Goal: Information Seeking & Learning: Learn about a topic

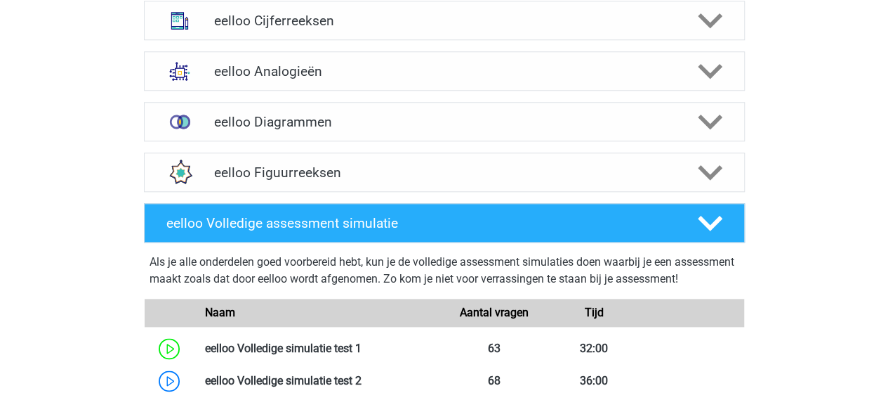
scroll to position [702, 0]
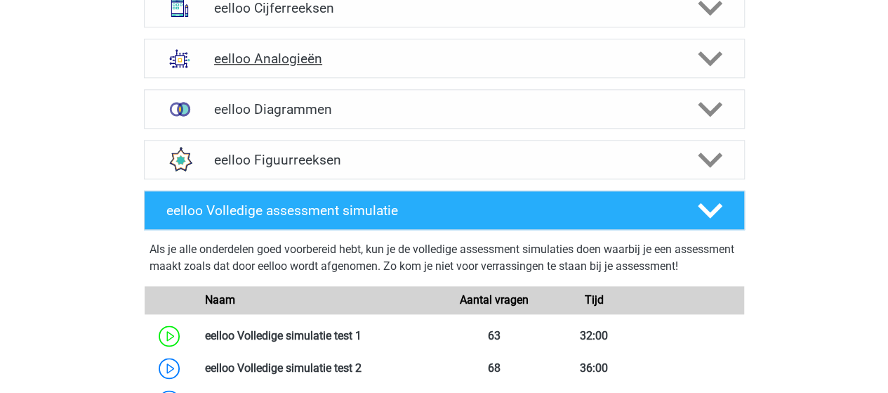
click at [291, 55] on h4 "eelloo Analogieën" at bounding box center [444, 59] width 460 height 16
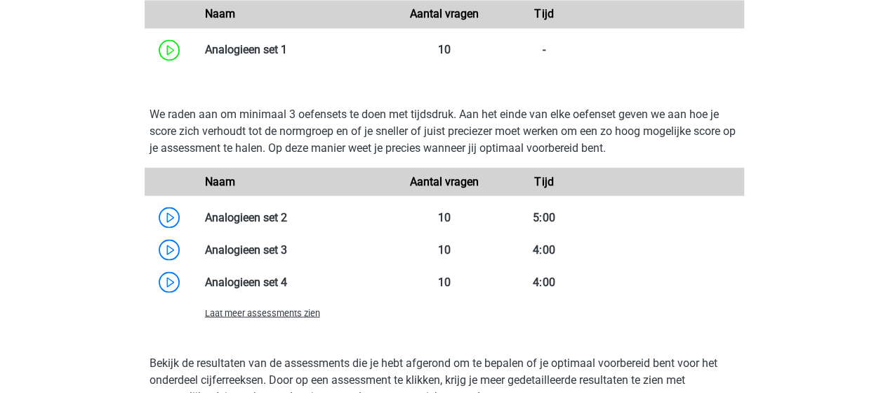
scroll to position [1334, 0]
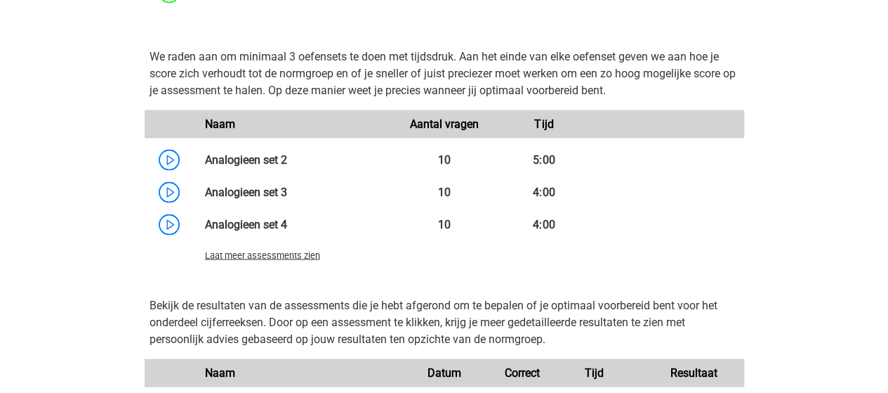
click at [285, 252] on span "Laat meer assessments zien" at bounding box center [262, 255] width 115 height 11
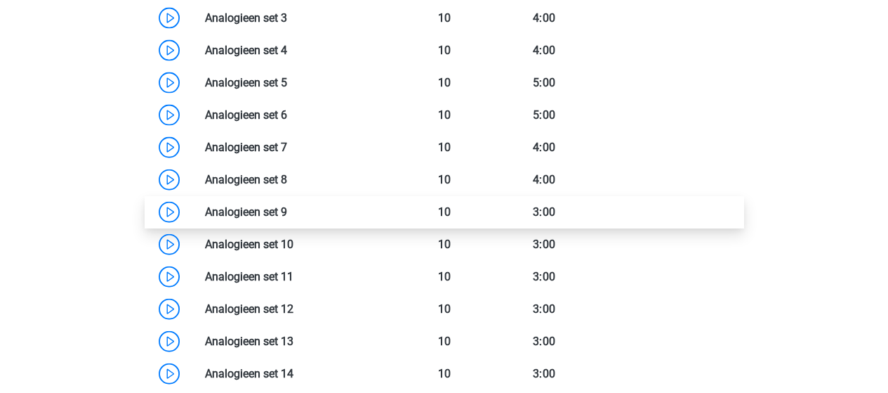
scroll to position [1545, 0]
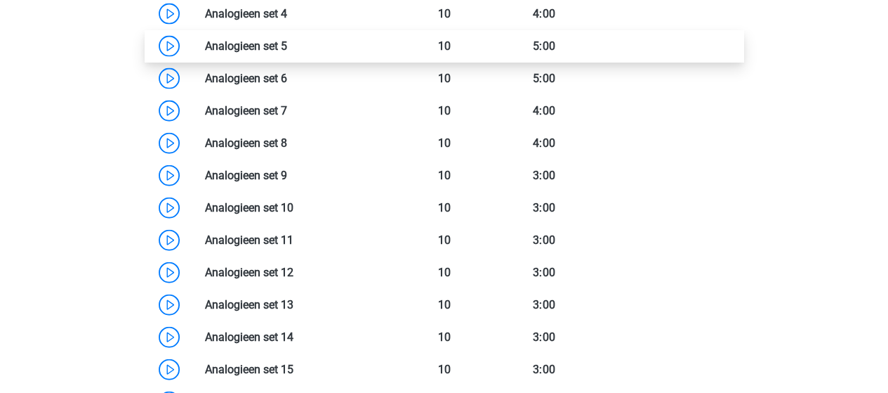
click at [287, 41] on link at bounding box center [287, 45] width 0 height 13
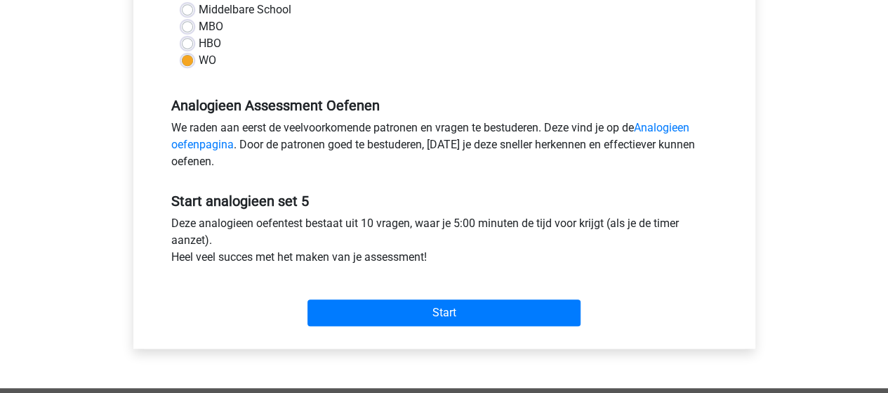
scroll to position [492, 0]
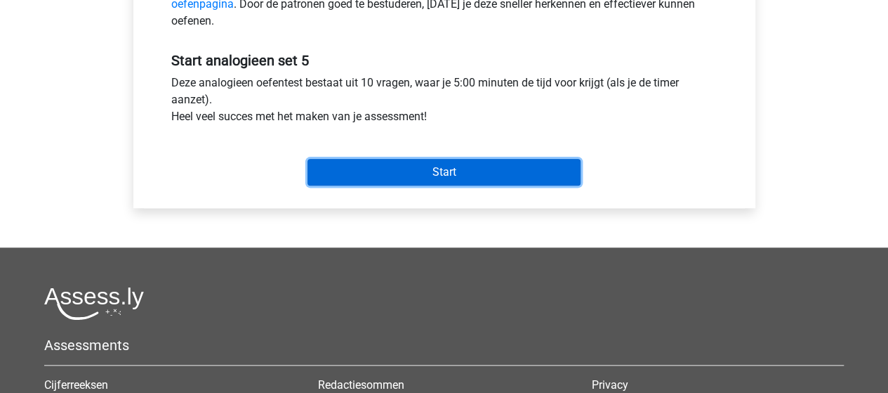
click at [468, 171] on input "Start" at bounding box center [444, 172] width 273 height 27
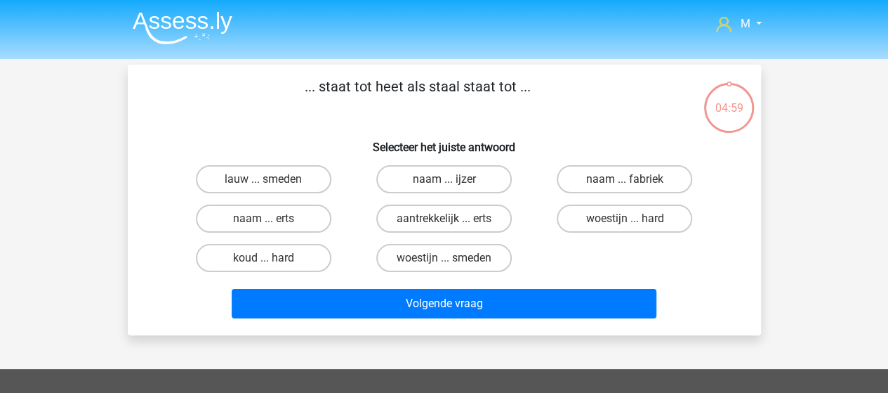
scroll to position [70, 0]
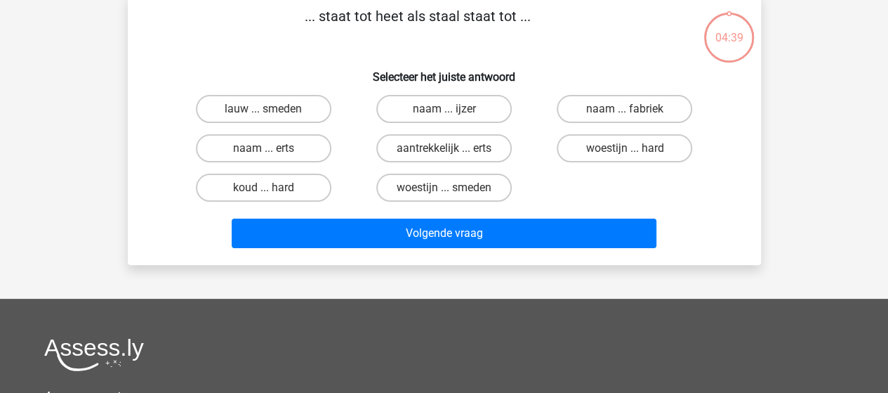
click at [625, 150] on input "woestijn ... hard" at bounding box center [629, 152] width 9 height 9
radio input "true"
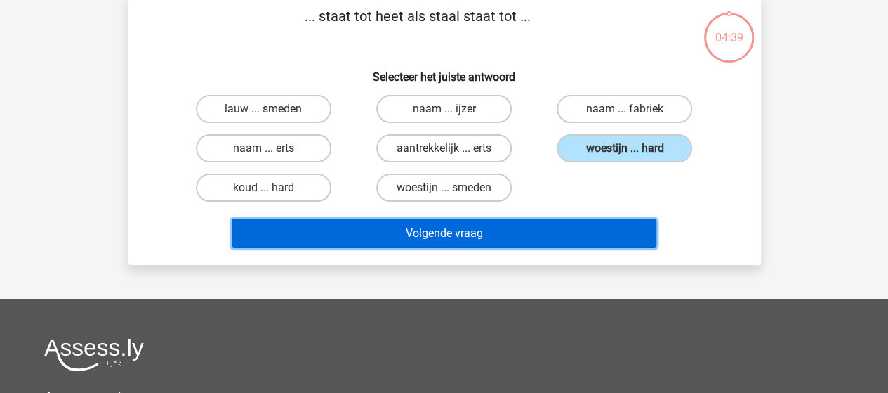
click at [476, 229] on button "Volgende vraag" at bounding box center [444, 232] width 425 height 29
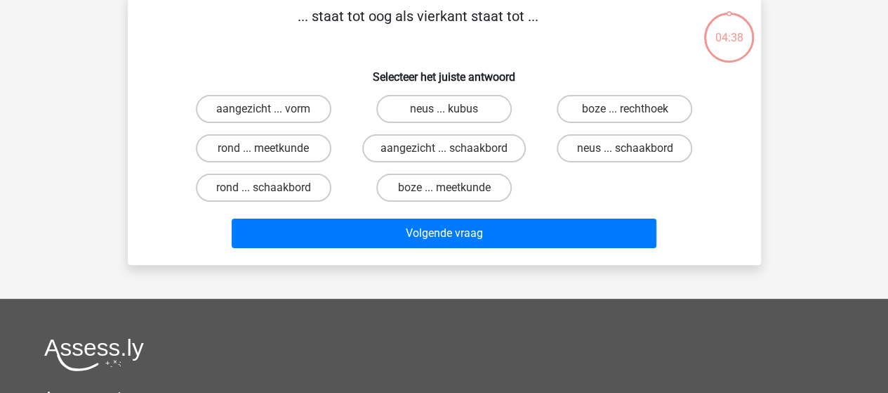
scroll to position [65, 0]
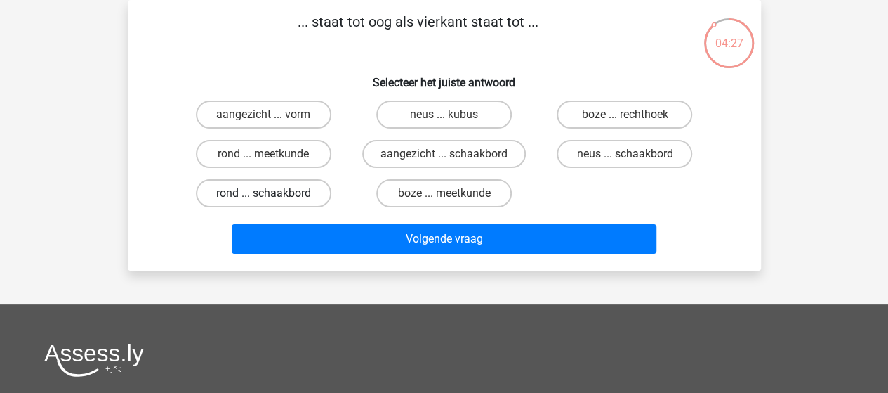
click at [279, 193] on label "rond ... schaakbord" at bounding box center [264, 193] width 136 height 28
click at [272, 193] on input "rond ... schaakbord" at bounding box center [267, 197] width 9 height 9
radio input "true"
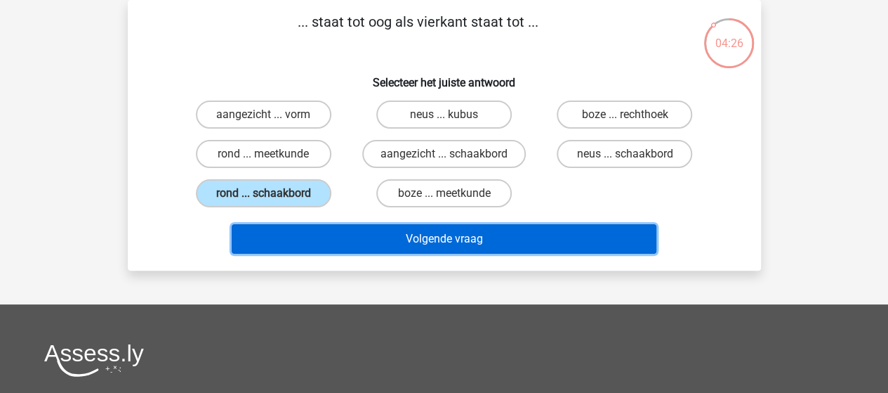
click at [461, 235] on button "Volgende vraag" at bounding box center [444, 238] width 425 height 29
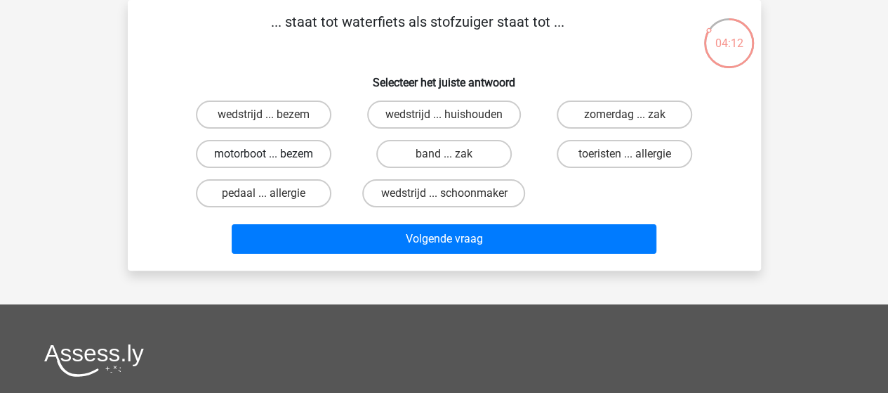
click at [284, 152] on label "motorboot ... bezem" at bounding box center [264, 154] width 136 height 28
click at [272, 154] on input "motorboot ... bezem" at bounding box center [267, 158] width 9 height 9
radio input "true"
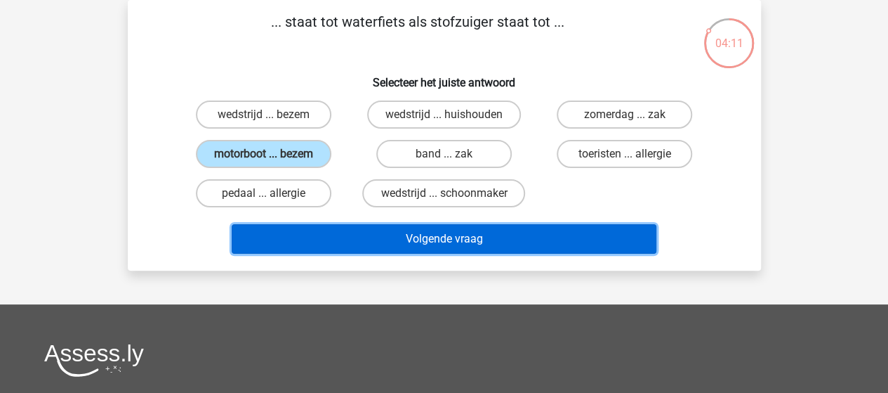
click at [449, 241] on button "Volgende vraag" at bounding box center [444, 238] width 425 height 29
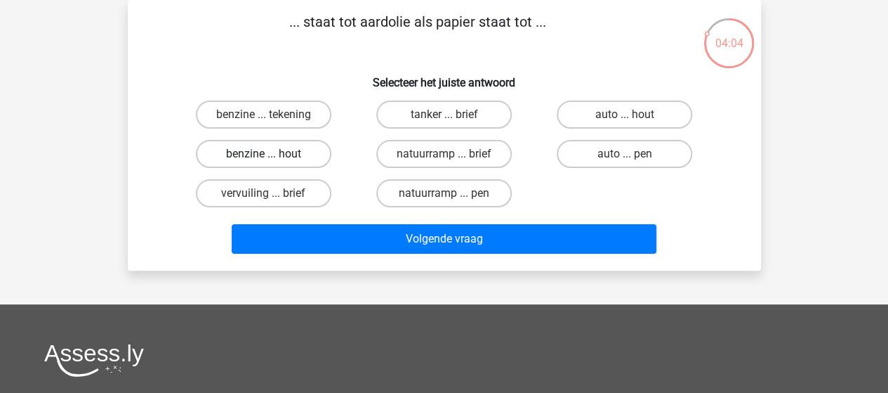
click at [286, 148] on label "benzine ... hout" at bounding box center [264, 154] width 136 height 28
click at [272, 154] on input "benzine ... hout" at bounding box center [267, 158] width 9 height 9
radio input "true"
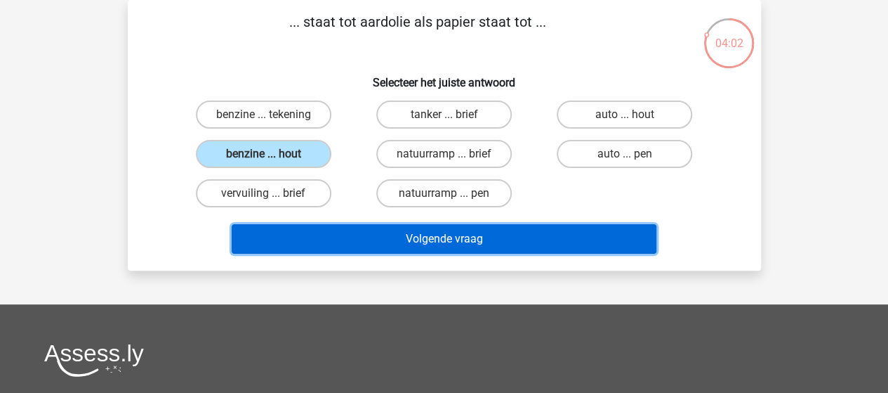
click at [444, 233] on button "Volgende vraag" at bounding box center [444, 238] width 425 height 29
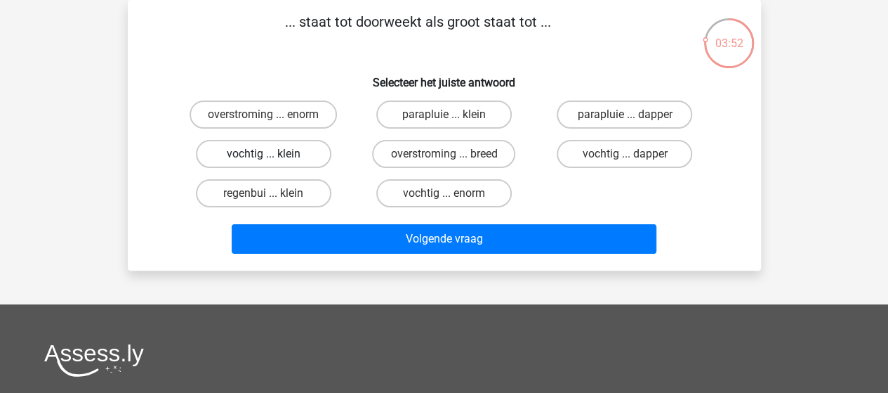
click at [299, 151] on label "vochtig ... klein" at bounding box center [264, 154] width 136 height 28
click at [272, 154] on input "vochtig ... klein" at bounding box center [267, 158] width 9 height 9
radio input "true"
click at [442, 193] on label "vochtig ... enorm" at bounding box center [444, 193] width 136 height 28
click at [444, 193] on input "vochtig ... enorm" at bounding box center [448, 197] width 9 height 9
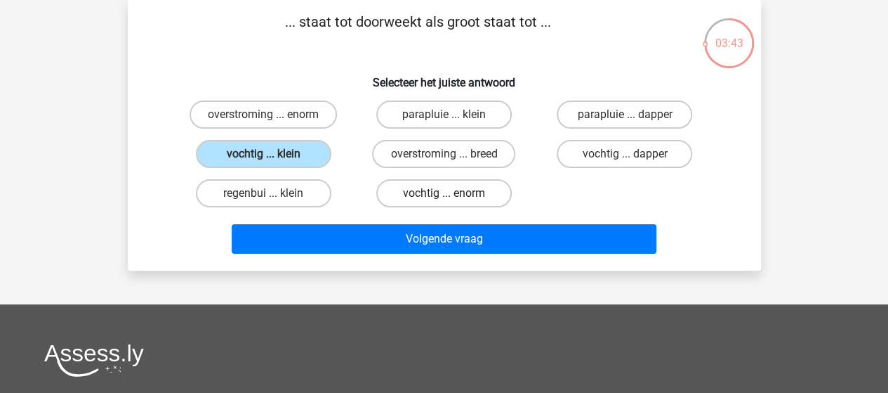
radio input "true"
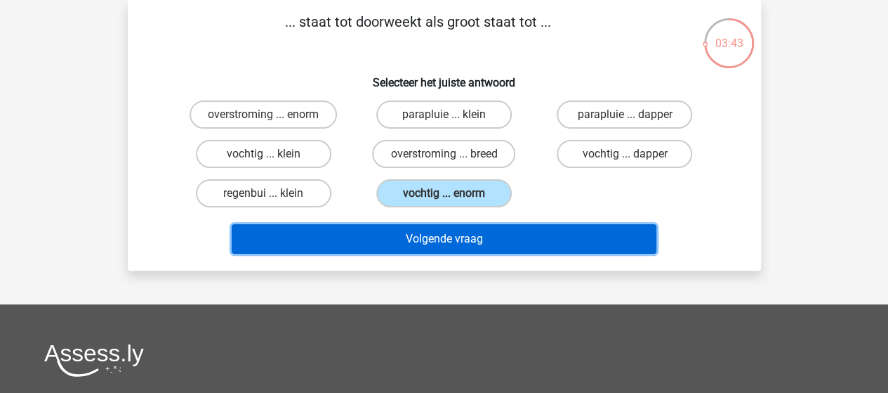
click at [447, 235] on button "Volgende vraag" at bounding box center [444, 238] width 425 height 29
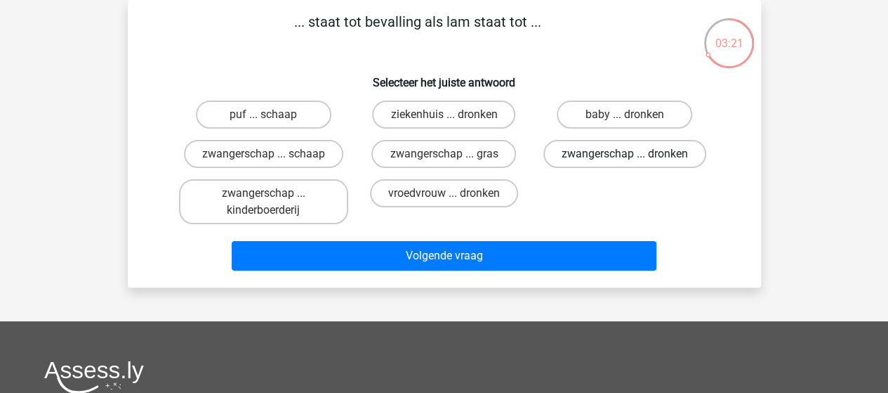
click at [610, 152] on label "zwangerschap ... dronken" at bounding box center [624, 154] width 163 height 28
click at [625, 154] on input "zwangerschap ... dronken" at bounding box center [629, 158] width 9 height 9
radio input "true"
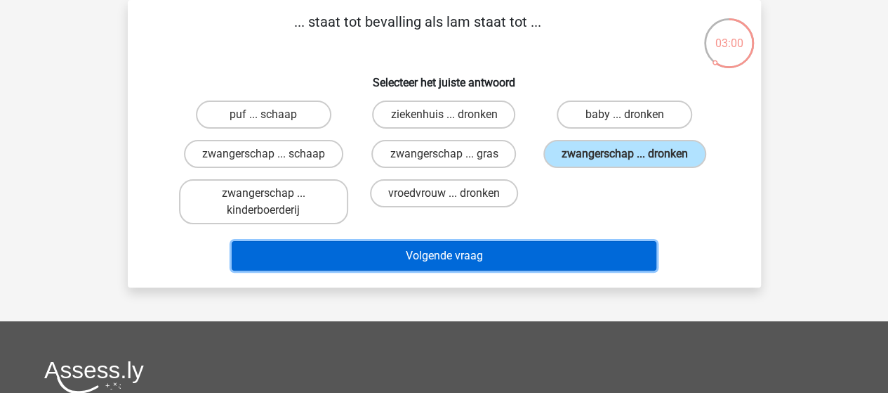
click at [485, 256] on button "Volgende vraag" at bounding box center [444, 255] width 425 height 29
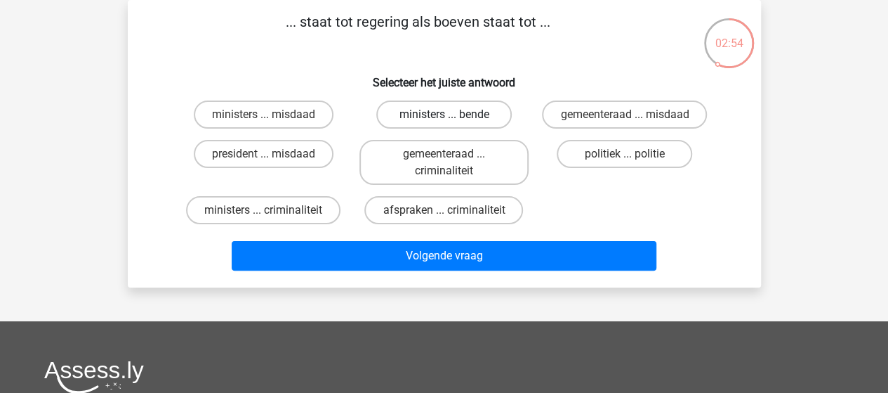
click at [459, 116] on label "ministers ... bende" at bounding box center [444, 114] width 136 height 28
click at [453, 116] on input "ministers ... bende" at bounding box center [448, 118] width 9 height 9
radio input "true"
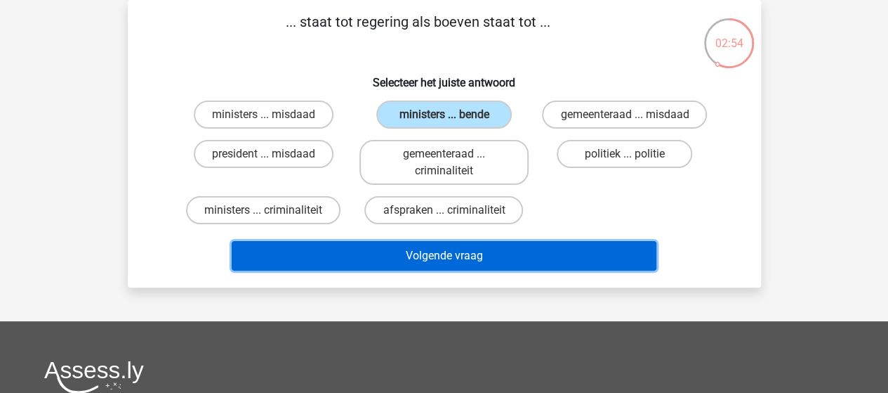
click at [492, 251] on button "Volgende vraag" at bounding box center [444, 255] width 425 height 29
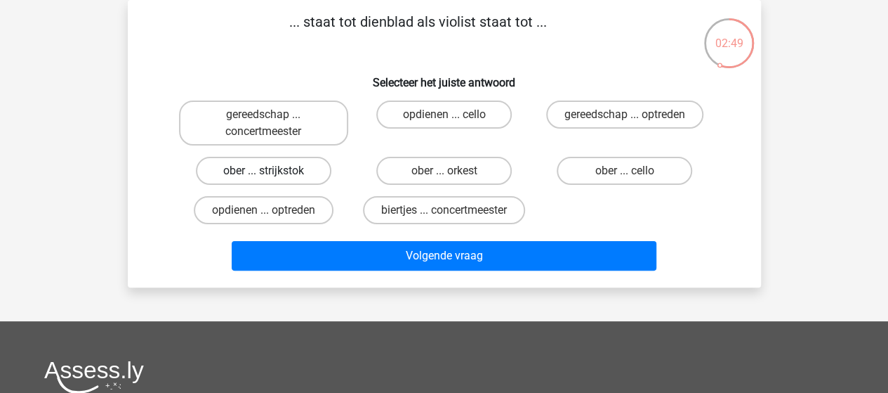
click at [291, 168] on label "ober ... strijkstok" at bounding box center [264, 171] width 136 height 28
click at [272, 171] on input "ober ... strijkstok" at bounding box center [267, 175] width 9 height 9
radio input "true"
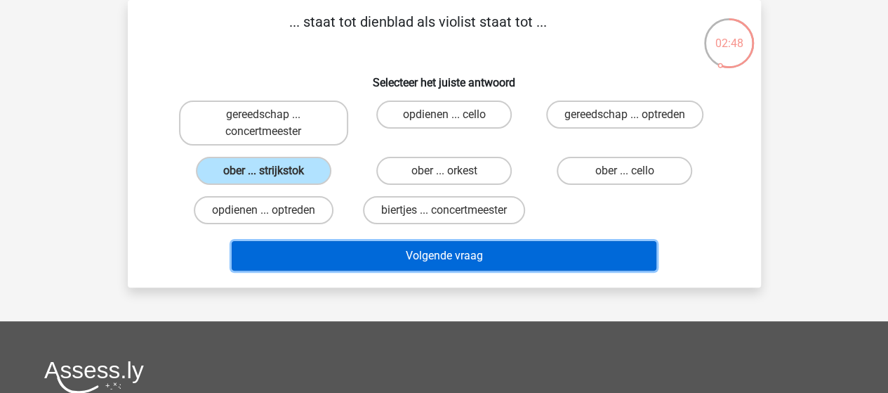
click at [468, 256] on button "Volgende vraag" at bounding box center [444, 255] width 425 height 29
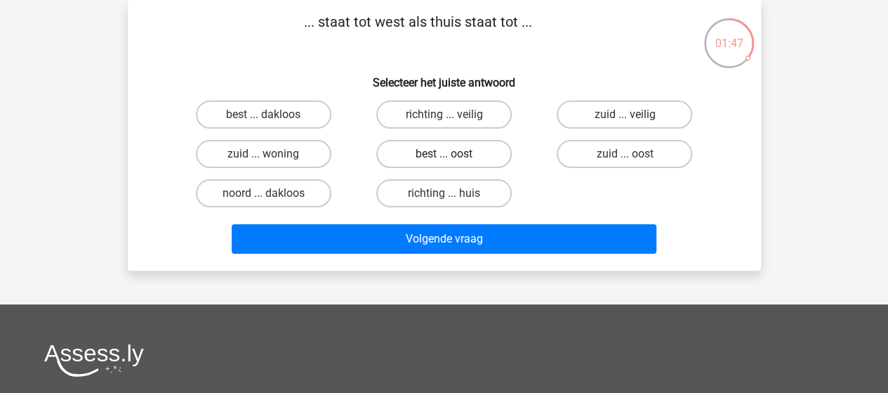
click at [418, 157] on label "best ... oost" at bounding box center [444, 154] width 136 height 28
click at [444, 157] on input "best ... oost" at bounding box center [448, 158] width 9 height 9
radio input "true"
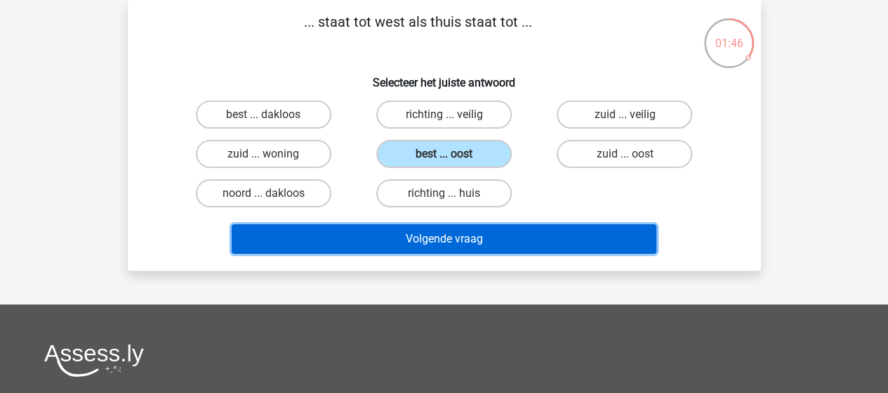
click at [459, 237] on button "Volgende vraag" at bounding box center [444, 238] width 425 height 29
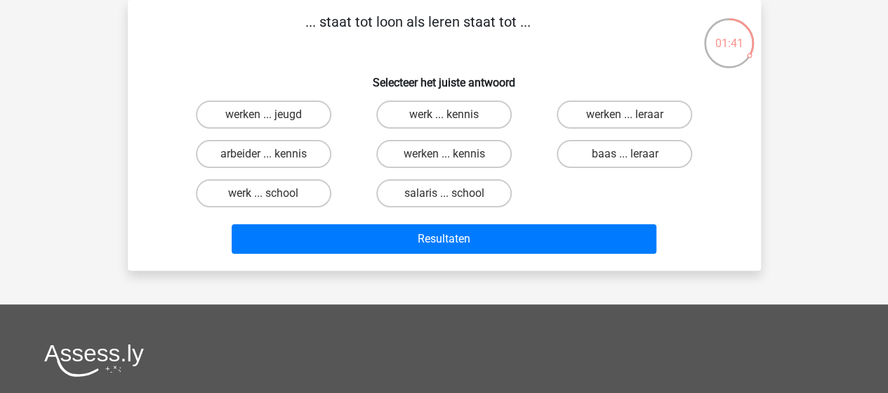
click at [448, 154] on input "werken ... kennis" at bounding box center [448, 158] width 9 height 9
radio input "true"
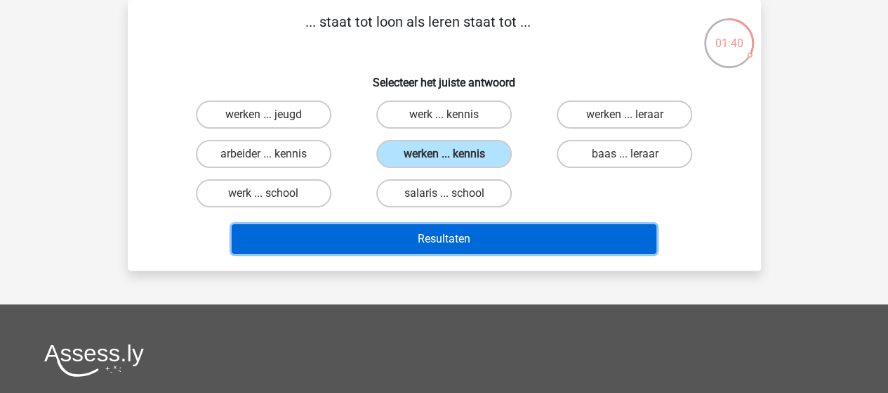
click at [466, 241] on button "Resultaten" at bounding box center [444, 238] width 425 height 29
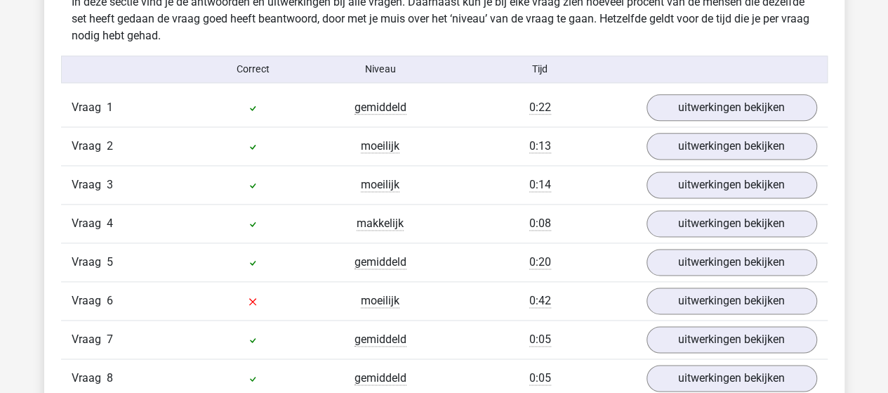
scroll to position [772, 0]
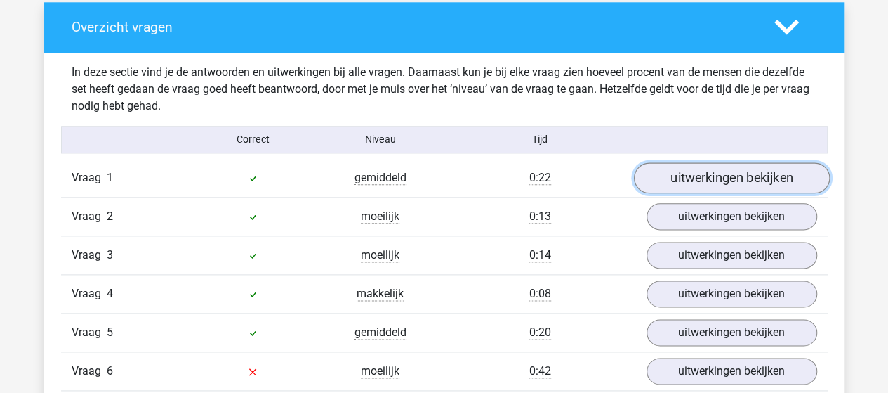
click at [734, 169] on link "uitwerkingen bekijken" at bounding box center [731, 177] width 196 height 31
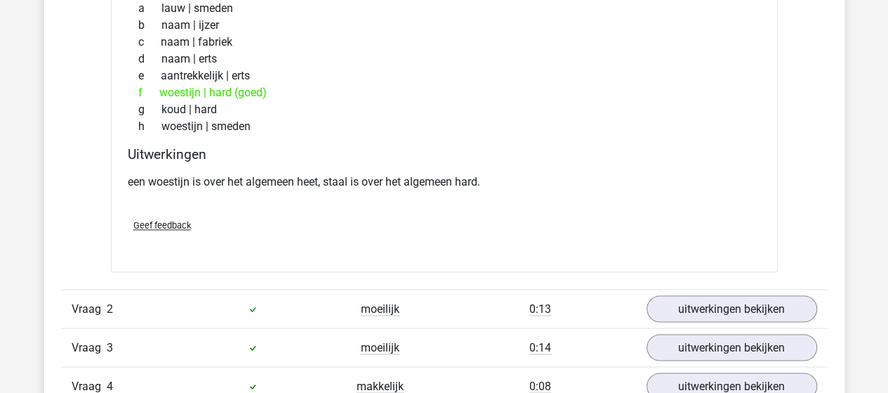
scroll to position [1053, 0]
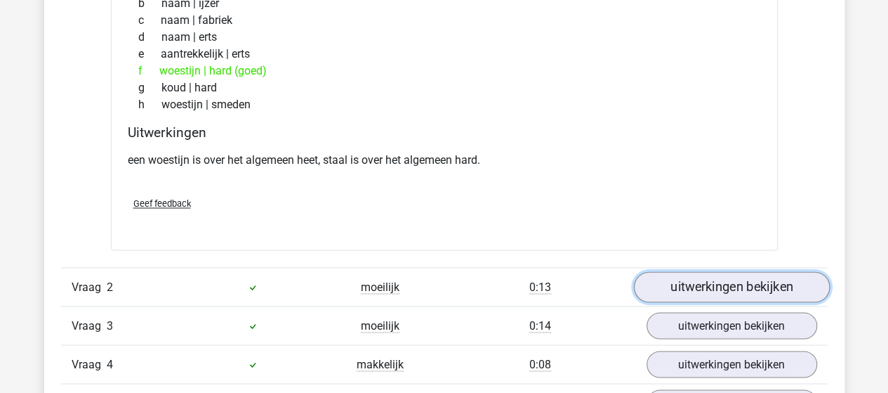
click at [743, 282] on link "uitwerkingen bekijken" at bounding box center [731, 286] width 196 height 31
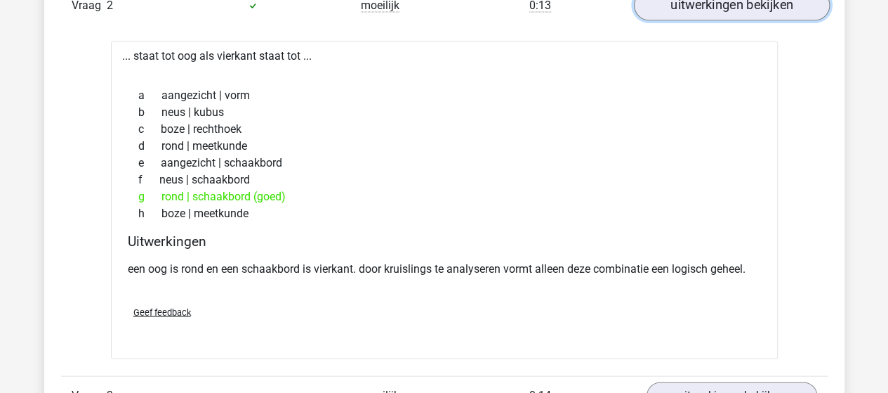
scroll to position [1404, 0]
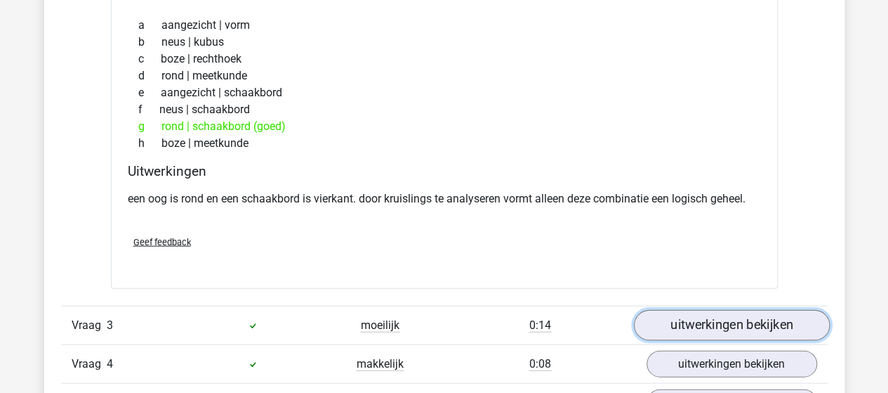
click at [723, 315] on link "uitwerkingen bekijken" at bounding box center [731, 325] width 196 height 31
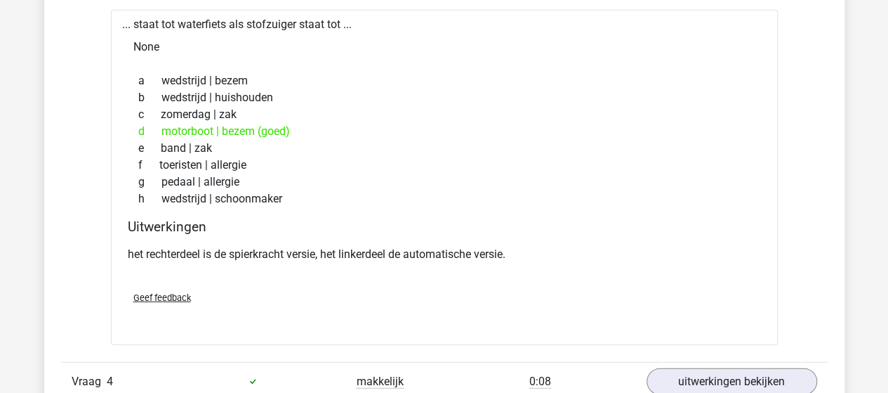
scroll to position [1826, 0]
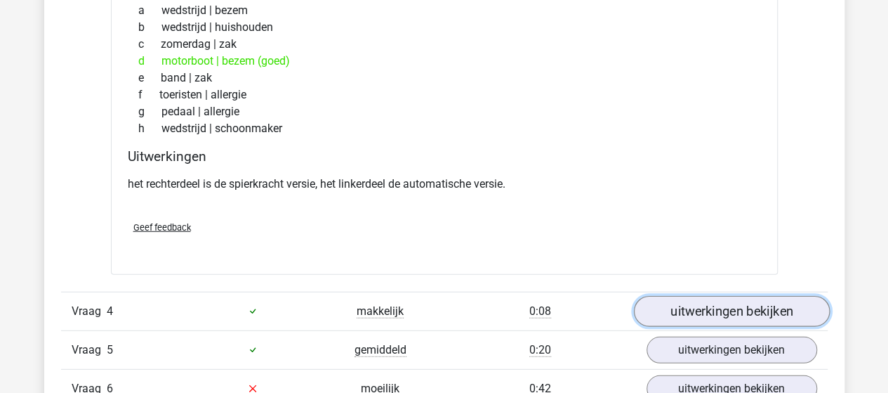
click at [739, 305] on link "uitwerkingen bekijken" at bounding box center [731, 311] width 196 height 31
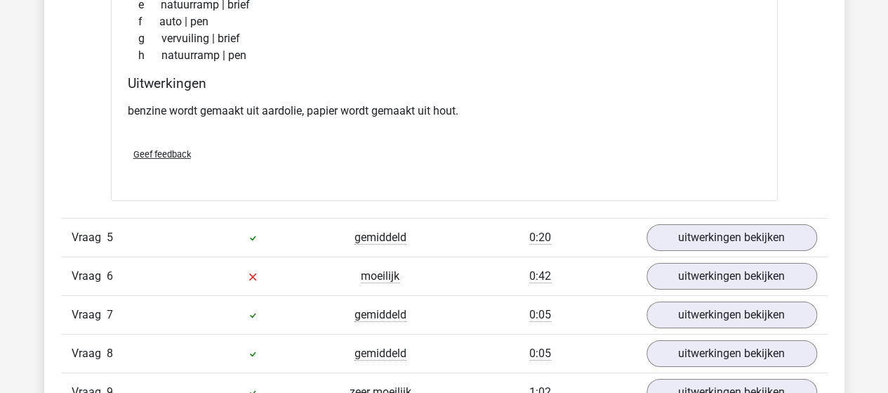
scroll to position [2317, 0]
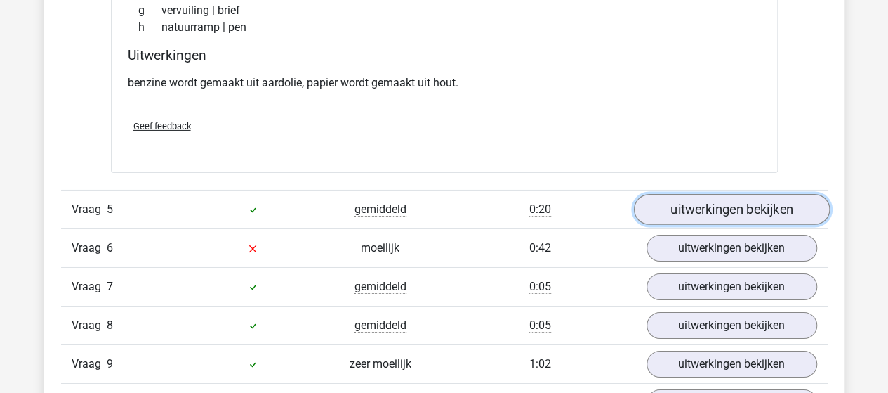
click at [730, 202] on link "uitwerkingen bekijken" at bounding box center [731, 209] width 196 height 31
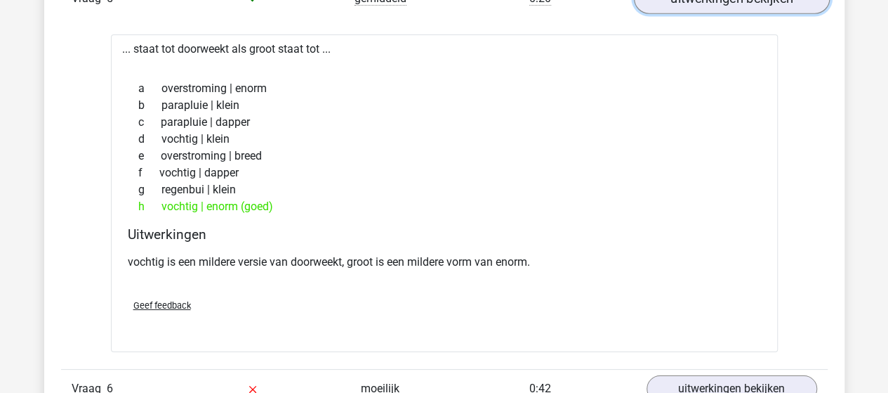
scroll to position [2598, 0]
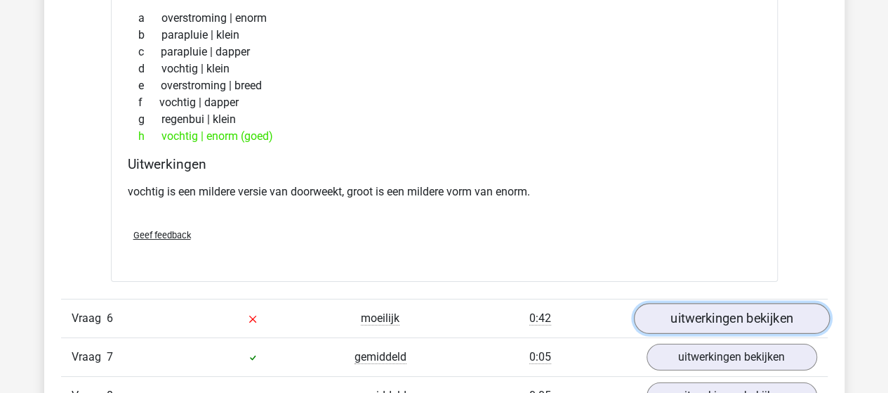
click at [701, 308] on link "uitwerkingen bekijken" at bounding box center [731, 318] width 196 height 31
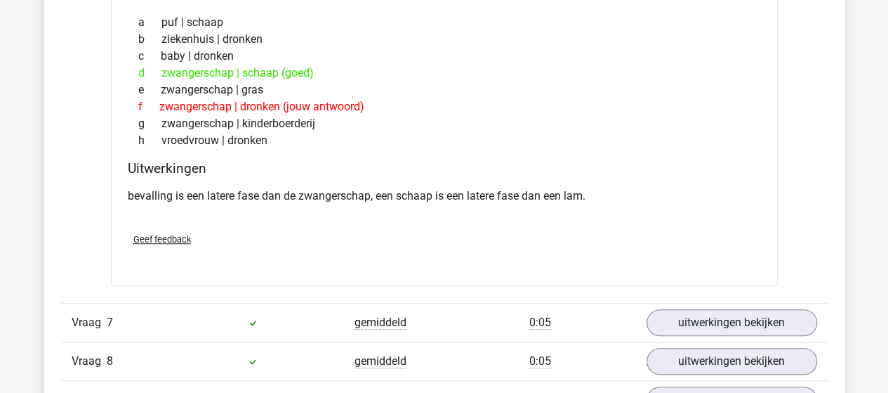
scroll to position [3019, 0]
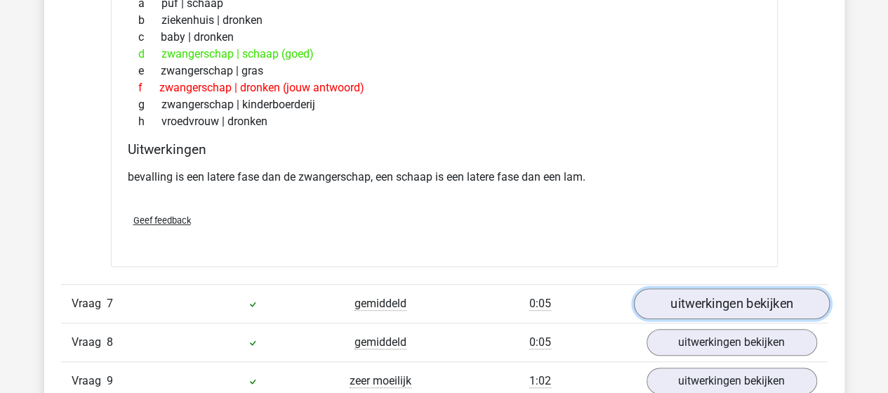
click at [722, 301] on link "uitwerkingen bekijken" at bounding box center [731, 303] width 196 height 31
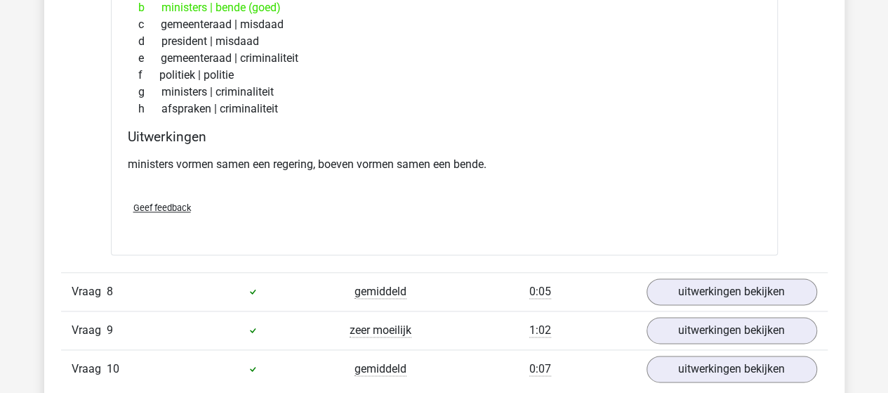
scroll to position [3441, 0]
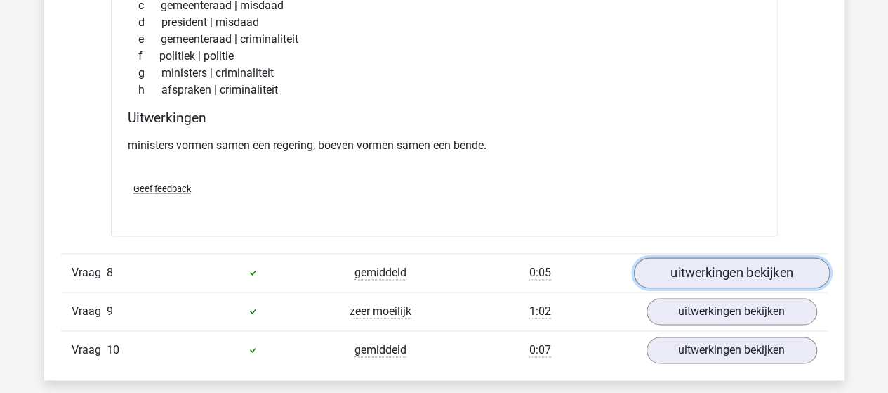
click at [715, 267] on link "uitwerkingen bekijken" at bounding box center [731, 272] width 196 height 31
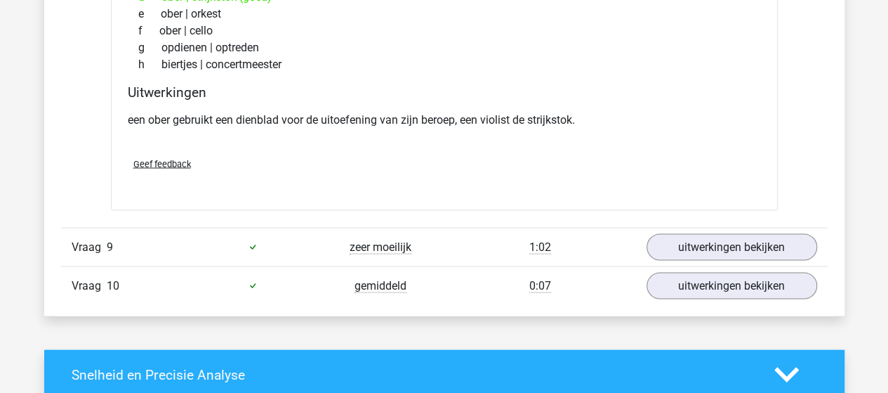
scroll to position [3862, 0]
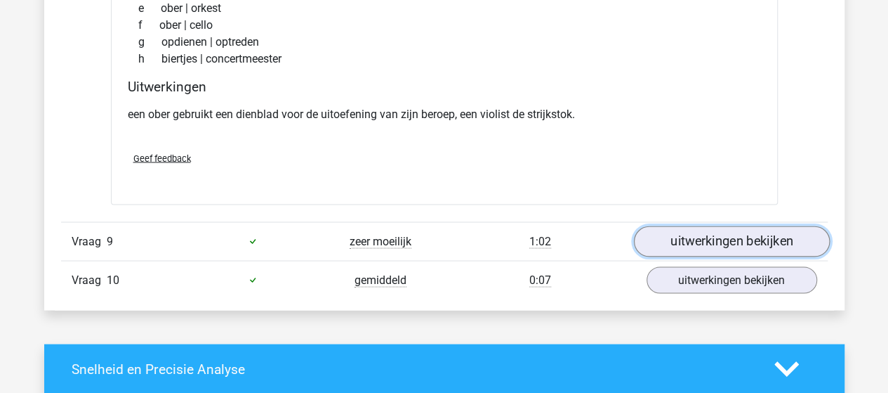
click at [705, 231] on link "uitwerkingen bekijken" at bounding box center [731, 240] width 196 height 31
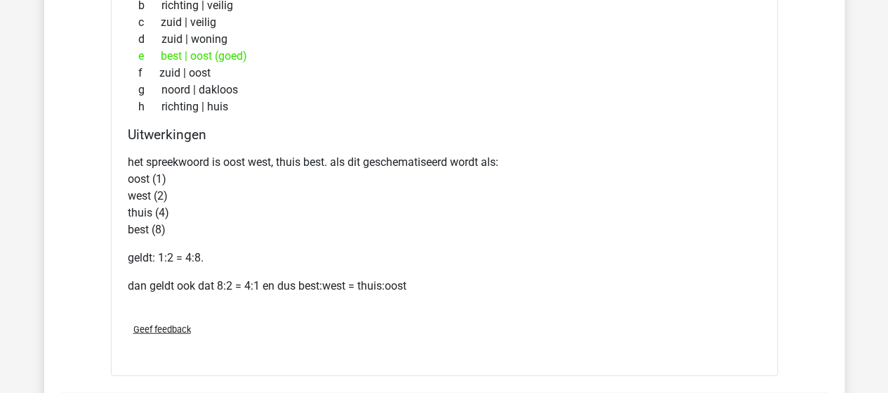
scroll to position [4283, 0]
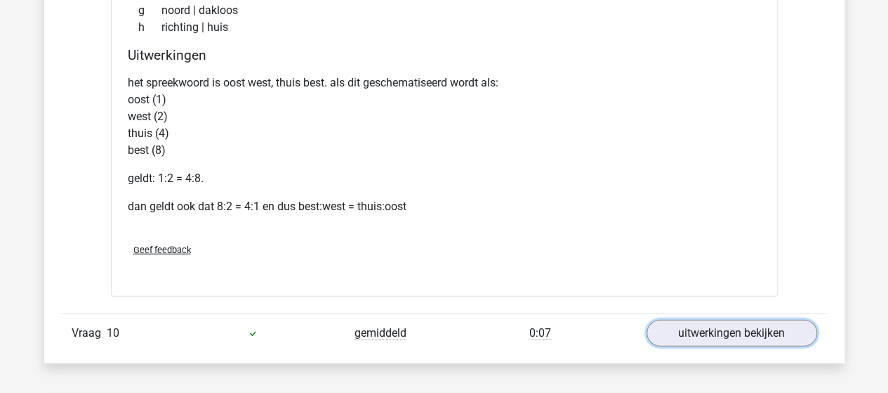
drag, startPoint x: 729, startPoint y: 319, endPoint x: 706, endPoint y: 296, distance: 32.3
click at [729, 319] on link "uitwerkingen bekijken" at bounding box center [732, 332] width 171 height 27
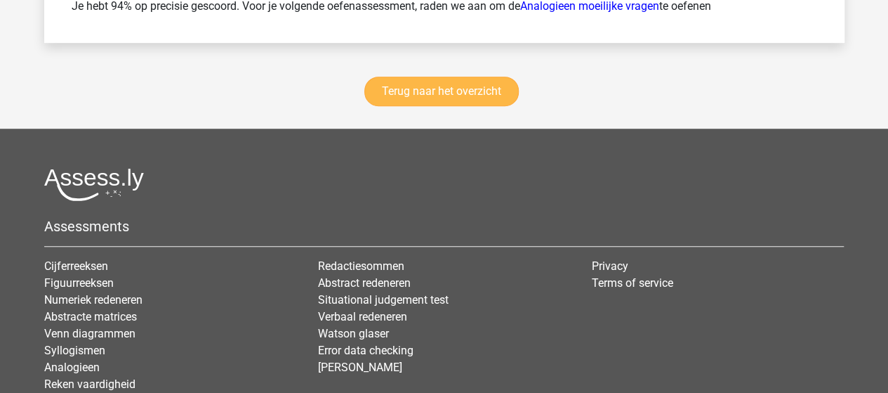
scroll to position [5688, 0]
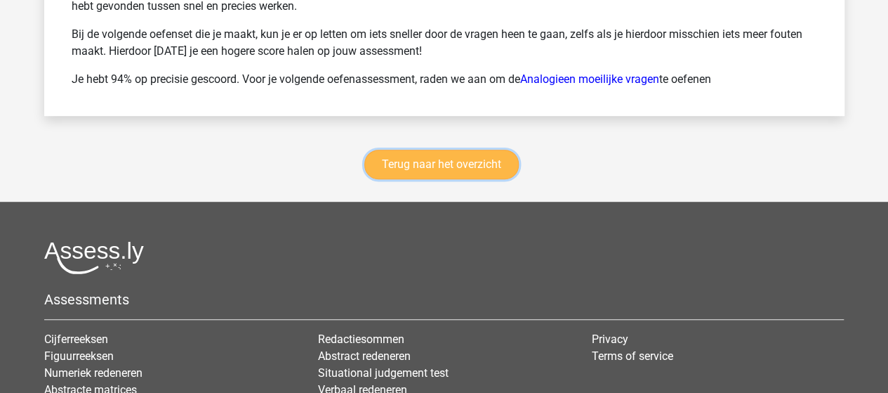
click at [448, 150] on link "Terug naar het overzicht" at bounding box center [441, 164] width 154 height 29
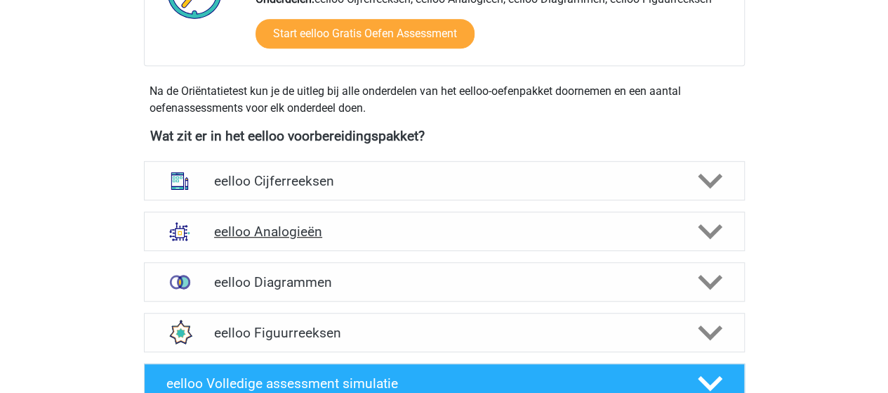
scroll to position [421, 0]
click at [295, 237] on h4 "eelloo Analogieën" at bounding box center [444, 231] width 460 height 16
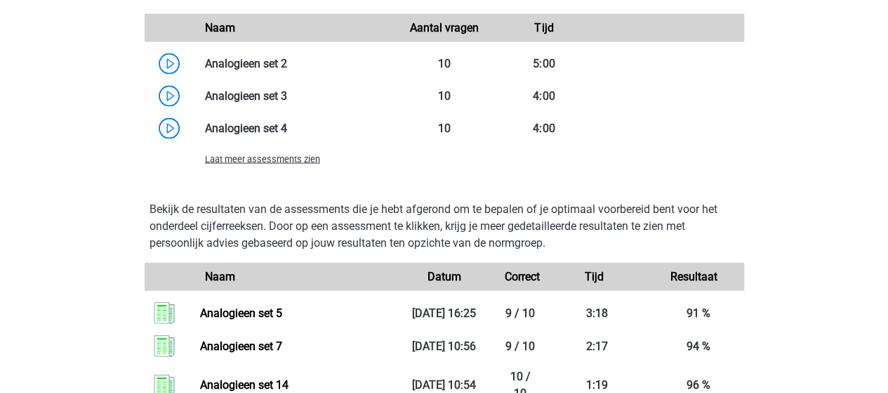
scroll to position [1334, 0]
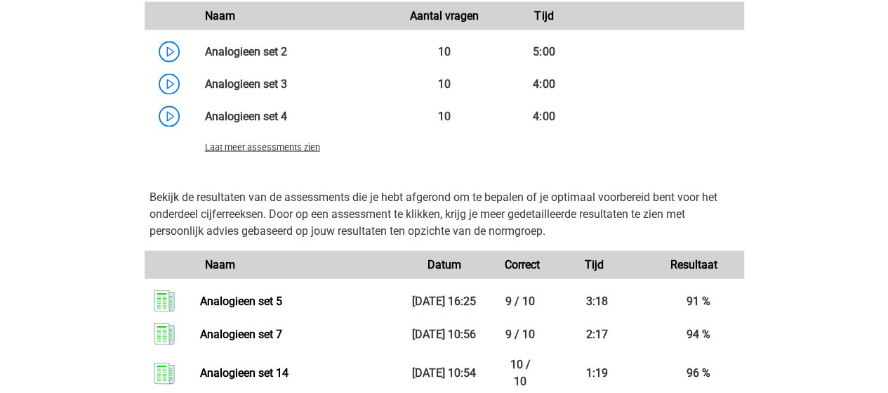
click at [260, 145] on span "Laat meer assessments zien" at bounding box center [262, 147] width 115 height 11
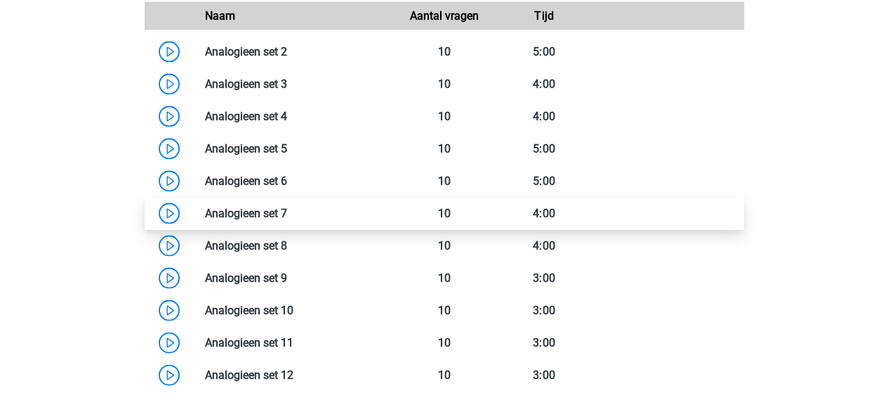
scroll to position [1404, 0]
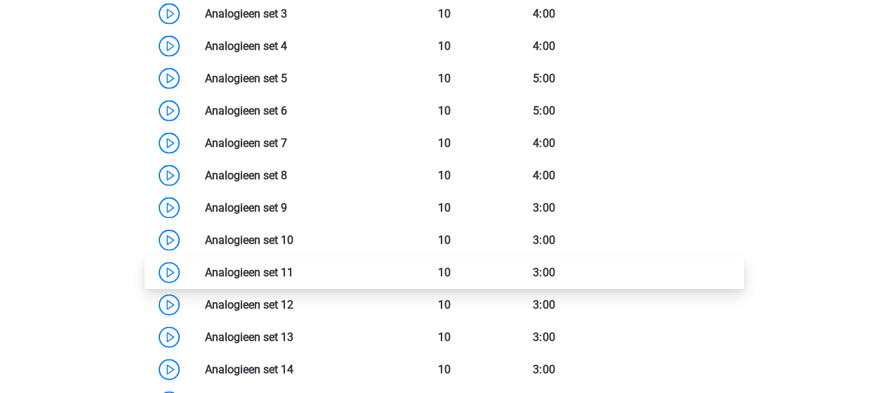
click at [294, 275] on link at bounding box center [294, 271] width 0 height 13
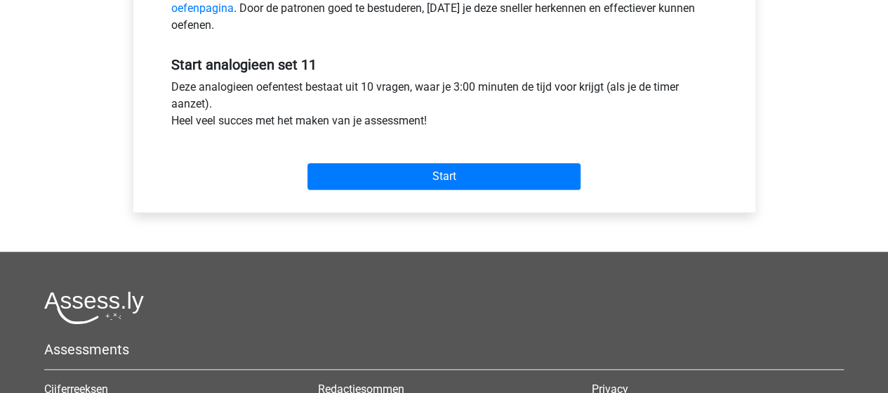
scroll to position [492, 0]
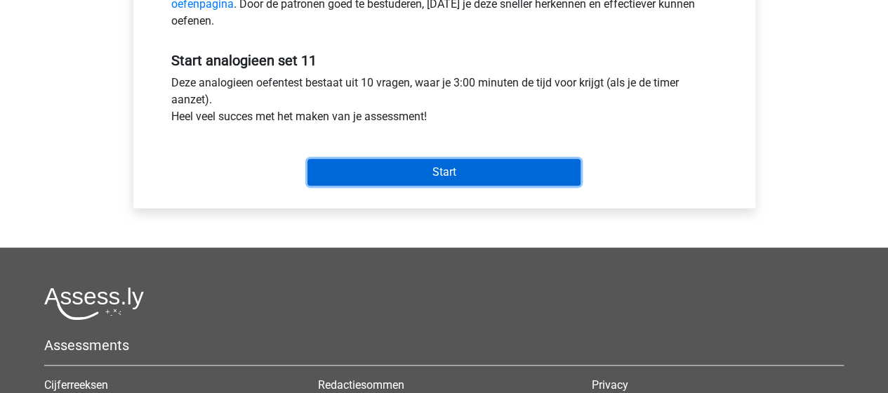
click at [504, 173] on input "Start" at bounding box center [444, 172] width 273 height 27
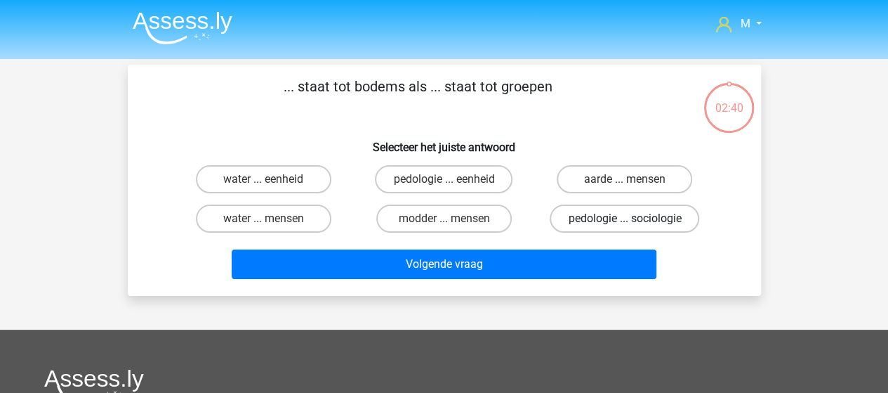
click at [596, 215] on label "pedologie ... sociologie" at bounding box center [625, 218] width 150 height 28
click at [625, 218] on input "pedologie ... sociologie" at bounding box center [629, 222] width 9 height 9
radio input "true"
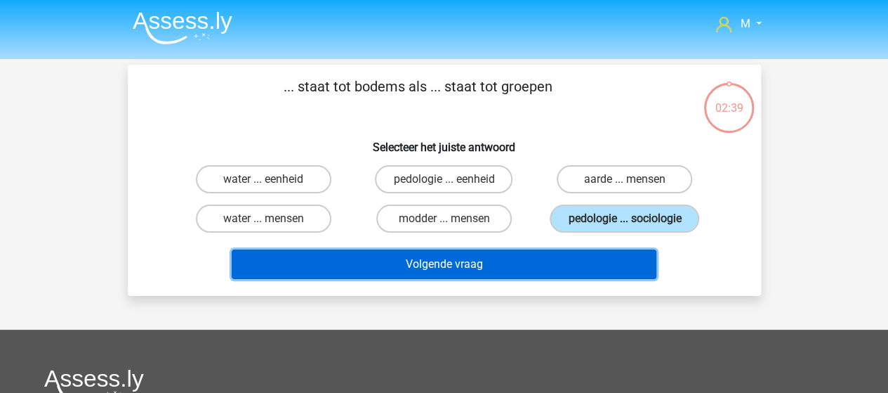
click at [465, 259] on button "Volgende vraag" at bounding box center [444, 263] width 425 height 29
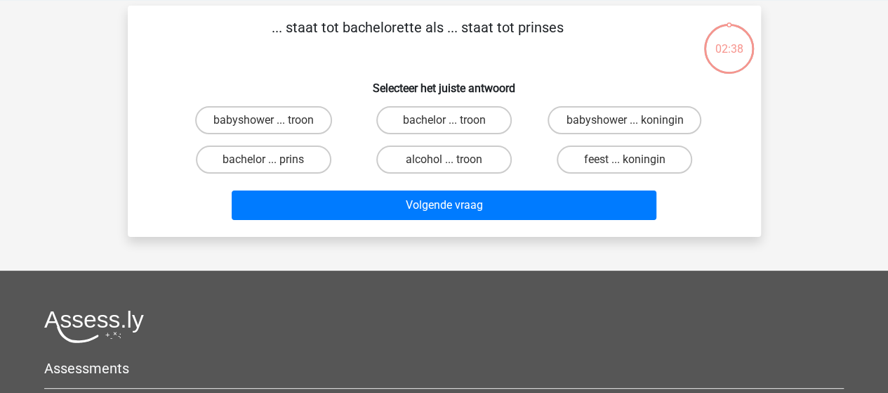
scroll to position [65, 0]
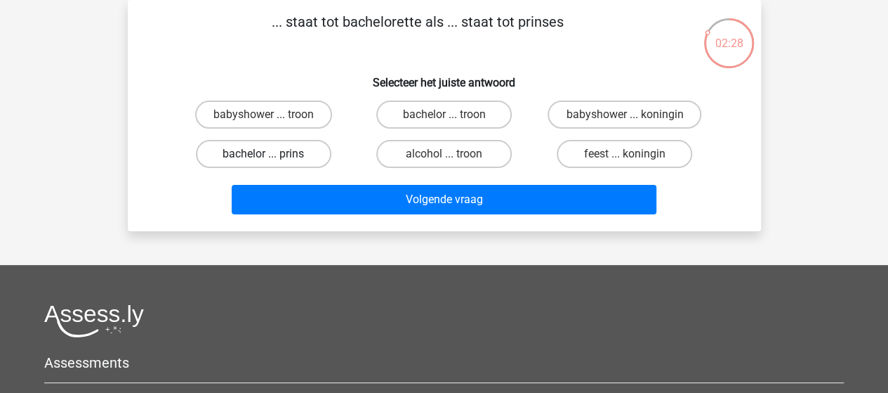
click at [261, 150] on label "bachelor ... prins" at bounding box center [264, 154] width 136 height 28
click at [263, 154] on input "bachelor ... prins" at bounding box center [267, 158] width 9 height 9
radio input "true"
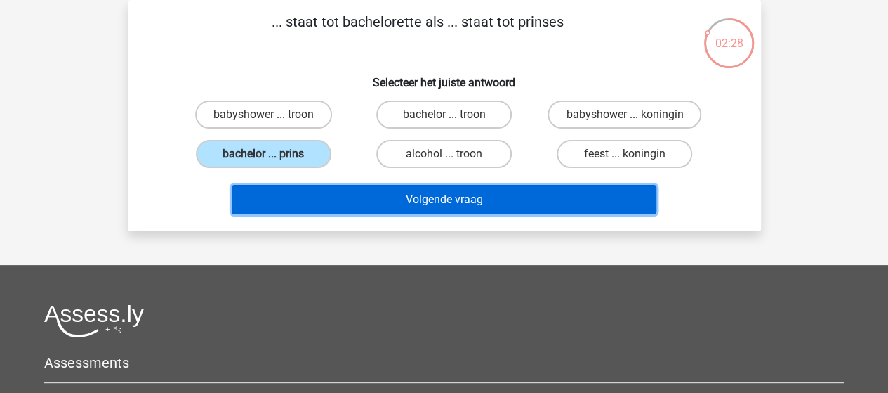
click at [402, 196] on button "Volgende vraag" at bounding box center [444, 199] width 425 height 29
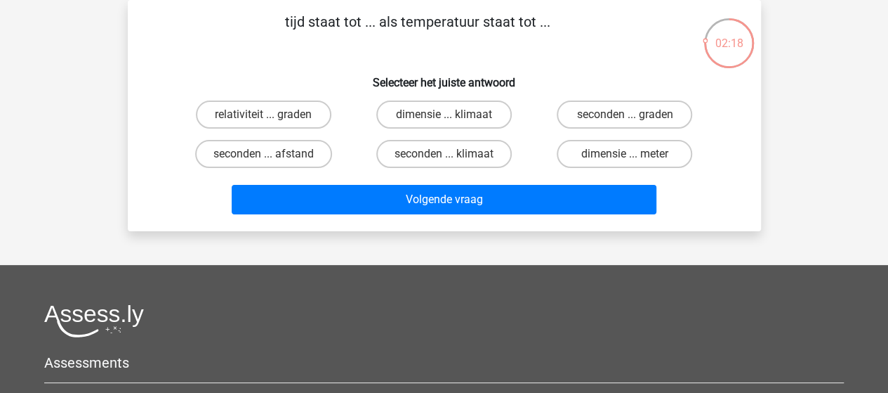
click at [629, 115] on input "seconden ... graden" at bounding box center [629, 118] width 9 height 9
radio input "true"
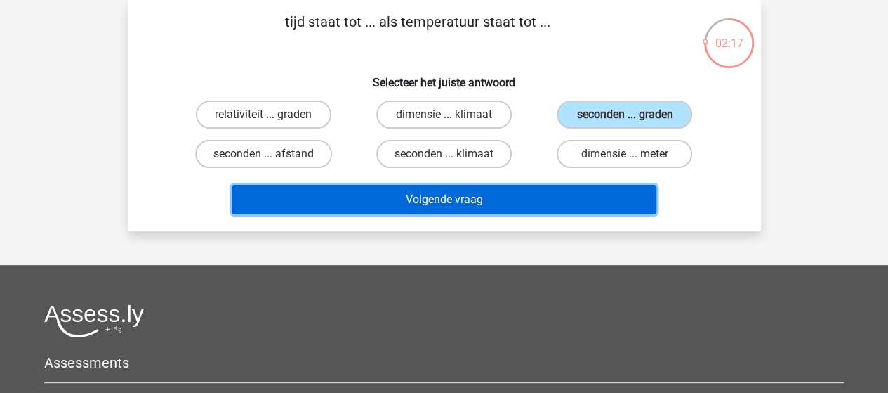
click at [489, 201] on button "Volgende vraag" at bounding box center [444, 199] width 425 height 29
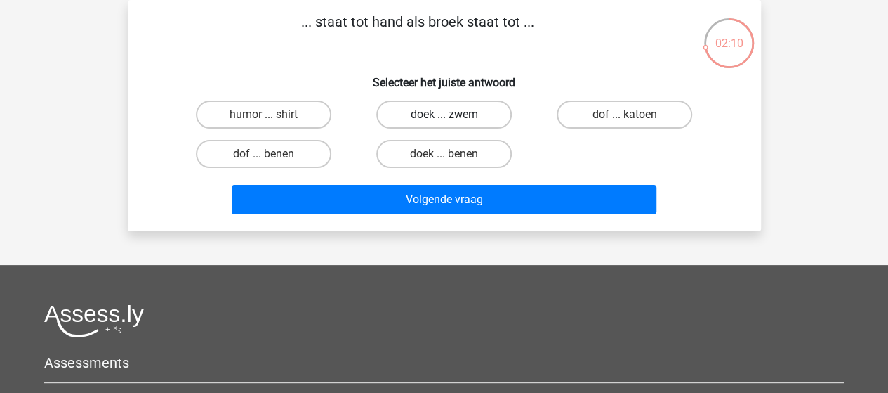
click at [475, 116] on label "doek ... zwem" at bounding box center [444, 114] width 136 height 28
click at [453, 116] on input "doek ... zwem" at bounding box center [448, 118] width 9 height 9
radio input "true"
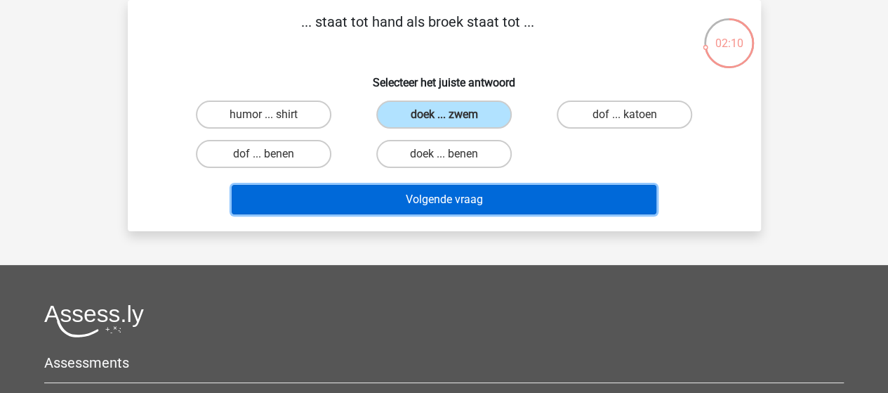
click at [471, 194] on button "Volgende vraag" at bounding box center [444, 199] width 425 height 29
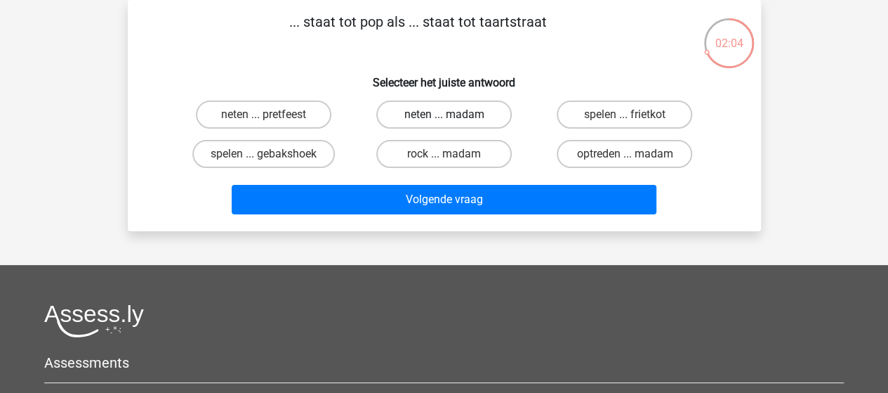
click at [435, 114] on label "neten ... madam" at bounding box center [444, 114] width 136 height 28
click at [444, 114] on input "neten ... madam" at bounding box center [448, 118] width 9 height 9
radio input "true"
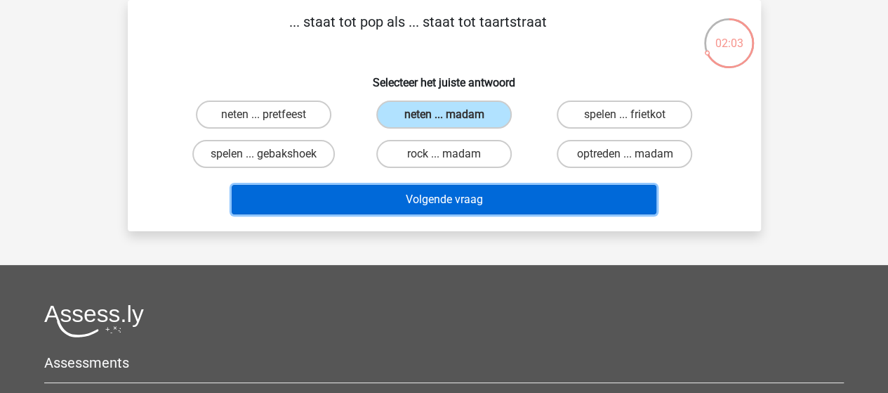
click at [472, 204] on button "Volgende vraag" at bounding box center [444, 199] width 425 height 29
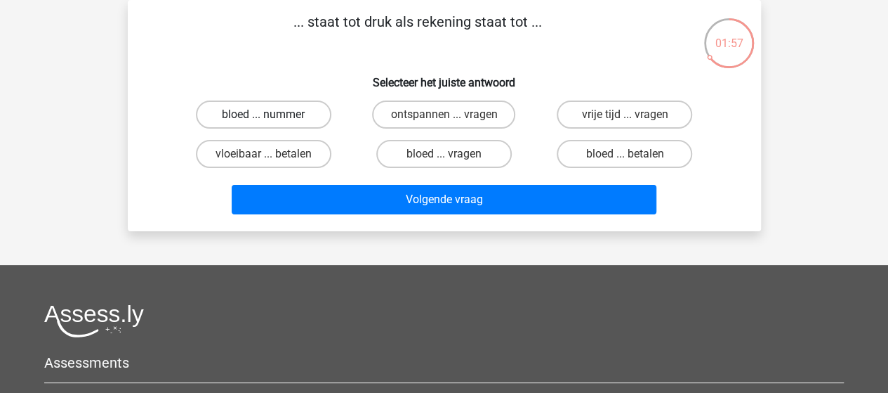
click at [285, 114] on label "bloed ... nummer" at bounding box center [264, 114] width 136 height 28
click at [272, 114] on input "bloed ... nummer" at bounding box center [267, 118] width 9 height 9
radio input "true"
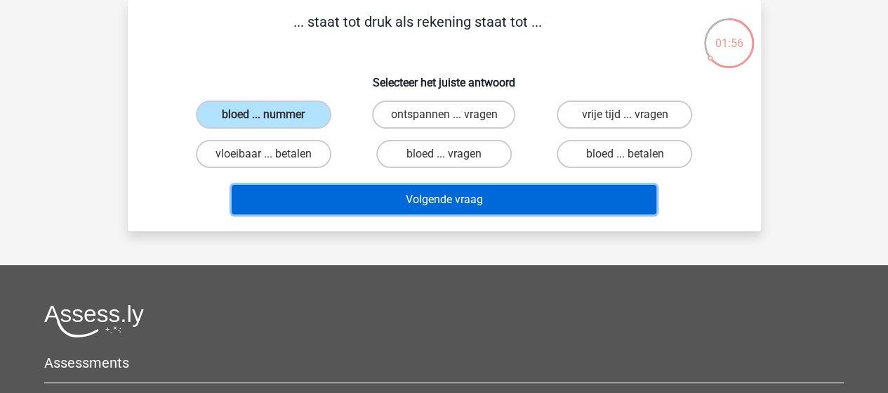
click at [435, 195] on button "Volgende vraag" at bounding box center [444, 199] width 425 height 29
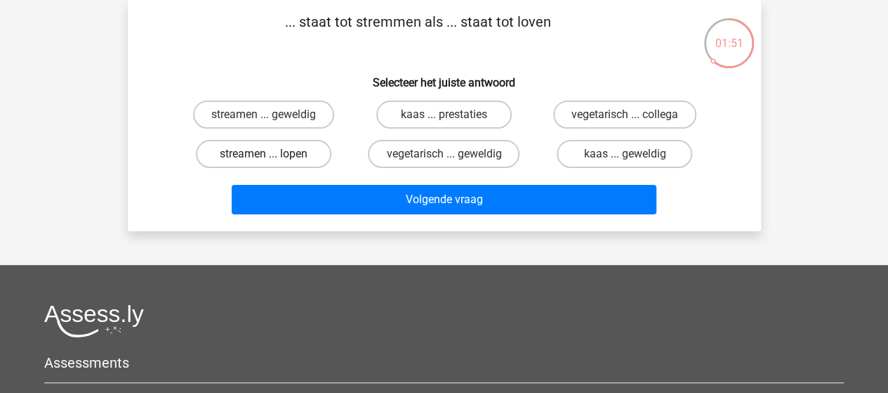
click at [284, 154] on label "streamen ... lopen" at bounding box center [264, 154] width 136 height 28
click at [272, 154] on input "streamen ... lopen" at bounding box center [267, 158] width 9 height 9
radio input "true"
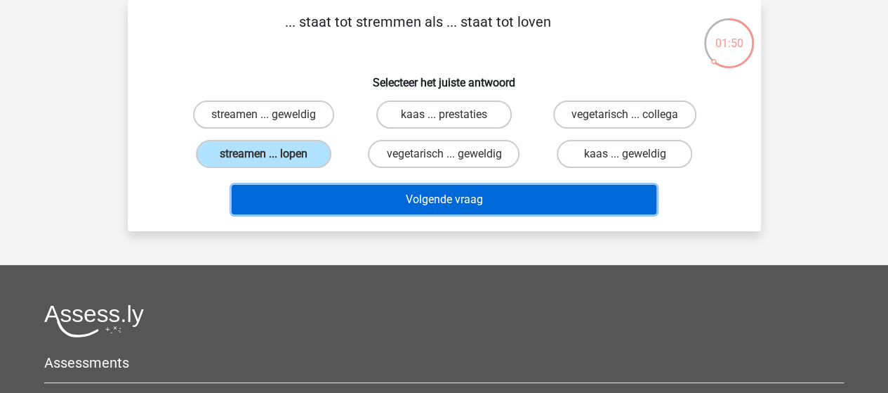
click at [429, 197] on button "Volgende vraag" at bounding box center [444, 199] width 425 height 29
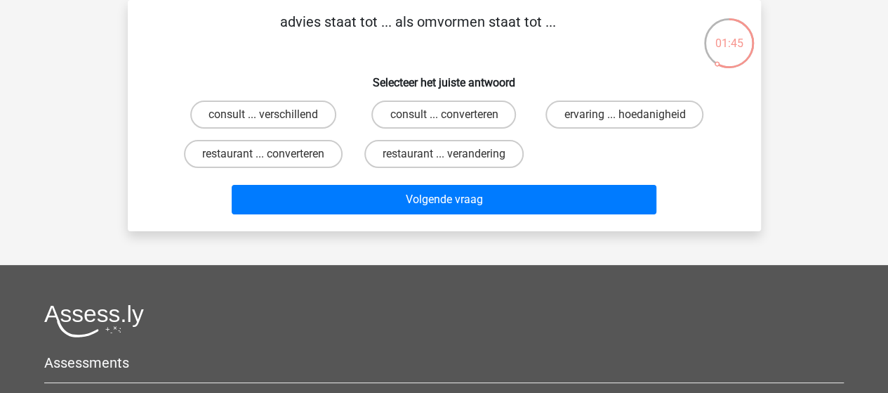
click at [445, 118] on input "consult ... converteren" at bounding box center [448, 118] width 9 height 9
radio input "true"
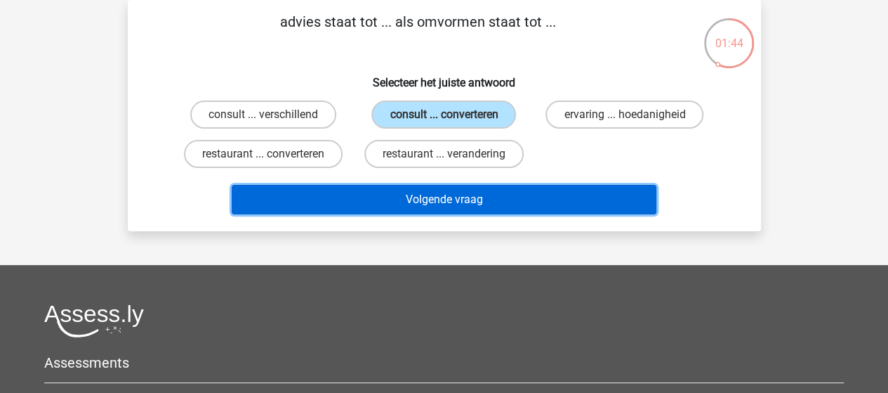
click at [471, 197] on button "Volgende vraag" at bounding box center [444, 199] width 425 height 29
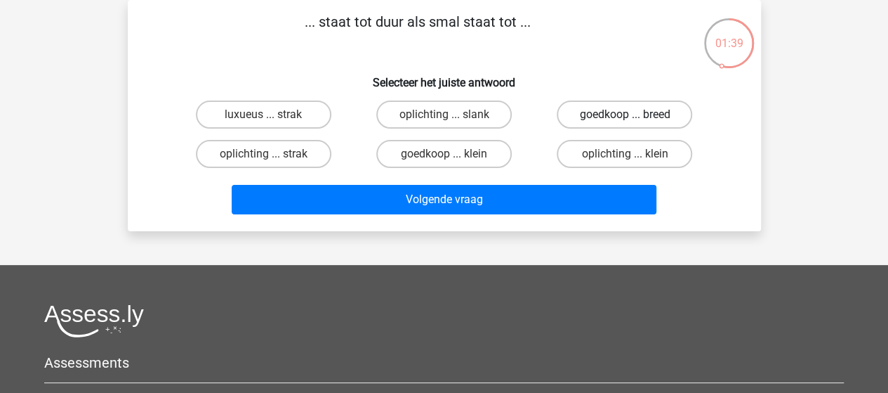
click at [641, 117] on label "goedkoop ... breed" at bounding box center [625, 114] width 136 height 28
click at [634, 117] on input "goedkoop ... breed" at bounding box center [629, 118] width 9 height 9
radio input "true"
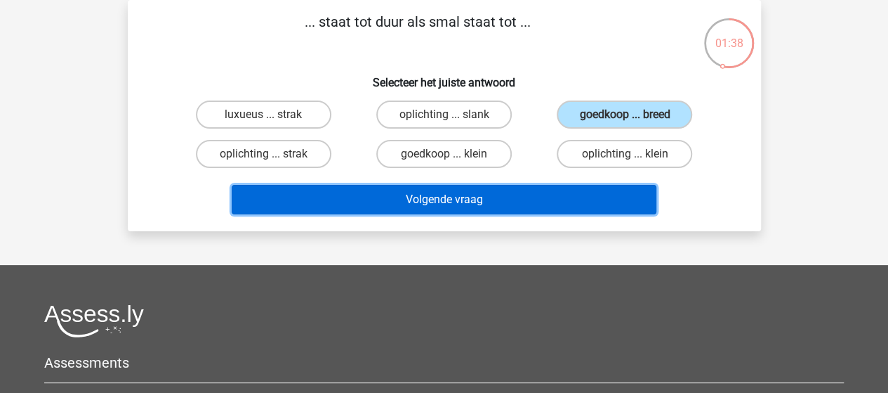
click at [490, 205] on button "Volgende vraag" at bounding box center [444, 199] width 425 height 29
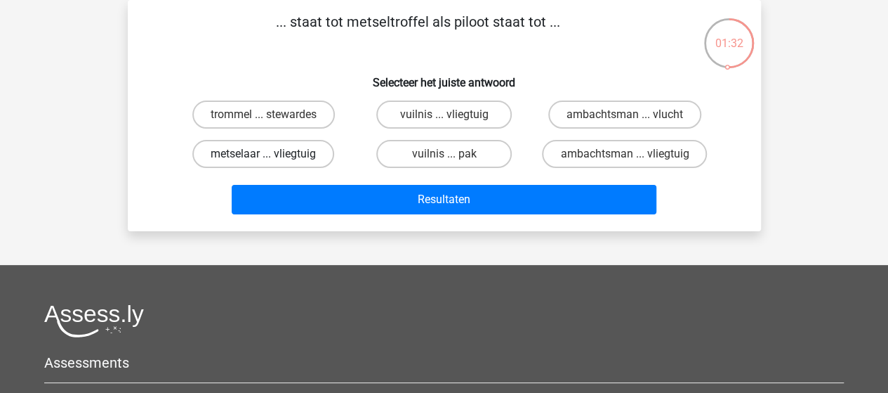
click at [301, 150] on label "metselaar ... vliegtuig" at bounding box center [263, 154] width 142 height 28
click at [272, 154] on input "metselaar ... vliegtuig" at bounding box center [267, 158] width 9 height 9
radio input "true"
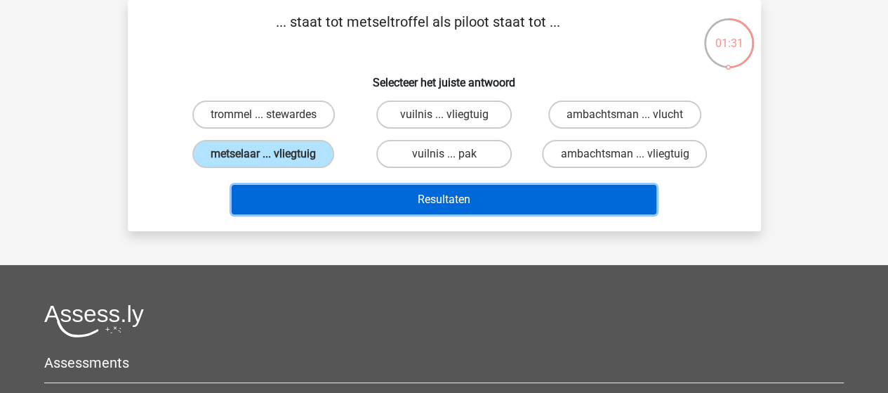
click at [451, 198] on button "Resultaten" at bounding box center [444, 199] width 425 height 29
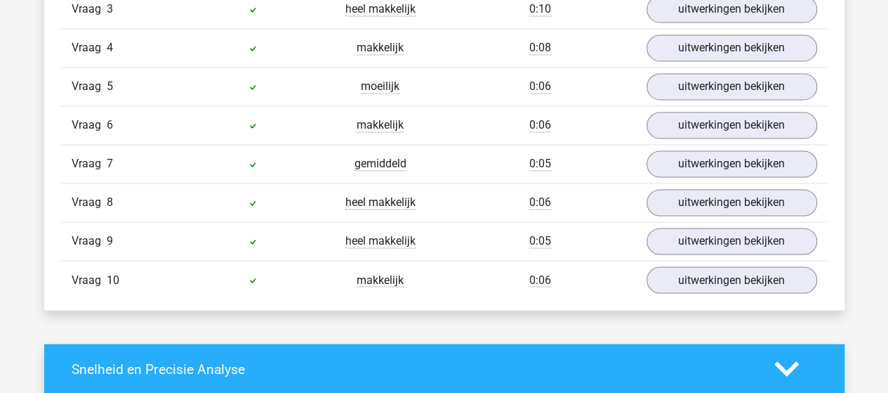
scroll to position [913, 0]
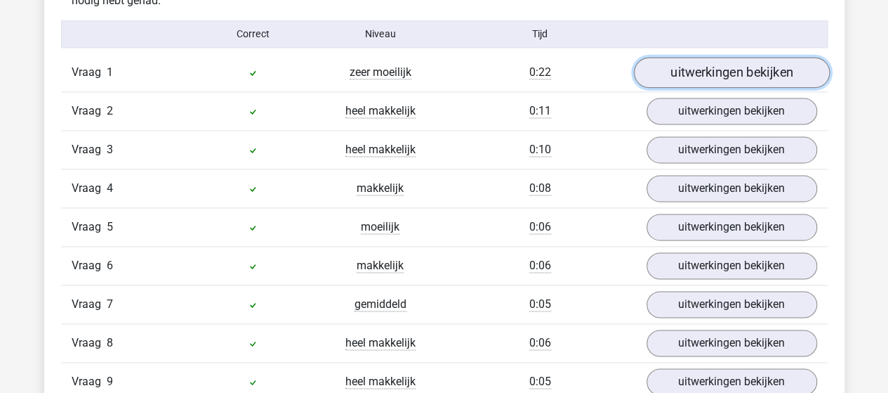
click at [709, 72] on link "uitwerkingen bekijken" at bounding box center [731, 72] width 196 height 31
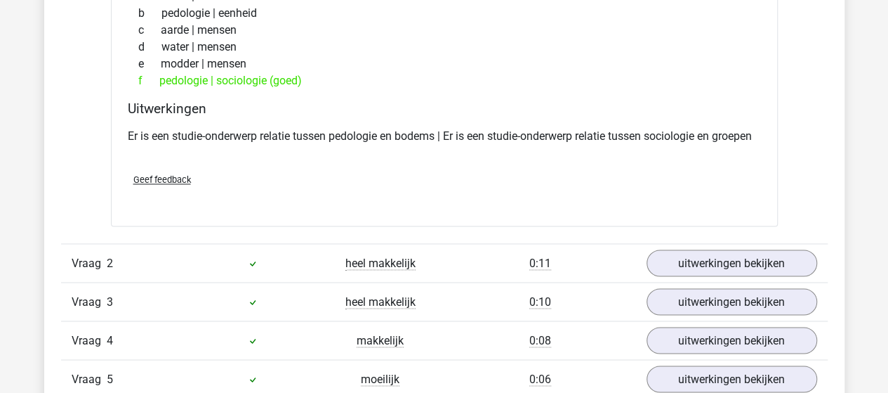
scroll to position [1124, 0]
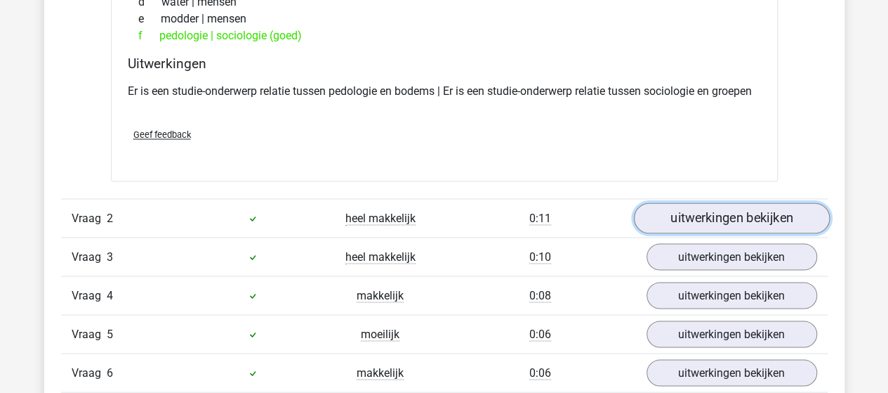
click at [698, 232] on link "uitwerkingen bekijken" at bounding box center [731, 217] width 196 height 31
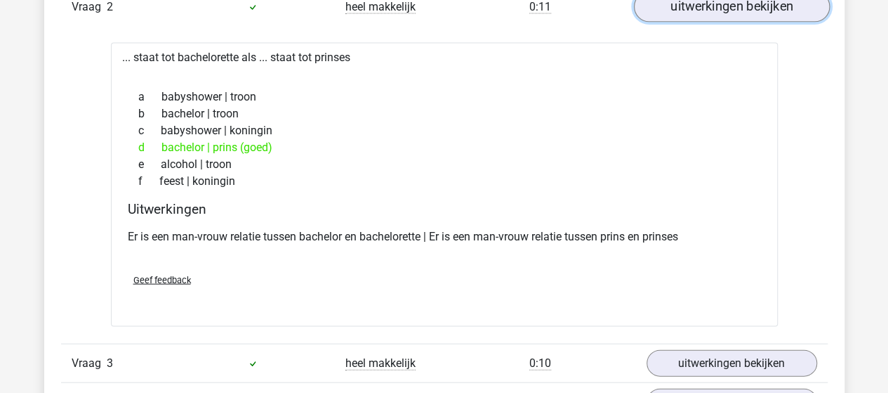
scroll to position [1475, 0]
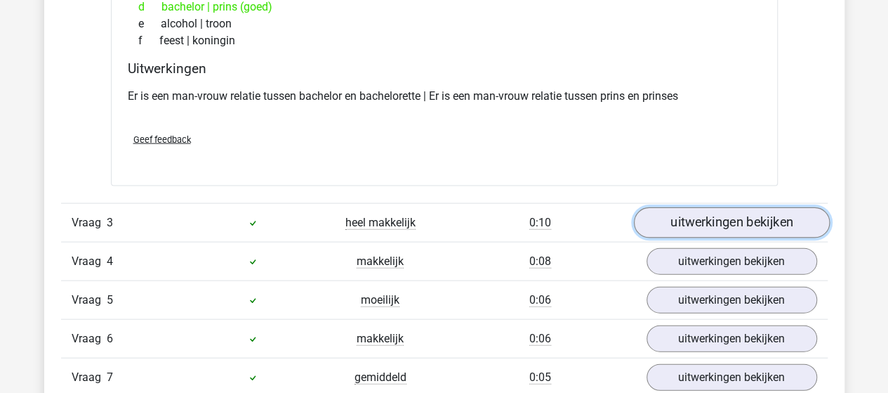
click at [704, 232] on link "uitwerkingen bekijken" at bounding box center [731, 223] width 196 height 31
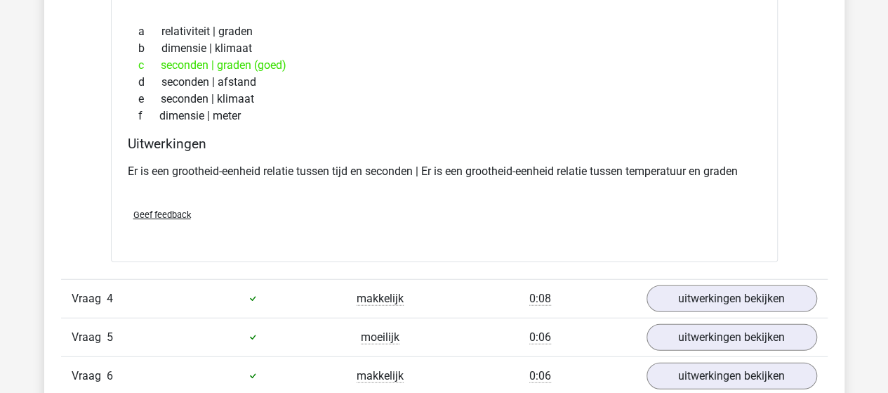
scroll to position [1826, 0]
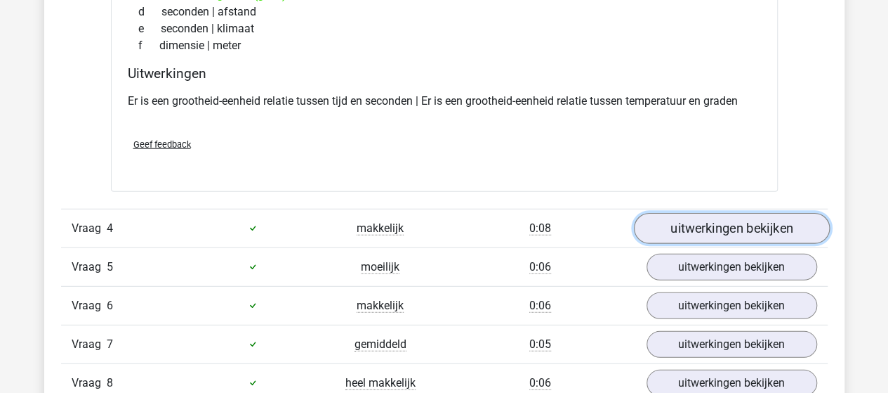
click at [706, 237] on link "uitwerkingen bekijken" at bounding box center [731, 228] width 196 height 31
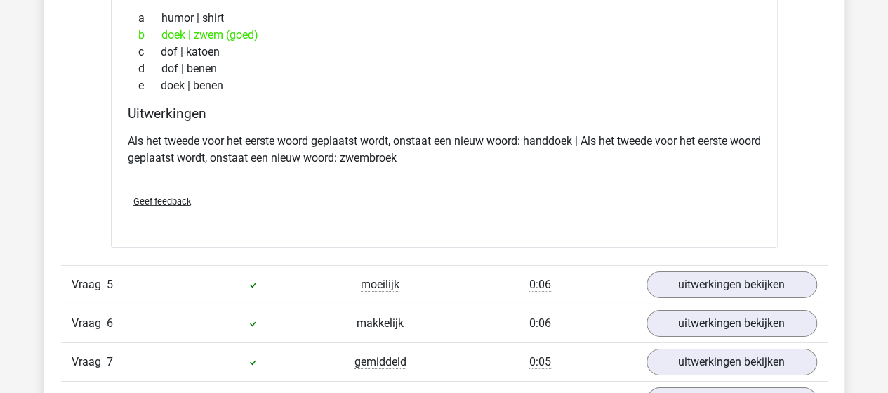
scroll to position [2177, 0]
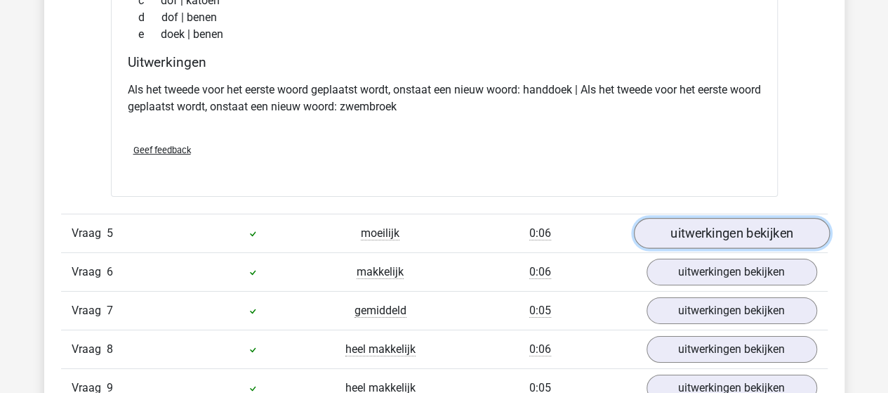
click at [693, 246] on link "uitwerkingen bekijken" at bounding box center [731, 233] width 196 height 31
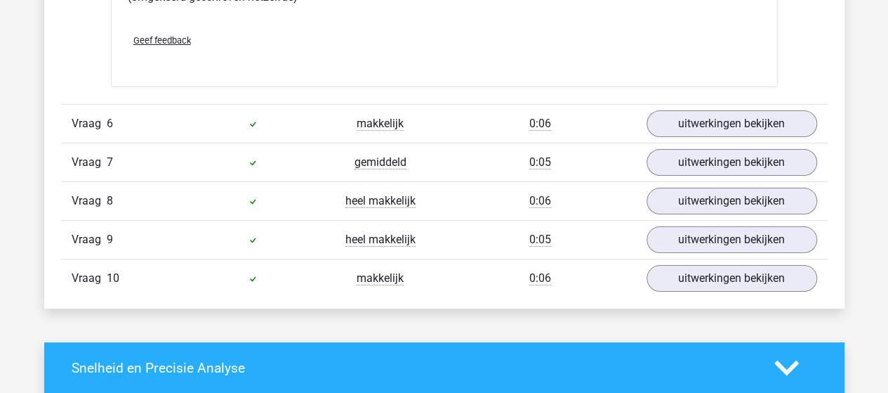
scroll to position [2668, 0]
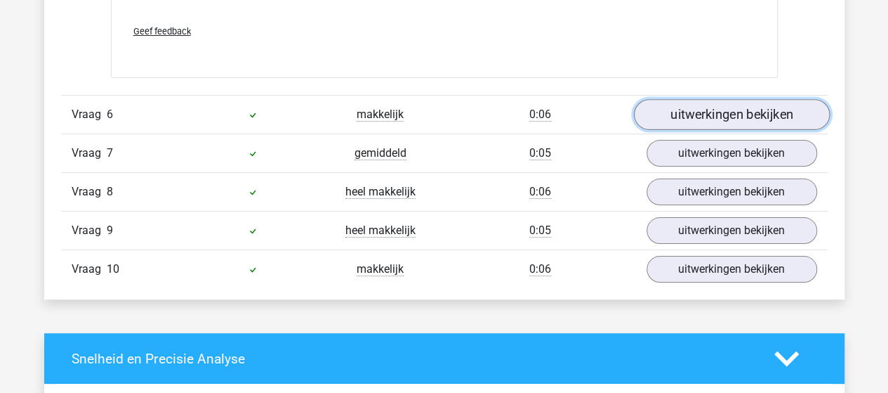
click at [697, 128] on link "uitwerkingen bekijken" at bounding box center [731, 114] width 196 height 31
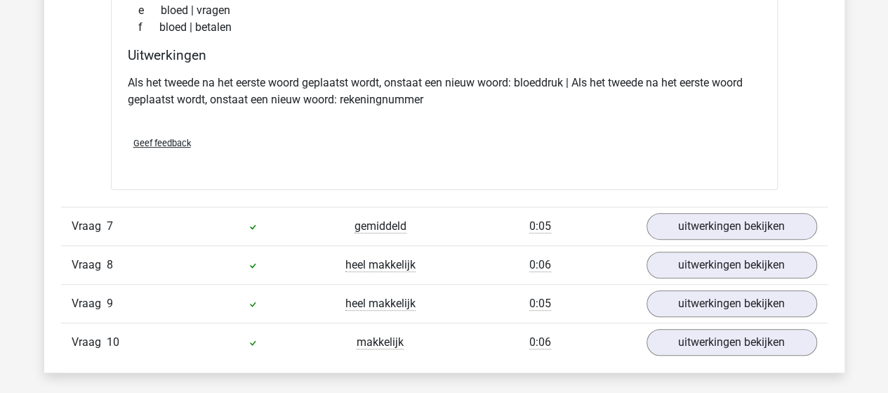
scroll to position [2949, 0]
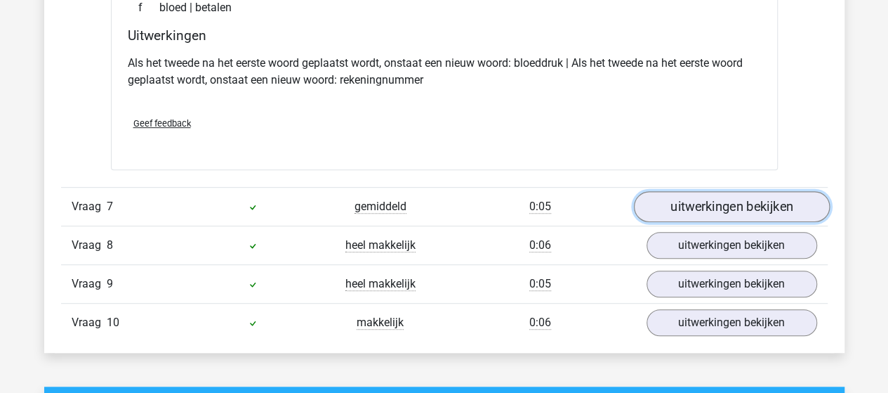
click at [663, 214] on link "uitwerkingen bekijken" at bounding box center [731, 206] width 196 height 31
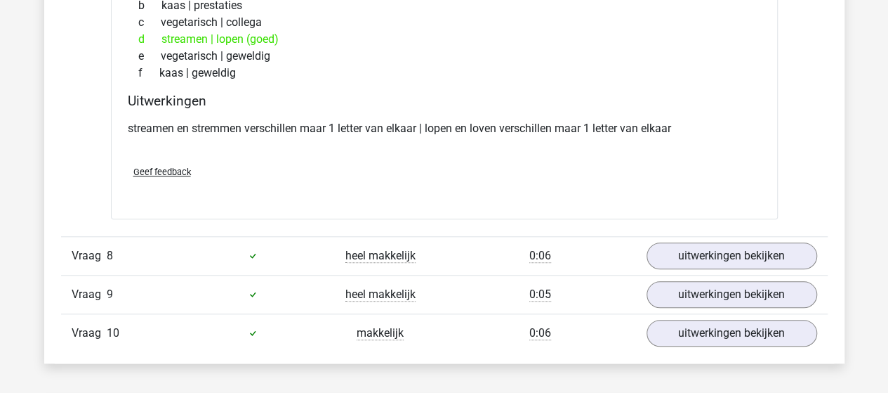
scroll to position [3300, 0]
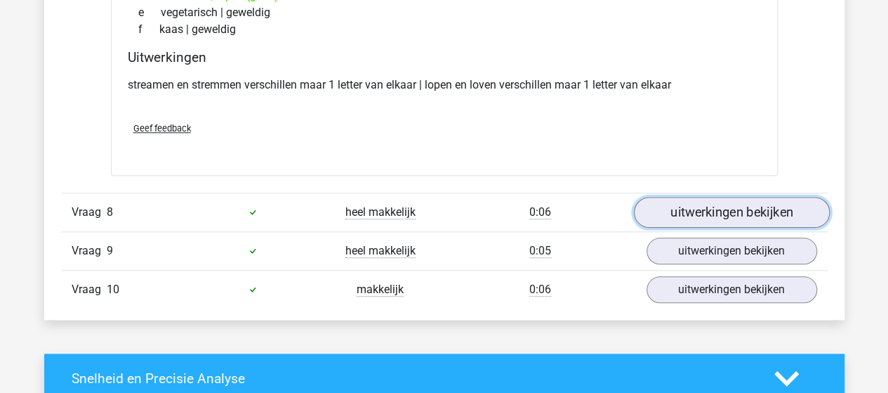
click at [714, 218] on link "uitwerkingen bekijken" at bounding box center [731, 212] width 196 height 31
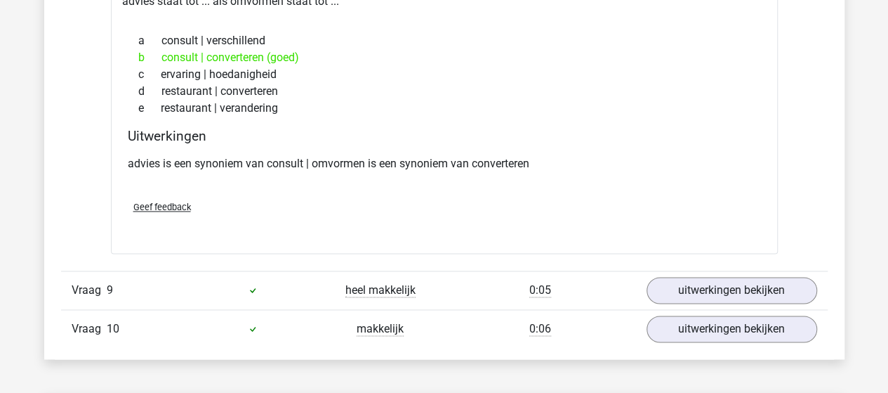
scroll to position [3651, 0]
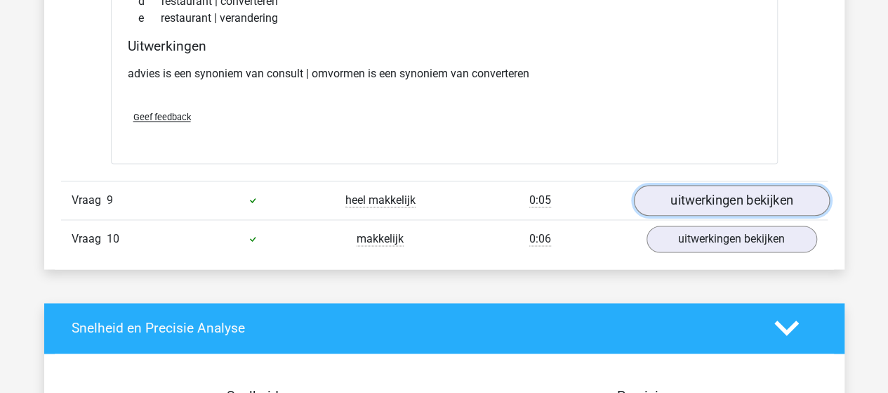
click at [702, 206] on link "uitwerkingen bekijken" at bounding box center [731, 200] width 196 height 31
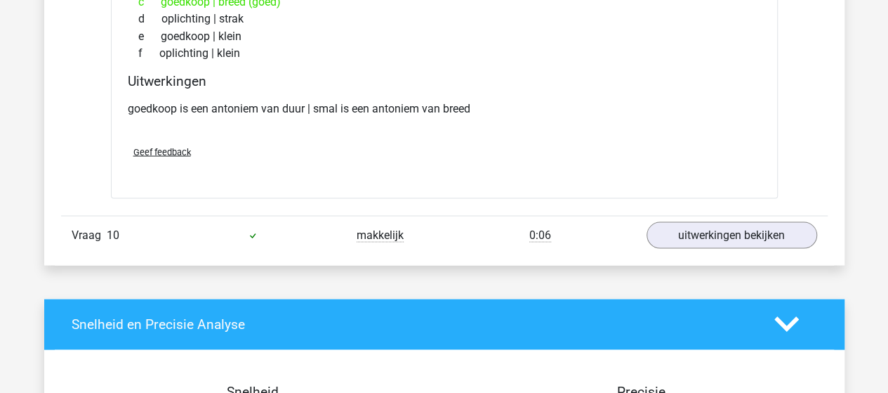
scroll to position [4003, 0]
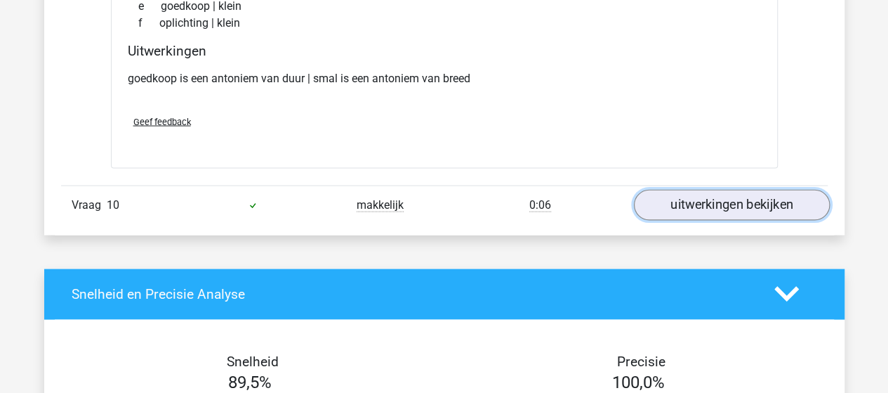
click at [706, 206] on link "uitwerkingen bekijken" at bounding box center [731, 205] width 196 height 31
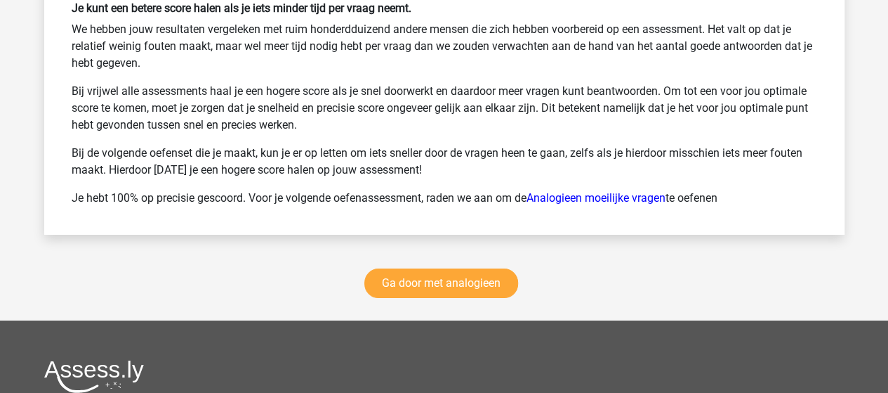
scroll to position [5196, 0]
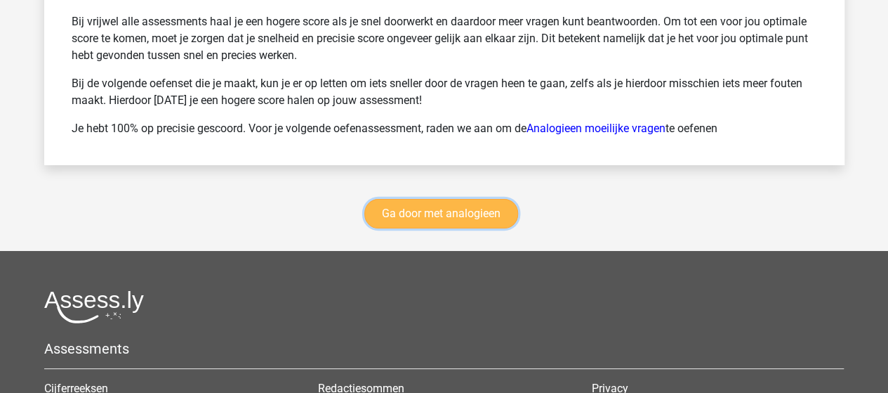
click at [461, 214] on link "Ga door met analogieen" at bounding box center [441, 213] width 154 height 29
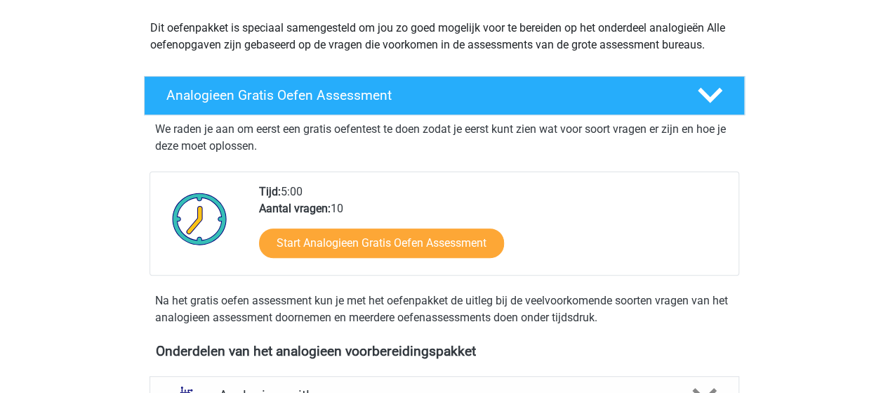
scroll to position [13, 0]
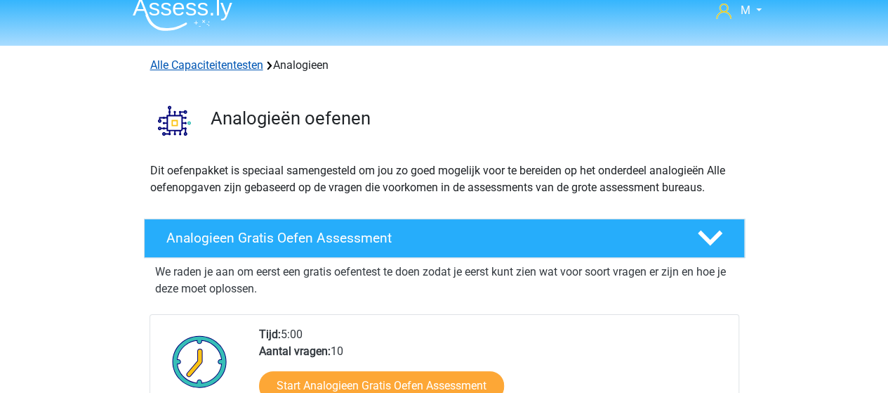
click at [232, 62] on link "Alle Capaciteitentesten" at bounding box center [206, 64] width 113 height 13
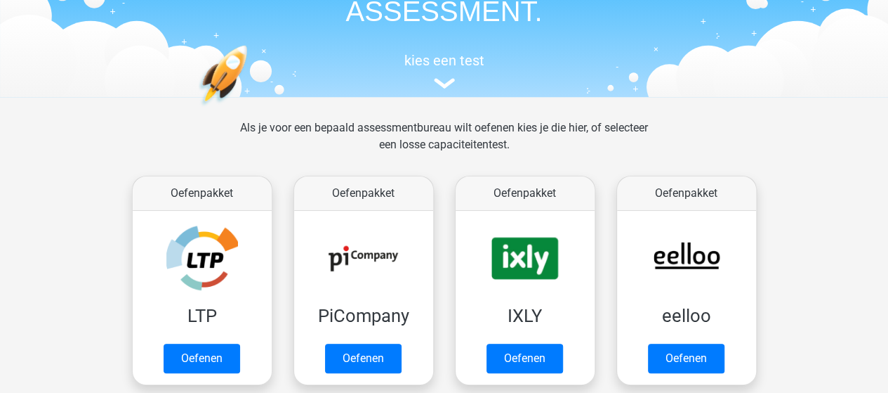
scroll to position [174, 0]
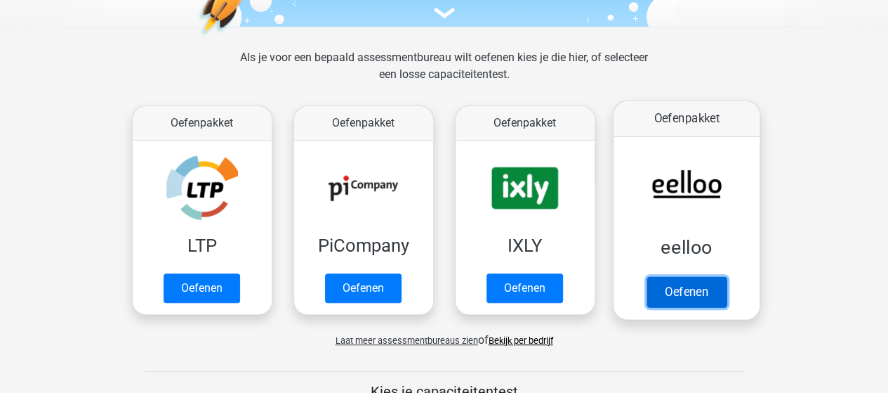
click at [698, 276] on link "Oefenen" at bounding box center [686, 291] width 80 height 31
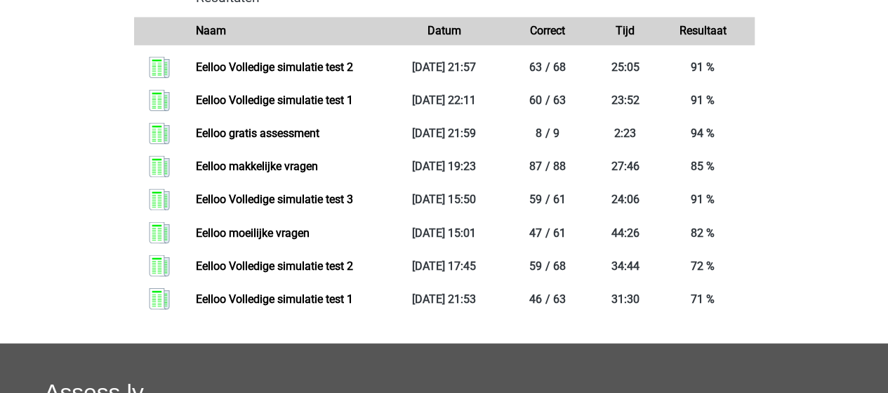
scroll to position [1124, 0]
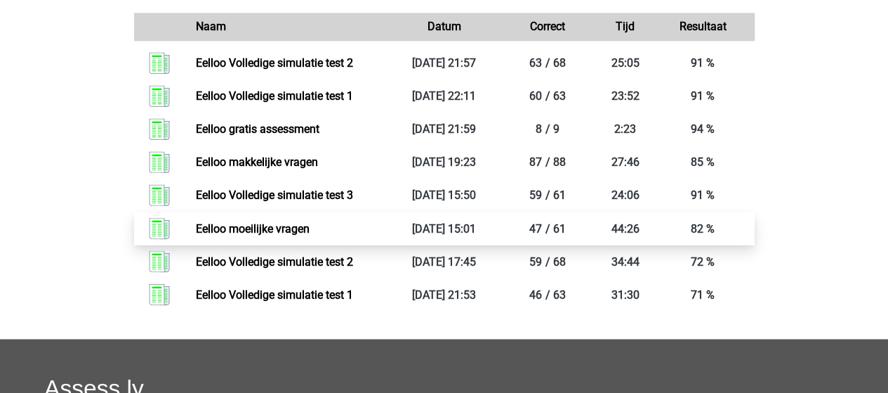
click at [265, 235] on link "Eelloo moeilijke vragen" at bounding box center [253, 227] width 114 height 13
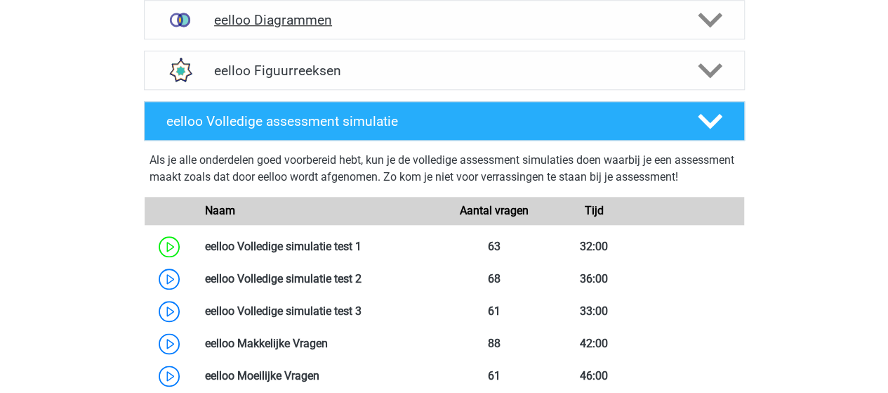
scroll to position [772, 0]
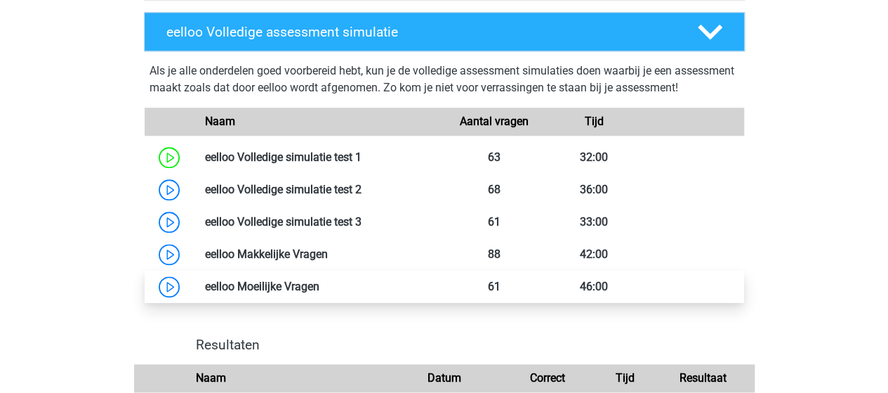
click at [319, 293] on link at bounding box center [319, 285] width 0 height 13
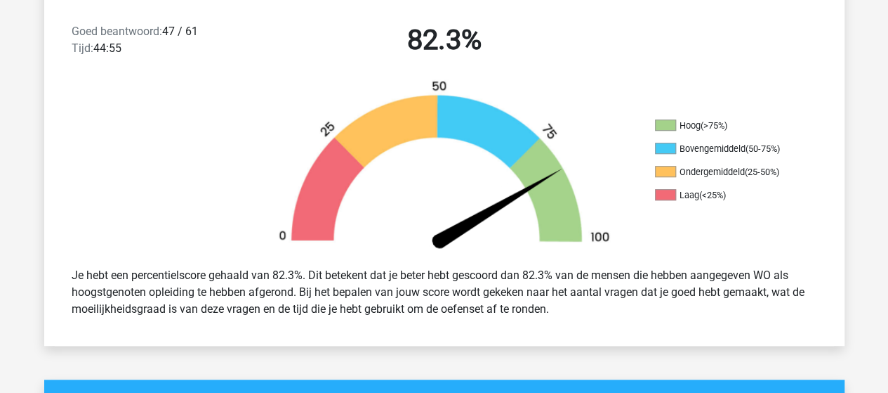
scroll to position [140, 0]
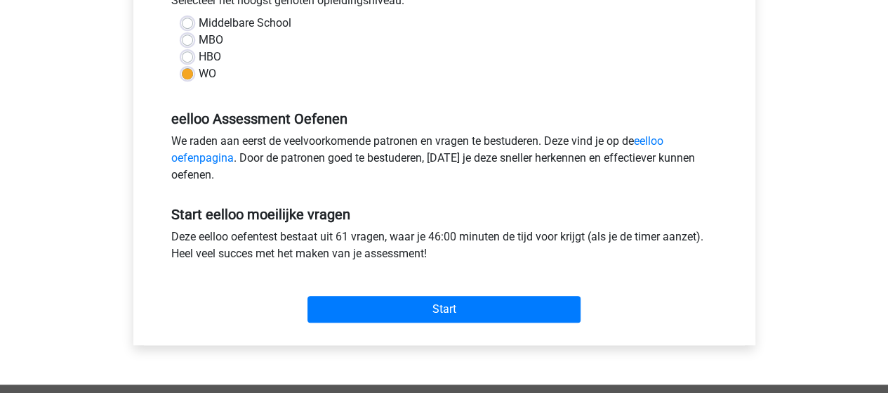
scroll to position [351, 0]
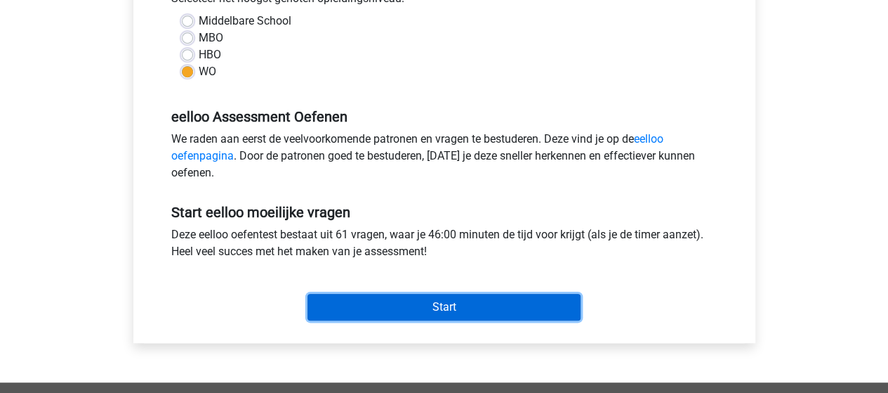
click at [461, 301] on input "Start" at bounding box center [444, 307] width 273 height 27
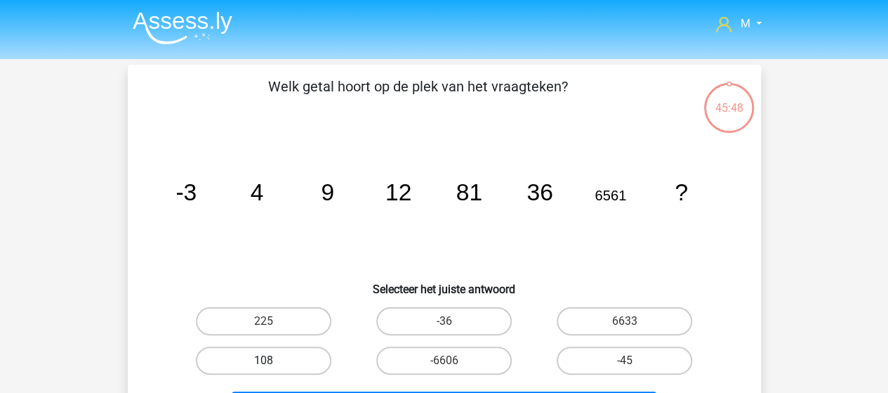
click at [315, 357] on label "108" at bounding box center [264, 360] width 136 height 28
click at [272, 360] on input "108" at bounding box center [267, 364] width 9 height 9
radio input "true"
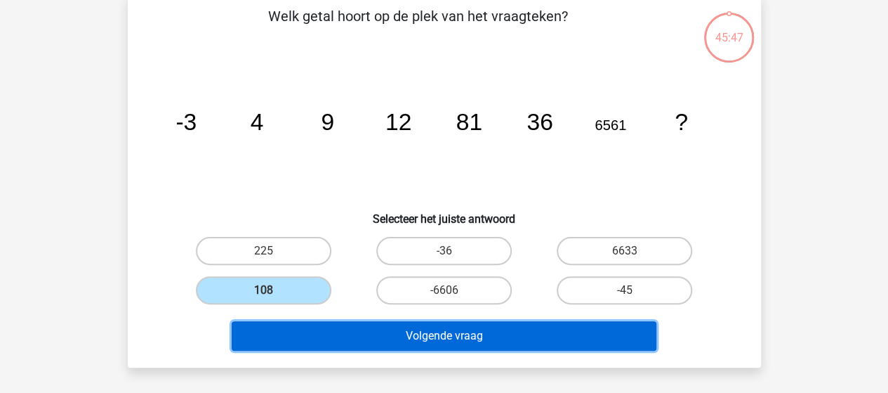
click at [490, 332] on button "Volgende vraag" at bounding box center [444, 335] width 425 height 29
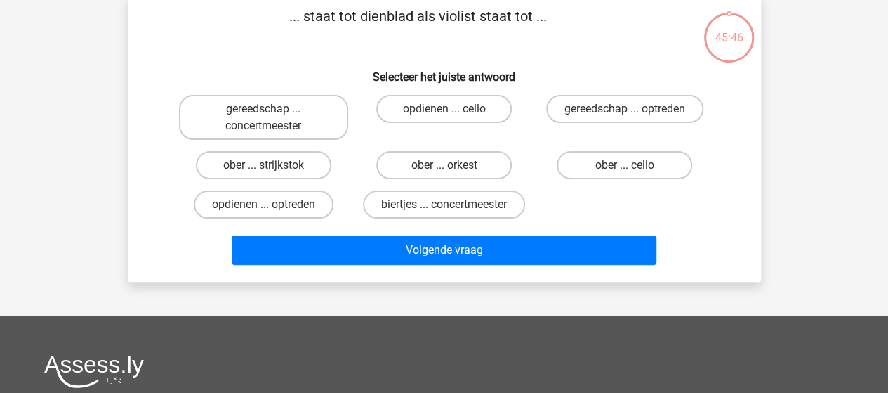
scroll to position [65, 0]
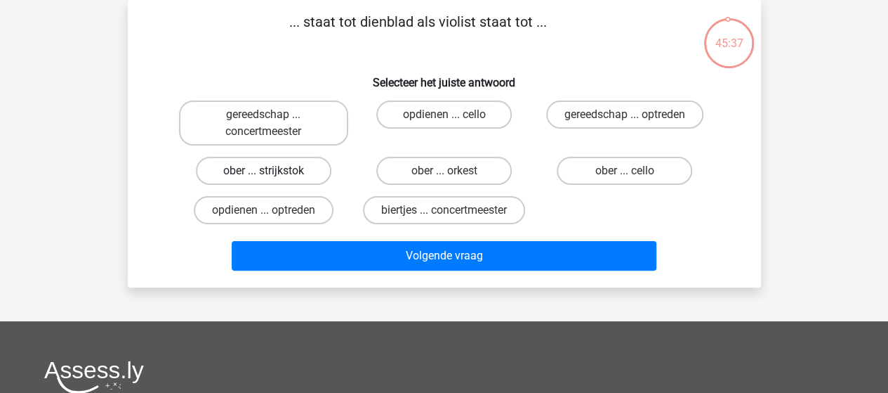
click at [272, 169] on label "ober ... strijkstok" at bounding box center [264, 171] width 136 height 28
click at [272, 171] on input "ober ... strijkstok" at bounding box center [267, 175] width 9 height 9
radio input "true"
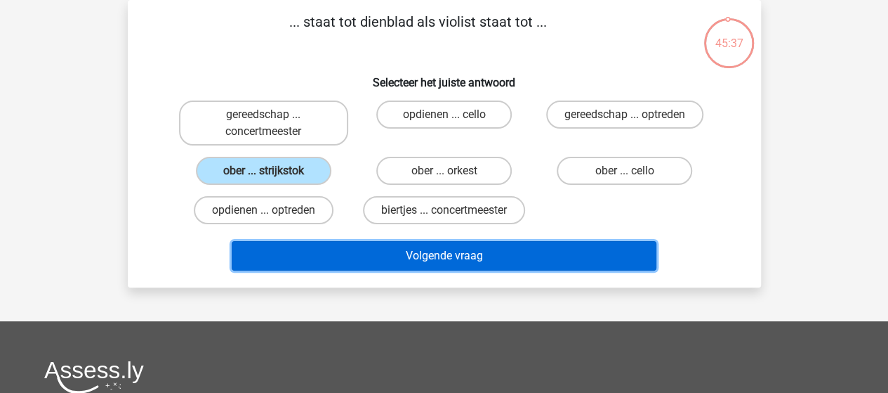
click at [426, 251] on button "Volgende vraag" at bounding box center [444, 255] width 425 height 29
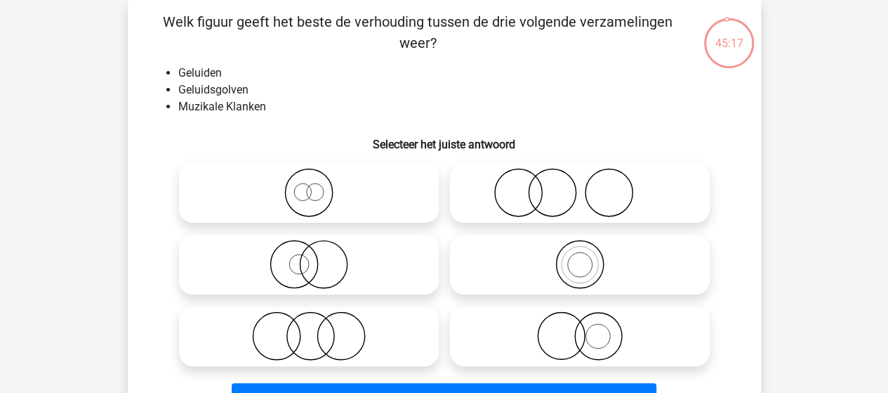
click at [321, 256] on icon at bounding box center [309, 263] width 249 height 49
click at [318, 256] on input "radio" at bounding box center [313, 252] width 9 height 9
radio input "true"
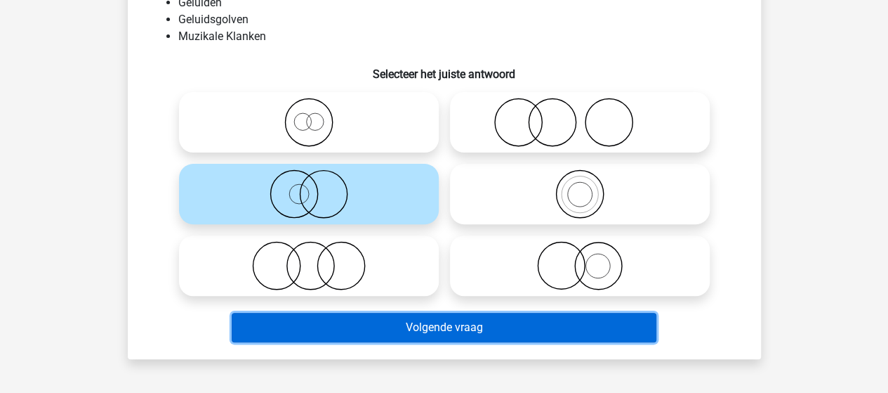
click at [435, 322] on button "Volgende vraag" at bounding box center [444, 326] width 425 height 29
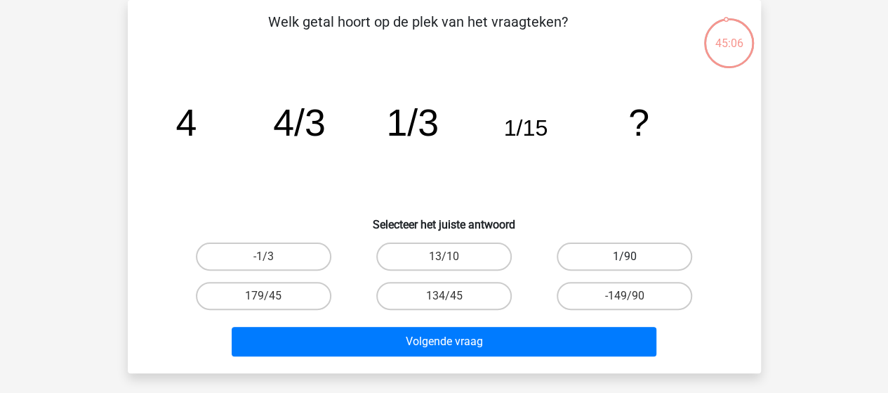
click at [622, 251] on label "1/90" at bounding box center [625, 256] width 136 height 28
click at [625, 256] on input "1/90" at bounding box center [629, 260] width 9 height 9
radio input "true"
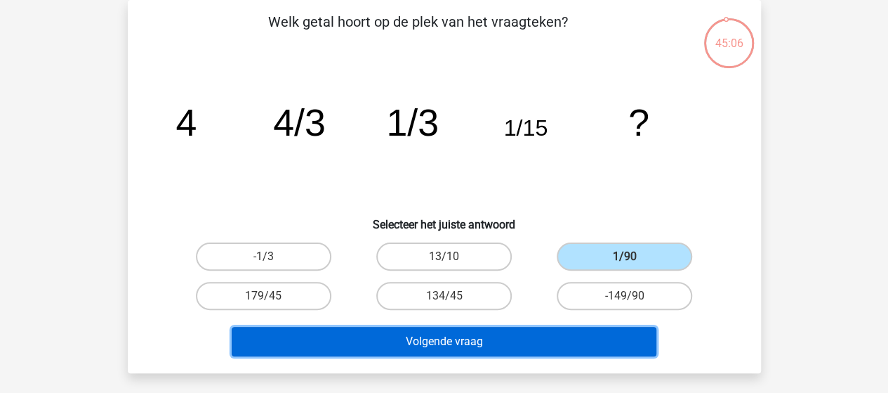
click at [467, 342] on button "Volgende vraag" at bounding box center [444, 341] width 425 height 29
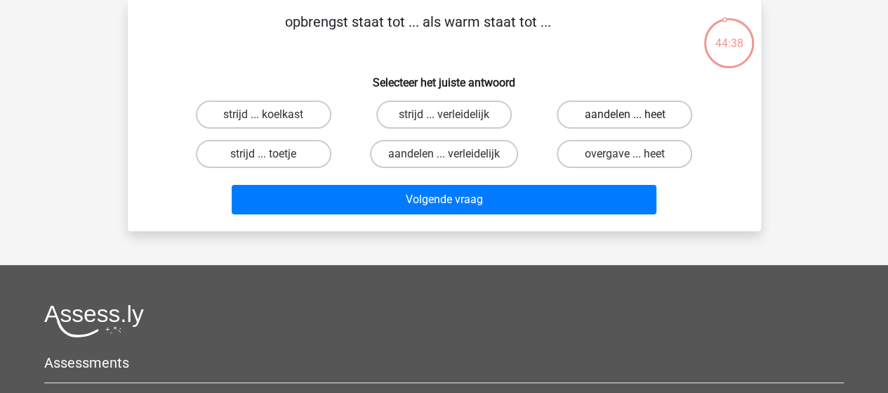
click at [613, 118] on label "aandelen ... heet" at bounding box center [625, 114] width 136 height 28
click at [625, 118] on input "aandelen ... heet" at bounding box center [629, 118] width 9 height 9
radio input "true"
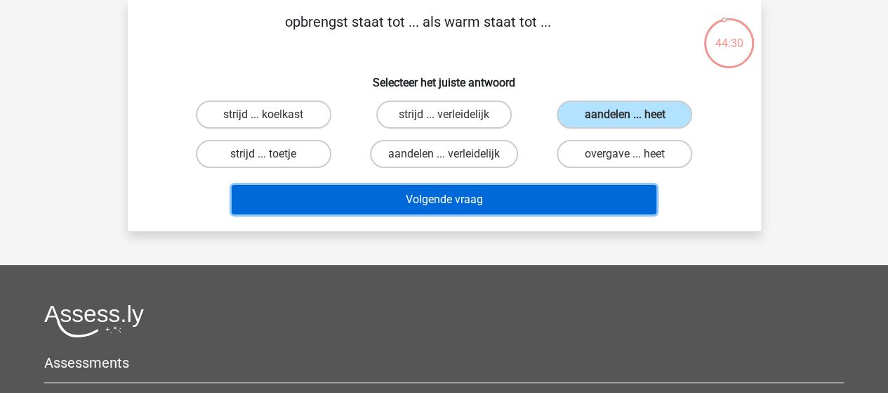
click at [441, 206] on button "Volgende vraag" at bounding box center [444, 199] width 425 height 29
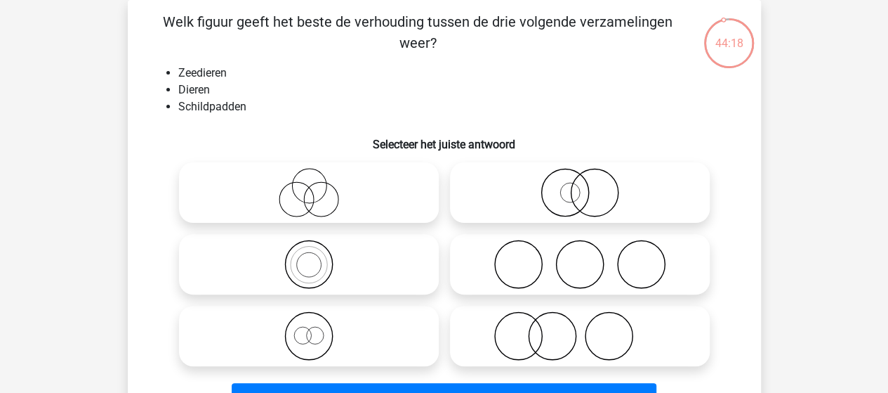
click at [324, 266] on icon at bounding box center [309, 263] width 249 height 49
click at [318, 257] on input "radio" at bounding box center [313, 252] width 9 height 9
radio input "true"
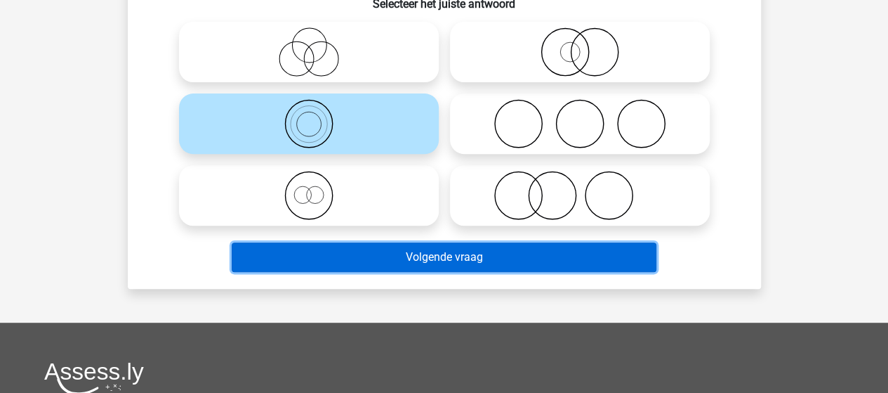
click at [414, 261] on button "Volgende vraag" at bounding box center [444, 256] width 425 height 29
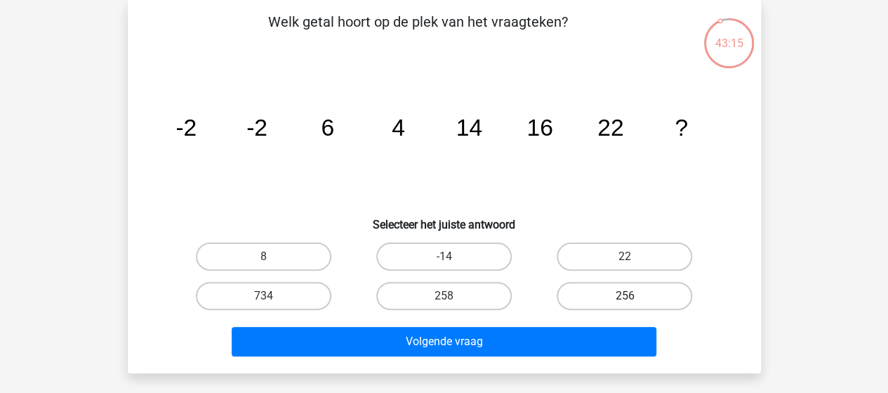
click at [640, 291] on label "256" at bounding box center [625, 296] width 136 height 28
click at [634, 296] on input "256" at bounding box center [629, 300] width 9 height 9
radio input "true"
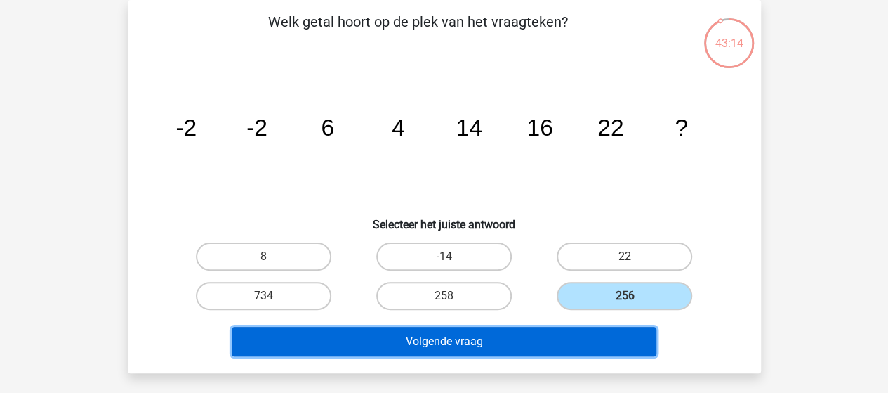
click at [554, 337] on button "Volgende vraag" at bounding box center [444, 341] width 425 height 29
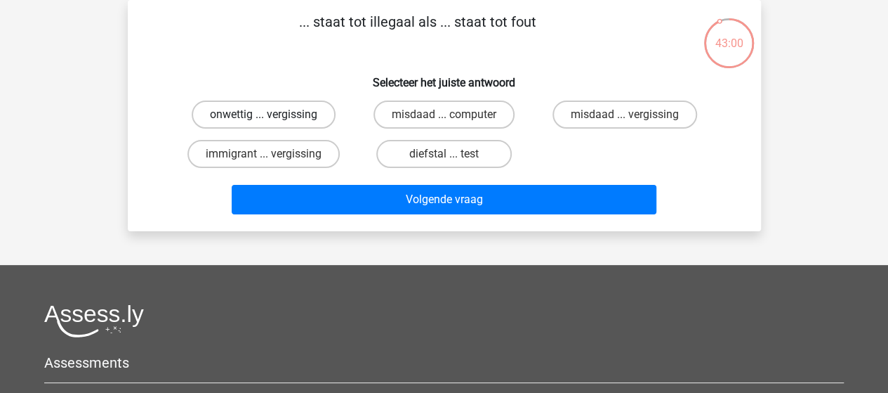
click at [301, 114] on label "onwettig ... vergissing" at bounding box center [264, 114] width 144 height 28
click at [272, 114] on input "onwettig ... vergissing" at bounding box center [267, 118] width 9 height 9
radio input "true"
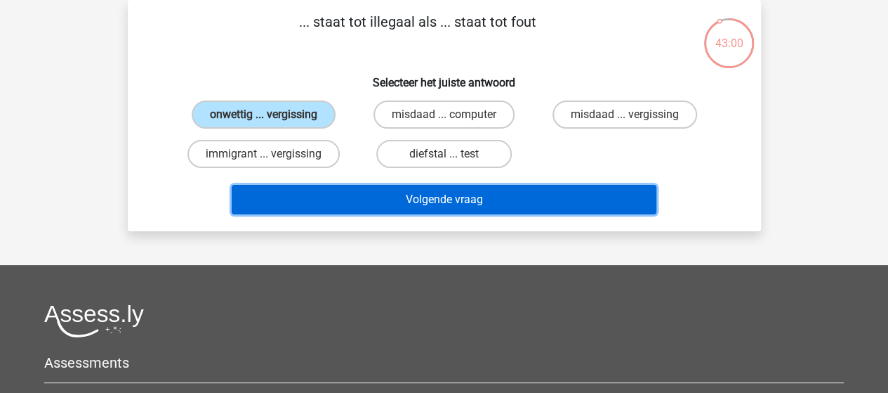
click at [454, 199] on button "Volgende vraag" at bounding box center [444, 199] width 425 height 29
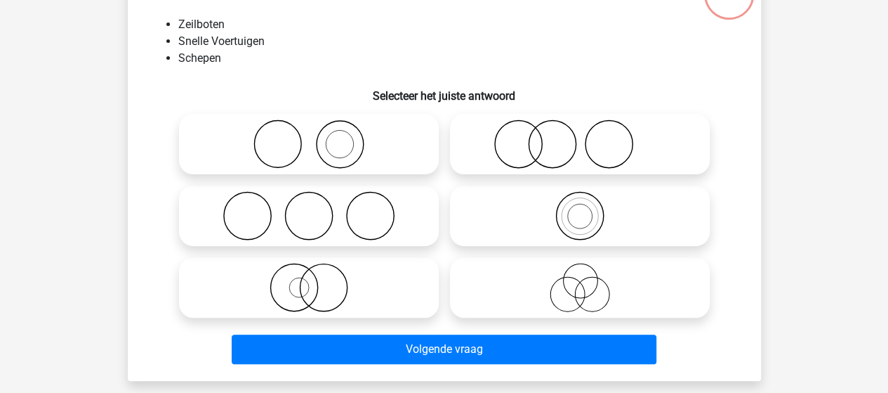
scroll to position [135, 0]
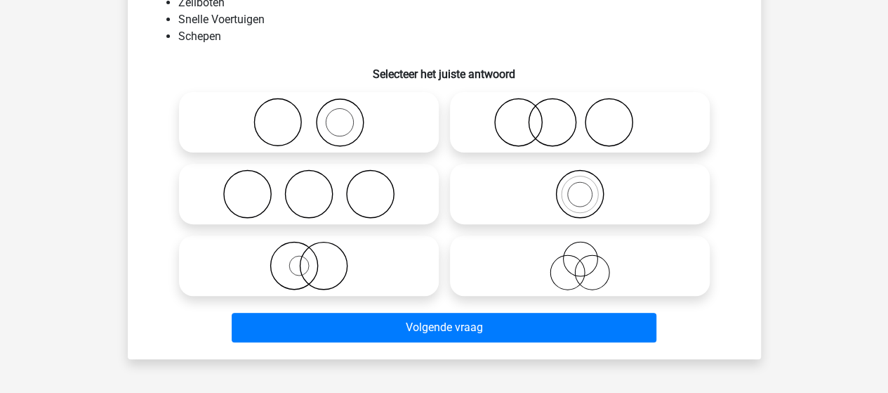
click at [326, 265] on icon at bounding box center [309, 265] width 249 height 49
click at [318, 258] on input "radio" at bounding box center [313, 253] width 9 height 9
radio input "true"
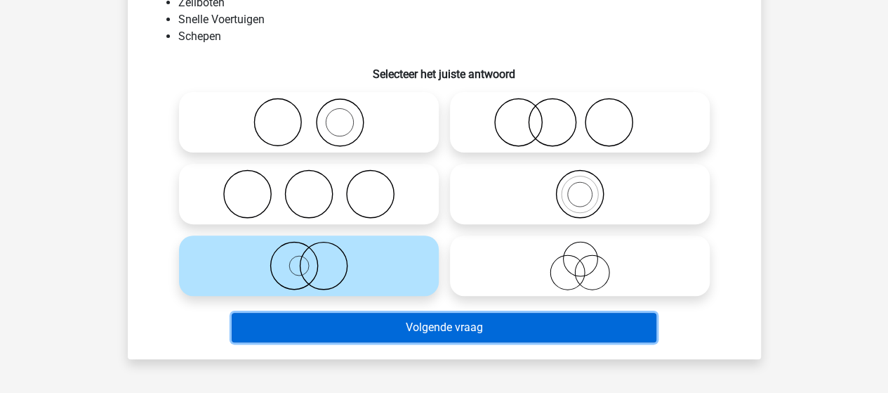
click at [442, 324] on button "Volgende vraag" at bounding box center [444, 326] width 425 height 29
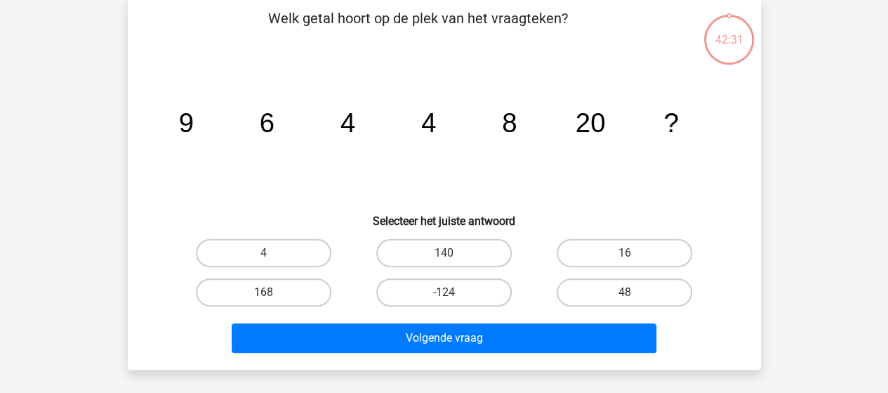
scroll to position [65, 0]
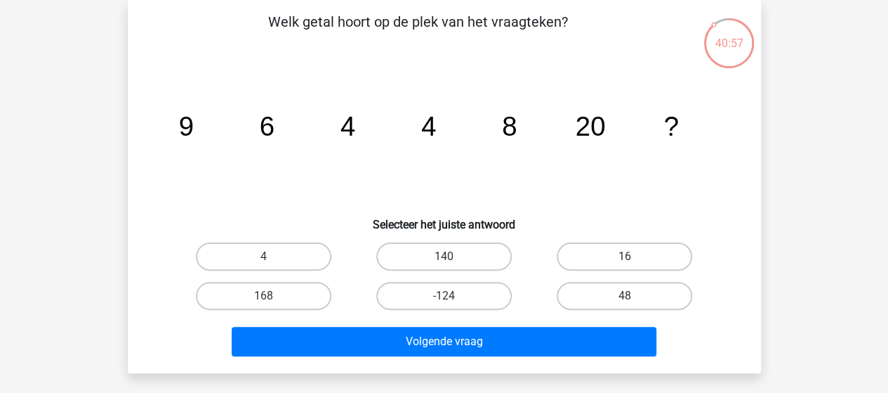
click at [632, 296] on input "48" at bounding box center [629, 300] width 9 height 9
radio input "true"
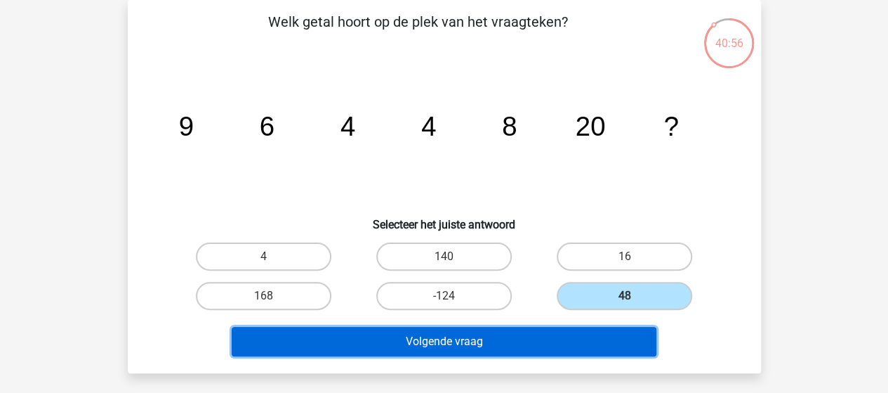
click at [558, 339] on button "Volgende vraag" at bounding box center [444, 341] width 425 height 29
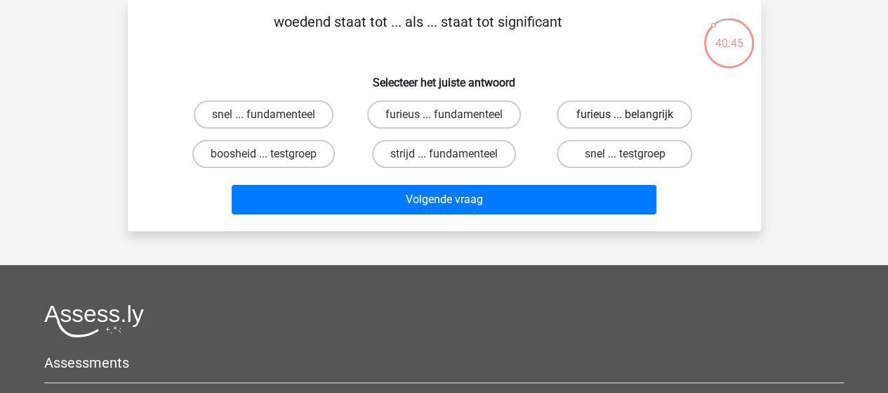
click at [595, 117] on label "furieus ... belangrijk" at bounding box center [625, 114] width 136 height 28
click at [625, 117] on input "furieus ... belangrijk" at bounding box center [629, 118] width 9 height 9
radio input "true"
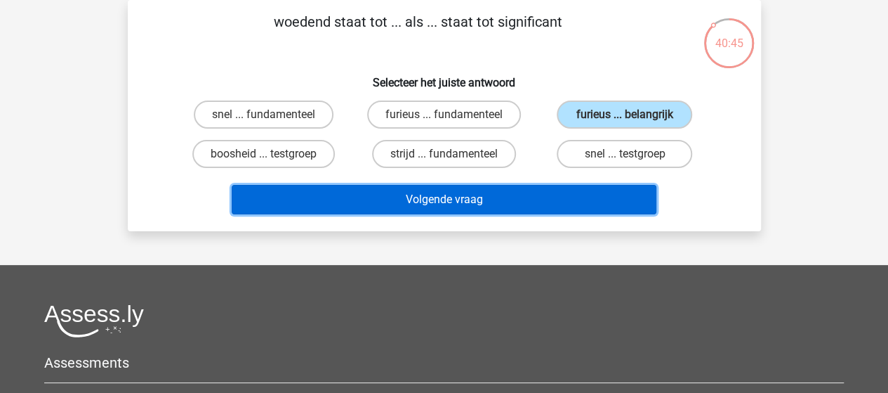
click at [511, 193] on button "Volgende vraag" at bounding box center [444, 199] width 425 height 29
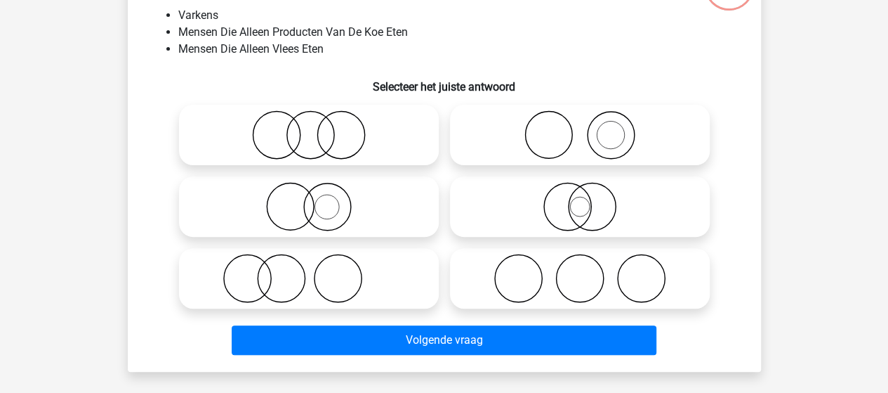
scroll to position [135, 0]
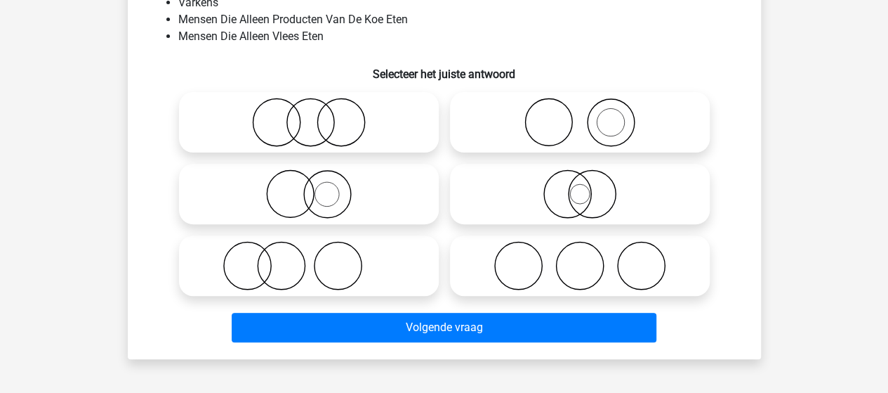
click at [356, 261] on icon at bounding box center [309, 265] width 249 height 49
click at [318, 258] on input "radio" at bounding box center [313, 253] width 9 height 9
radio input "true"
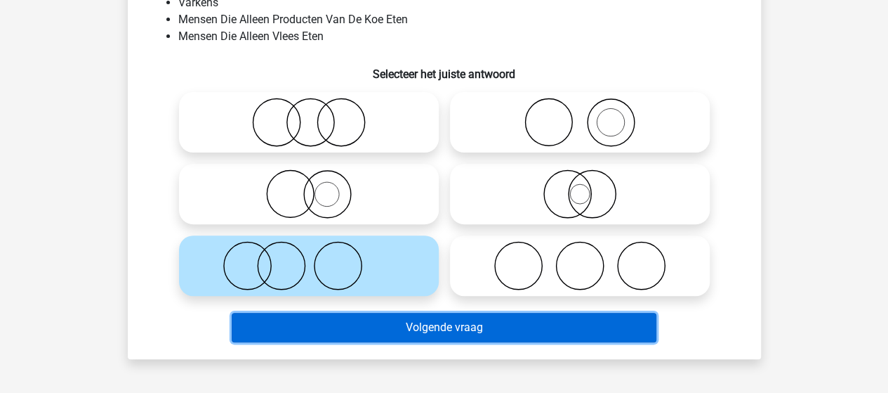
click at [417, 322] on button "Volgende vraag" at bounding box center [444, 326] width 425 height 29
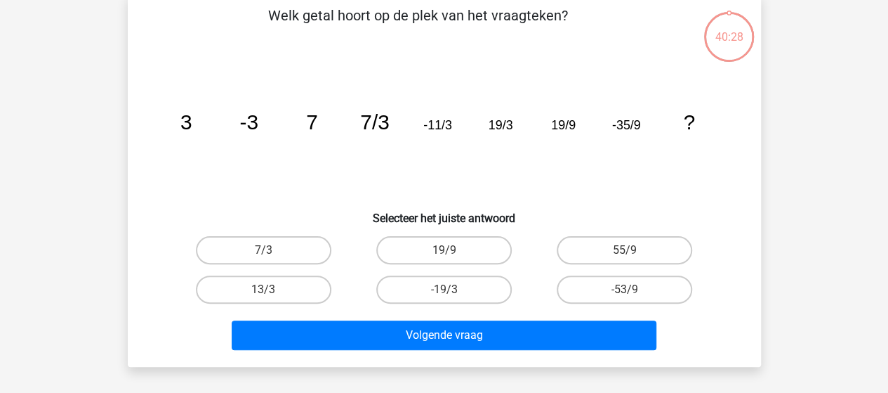
scroll to position [65, 0]
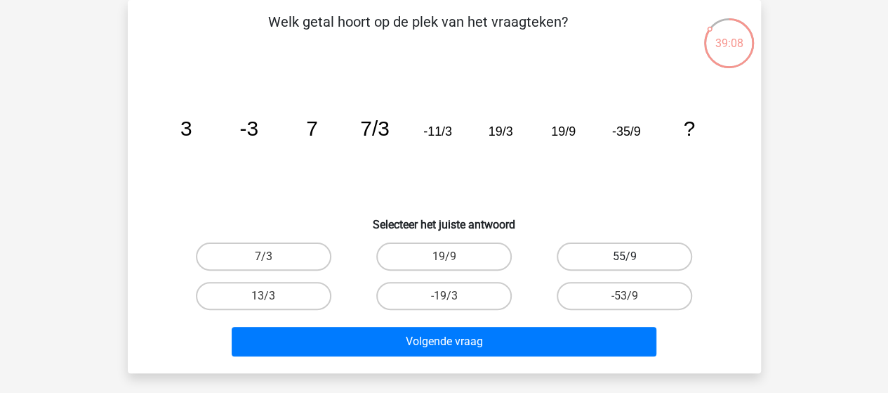
click at [602, 256] on label "55/9" at bounding box center [625, 256] width 136 height 28
click at [625, 256] on input "55/9" at bounding box center [629, 260] width 9 height 9
radio input "true"
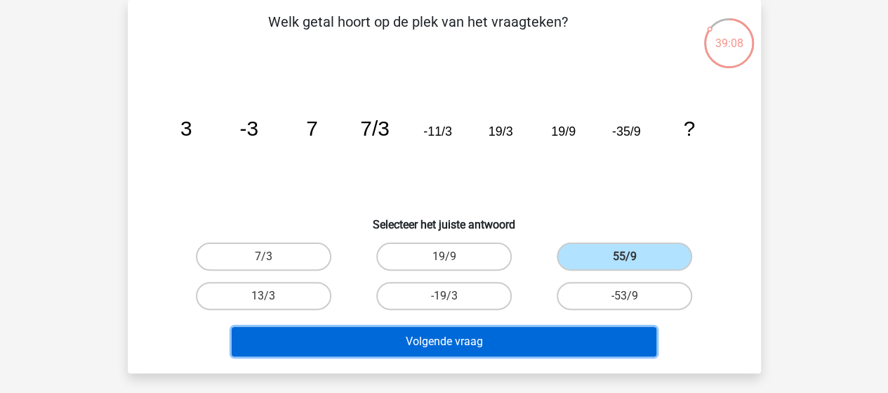
click at [522, 338] on button "Volgende vraag" at bounding box center [444, 341] width 425 height 29
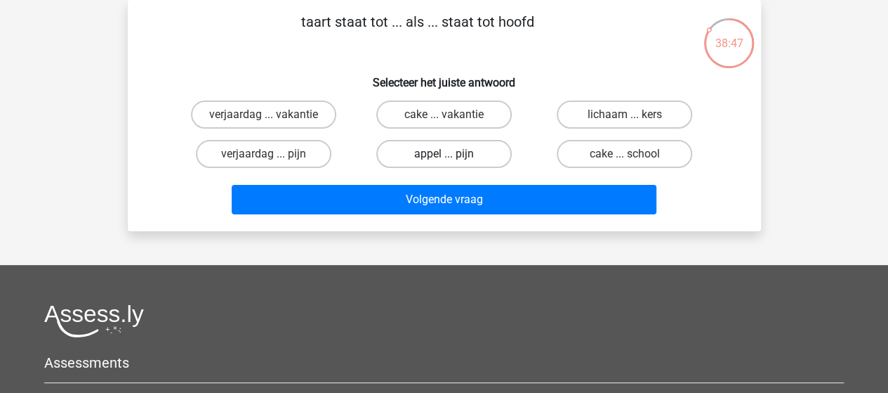
click at [462, 155] on label "appel ... pijn" at bounding box center [444, 154] width 136 height 28
click at [453, 155] on input "appel ... pijn" at bounding box center [448, 158] width 9 height 9
radio input "true"
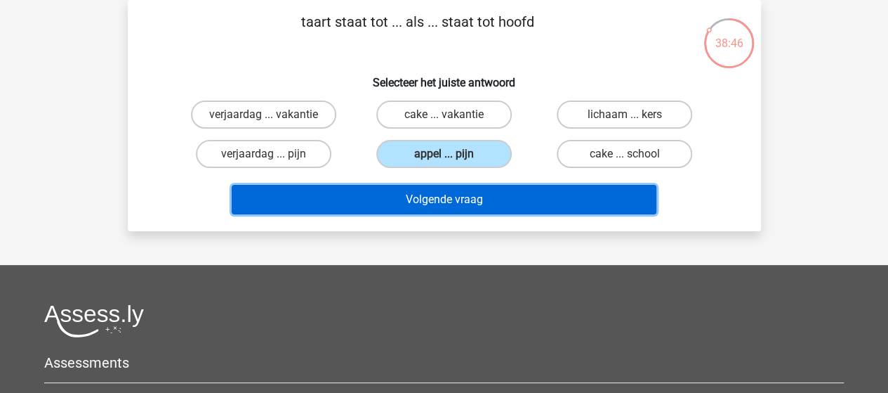
click at [461, 202] on button "Volgende vraag" at bounding box center [444, 199] width 425 height 29
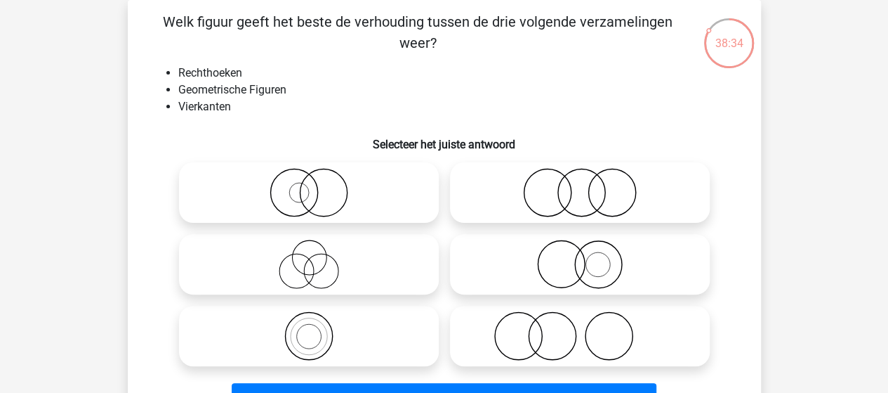
click at [318, 345] on icon at bounding box center [309, 335] width 249 height 49
click at [318, 329] on input "radio" at bounding box center [313, 323] width 9 height 9
radio input "true"
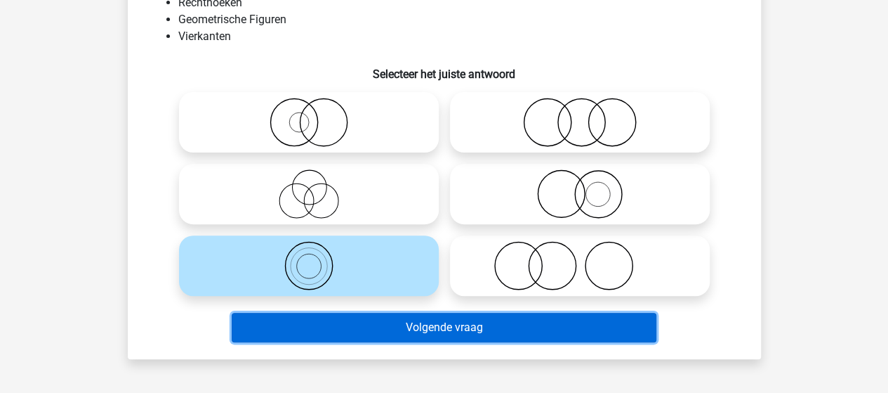
click at [440, 326] on button "Volgende vraag" at bounding box center [444, 326] width 425 height 29
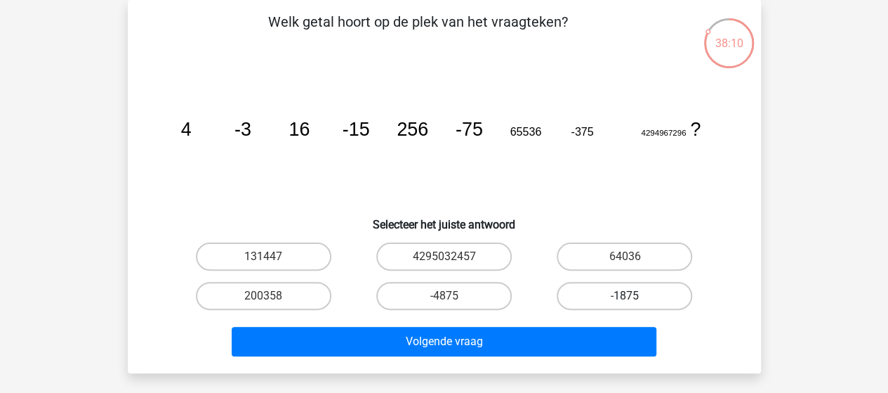
click at [628, 289] on label "-1875" at bounding box center [625, 296] width 136 height 28
click at [628, 296] on input "-1875" at bounding box center [629, 300] width 9 height 9
radio input "true"
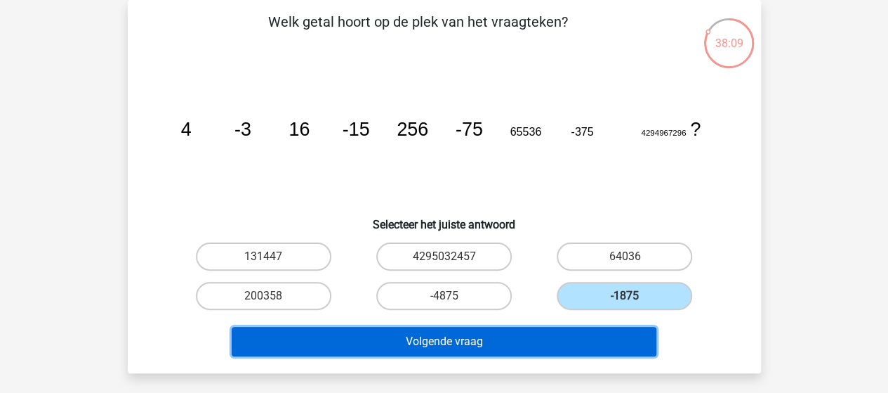
click at [490, 334] on button "Volgende vraag" at bounding box center [444, 341] width 425 height 29
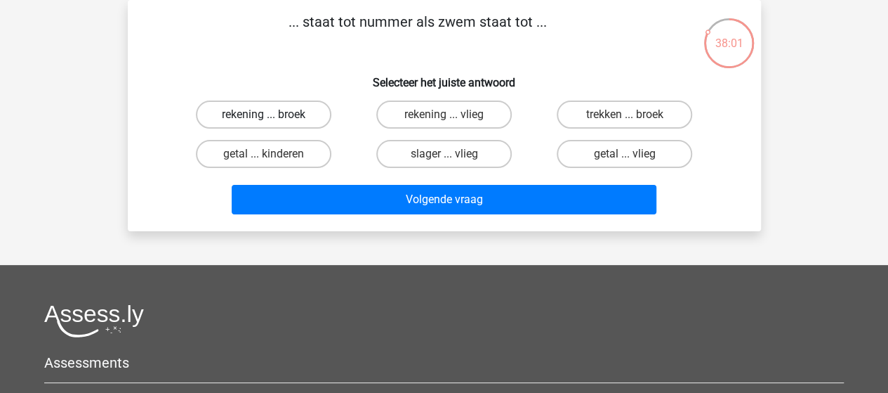
click at [289, 113] on label "rekening ... broek" at bounding box center [264, 114] width 136 height 28
click at [272, 114] on input "rekening ... broek" at bounding box center [267, 118] width 9 height 9
radio input "true"
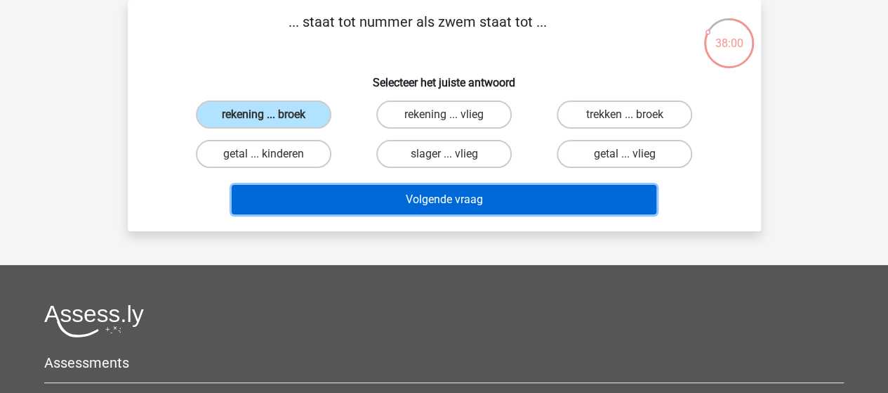
click at [477, 207] on button "Volgende vraag" at bounding box center [444, 199] width 425 height 29
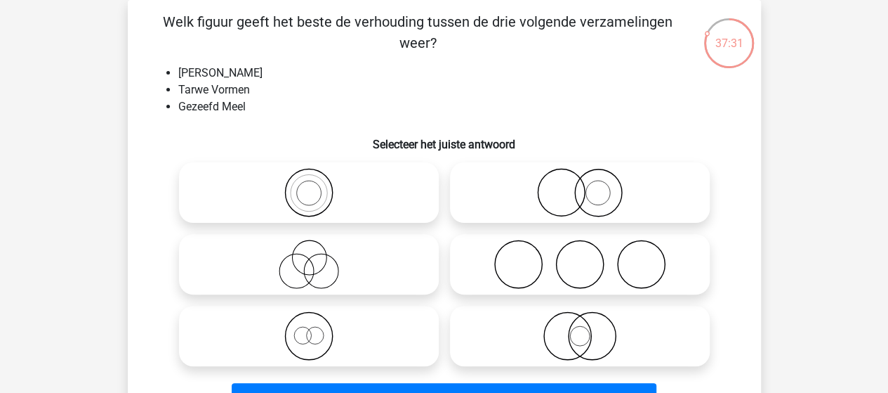
click at [318, 193] on icon at bounding box center [309, 192] width 249 height 49
click at [318, 185] on input "radio" at bounding box center [313, 180] width 9 height 9
radio input "true"
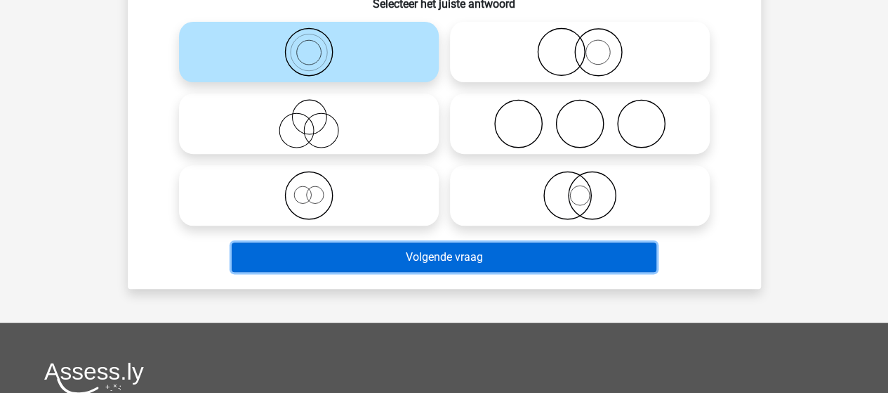
click at [423, 262] on button "Volgende vraag" at bounding box center [444, 256] width 425 height 29
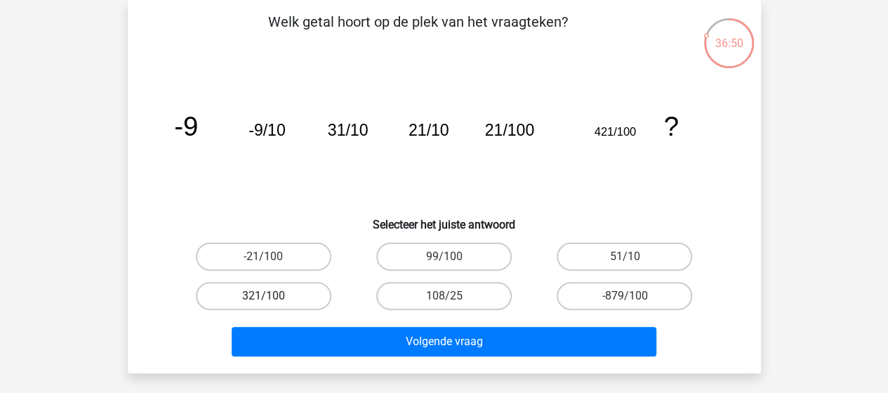
click at [298, 289] on label "321/100" at bounding box center [264, 296] width 136 height 28
click at [272, 296] on input "321/100" at bounding box center [267, 300] width 9 height 9
radio input "true"
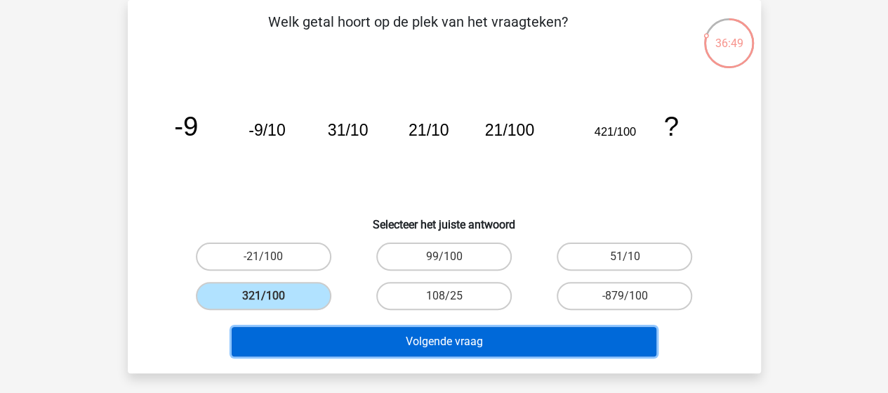
click at [428, 349] on button "Volgende vraag" at bounding box center [444, 341] width 425 height 29
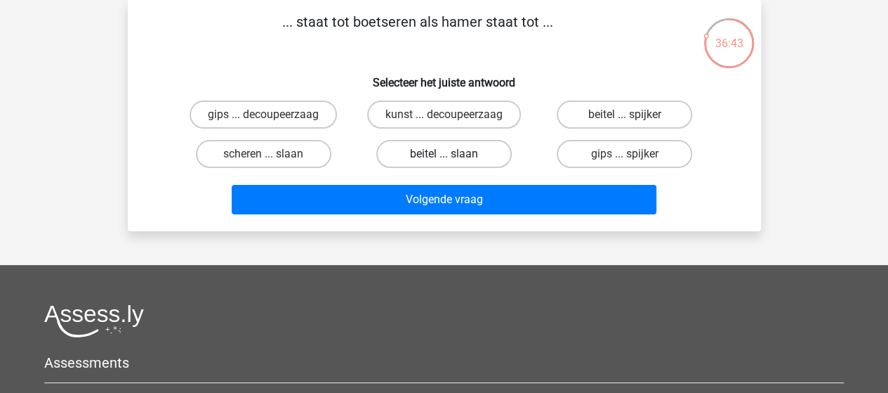
click at [461, 154] on label "beitel ... slaan" at bounding box center [444, 154] width 136 height 28
click at [453, 154] on input "beitel ... slaan" at bounding box center [448, 158] width 9 height 9
radio input "true"
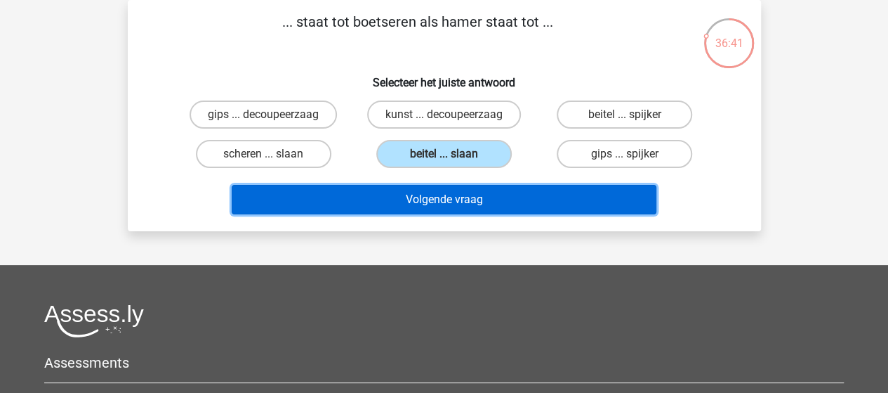
click at [475, 199] on button "Volgende vraag" at bounding box center [444, 199] width 425 height 29
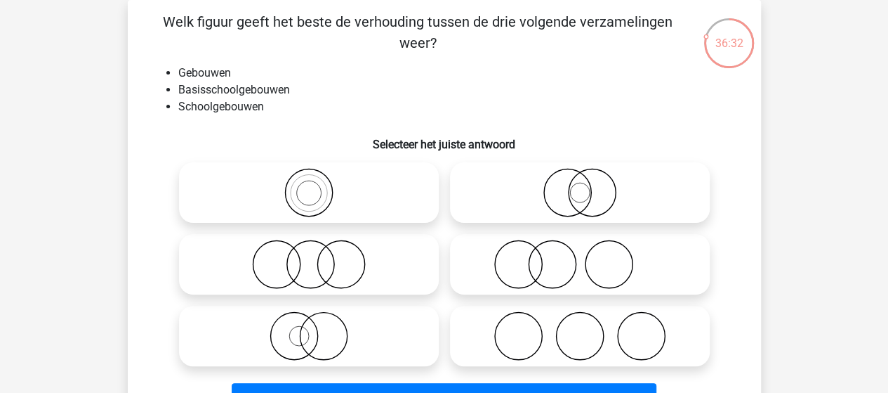
click at [320, 190] on icon at bounding box center [309, 192] width 249 height 49
click at [318, 185] on input "radio" at bounding box center [313, 180] width 9 height 9
radio input "true"
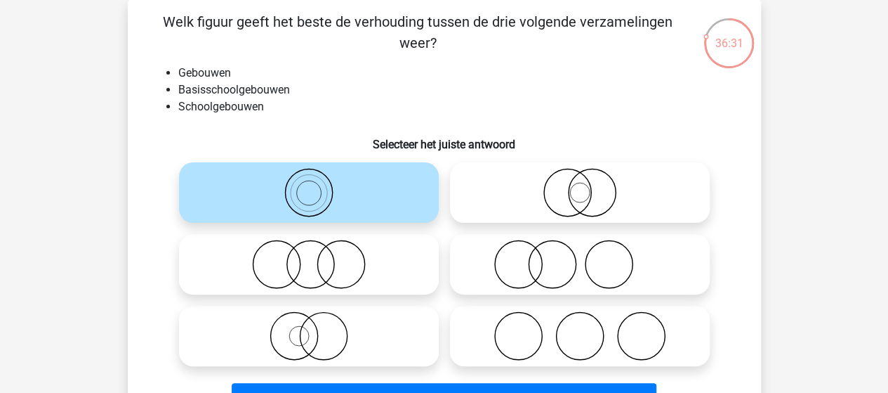
scroll to position [135, 0]
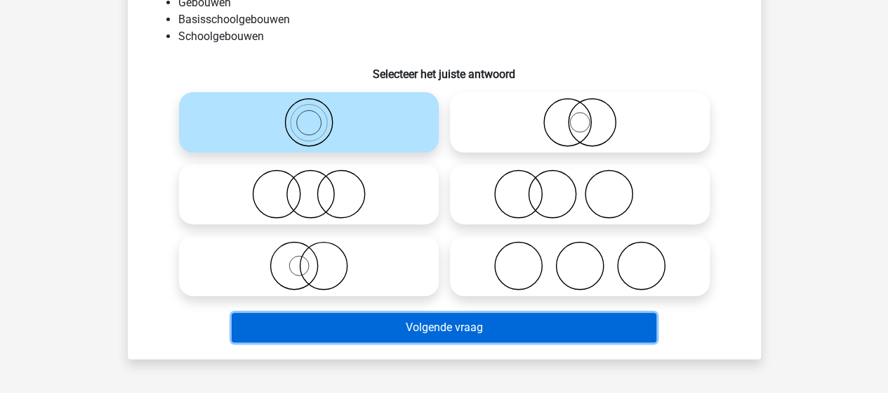
click at [419, 325] on button "Volgende vraag" at bounding box center [444, 326] width 425 height 29
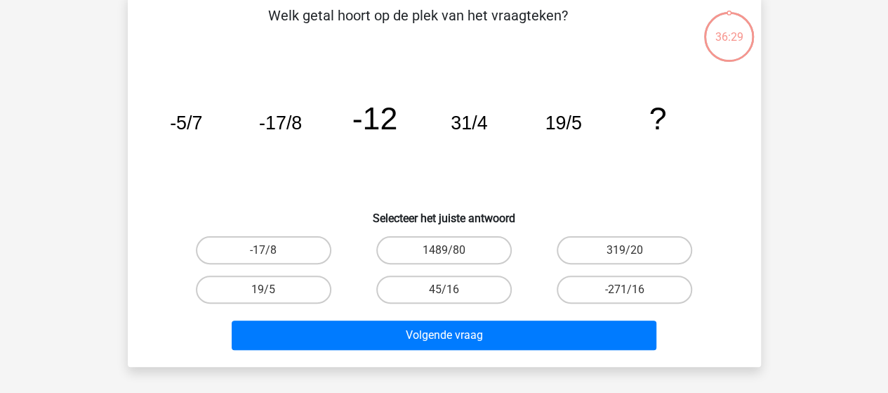
scroll to position [65, 0]
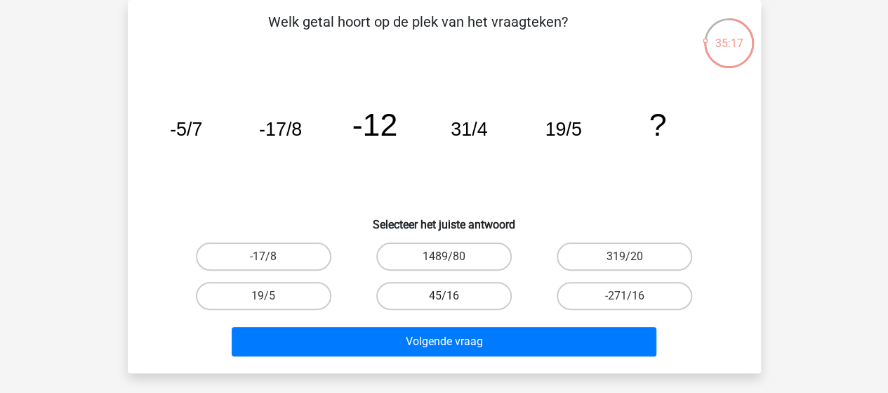
click at [469, 292] on label "45/16" at bounding box center [444, 296] width 136 height 28
click at [453, 296] on input "45/16" at bounding box center [448, 300] width 9 height 9
radio input "true"
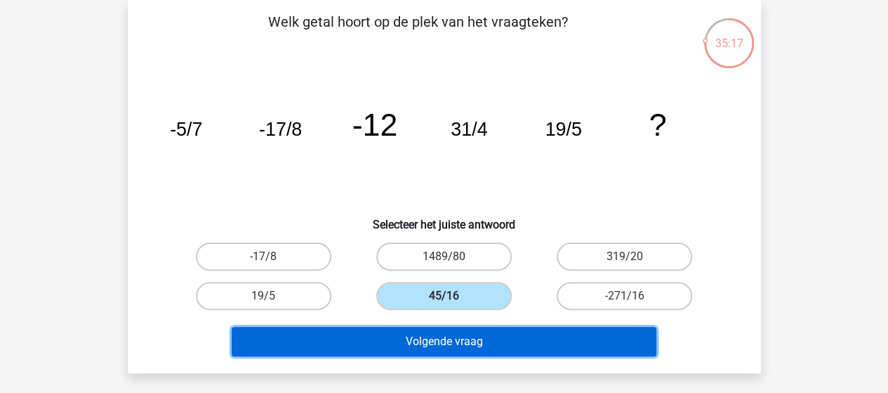
click at [465, 337] on button "Volgende vraag" at bounding box center [444, 341] width 425 height 29
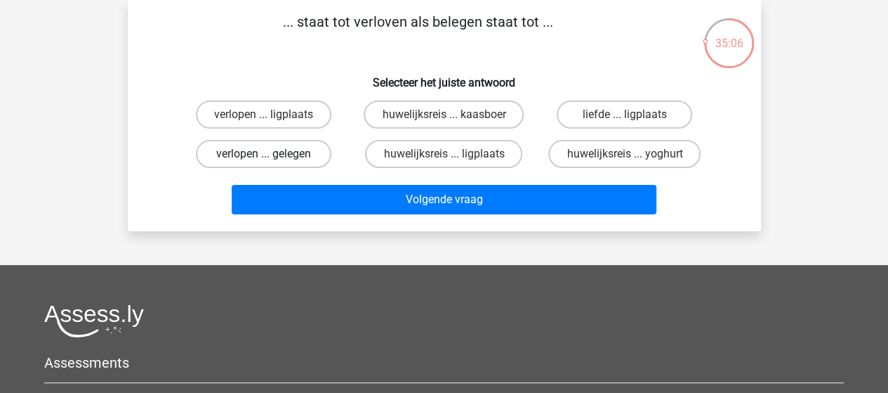
click at [277, 154] on label "verlopen ... gelegen" at bounding box center [264, 154] width 136 height 28
click at [272, 154] on input "verlopen ... gelegen" at bounding box center [267, 158] width 9 height 9
radio input "true"
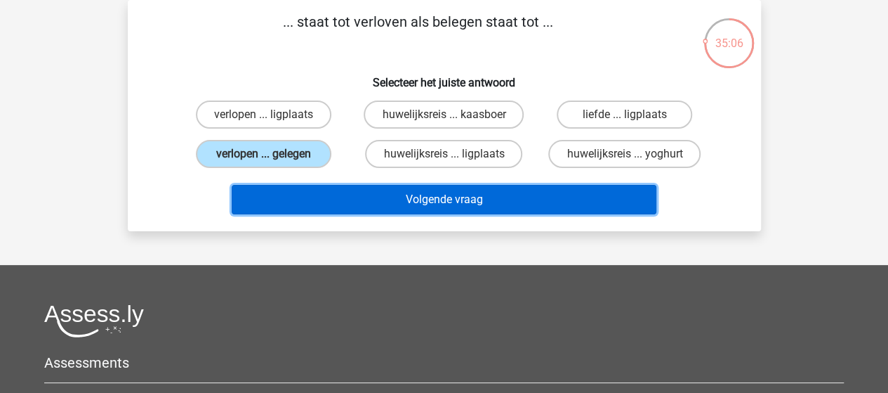
click at [442, 191] on button "Volgende vraag" at bounding box center [444, 199] width 425 height 29
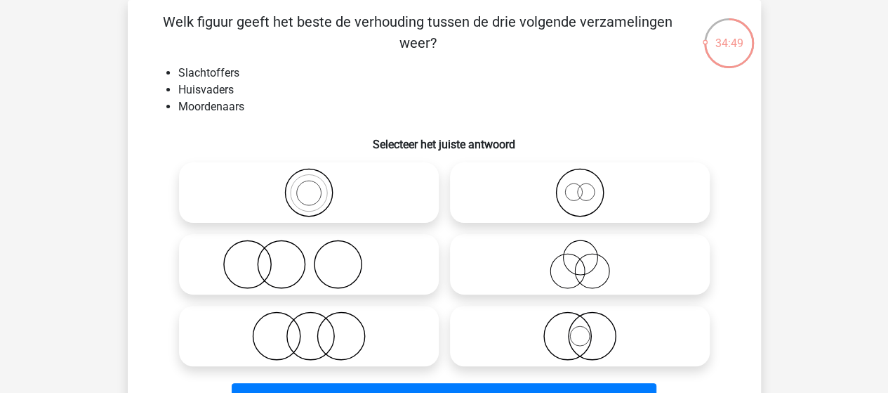
click at [569, 265] on icon at bounding box center [580, 263] width 249 height 49
click at [580, 257] on input "radio" at bounding box center [584, 252] width 9 height 9
radio input "true"
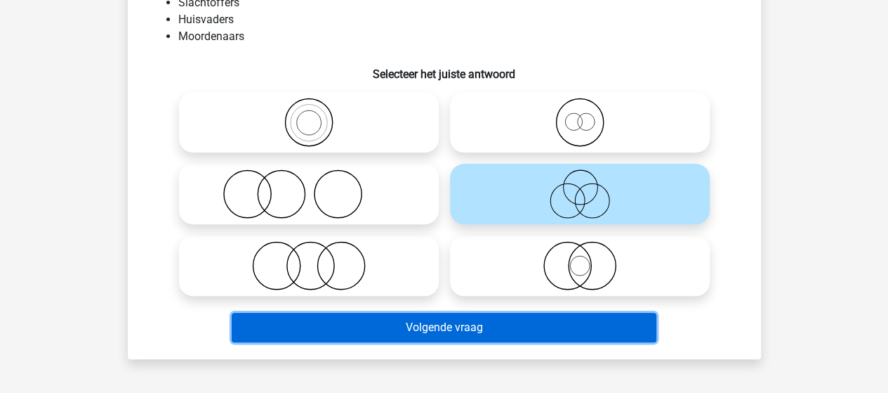
click at [463, 325] on button "Volgende vraag" at bounding box center [444, 326] width 425 height 29
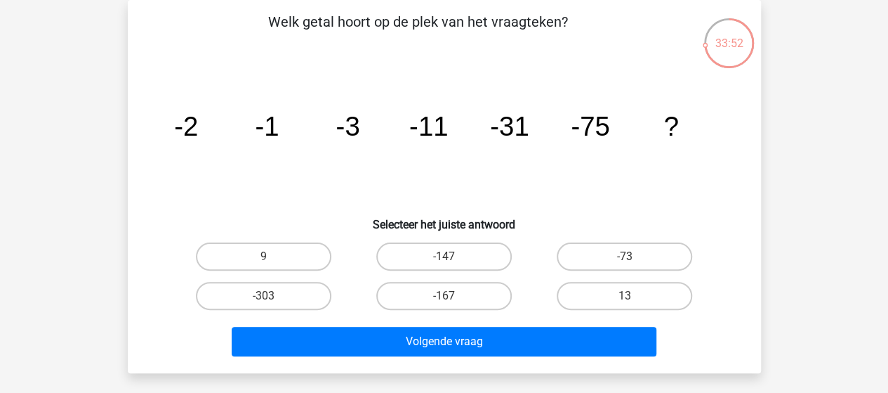
click at [445, 296] on input "-167" at bounding box center [448, 300] width 9 height 9
radio input "true"
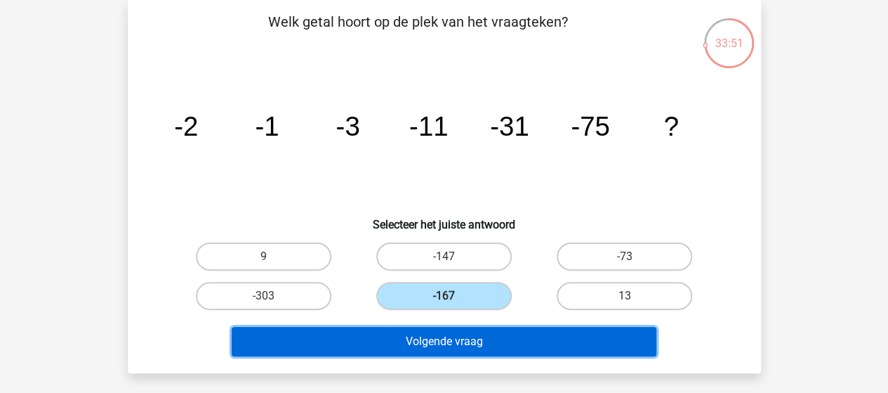
click at [457, 336] on button "Volgende vraag" at bounding box center [444, 341] width 425 height 29
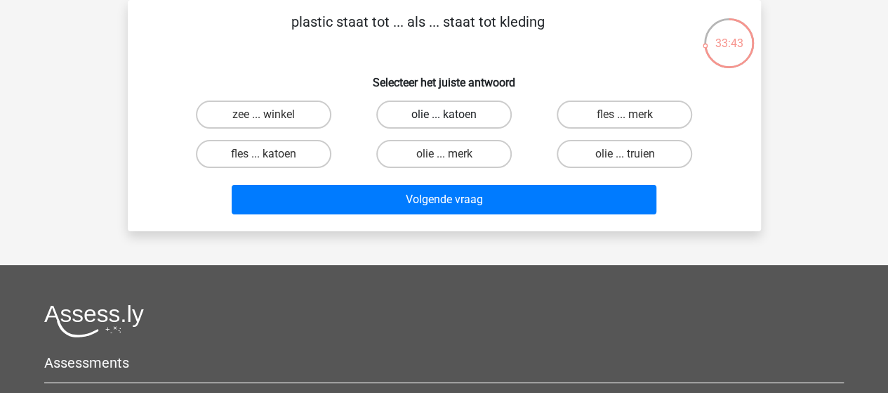
click at [450, 110] on label "olie ... katoen" at bounding box center [444, 114] width 136 height 28
click at [450, 114] on input "olie ... katoen" at bounding box center [448, 118] width 9 height 9
radio input "true"
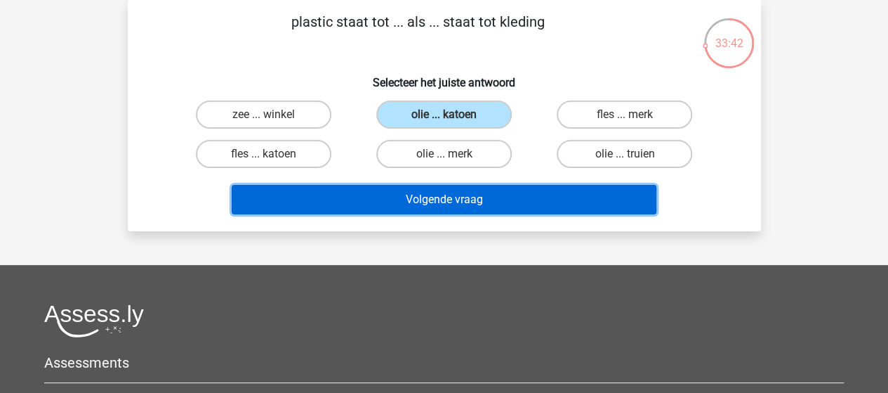
click at [480, 197] on button "Volgende vraag" at bounding box center [444, 199] width 425 height 29
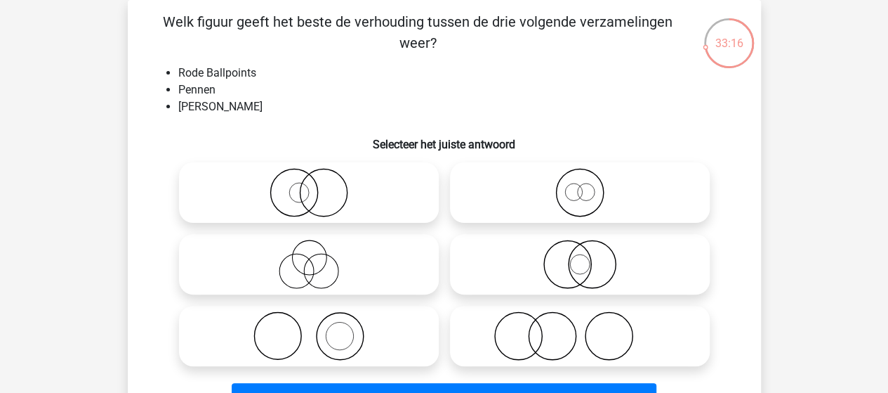
click at [577, 195] on circle at bounding box center [585, 191] width 17 height 17
click at [580, 185] on input "radio" at bounding box center [584, 180] width 9 height 9
radio input "true"
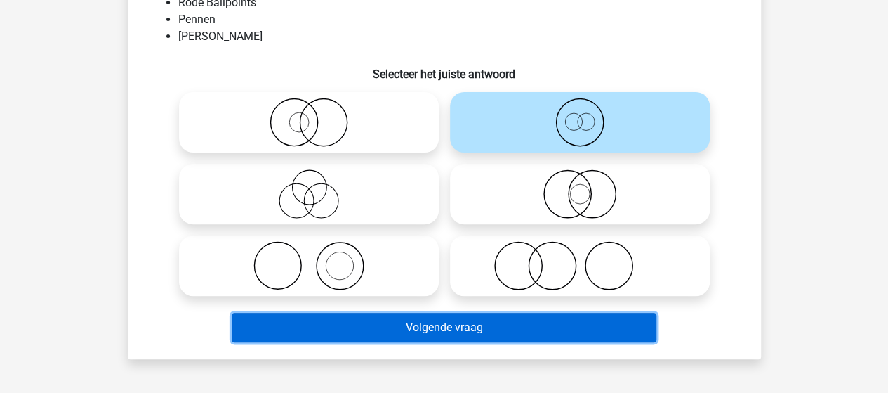
click at [484, 331] on button "Volgende vraag" at bounding box center [444, 326] width 425 height 29
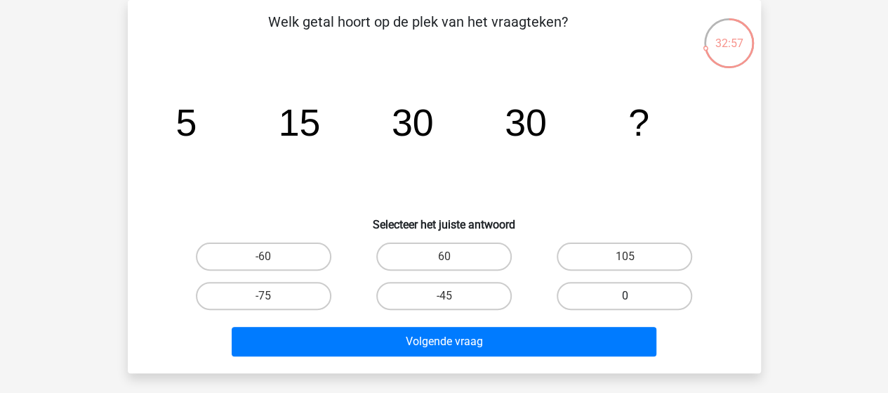
click at [610, 293] on label "0" at bounding box center [625, 296] width 136 height 28
click at [625, 296] on input "0" at bounding box center [629, 300] width 9 height 9
radio input "true"
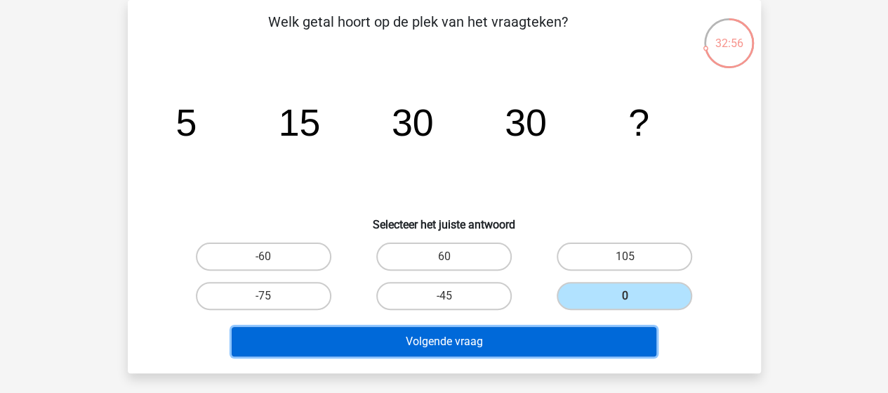
click at [480, 343] on button "Volgende vraag" at bounding box center [444, 341] width 425 height 29
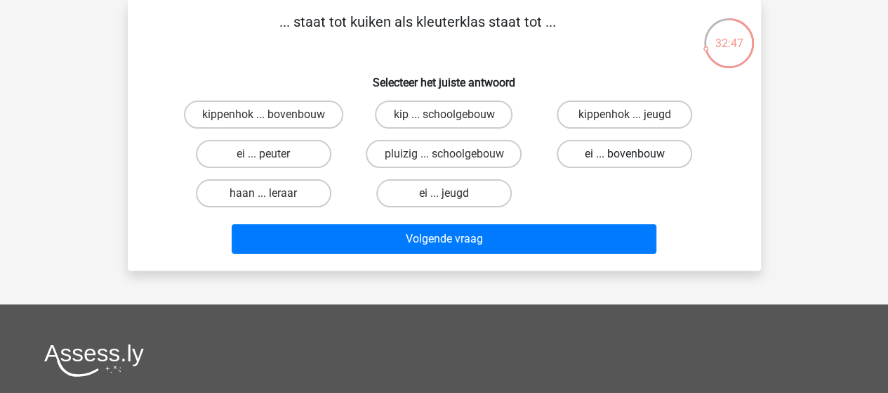
click at [638, 150] on label "ei ... bovenbouw" at bounding box center [625, 154] width 136 height 28
click at [634, 154] on input "ei ... bovenbouw" at bounding box center [629, 158] width 9 height 9
radio input "true"
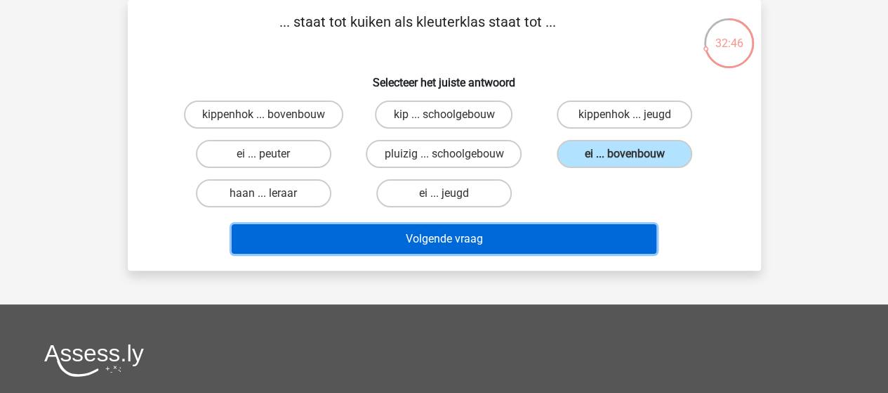
click at [479, 239] on button "Volgende vraag" at bounding box center [444, 238] width 425 height 29
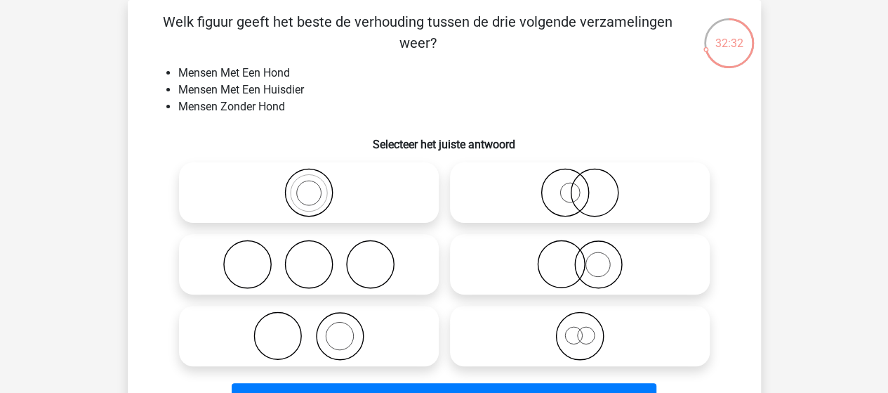
click at [586, 258] on icon at bounding box center [580, 263] width 249 height 49
click at [586, 257] on input "radio" at bounding box center [584, 252] width 9 height 9
radio input "true"
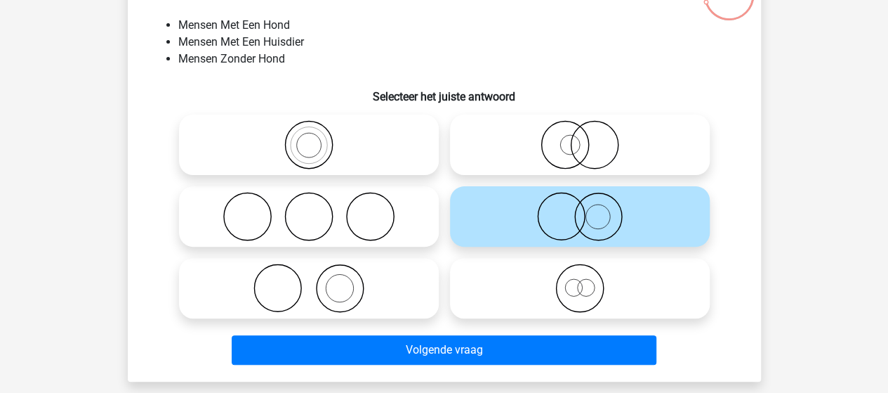
scroll to position [135, 0]
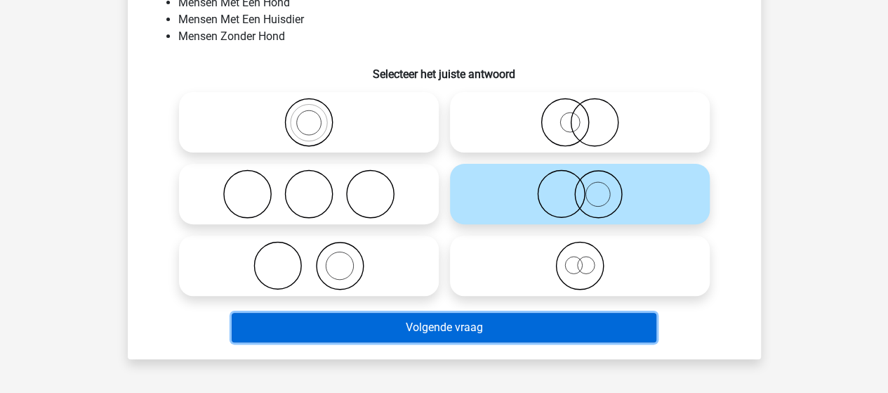
drag, startPoint x: 459, startPoint y: 328, endPoint x: 480, endPoint y: 310, distance: 27.9
click at [459, 327] on button "Volgende vraag" at bounding box center [444, 326] width 425 height 29
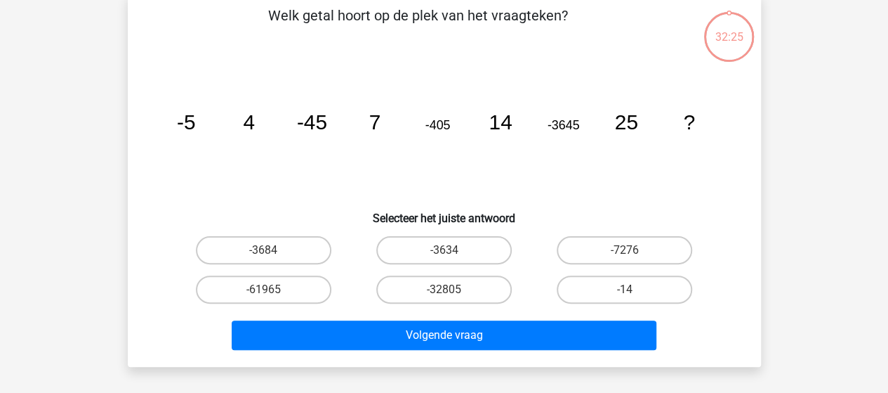
scroll to position [65, 0]
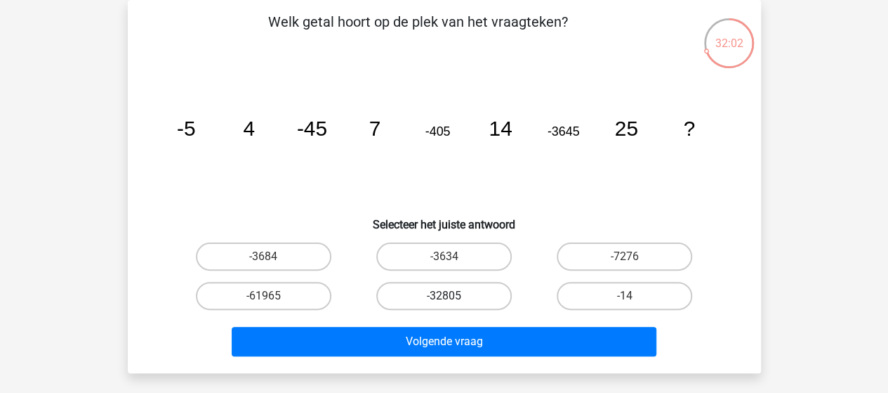
click at [480, 291] on label "-32805" at bounding box center [444, 296] width 136 height 28
click at [453, 296] on input "-32805" at bounding box center [448, 300] width 9 height 9
radio input "true"
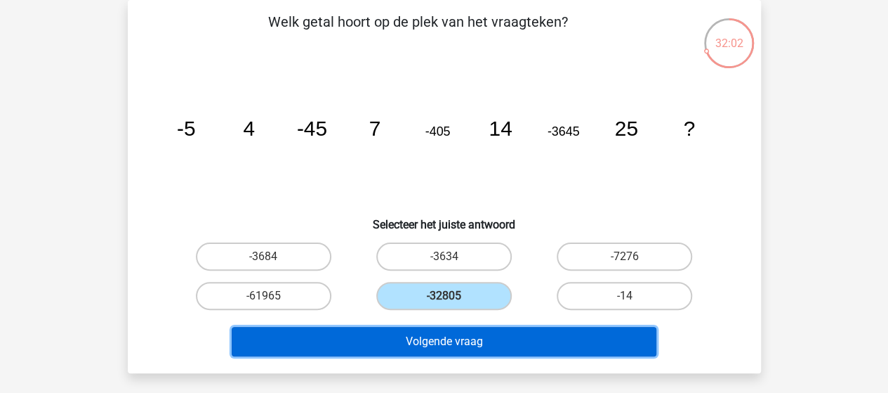
click at [482, 339] on button "Volgende vraag" at bounding box center [444, 341] width 425 height 29
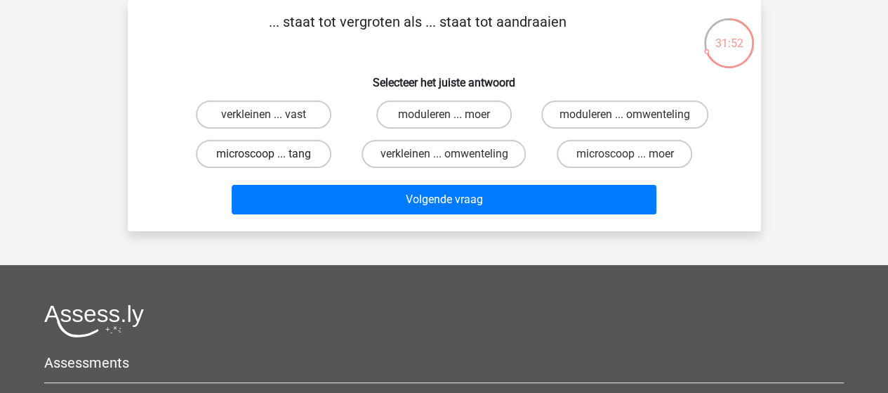
click at [287, 155] on label "microscoop ... tang" at bounding box center [264, 154] width 136 height 28
click at [272, 155] on input "microscoop ... tang" at bounding box center [267, 158] width 9 height 9
radio input "true"
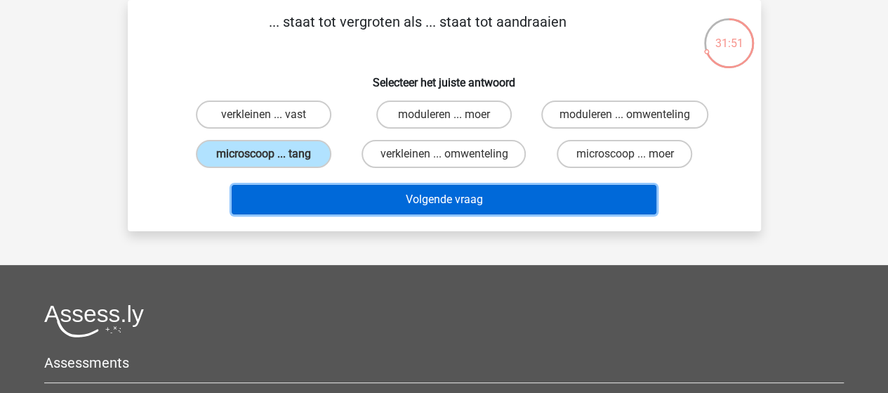
click at [440, 198] on button "Volgende vraag" at bounding box center [444, 199] width 425 height 29
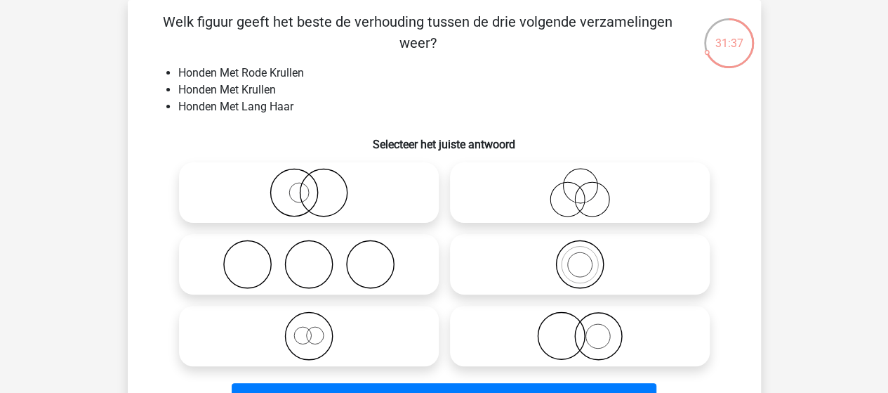
click at [320, 193] on icon at bounding box center [309, 192] width 249 height 49
click at [318, 185] on input "radio" at bounding box center [313, 180] width 9 height 9
radio input "true"
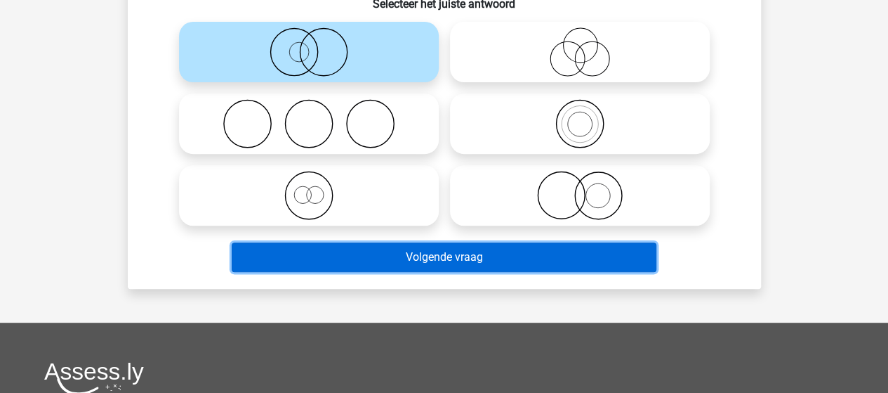
click at [421, 262] on button "Volgende vraag" at bounding box center [444, 256] width 425 height 29
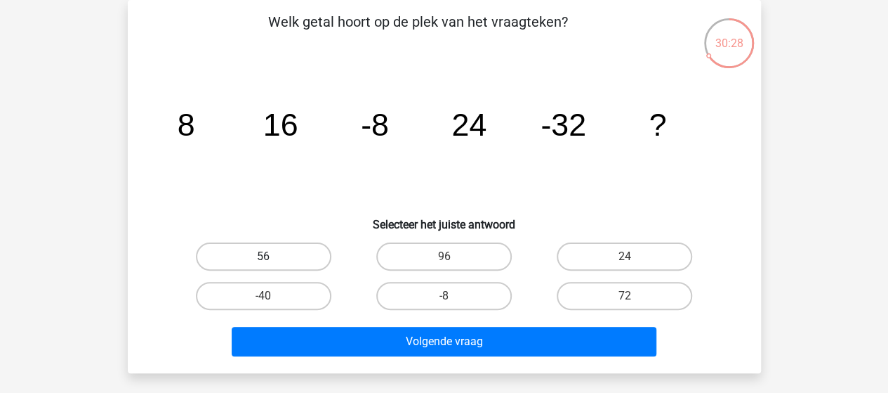
click at [304, 253] on label "56" at bounding box center [264, 256] width 136 height 28
click at [272, 256] on input "56" at bounding box center [267, 260] width 9 height 9
radio input "true"
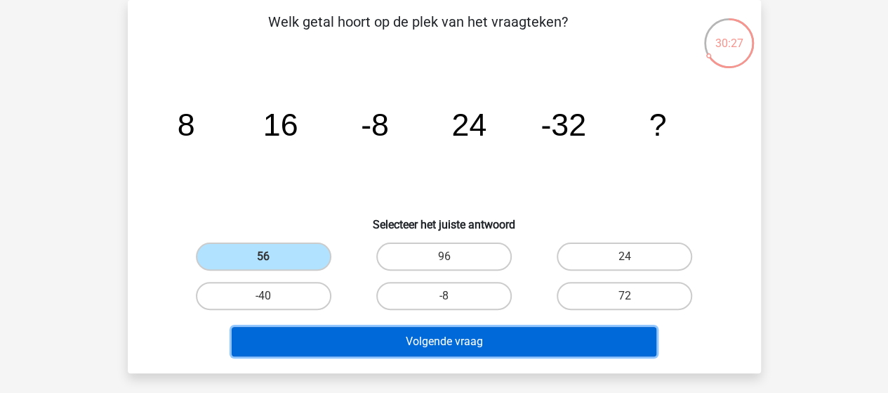
click at [454, 349] on button "Volgende vraag" at bounding box center [444, 341] width 425 height 29
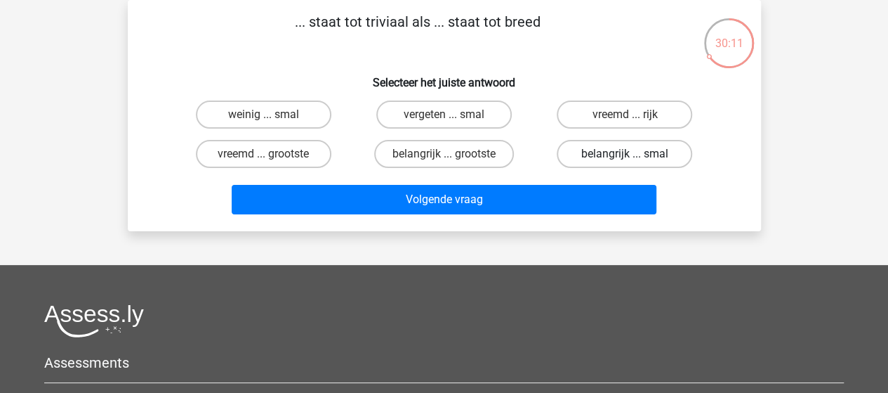
click at [595, 154] on label "belangrijk ... smal" at bounding box center [625, 154] width 136 height 28
click at [625, 154] on input "belangrijk ... smal" at bounding box center [629, 158] width 9 height 9
radio input "true"
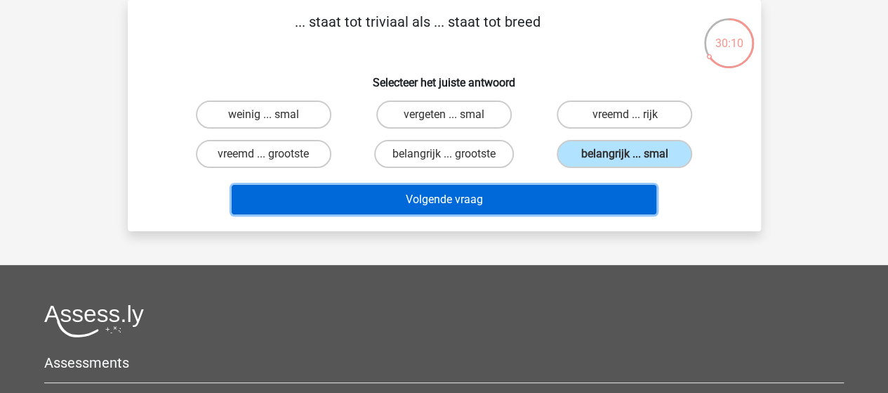
click at [445, 199] on button "Volgende vraag" at bounding box center [444, 199] width 425 height 29
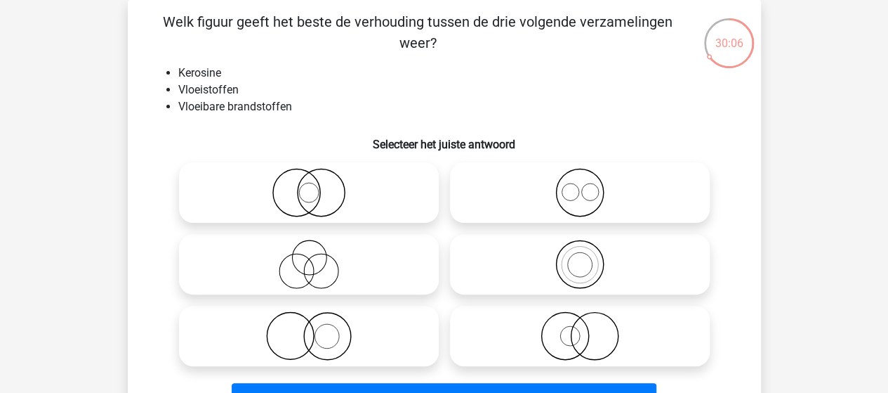
click at [559, 252] on circle at bounding box center [579, 264] width 47 height 47
click at [580, 252] on input "radio" at bounding box center [584, 252] width 9 height 9
radio input "true"
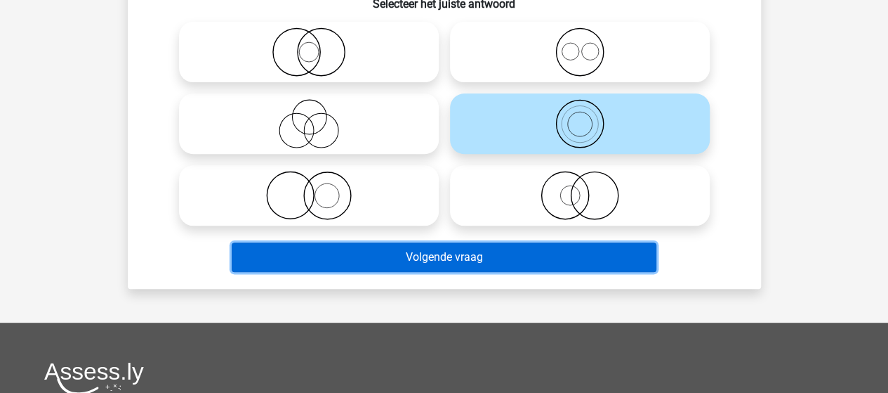
click at [470, 260] on button "Volgende vraag" at bounding box center [444, 256] width 425 height 29
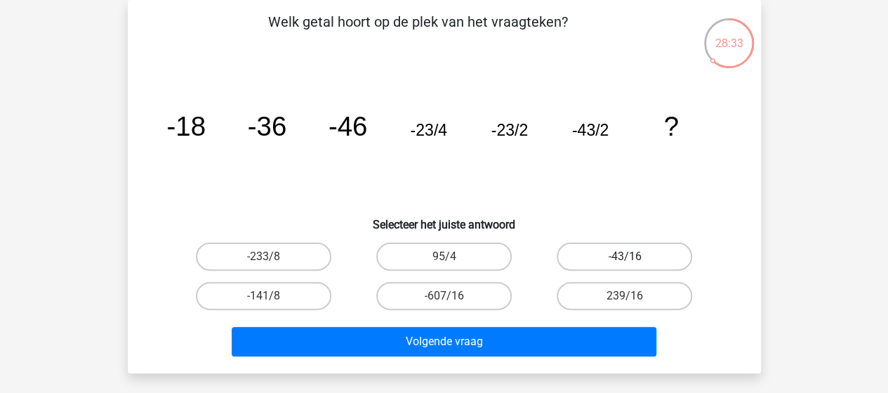
click at [572, 258] on label "-43/16" at bounding box center [625, 256] width 136 height 28
click at [625, 258] on input "-43/16" at bounding box center [629, 260] width 9 height 9
radio input "true"
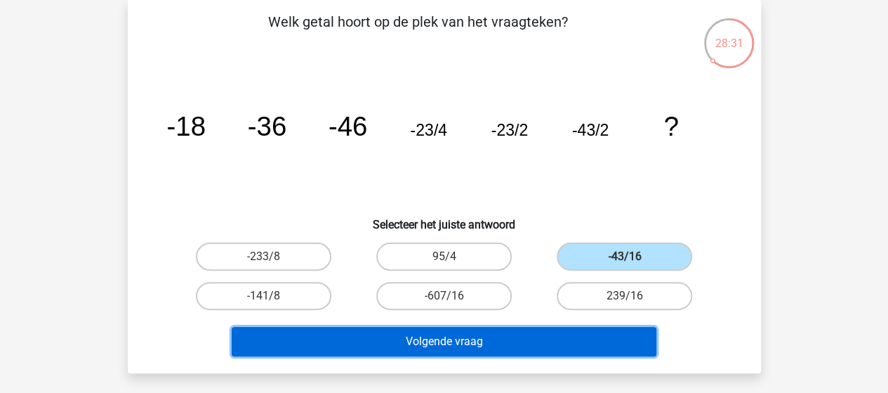
click at [473, 339] on button "Volgende vraag" at bounding box center [444, 341] width 425 height 29
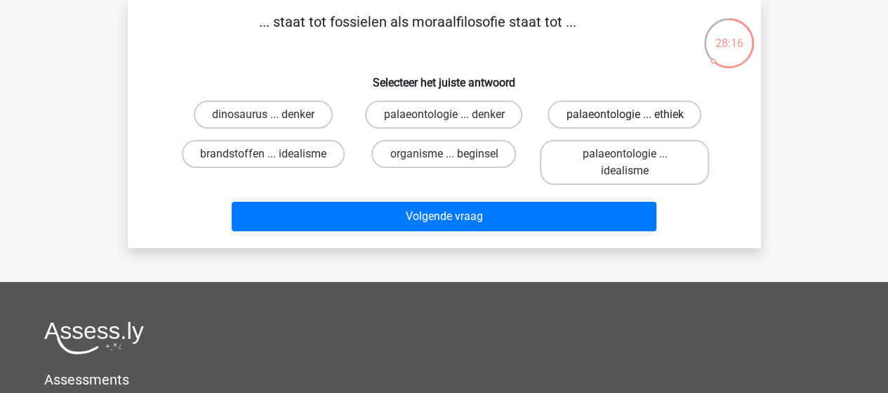
click at [634, 119] on label "palaeontologie ... ethiek" at bounding box center [625, 114] width 154 height 28
click at [634, 119] on input "palaeontologie ... ethiek" at bounding box center [629, 118] width 9 height 9
radio input "true"
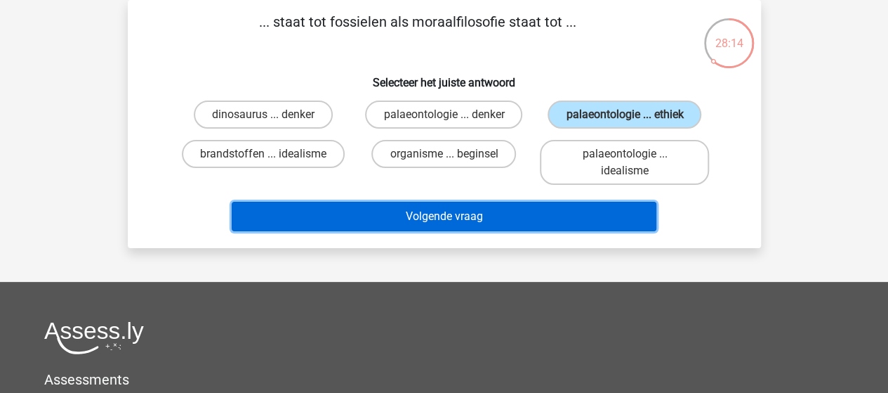
click at [472, 218] on button "Volgende vraag" at bounding box center [444, 216] width 425 height 29
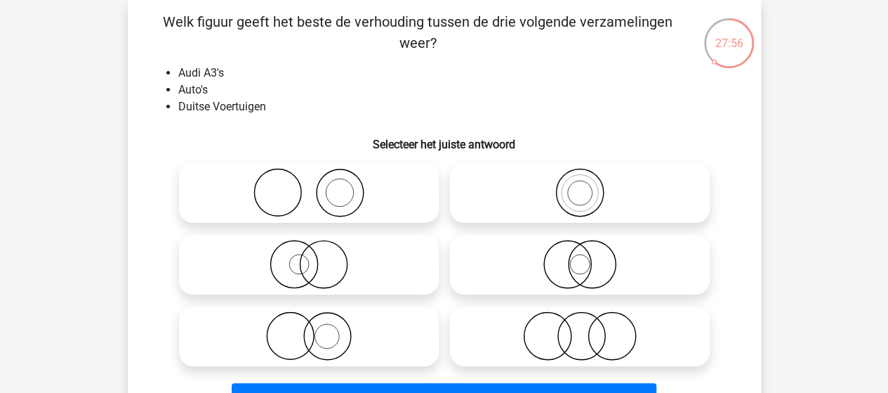
click at [577, 265] on icon at bounding box center [580, 263] width 249 height 49
click at [580, 257] on input "radio" at bounding box center [584, 252] width 9 height 9
radio input "true"
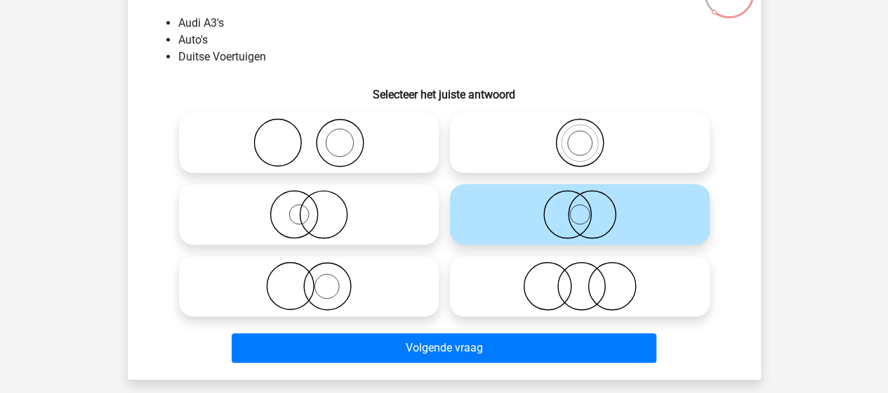
scroll to position [135, 0]
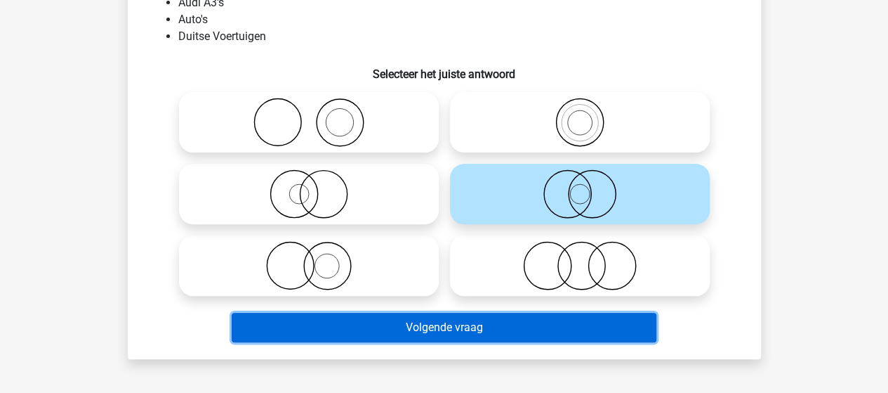
click at [458, 325] on button "Volgende vraag" at bounding box center [444, 326] width 425 height 29
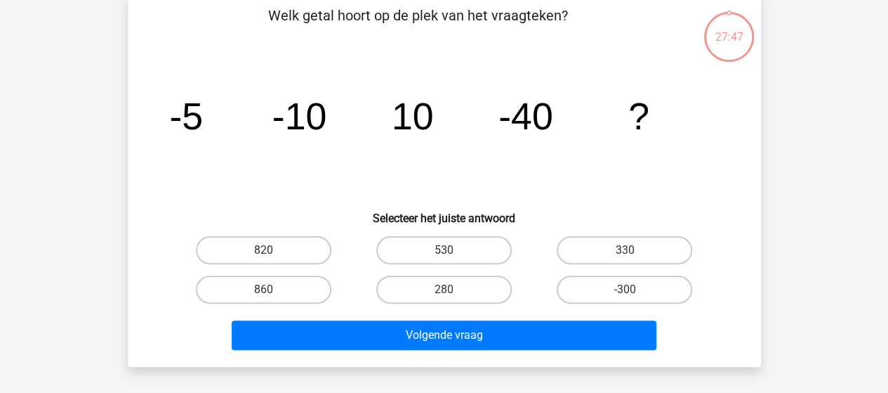
scroll to position [65, 0]
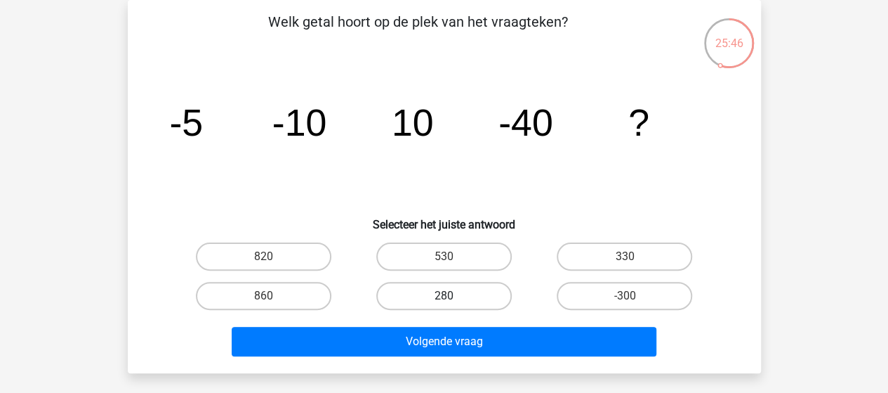
click at [459, 292] on label "280" at bounding box center [444, 296] width 136 height 28
click at [453, 296] on input "280" at bounding box center [448, 300] width 9 height 9
radio input "true"
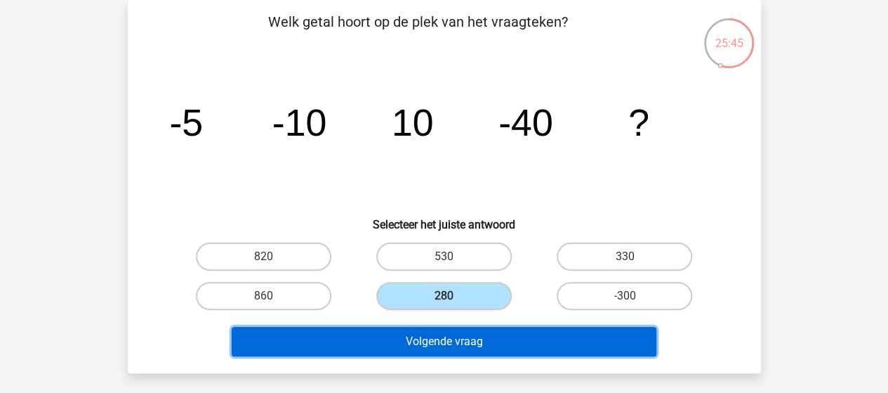
click at [468, 341] on button "Volgende vraag" at bounding box center [444, 341] width 425 height 29
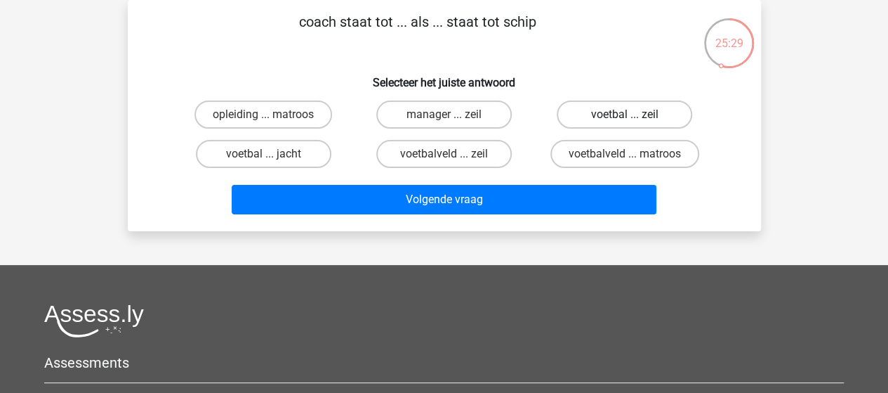
click at [607, 114] on label "voetbal ... zeil" at bounding box center [625, 114] width 136 height 28
click at [625, 114] on input "voetbal ... zeil" at bounding box center [629, 118] width 9 height 9
radio input "true"
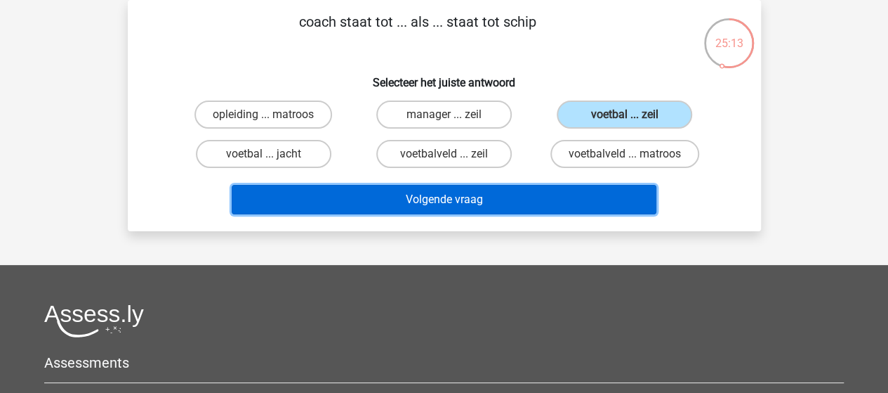
click at [476, 196] on button "Volgende vraag" at bounding box center [444, 199] width 425 height 29
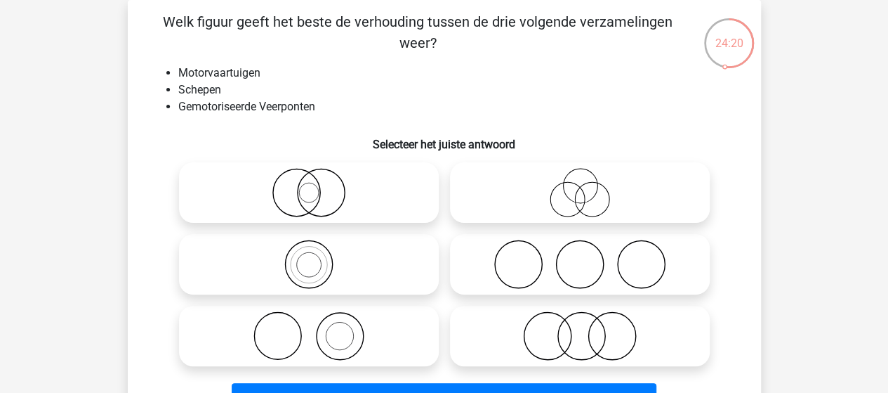
click at [320, 253] on icon at bounding box center [309, 263] width 249 height 49
click at [318, 253] on input "radio" at bounding box center [313, 252] width 9 height 9
radio input "true"
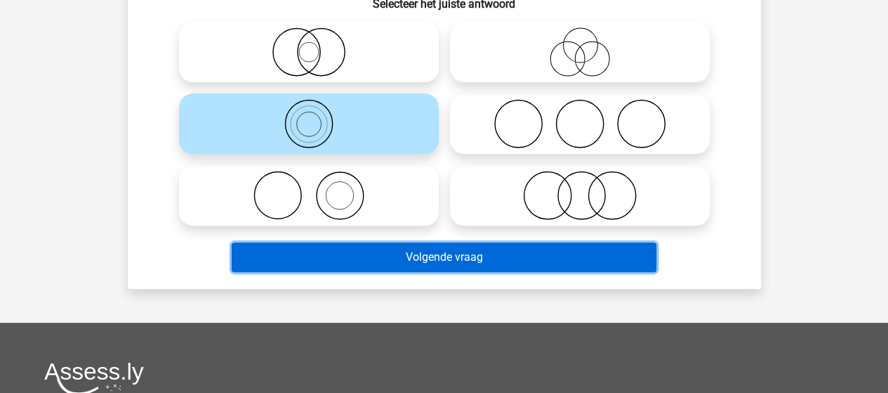
drag, startPoint x: 409, startPoint y: 253, endPoint x: 407, endPoint y: 228, distance: 24.7
click at [409, 248] on button "Volgende vraag" at bounding box center [444, 256] width 425 height 29
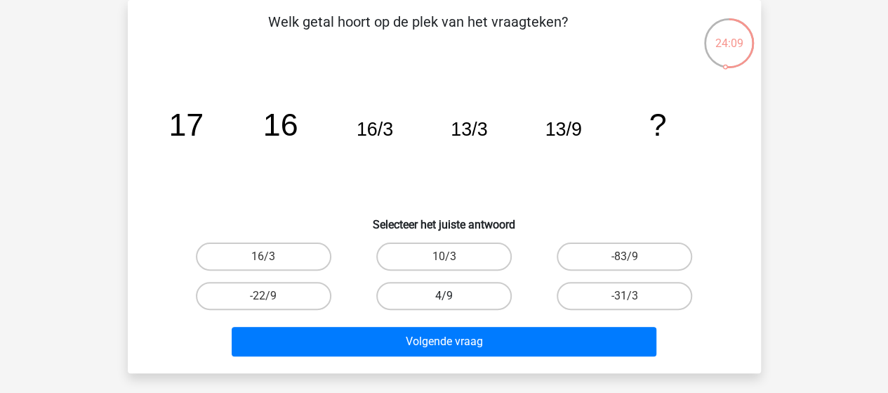
click at [428, 295] on label "4/9" at bounding box center [444, 296] width 136 height 28
click at [444, 296] on input "4/9" at bounding box center [448, 300] width 9 height 9
radio input "true"
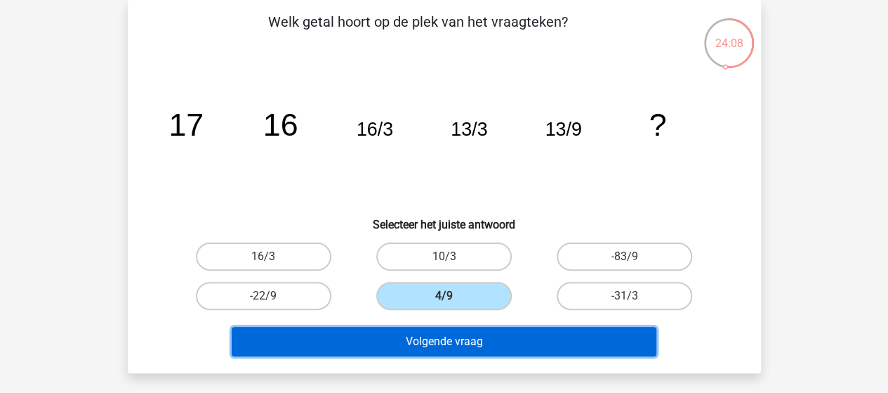
click at [444, 337] on button "Volgende vraag" at bounding box center [444, 341] width 425 height 29
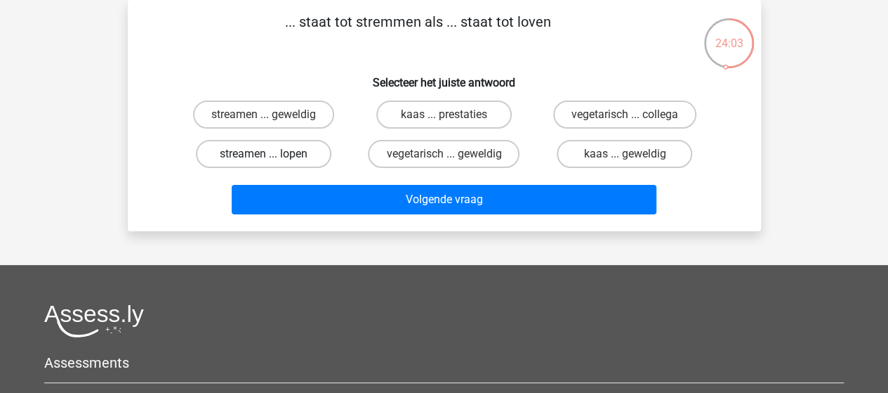
click at [308, 150] on label "streamen ... lopen" at bounding box center [264, 154] width 136 height 28
click at [272, 154] on input "streamen ... lopen" at bounding box center [267, 158] width 9 height 9
radio input "true"
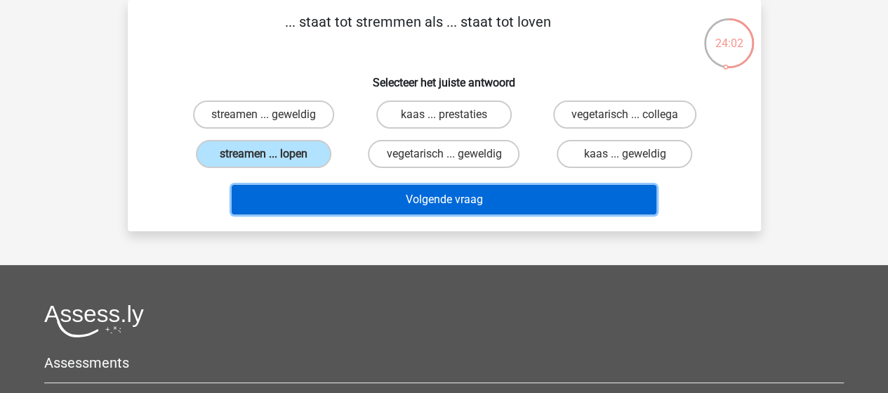
click at [447, 194] on button "Volgende vraag" at bounding box center [444, 199] width 425 height 29
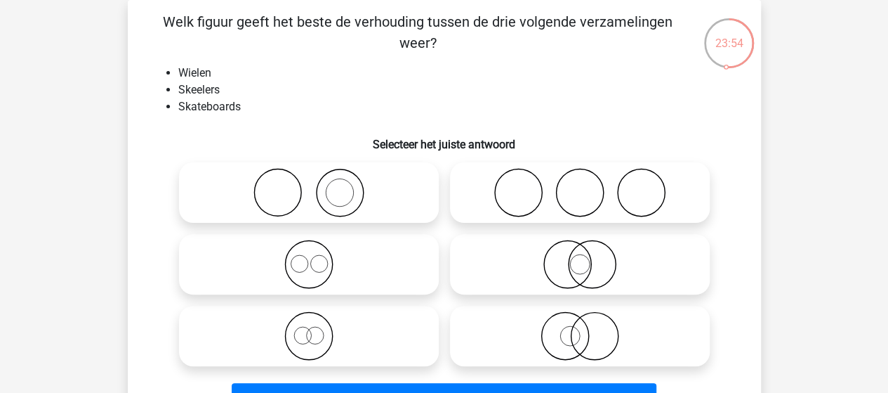
click at [582, 182] on input "radio" at bounding box center [584, 180] width 9 height 9
radio input "true"
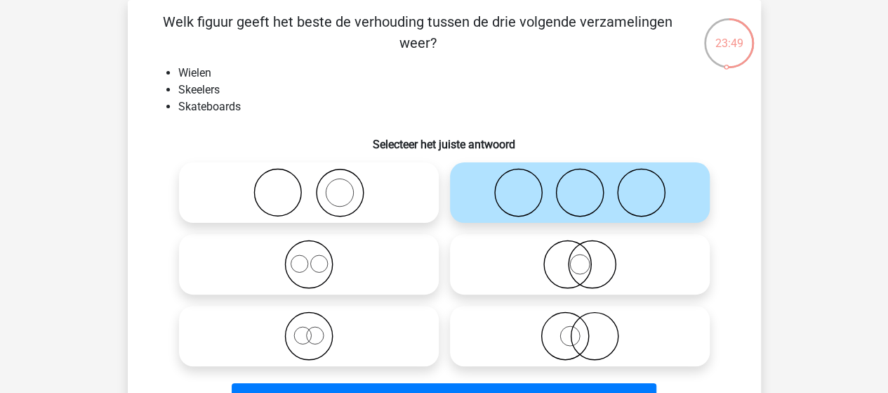
scroll to position [135, 0]
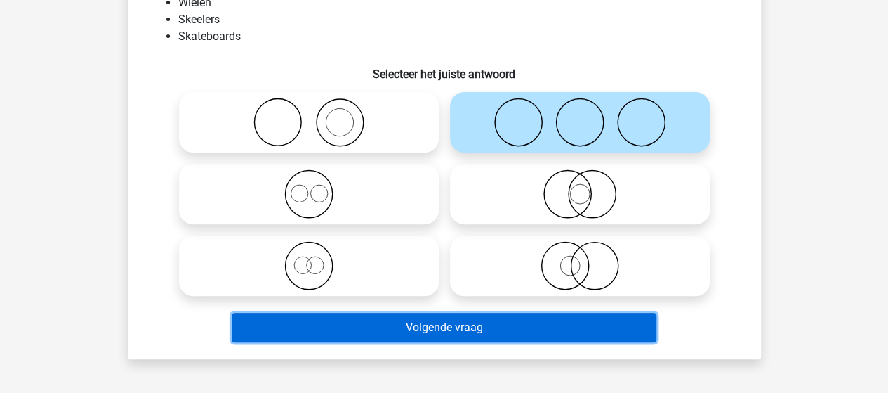
click at [472, 321] on button "Volgende vraag" at bounding box center [444, 326] width 425 height 29
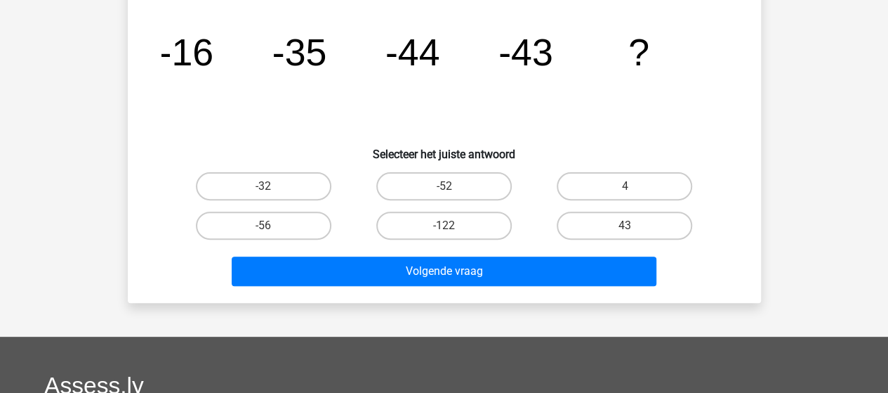
scroll to position [65, 0]
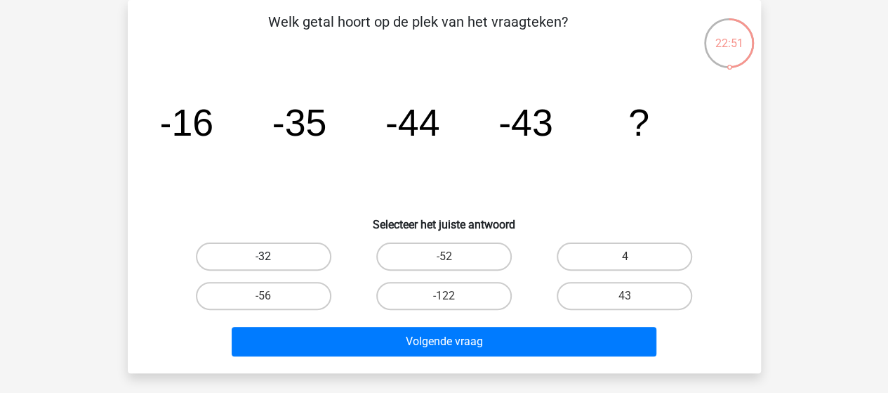
click at [267, 249] on label "-32" at bounding box center [264, 256] width 136 height 28
click at [267, 256] on input "-32" at bounding box center [267, 260] width 9 height 9
radio input "true"
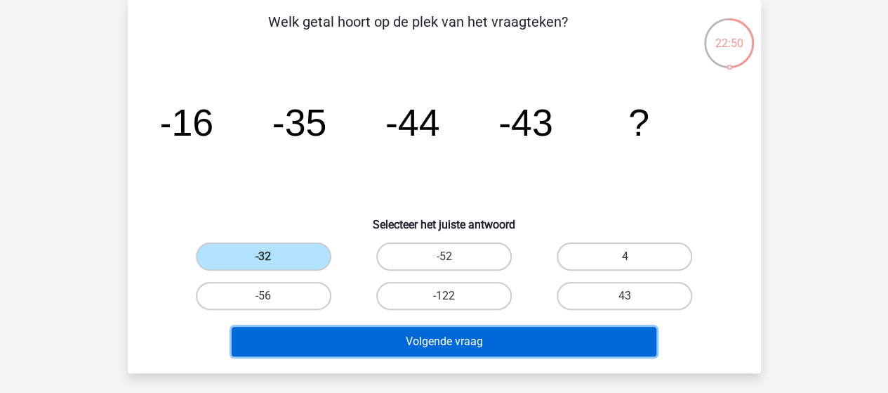
click at [400, 335] on button "Volgende vraag" at bounding box center [444, 341] width 425 height 29
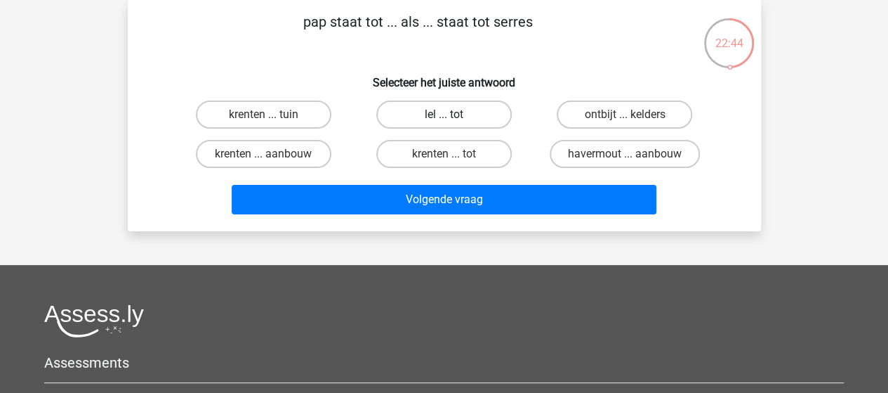
click at [463, 113] on label "lel ... tot" at bounding box center [444, 114] width 136 height 28
click at [453, 114] on input "lel ... tot" at bounding box center [448, 118] width 9 height 9
radio input "true"
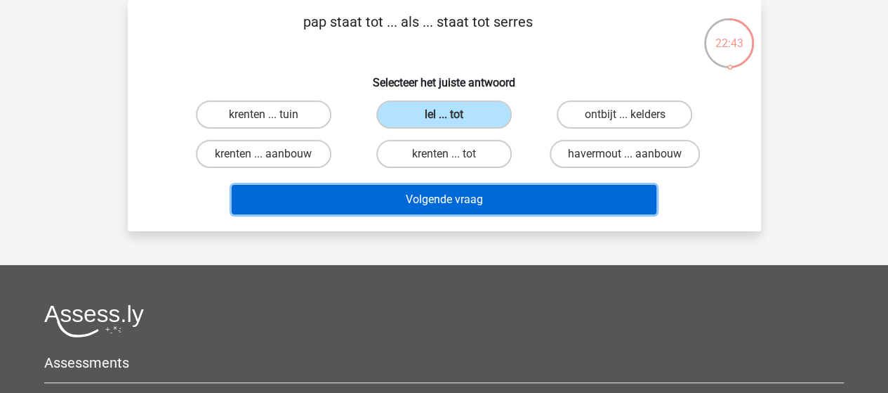
click at [489, 202] on button "Volgende vraag" at bounding box center [444, 199] width 425 height 29
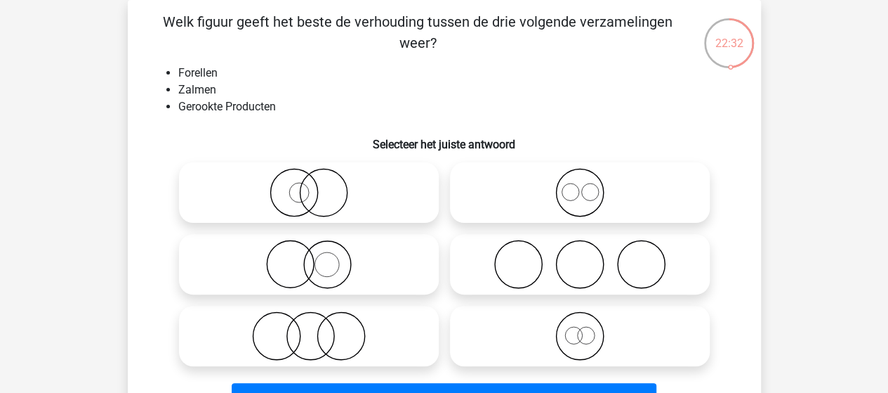
click at [326, 319] on circle at bounding box center [309, 335] width 47 height 47
click at [318, 319] on input "radio" at bounding box center [313, 323] width 9 height 9
radio input "true"
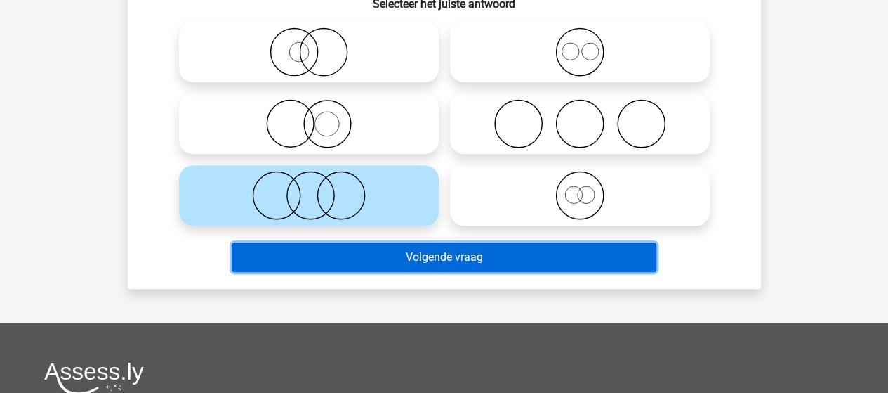
click at [462, 262] on button "Volgende vraag" at bounding box center [444, 256] width 425 height 29
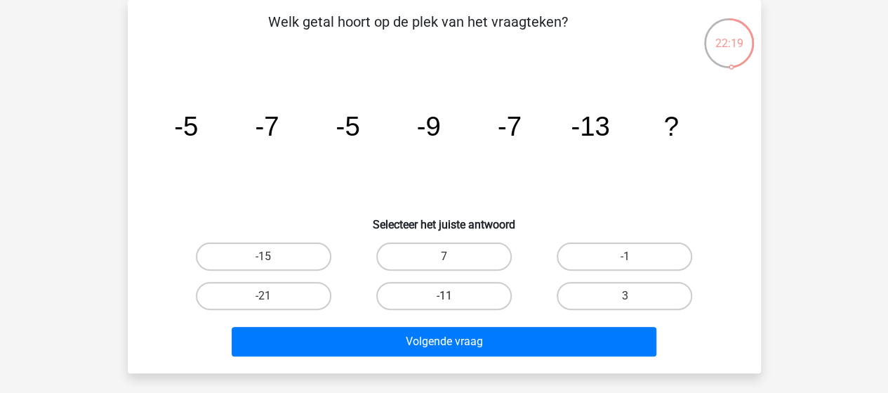
click at [430, 293] on label "-11" at bounding box center [444, 296] width 136 height 28
click at [444, 296] on input "-11" at bounding box center [448, 300] width 9 height 9
radio input "true"
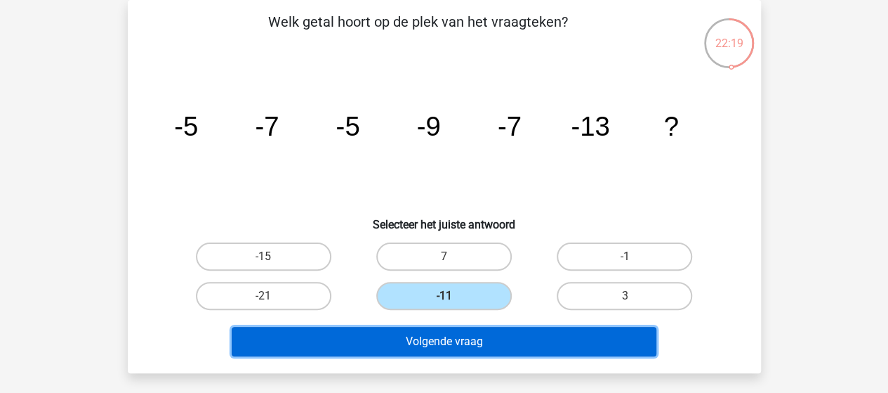
drag, startPoint x: 392, startPoint y: 339, endPoint x: 396, endPoint y: 264, distance: 75.3
click at [392, 338] on button "Volgende vraag" at bounding box center [444, 341] width 425 height 29
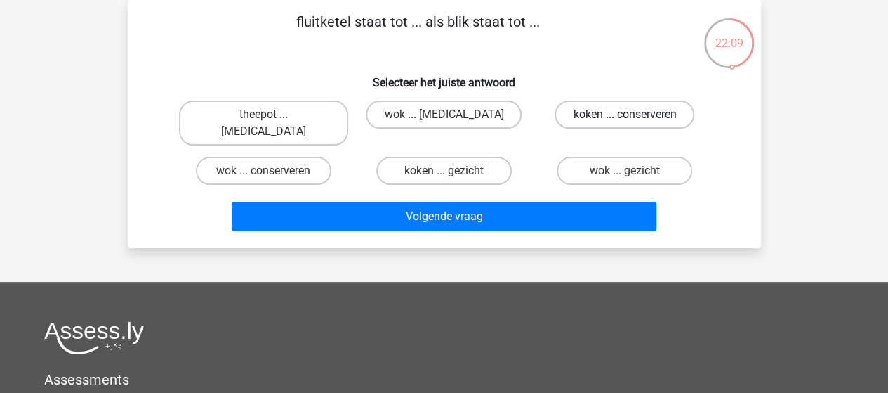
click at [588, 112] on label "koken ... conserveren" at bounding box center [625, 114] width 140 height 28
click at [625, 114] on input "koken ... conserveren" at bounding box center [629, 118] width 9 height 9
radio input "true"
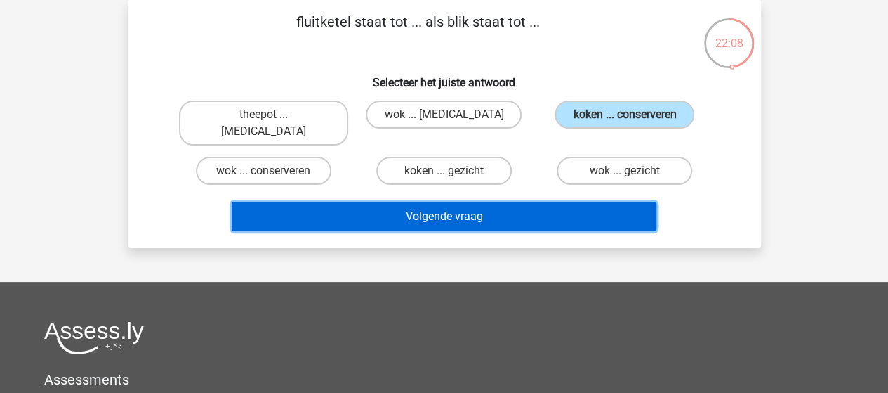
click at [442, 202] on button "Volgende vraag" at bounding box center [444, 216] width 425 height 29
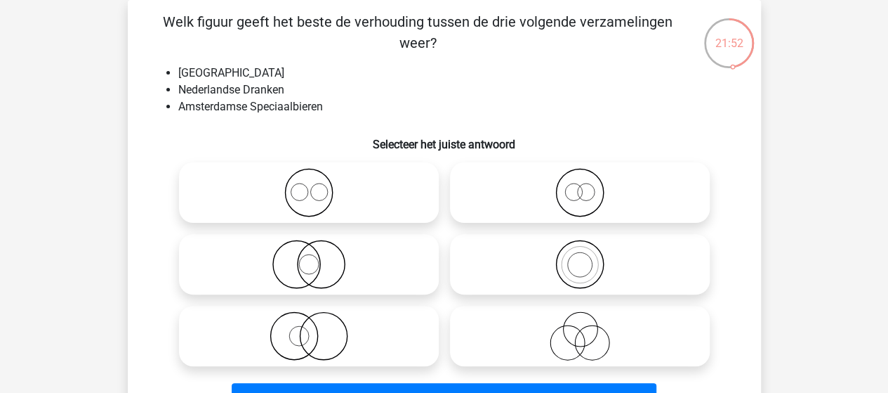
drag, startPoint x: 325, startPoint y: 256, endPoint x: 333, endPoint y: 256, distance: 7.8
click at [325, 255] on icon at bounding box center [309, 263] width 249 height 49
click at [318, 255] on input "radio" at bounding box center [313, 252] width 9 height 9
radio input "true"
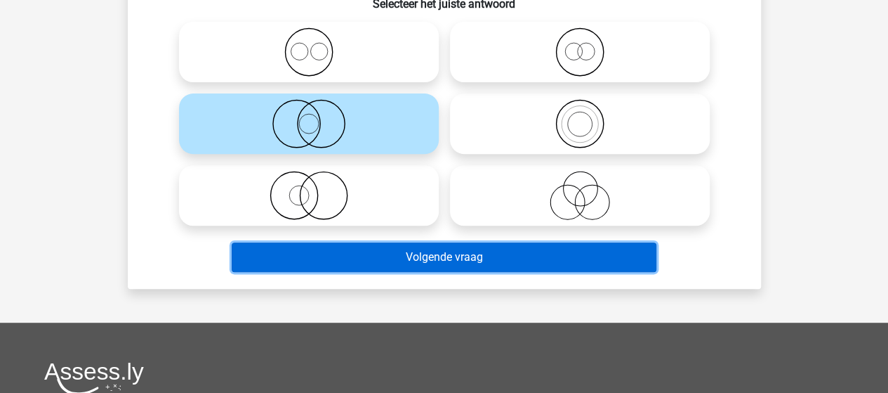
click at [442, 256] on button "Volgende vraag" at bounding box center [444, 256] width 425 height 29
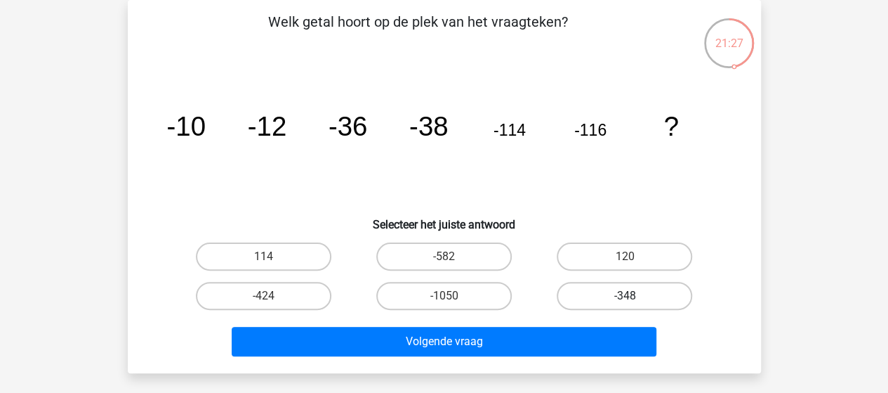
click at [579, 296] on label "-348" at bounding box center [625, 296] width 136 height 28
click at [625, 296] on input "-348" at bounding box center [629, 300] width 9 height 9
radio input "true"
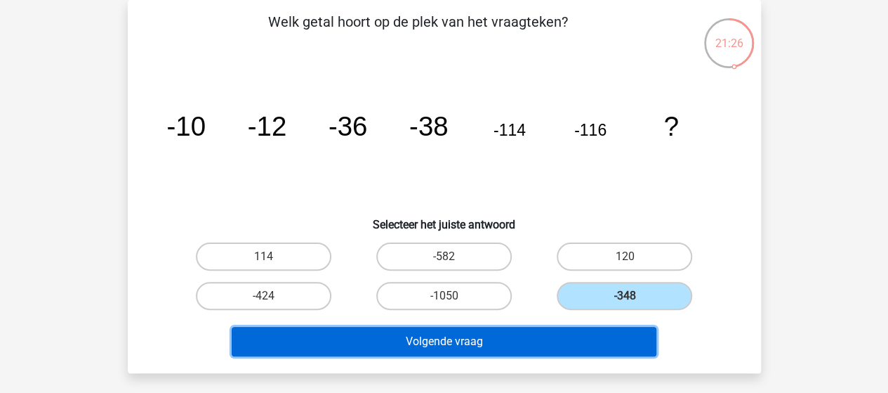
click at [524, 338] on button "Volgende vraag" at bounding box center [444, 341] width 425 height 29
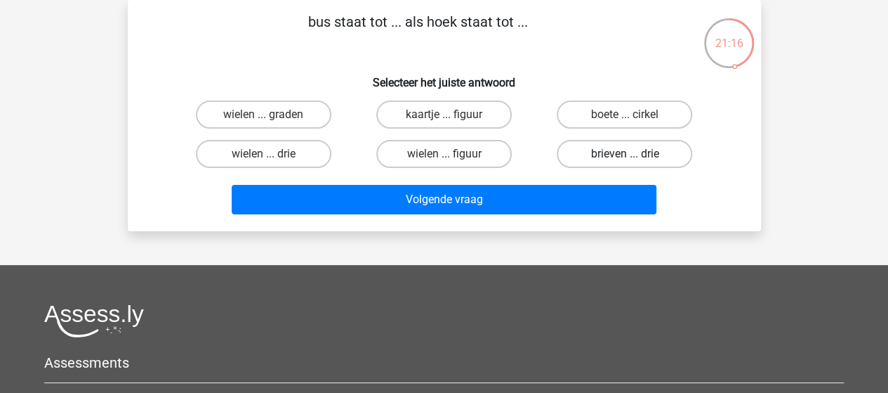
click at [623, 150] on label "brieven ... drie" at bounding box center [625, 154] width 136 height 28
click at [625, 154] on input "brieven ... drie" at bounding box center [629, 158] width 9 height 9
radio input "true"
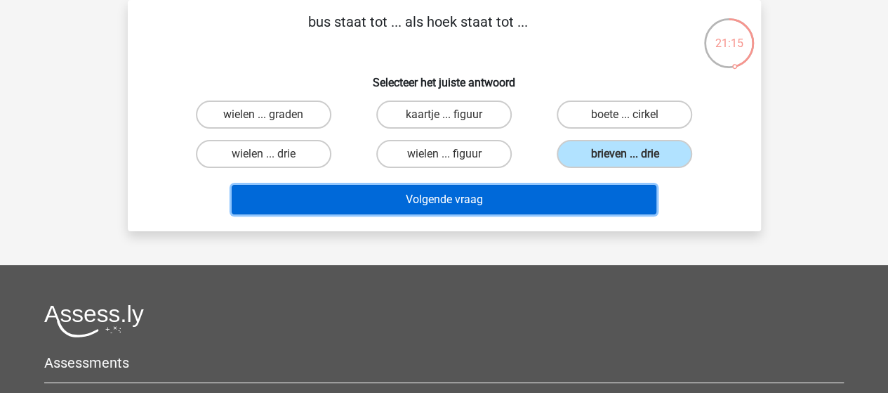
click at [477, 198] on button "Volgende vraag" at bounding box center [444, 199] width 425 height 29
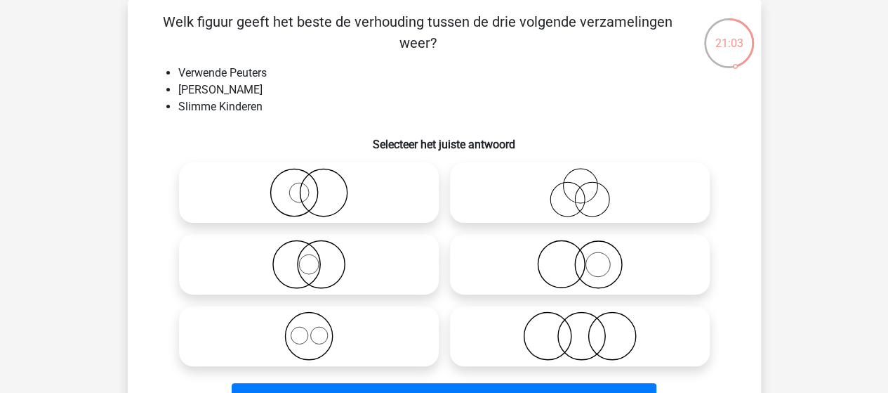
click at [584, 193] on icon at bounding box center [580, 192] width 249 height 49
click at [584, 185] on input "radio" at bounding box center [584, 180] width 9 height 9
radio input "true"
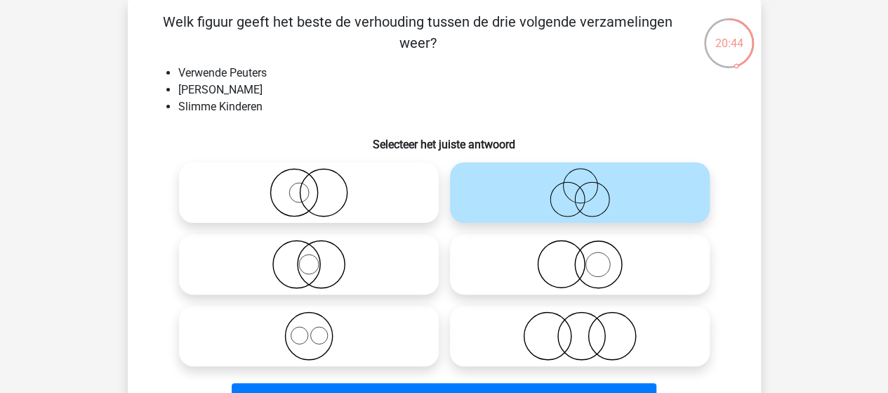
click at [589, 332] on icon at bounding box center [580, 335] width 249 height 49
click at [589, 329] on input "radio" at bounding box center [584, 323] width 9 height 9
radio input "true"
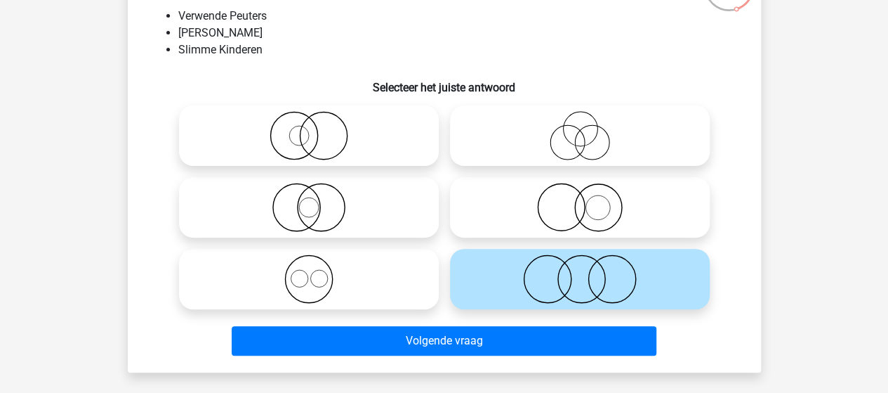
scroll to position [135, 0]
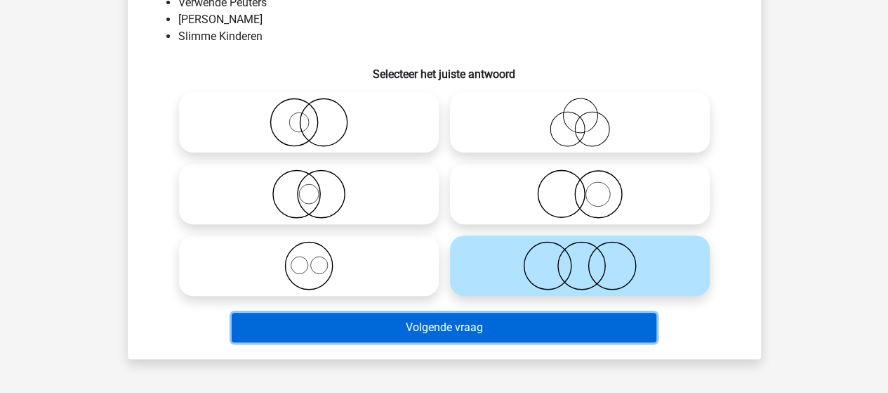
click at [480, 327] on button "Volgende vraag" at bounding box center [444, 326] width 425 height 29
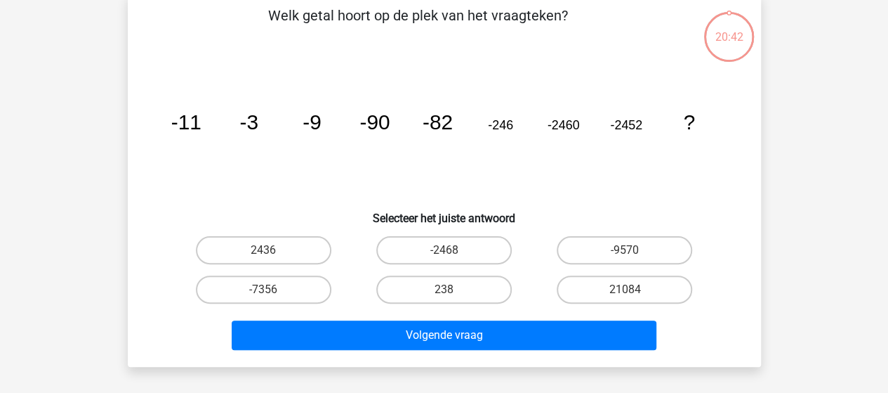
scroll to position [65, 0]
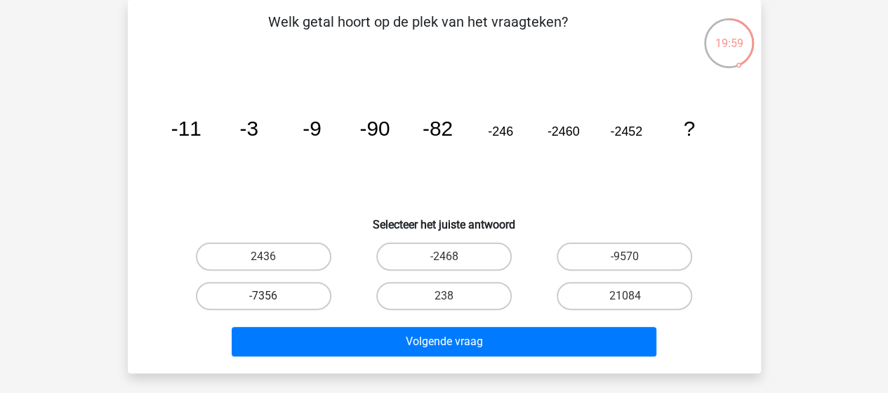
click at [264, 286] on label "-7356" at bounding box center [264, 296] width 136 height 28
click at [264, 296] on input "-7356" at bounding box center [267, 300] width 9 height 9
radio input "true"
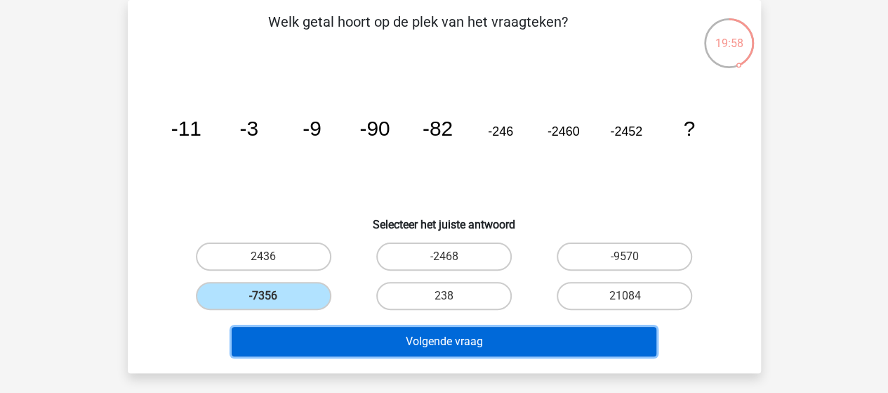
click at [438, 342] on button "Volgende vraag" at bounding box center [444, 341] width 425 height 29
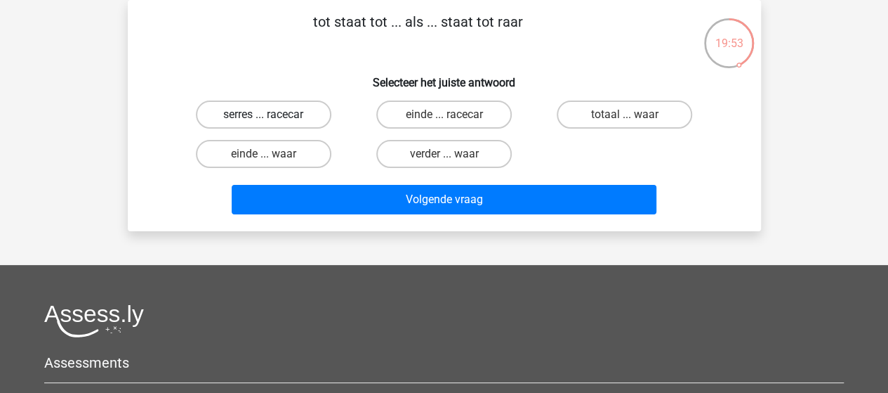
click at [287, 110] on label "serres ... racecar" at bounding box center [264, 114] width 136 height 28
click at [272, 114] on input "serres ... racecar" at bounding box center [267, 118] width 9 height 9
radio input "true"
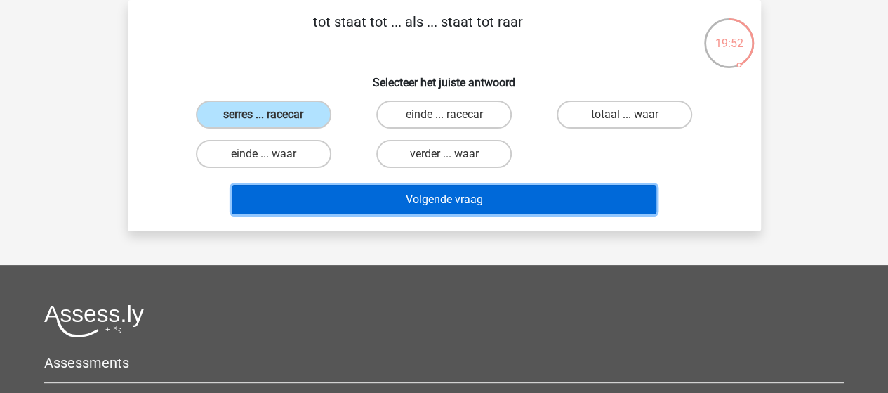
click at [447, 199] on button "Volgende vraag" at bounding box center [444, 199] width 425 height 29
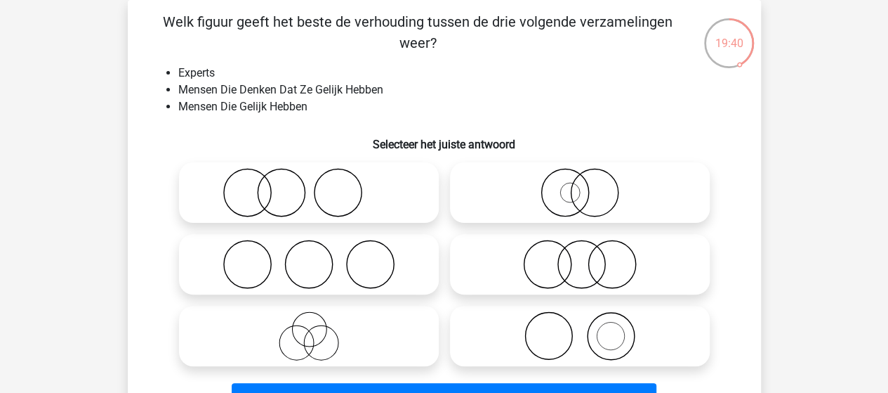
click at [327, 335] on icon at bounding box center [309, 335] width 249 height 49
click at [318, 329] on input "radio" at bounding box center [313, 323] width 9 height 9
radio input "true"
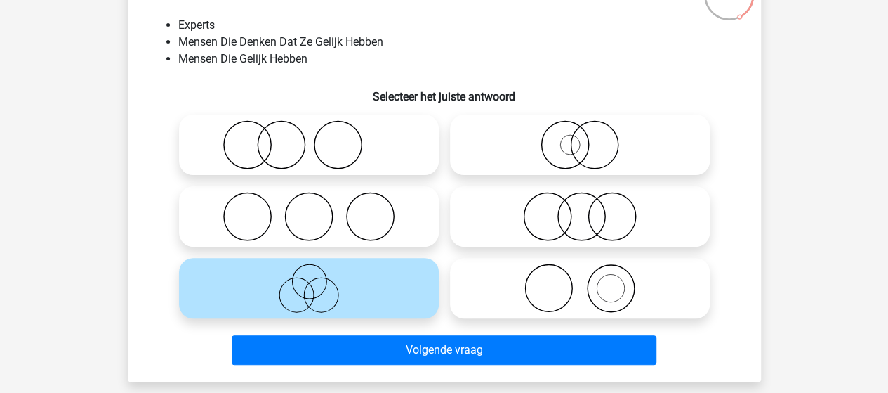
scroll to position [135, 0]
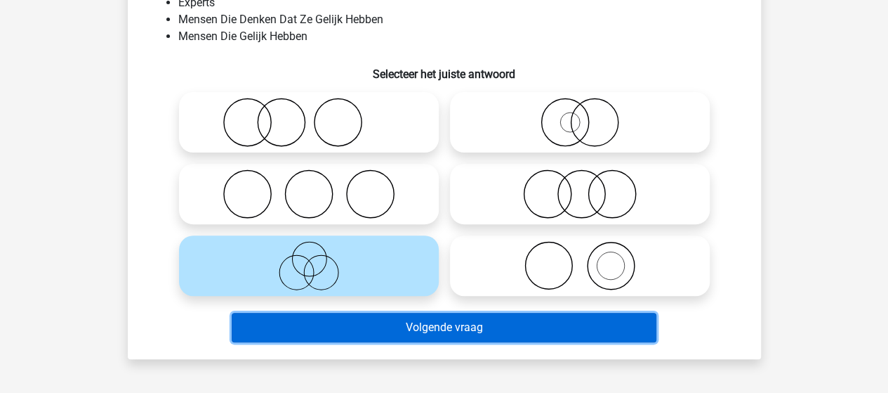
click at [457, 324] on button "Volgende vraag" at bounding box center [444, 326] width 425 height 29
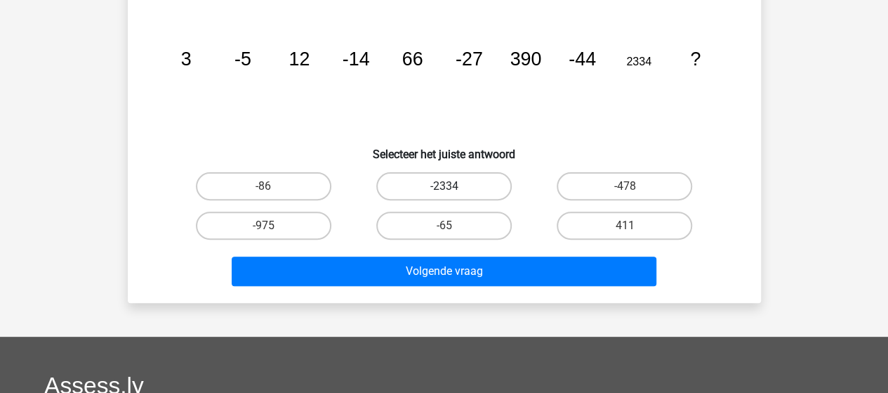
scroll to position [65, 0]
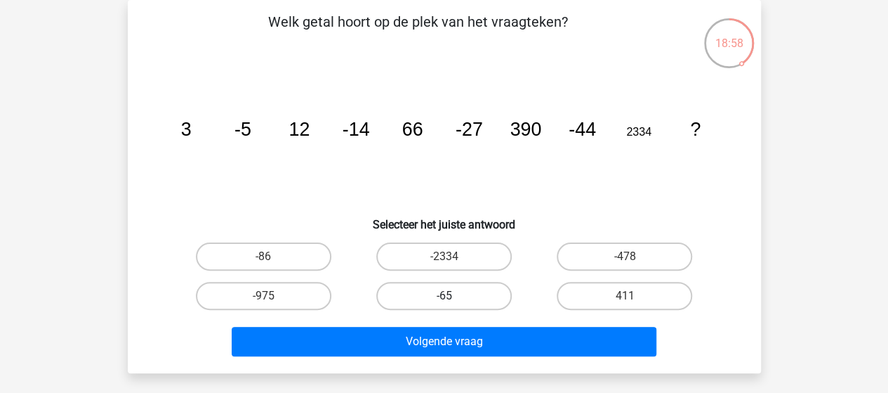
click at [427, 298] on label "-65" at bounding box center [444, 296] width 136 height 28
click at [444, 298] on input "-65" at bounding box center [448, 300] width 9 height 9
radio input "true"
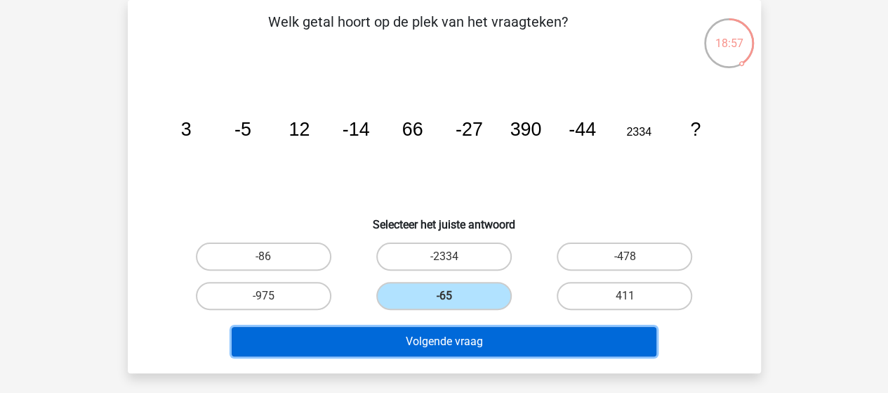
click at [466, 345] on button "Volgende vraag" at bounding box center [444, 341] width 425 height 29
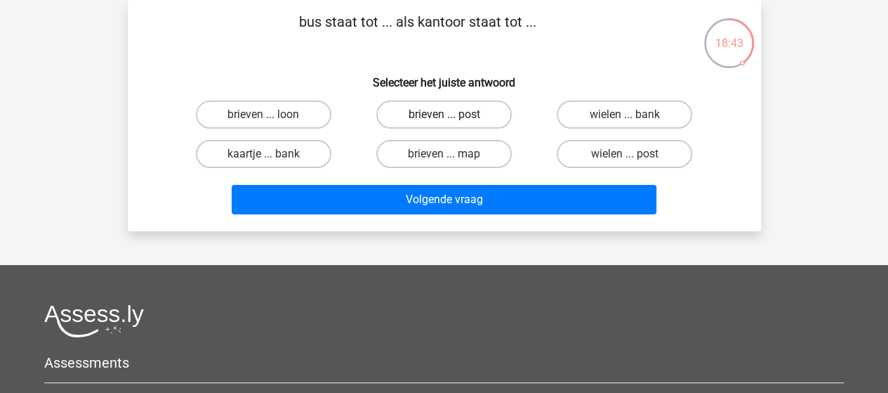
click at [445, 112] on label "brieven ... post" at bounding box center [444, 114] width 136 height 28
click at [445, 114] on input "brieven ... post" at bounding box center [448, 118] width 9 height 9
radio input "true"
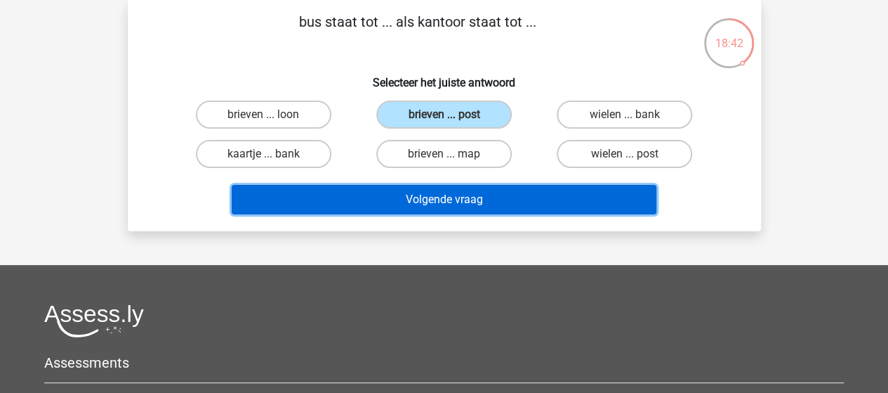
click at [459, 196] on button "Volgende vraag" at bounding box center [444, 199] width 425 height 29
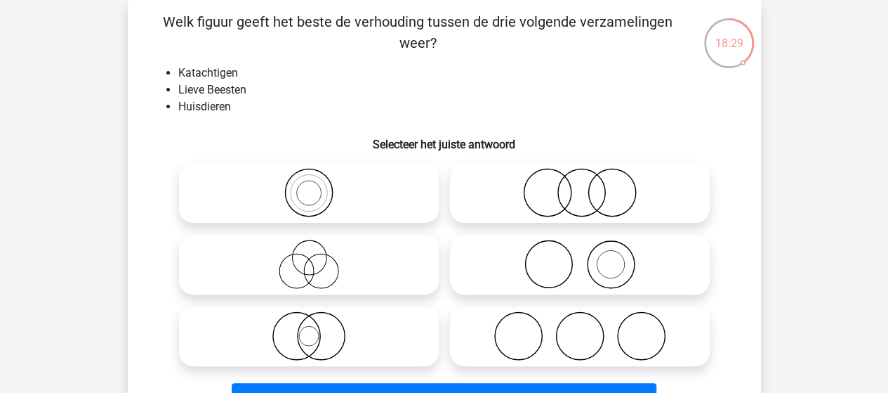
click at [316, 239] on label at bounding box center [309, 264] width 260 height 60
click at [316, 248] on input "radio" at bounding box center [313, 252] width 9 height 9
radio input "true"
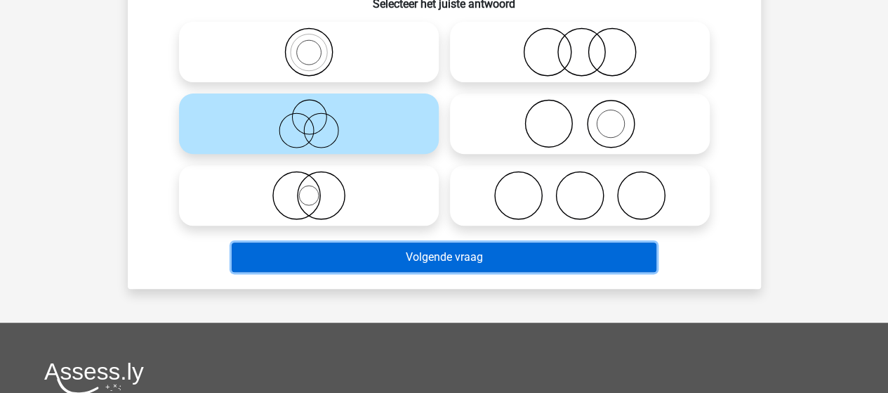
click at [437, 251] on button "Volgende vraag" at bounding box center [444, 256] width 425 height 29
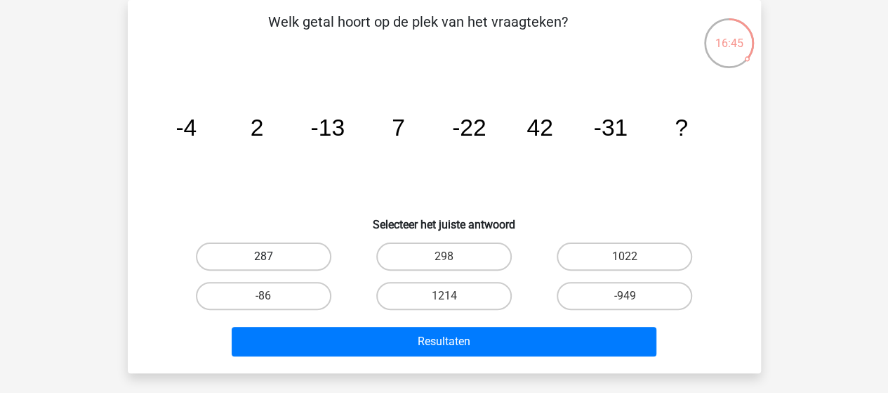
click at [287, 252] on label "287" at bounding box center [264, 256] width 136 height 28
click at [272, 256] on input "287" at bounding box center [267, 260] width 9 height 9
radio input "true"
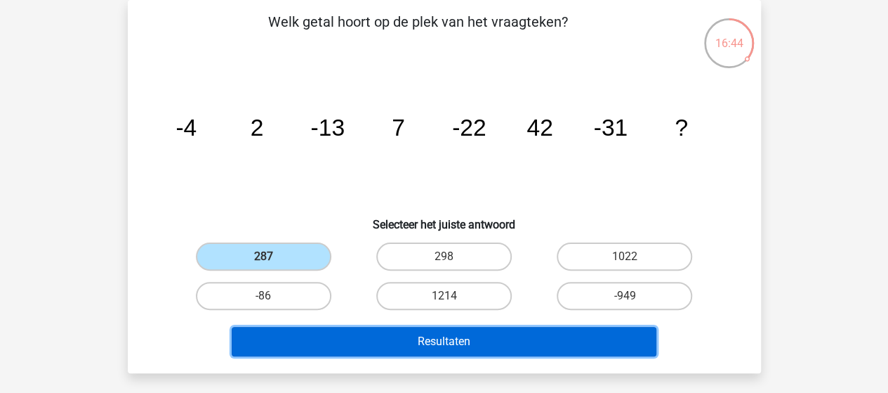
click at [453, 336] on button "Resultaten" at bounding box center [444, 341] width 425 height 29
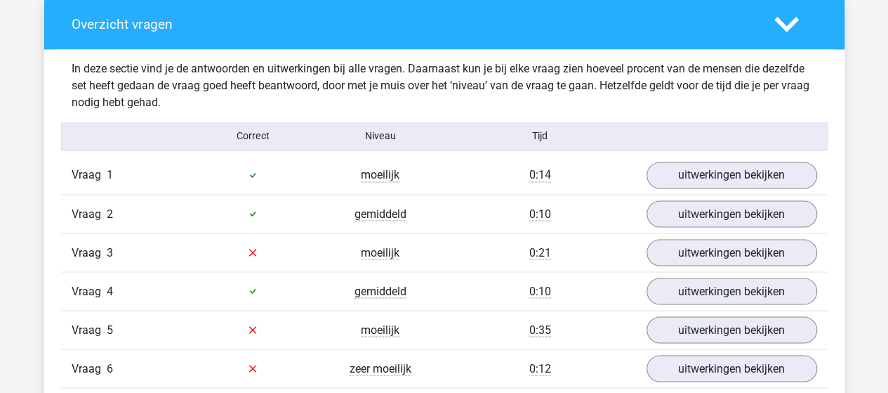
scroll to position [1124, 0]
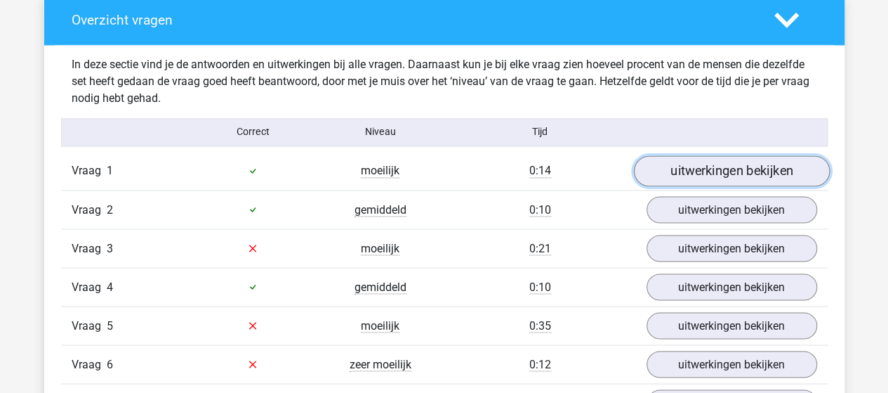
click at [737, 167] on link "uitwerkingen bekijken" at bounding box center [731, 170] width 196 height 31
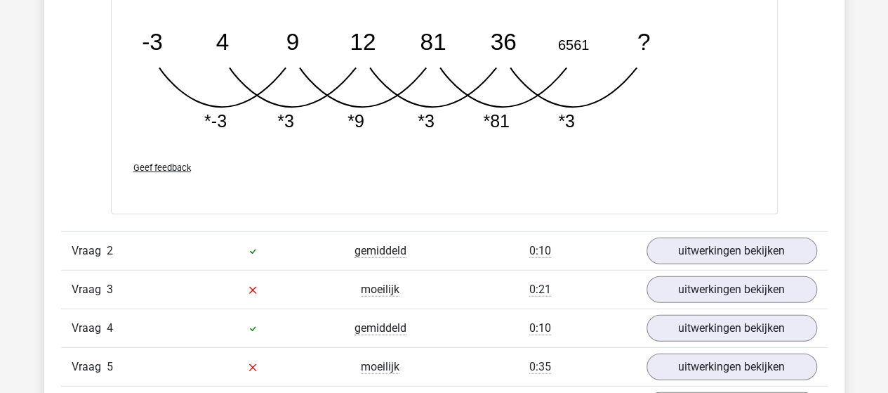
scroll to position [1826, 0]
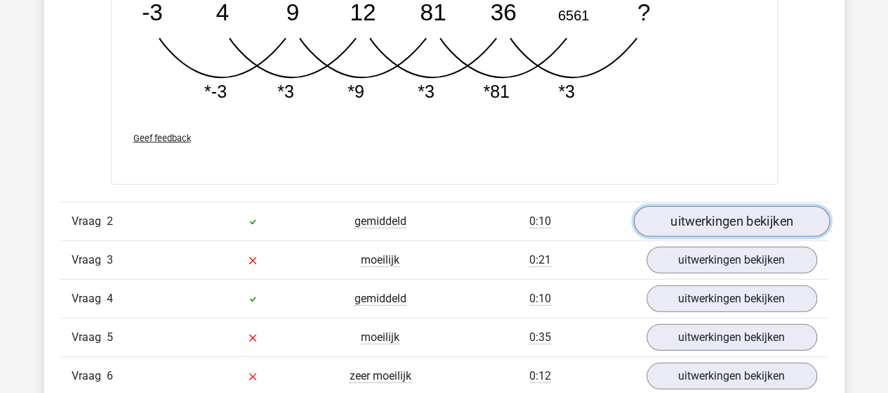
click at [744, 211] on link "uitwerkingen bekijken" at bounding box center [731, 221] width 196 height 31
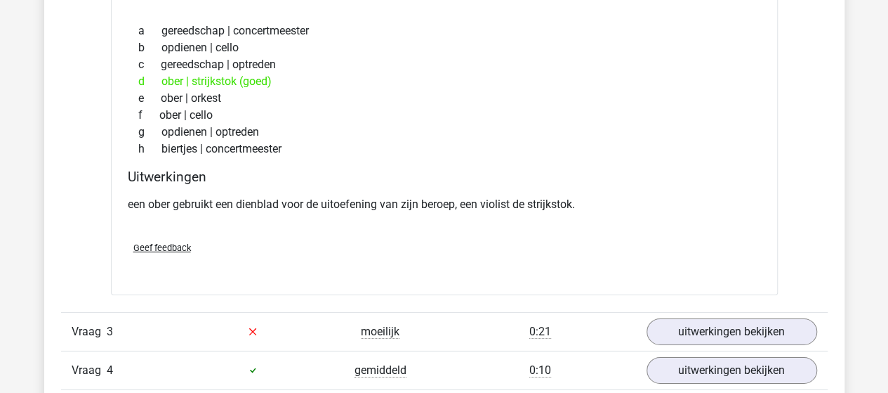
scroll to position [2107, 0]
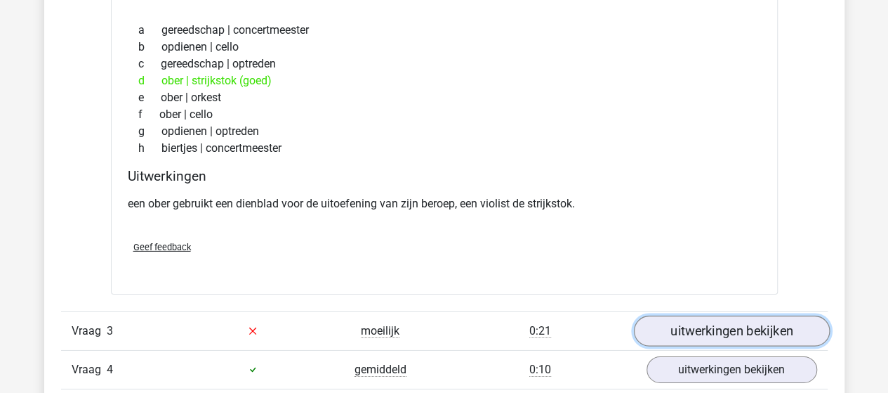
click at [706, 328] on link "uitwerkingen bekijken" at bounding box center [731, 330] width 196 height 31
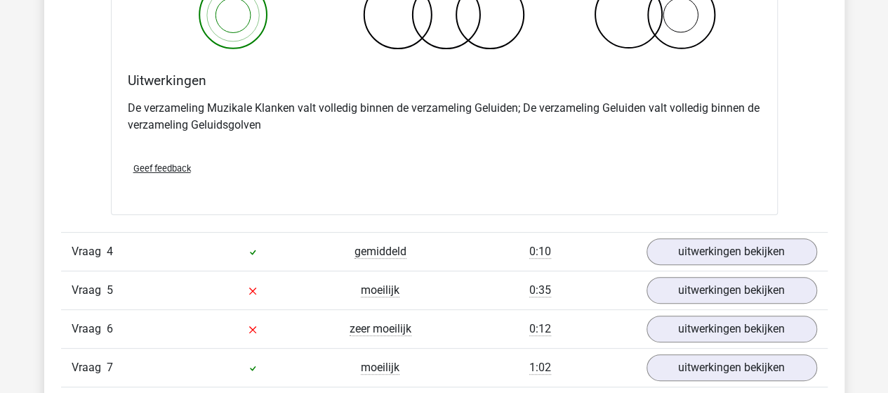
scroll to position [2809, 0]
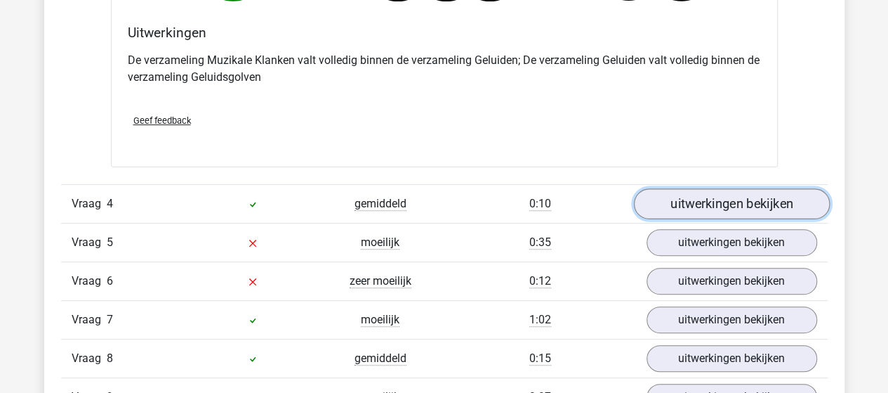
click at [711, 195] on link "uitwerkingen bekijken" at bounding box center [731, 203] width 196 height 31
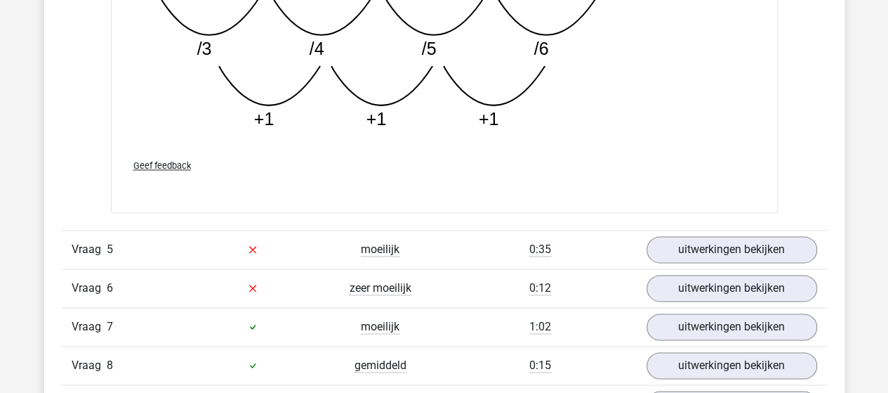
scroll to position [3581, 0]
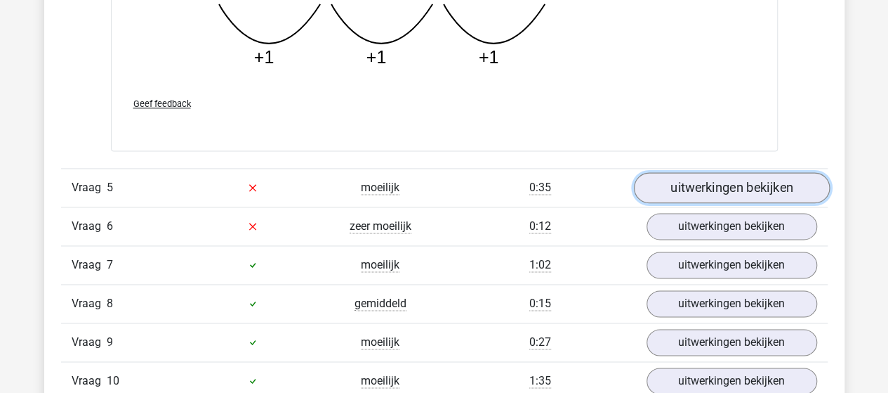
click at [718, 179] on link "uitwerkingen bekijken" at bounding box center [731, 187] width 196 height 31
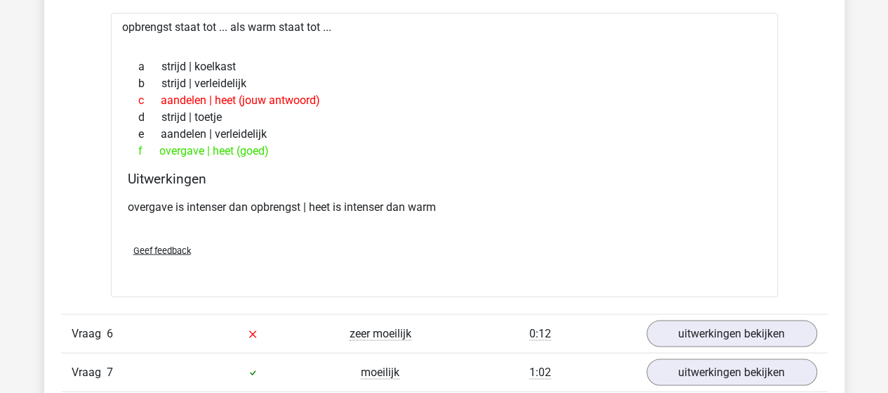
scroll to position [3862, 0]
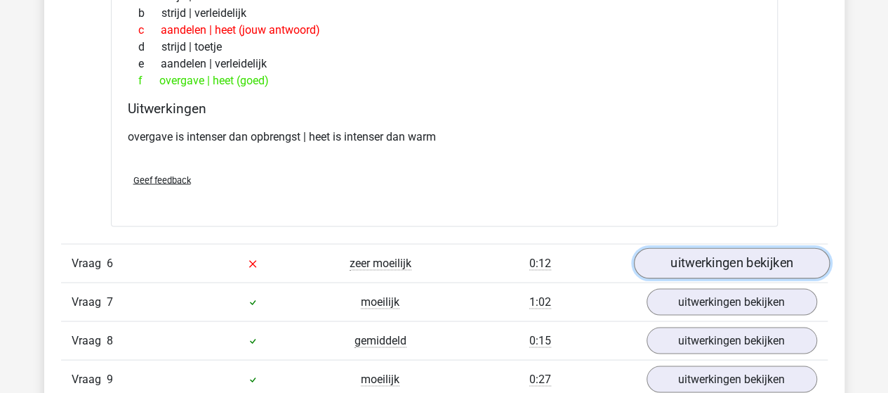
click at [712, 249] on link "uitwerkingen bekijken" at bounding box center [731, 262] width 196 height 31
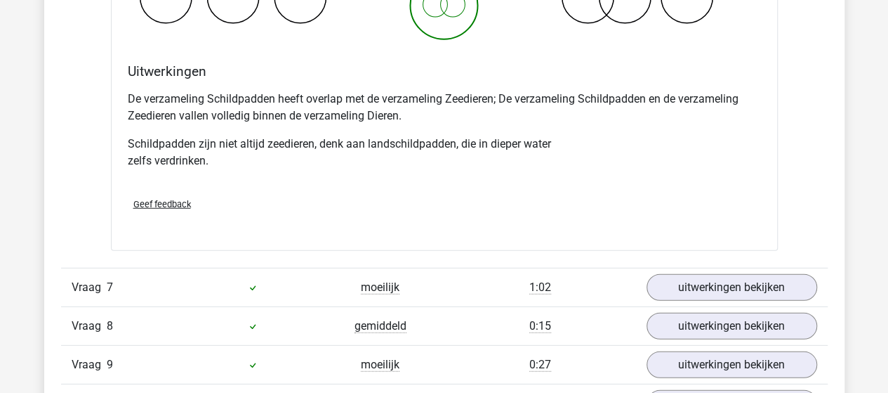
scroll to position [4494, 0]
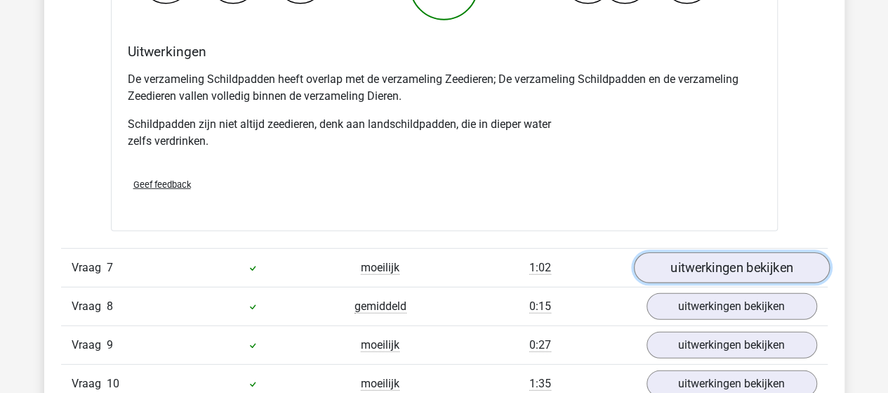
click at [711, 252] on link "uitwerkingen bekijken" at bounding box center [731, 267] width 196 height 31
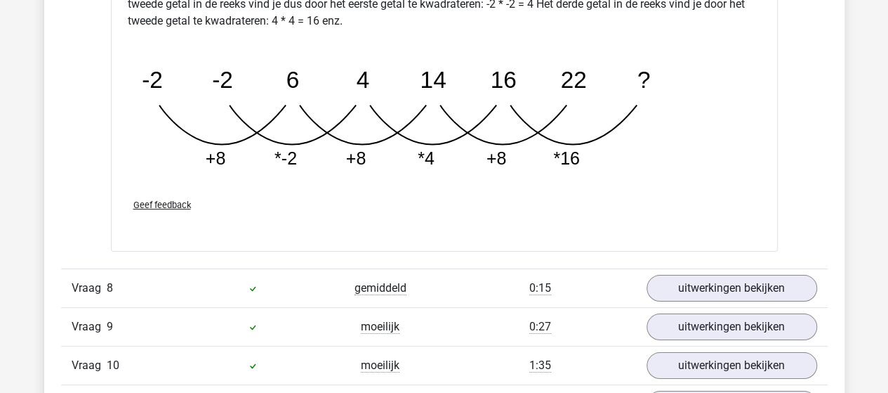
scroll to position [5266, 0]
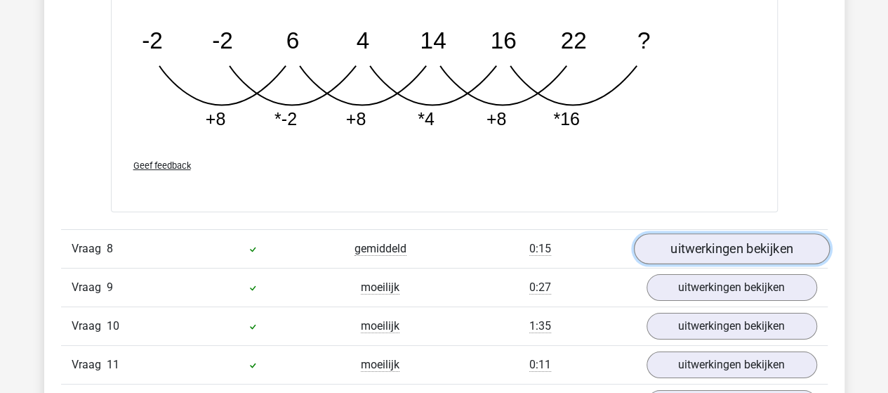
click at [723, 234] on link "uitwerkingen bekijken" at bounding box center [731, 248] width 196 height 31
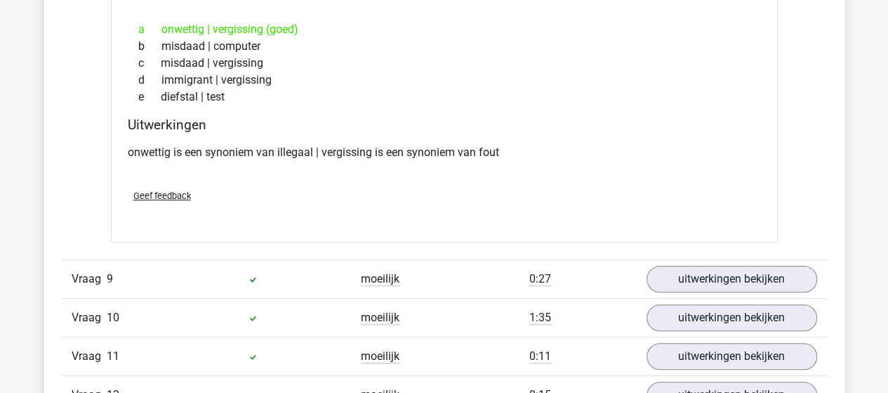
scroll to position [5618, 0]
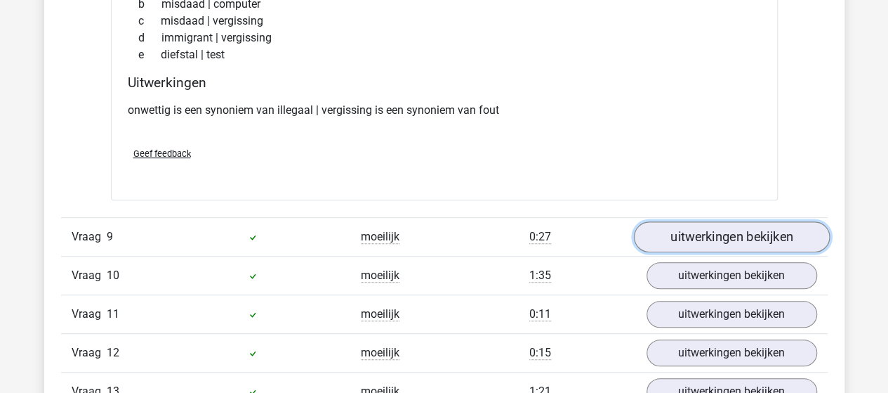
click at [713, 230] on link "uitwerkingen bekijken" at bounding box center [731, 236] width 196 height 31
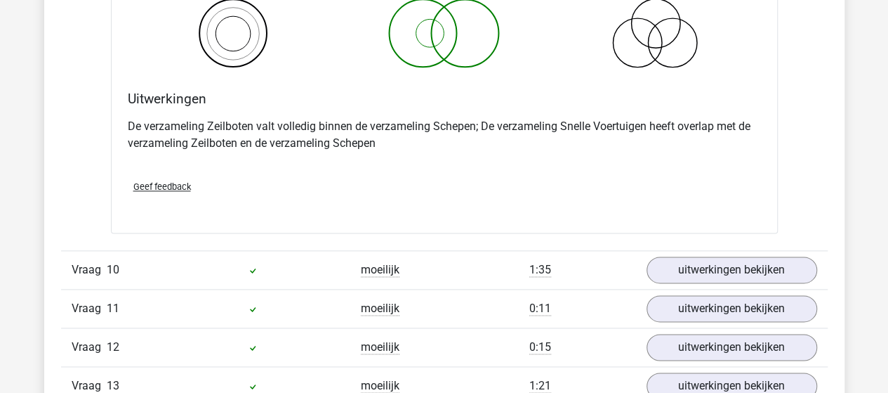
scroll to position [6179, 0]
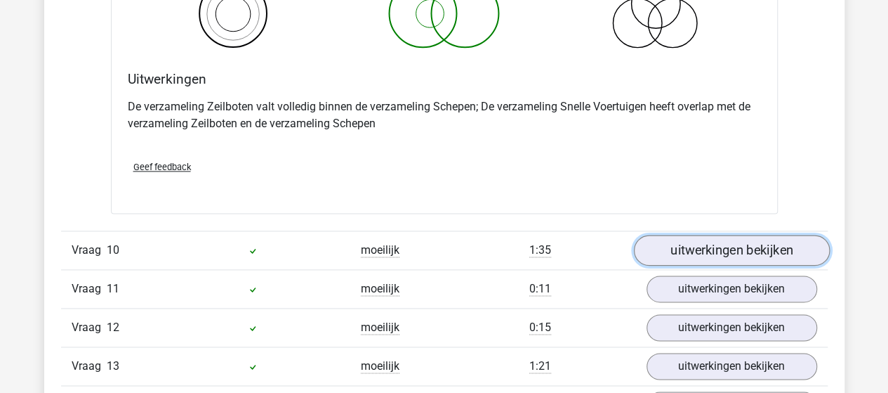
click at [713, 235] on link "uitwerkingen bekijken" at bounding box center [731, 250] width 196 height 31
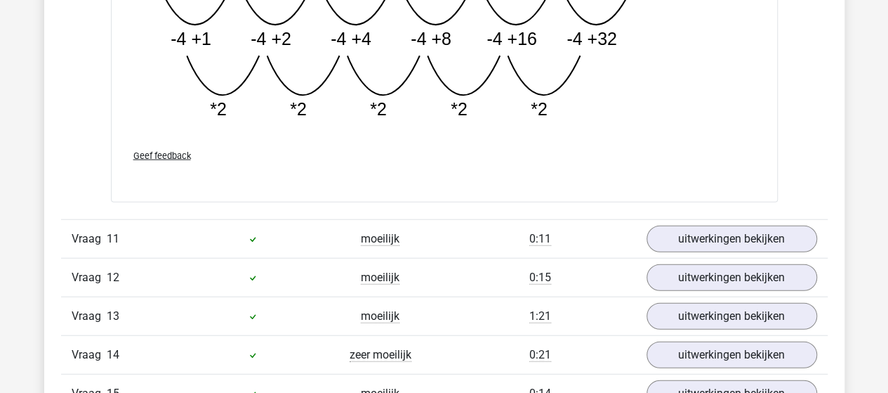
scroll to position [6952, 0]
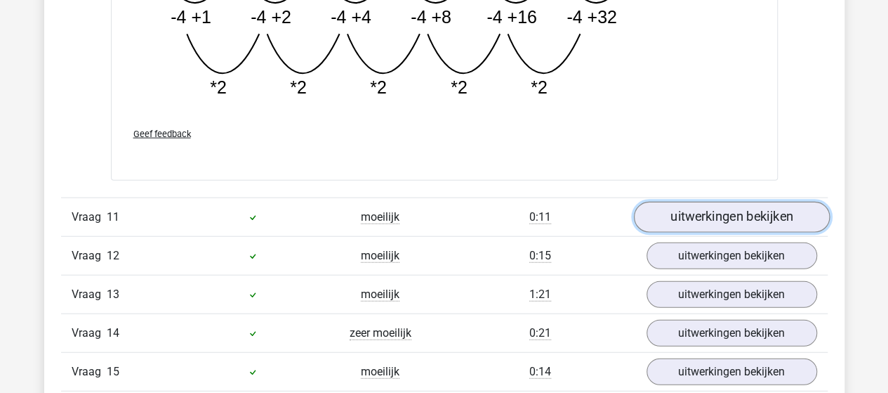
click at [690, 202] on link "uitwerkingen bekijken" at bounding box center [731, 217] width 196 height 31
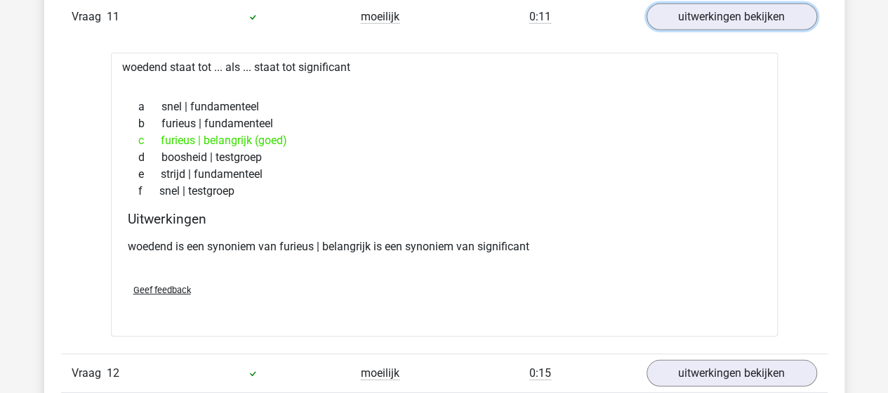
scroll to position [7233, 0]
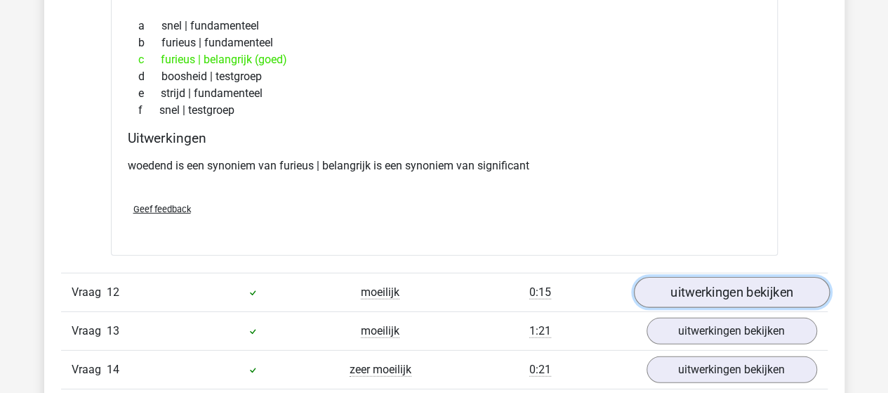
click at [725, 277] on link "uitwerkingen bekijken" at bounding box center [731, 292] width 196 height 31
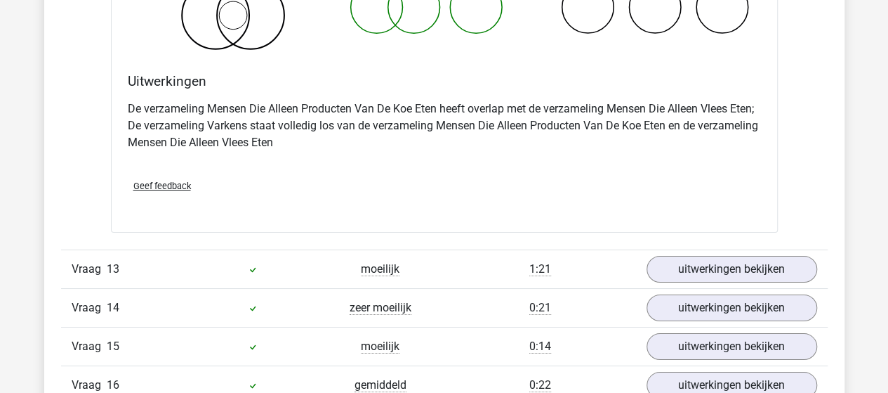
scroll to position [7865, 0]
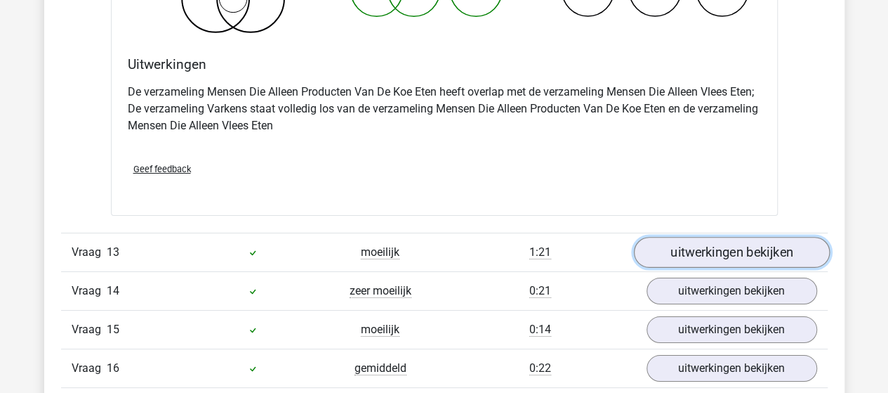
click at [728, 237] on link "uitwerkingen bekijken" at bounding box center [731, 252] width 196 height 31
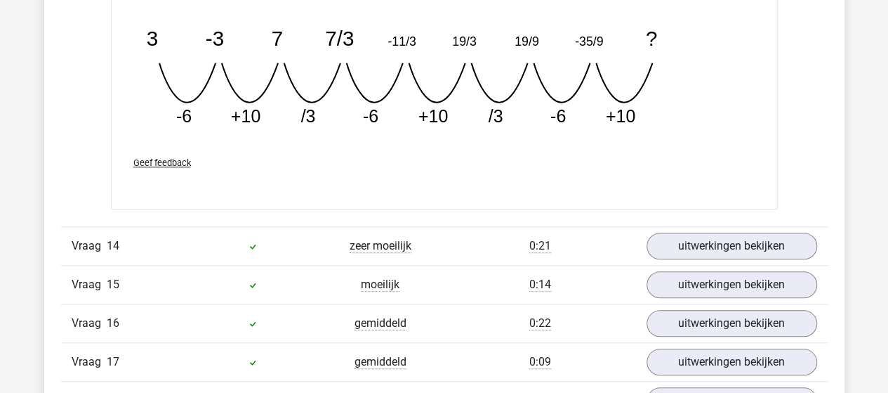
scroll to position [8567, 0]
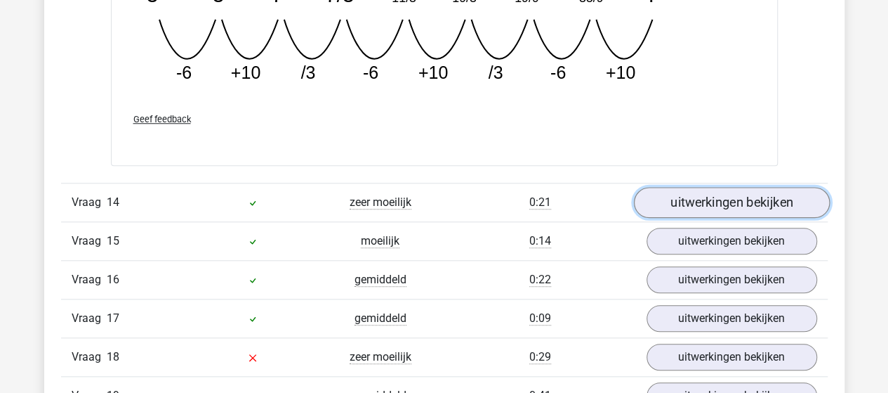
click at [717, 187] on link "uitwerkingen bekijken" at bounding box center [731, 202] width 196 height 31
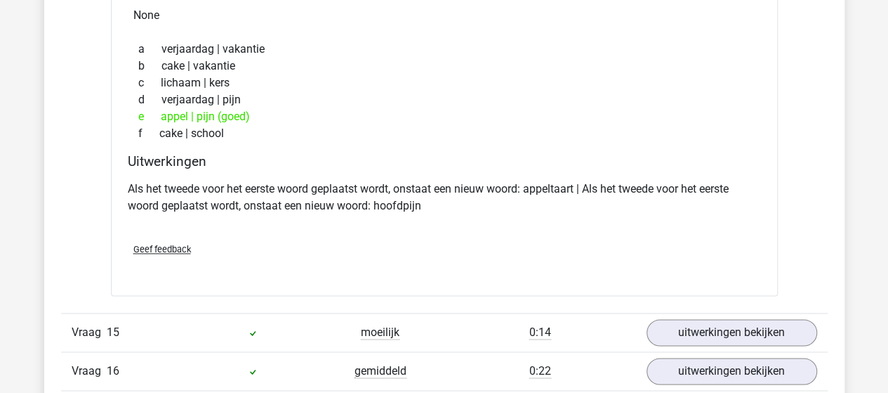
scroll to position [8848, 0]
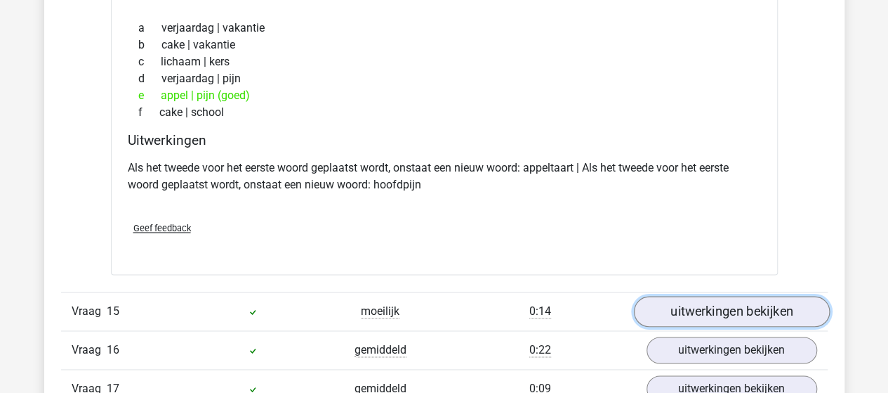
click at [709, 297] on link "uitwerkingen bekijken" at bounding box center [731, 311] width 196 height 31
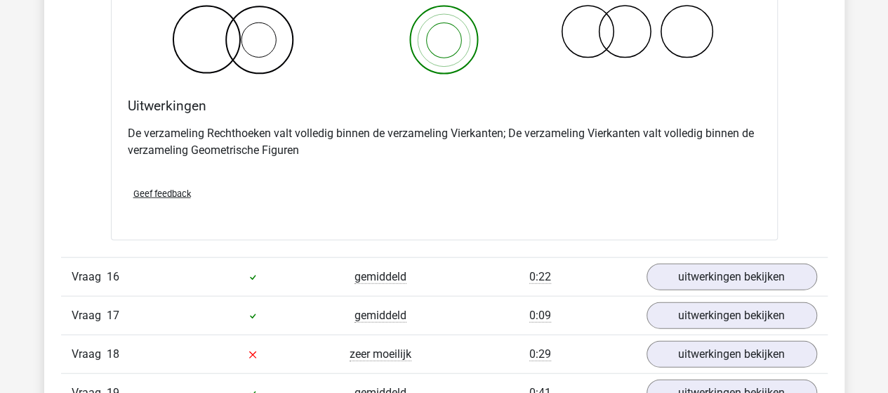
scroll to position [9480, 0]
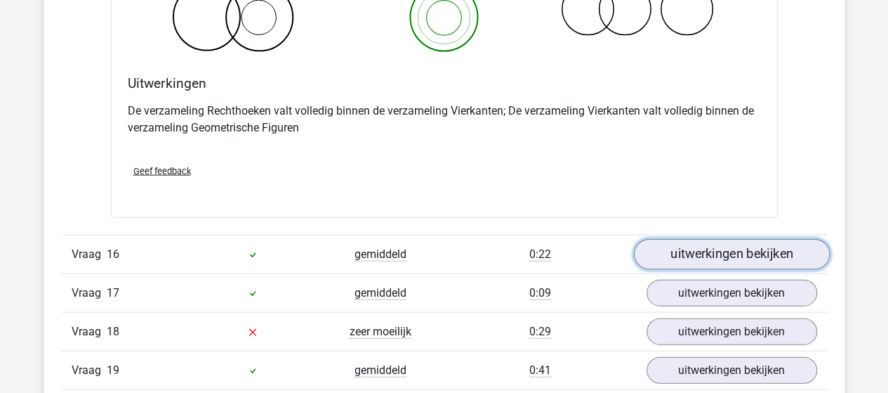
click at [720, 239] on link "uitwerkingen bekijken" at bounding box center [731, 254] width 196 height 31
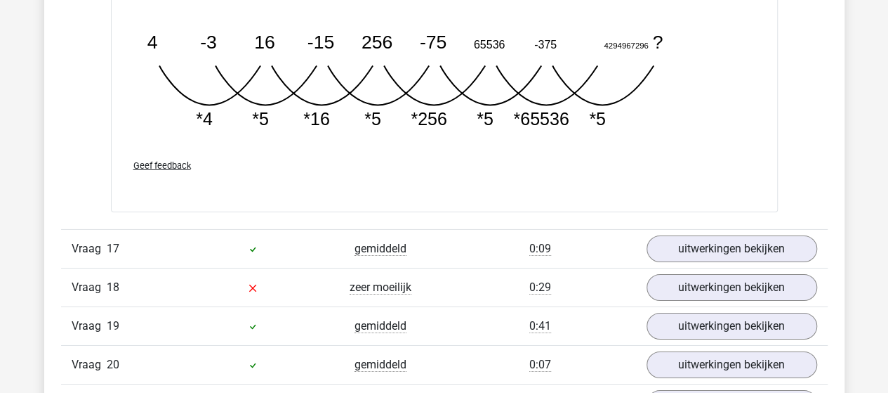
scroll to position [10252, 0]
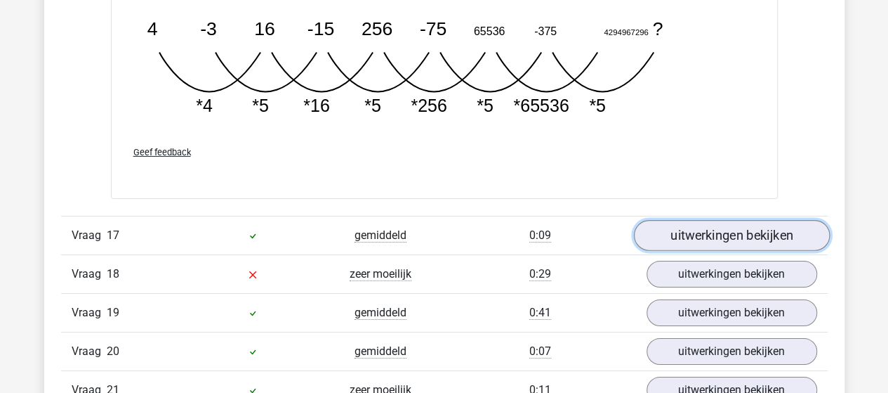
click at [718, 220] on link "uitwerkingen bekijken" at bounding box center [731, 235] width 196 height 31
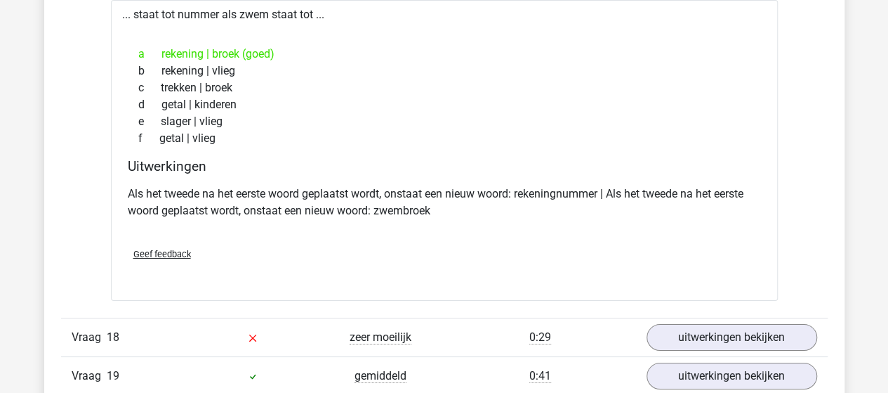
scroll to position [10603, 0]
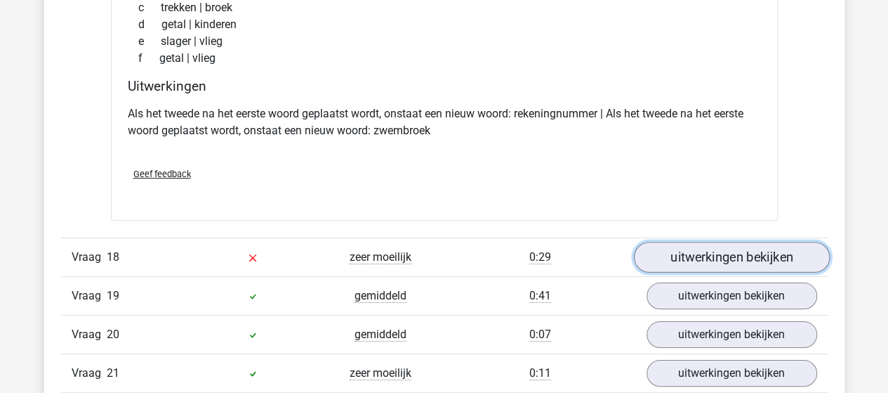
click at [713, 242] on link "uitwerkingen bekijken" at bounding box center [731, 257] width 196 height 31
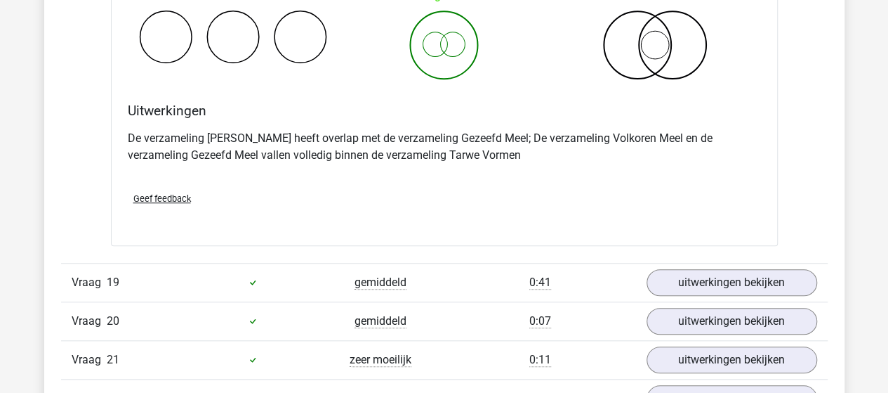
scroll to position [11165, 0]
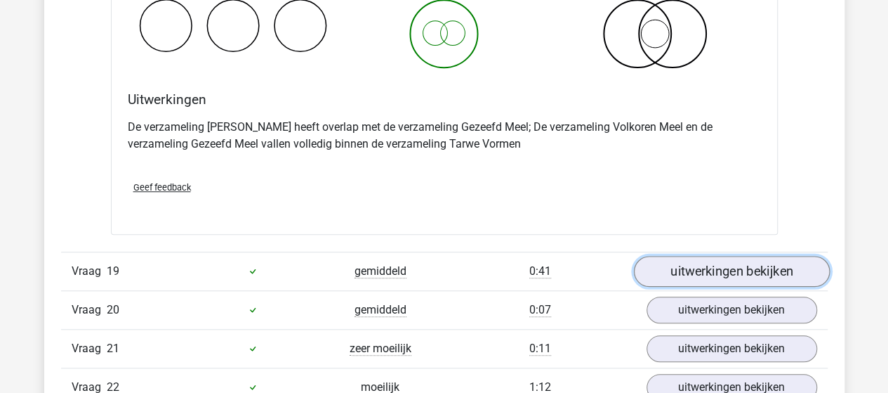
click at [762, 256] on link "uitwerkingen bekijken" at bounding box center [731, 271] width 196 height 31
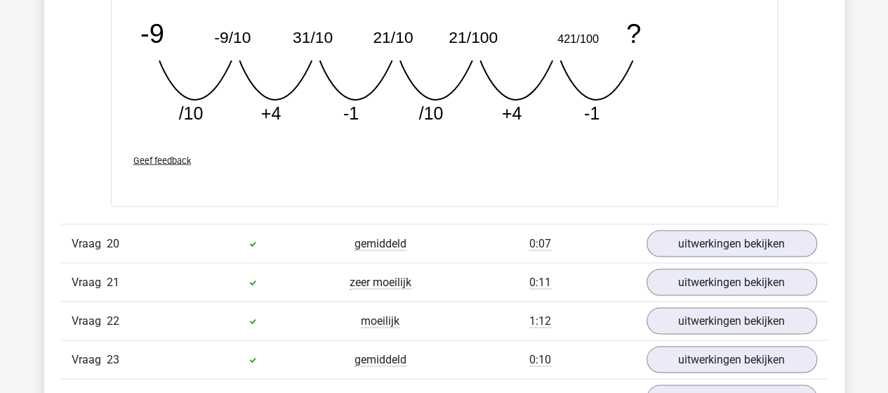
scroll to position [11867, 0]
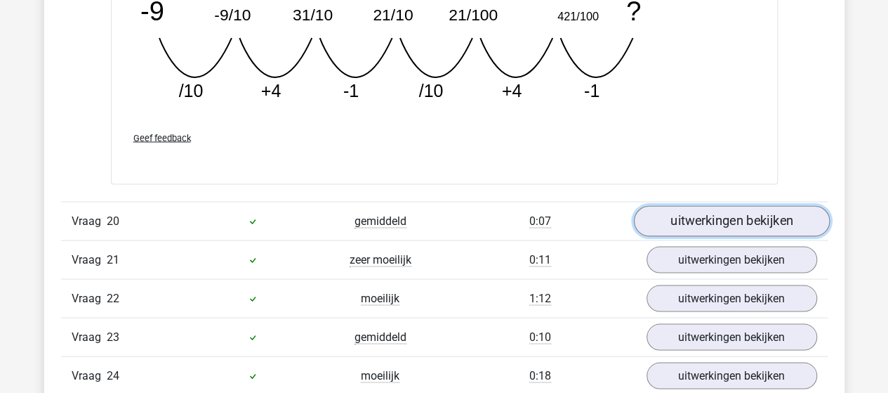
click at [734, 206] on link "uitwerkingen bekijken" at bounding box center [731, 221] width 196 height 31
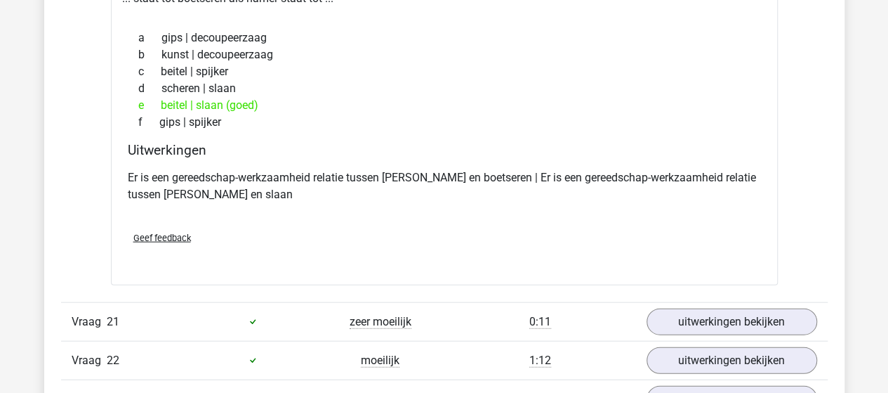
scroll to position [12218, 0]
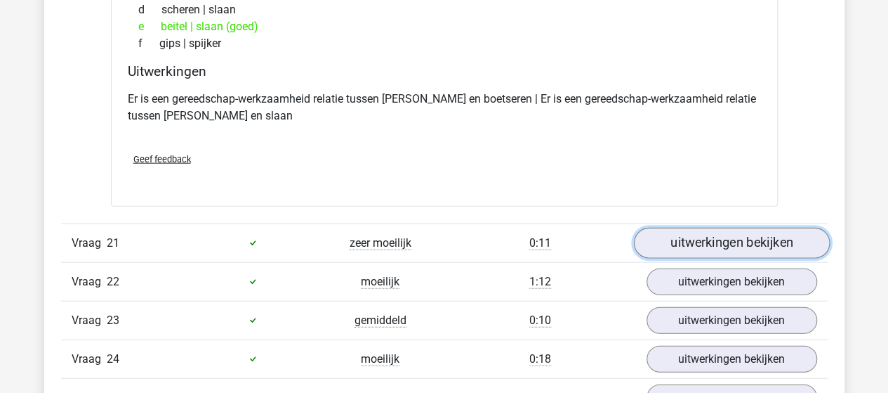
drag, startPoint x: 726, startPoint y: 221, endPoint x: 730, endPoint y: 214, distance: 7.9
click at [727, 228] on link "uitwerkingen bekijken" at bounding box center [731, 243] width 196 height 31
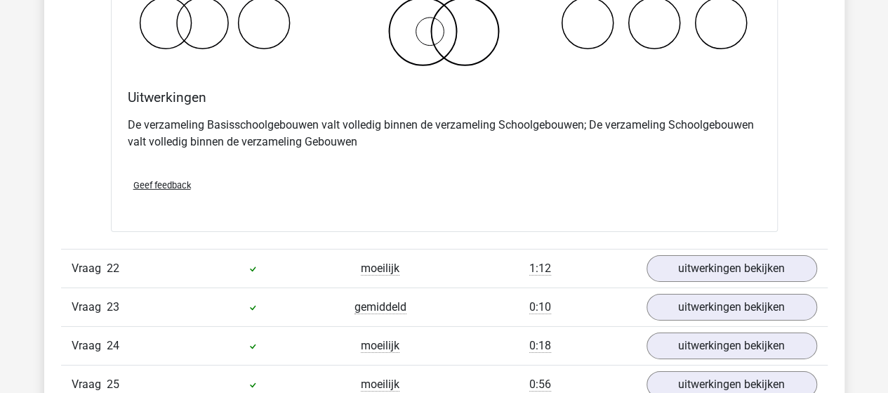
scroll to position [12850, 0]
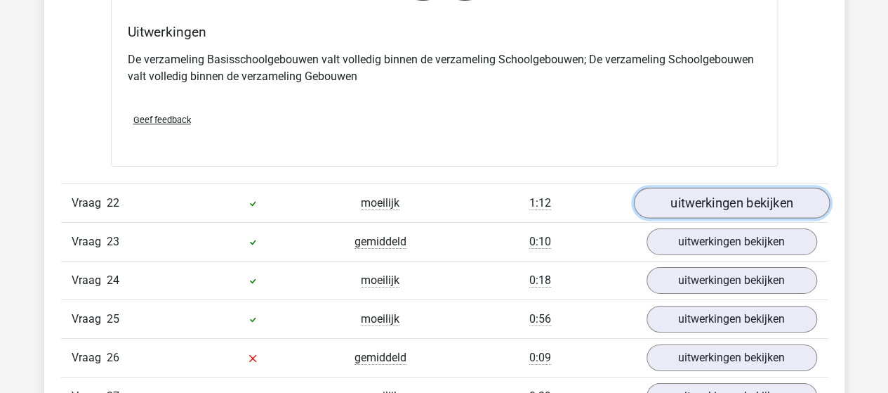
click at [732, 187] on link "uitwerkingen bekijken" at bounding box center [731, 202] width 196 height 31
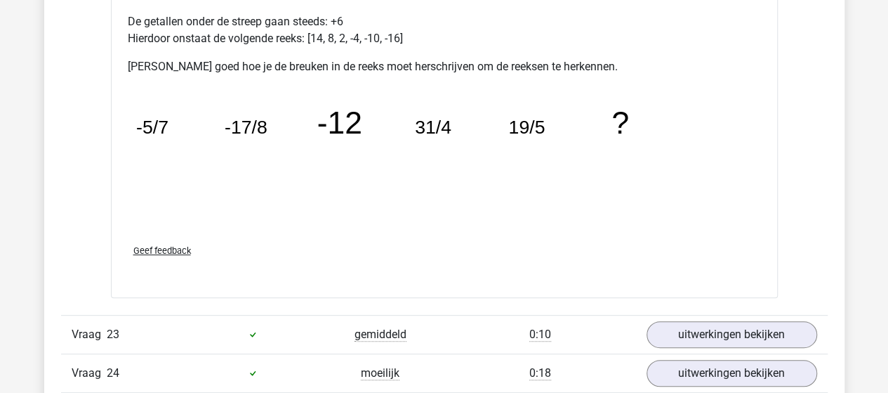
scroll to position [13623, 0]
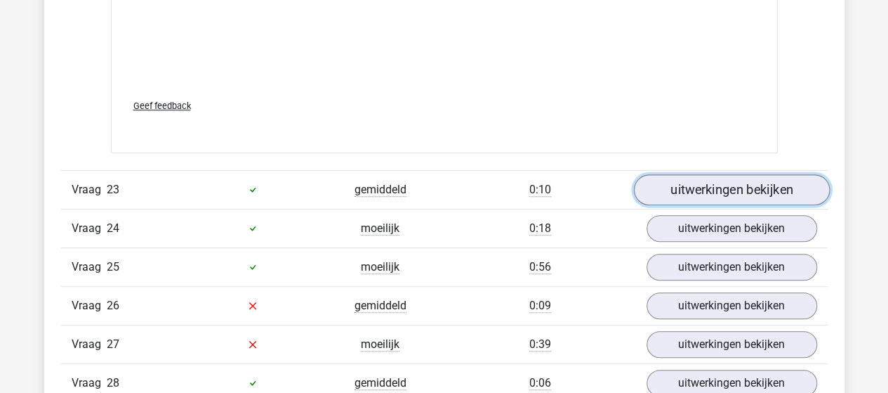
click at [740, 174] on link "uitwerkingen bekijken" at bounding box center [731, 189] width 196 height 31
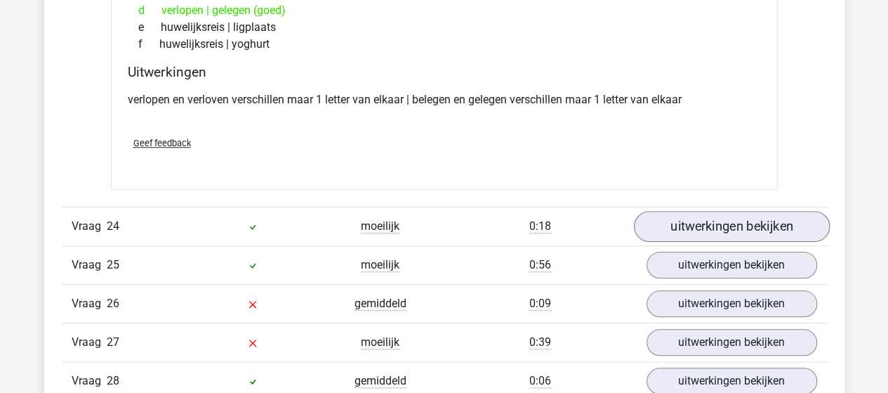
scroll to position [13974, 0]
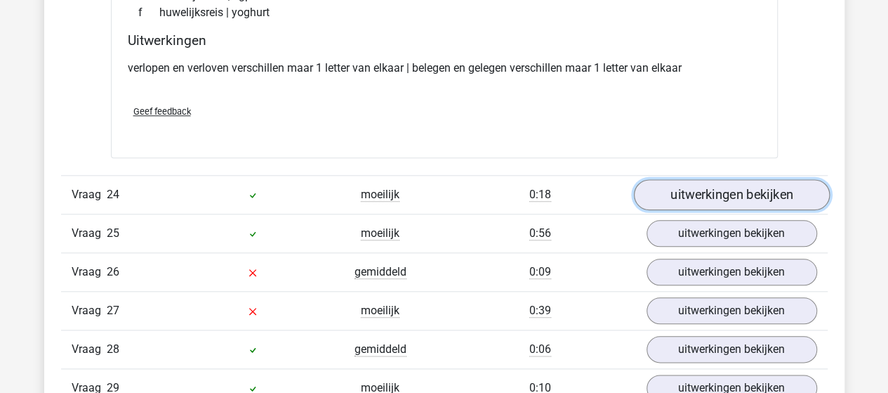
click at [710, 179] on link "uitwerkingen bekijken" at bounding box center [731, 194] width 196 height 31
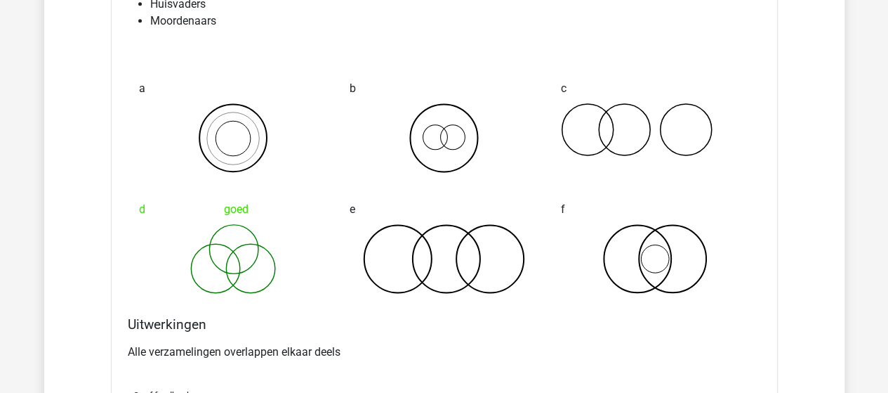
scroll to position [14395, 0]
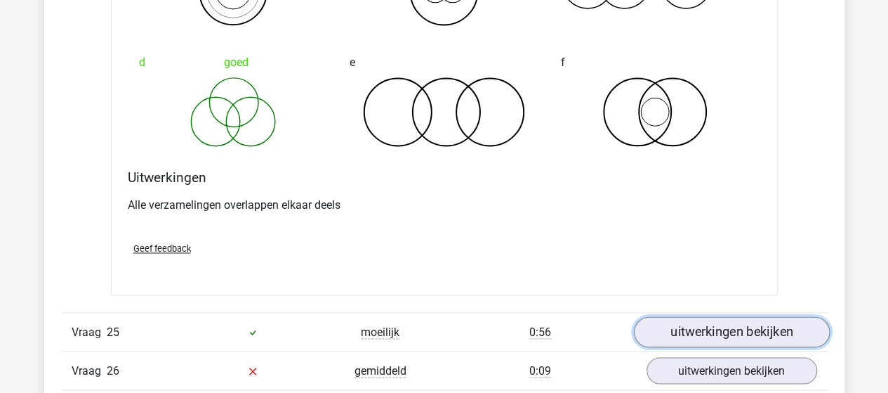
click at [701, 316] on link "uitwerkingen bekijken" at bounding box center [731, 331] width 196 height 31
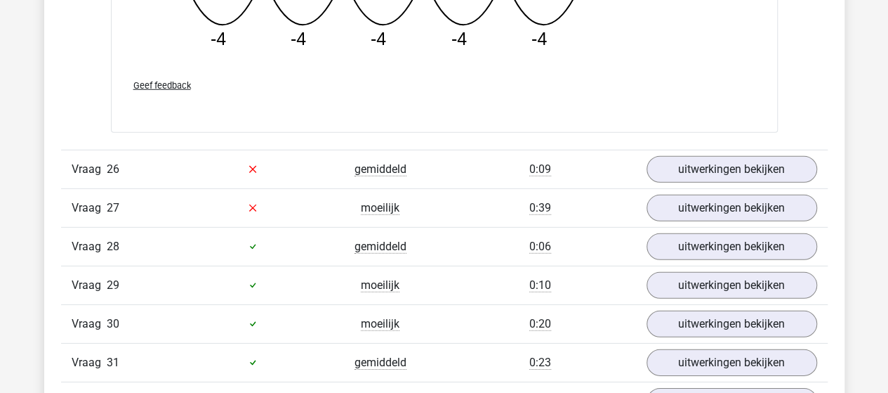
scroll to position [15308, 0]
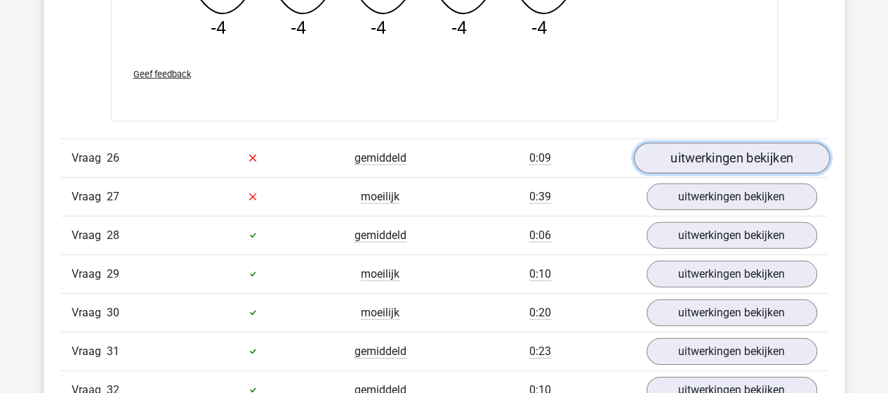
click at [716, 143] on link "uitwerkingen bekijken" at bounding box center [731, 158] width 196 height 31
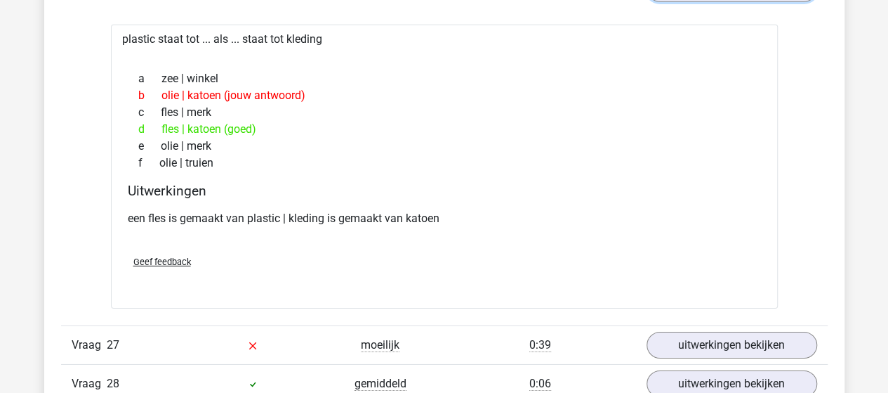
scroll to position [15518, 0]
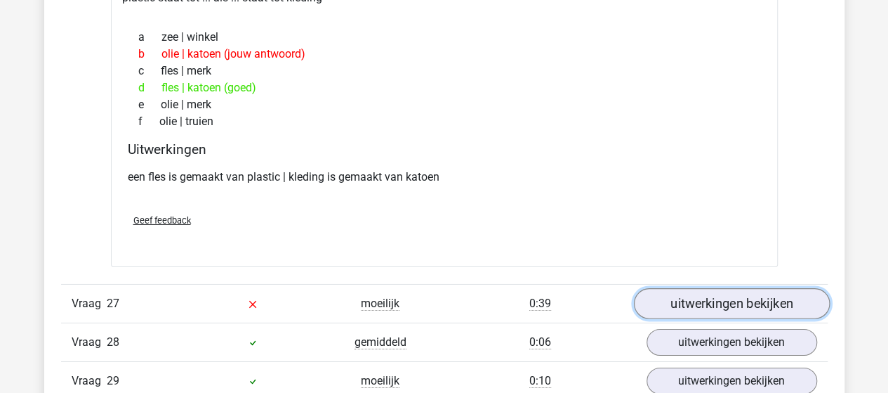
click at [708, 288] on link "uitwerkingen bekijken" at bounding box center [731, 303] width 196 height 31
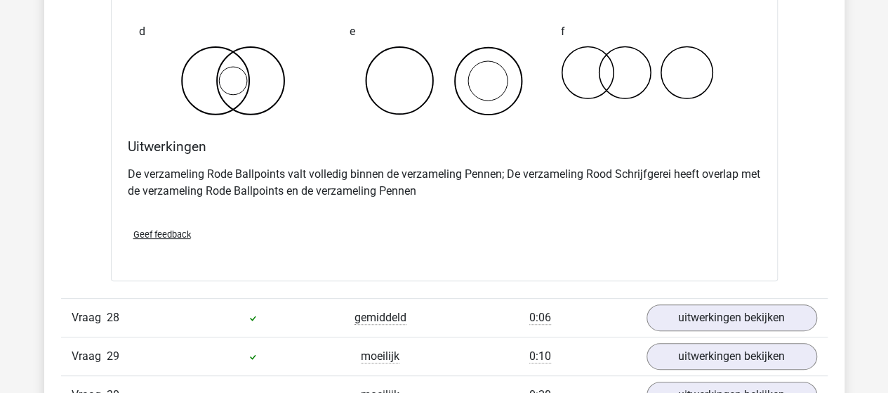
scroll to position [16080, 0]
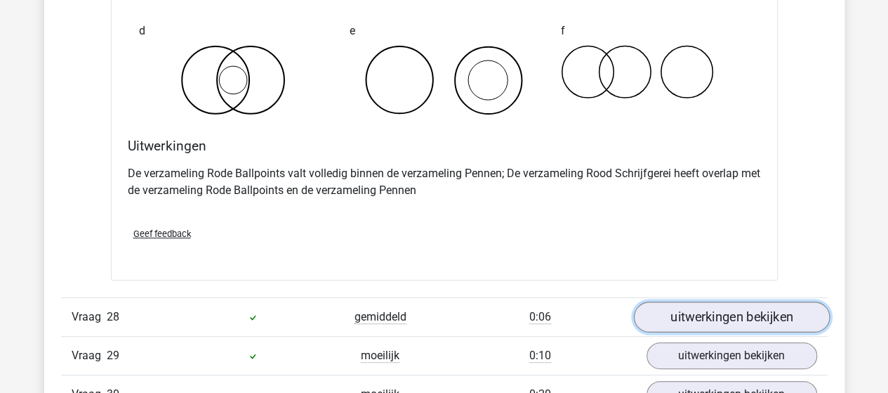
click at [702, 301] on link "uitwerkingen bekijken" at bounding box center [731, 316] width 196 height 31
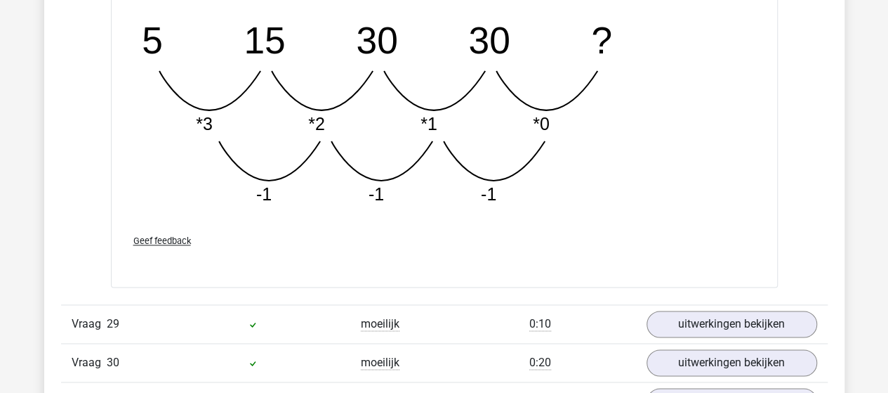
scroll to position [16853, 0]
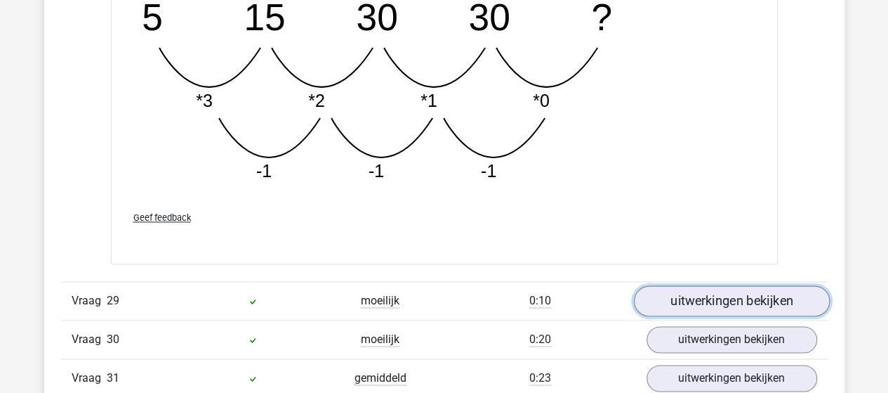
click at [704, 285] on link "uitwerkingen bekijken" at bounding box center [731, 300] width 196 height 31
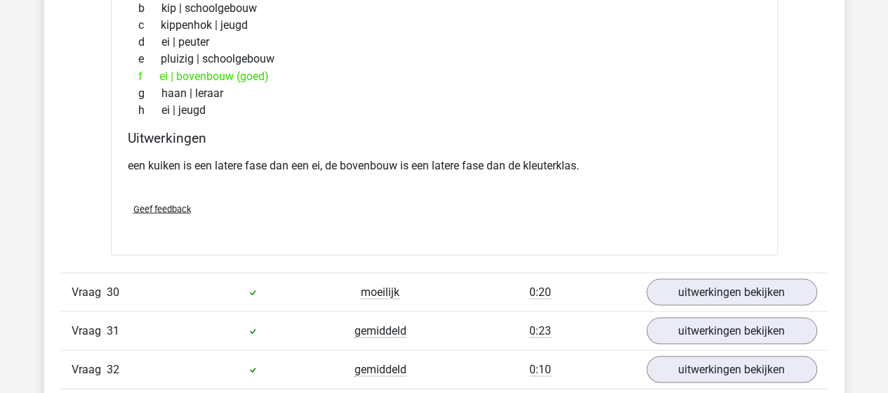
scroll to position [17274, 0]
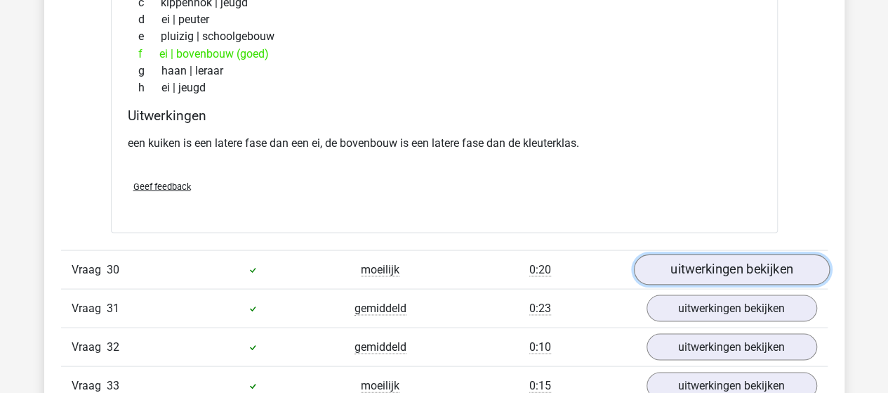
click at [701, 253] on link "uitwerkingen bekijken" at bounding box center [731, 268] width 196 height 31
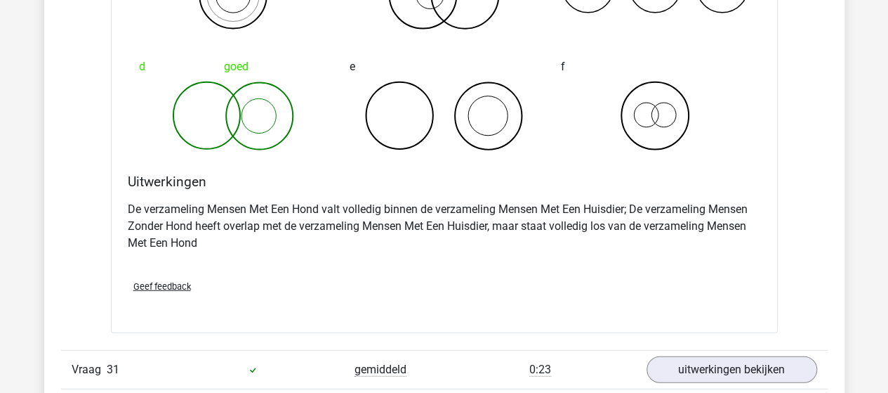
scroll to position [17836, 0]
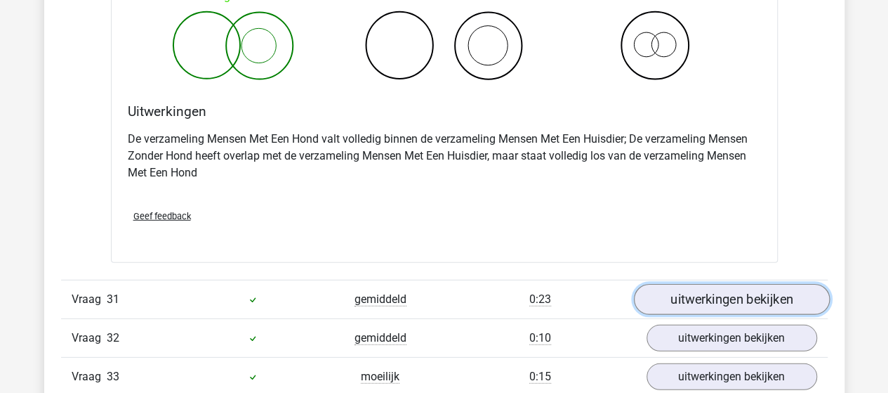
click at [709, 284] on link "uitwerkingen bekijken" at bounding box center [731, 299] width 196 height 31
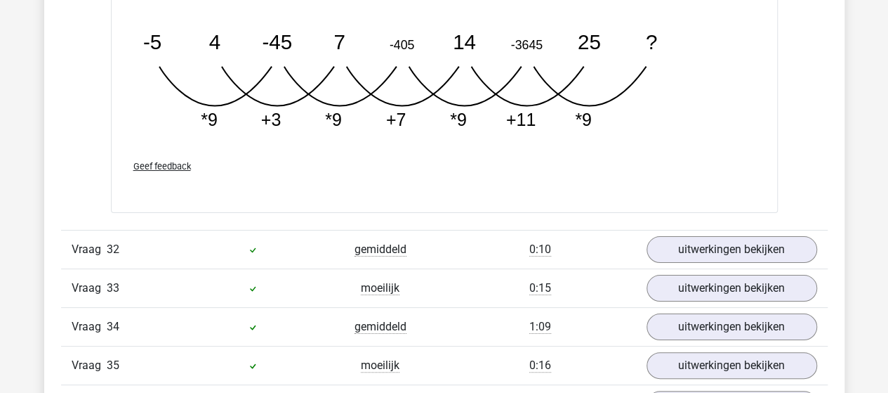
scroll to position [18678, 0]
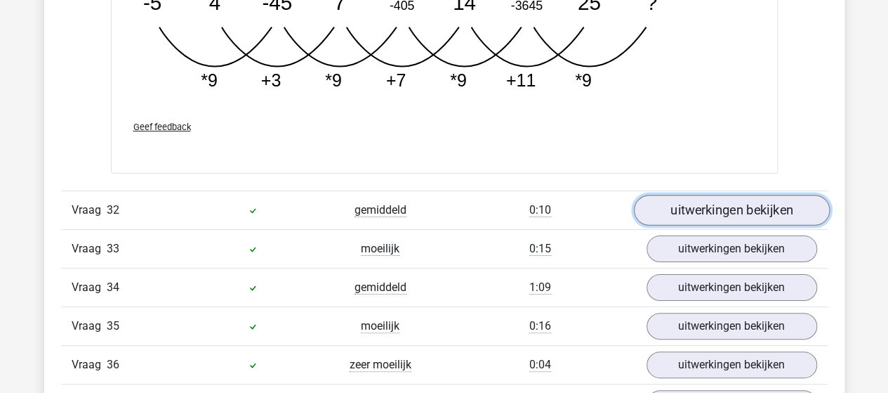
click at [704, 195] on link "uitwerkingen bekijken" at bounding box center [731, 210] width 196 height 31
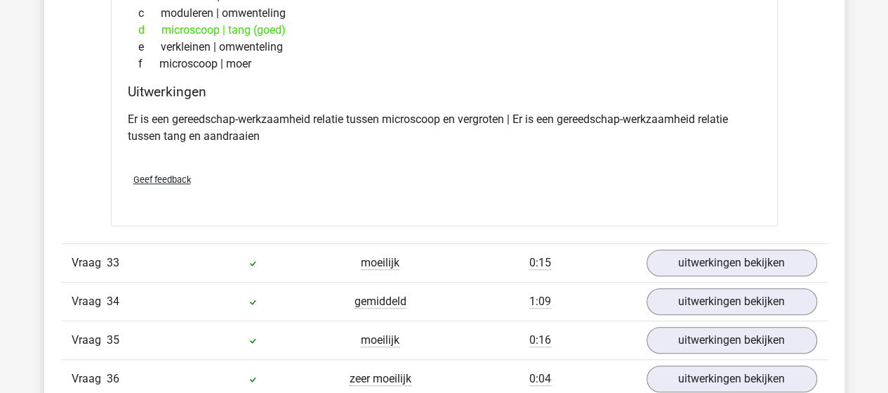
scroll to position [19029, 0]
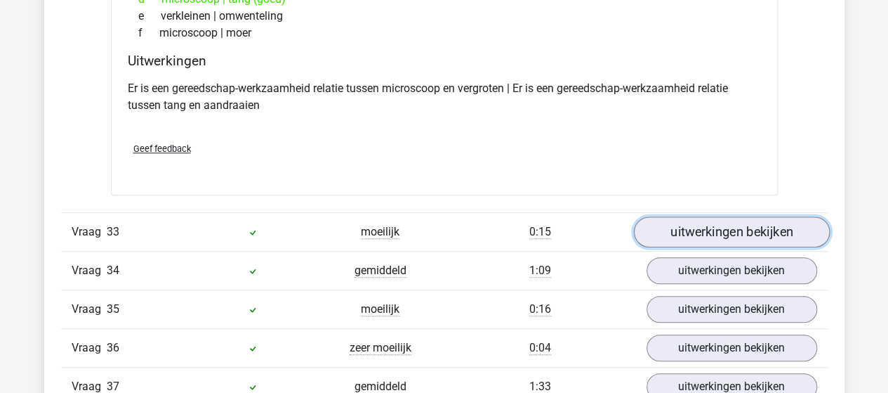
click at [680, 216] on link "uitwerkingen bekijken" at bounding box center [731, 231] width 196 height 31
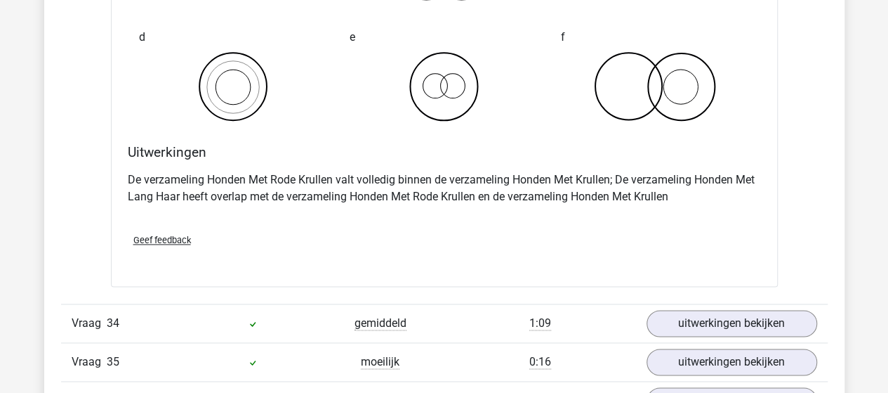
scroll to position [19591, 0]
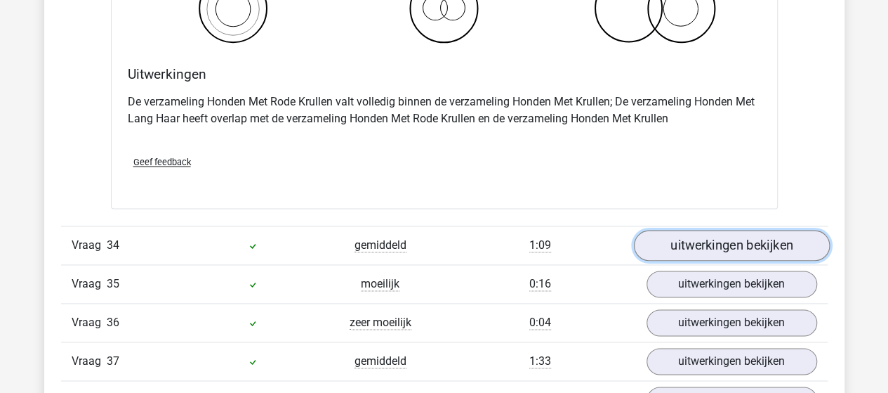
click at [692, 230] on link "uitwerkingen bekijken" at bounding box center [731, 245] width 196 height 31
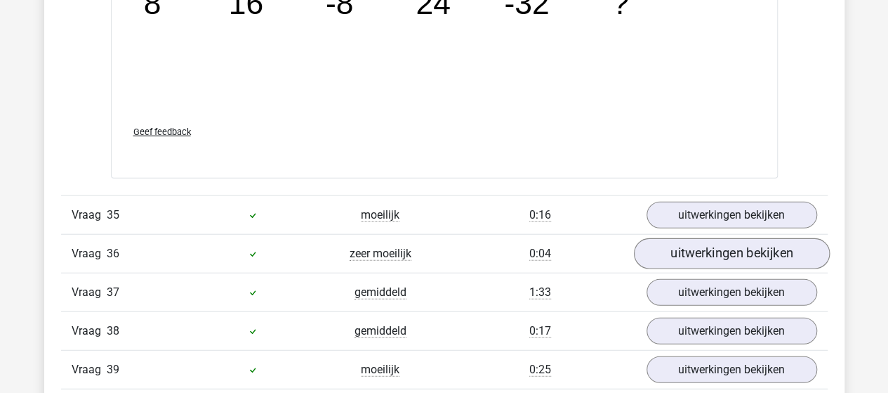
scroll to position [20293, 0]
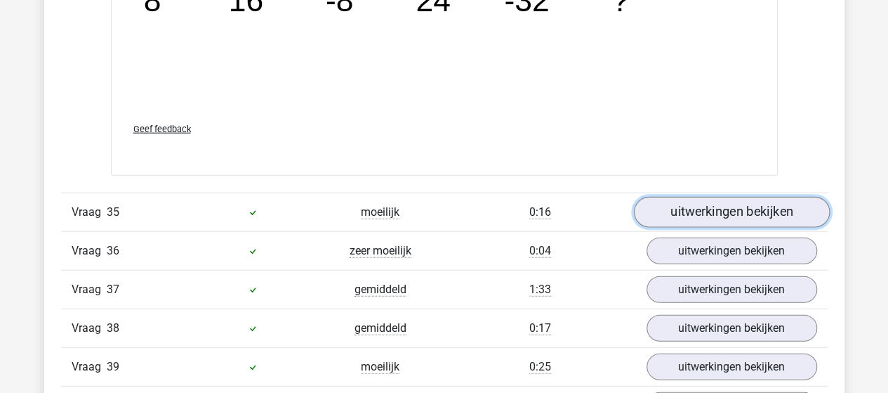
click at [704, 197] on link "uitwerkingen bekijken" at bounding box center [731, 212] width 196 height 31
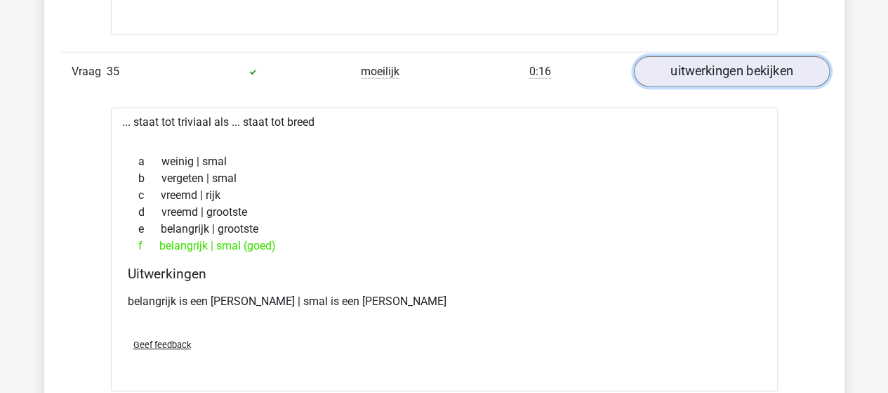
scroll to position [20574, 0]
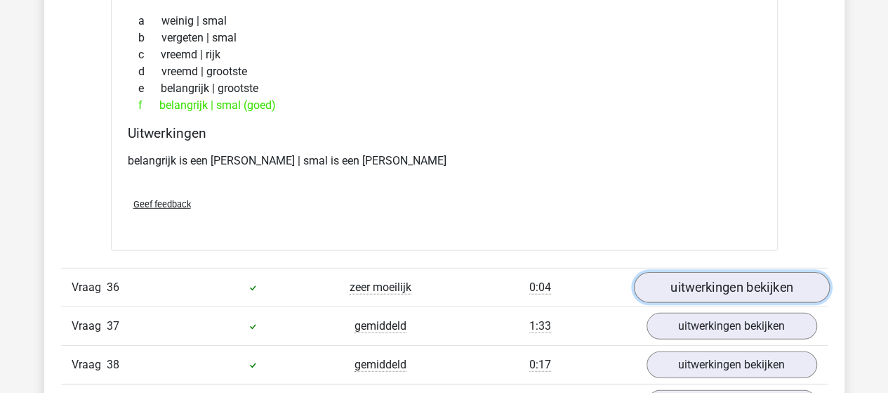
click at [709, 272] on link "uitwerkingen bekijken" at bounding box center [731, 287] width 196 height 31
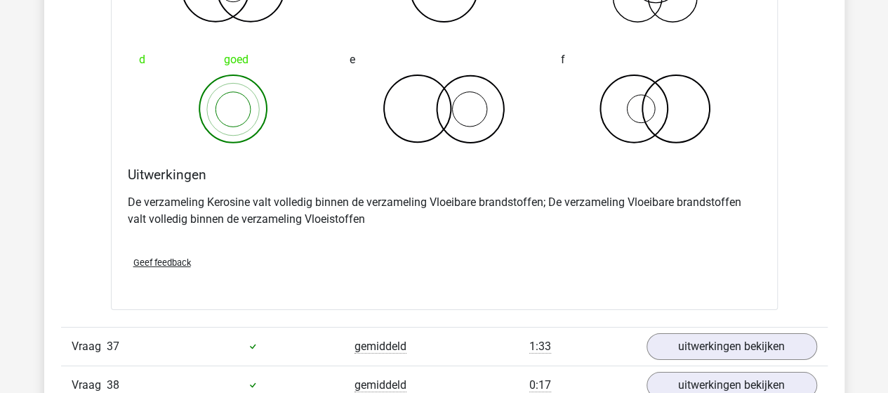
scroll to position [21206, 0]
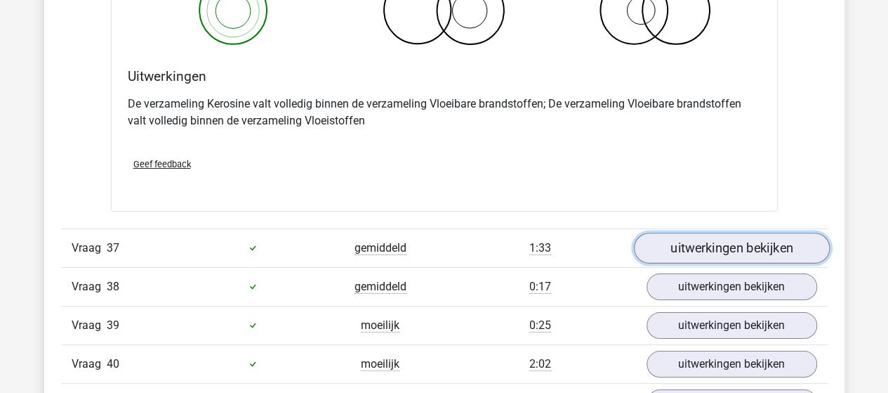
click at [710, 232] on link "uitwerkingen bekijken" at bounding box center [731, 247] width 196 height 31
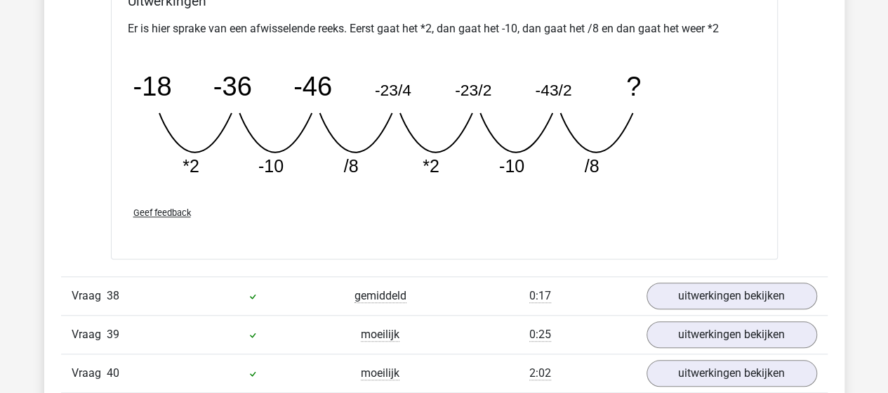
scroll to position [21838, 0]
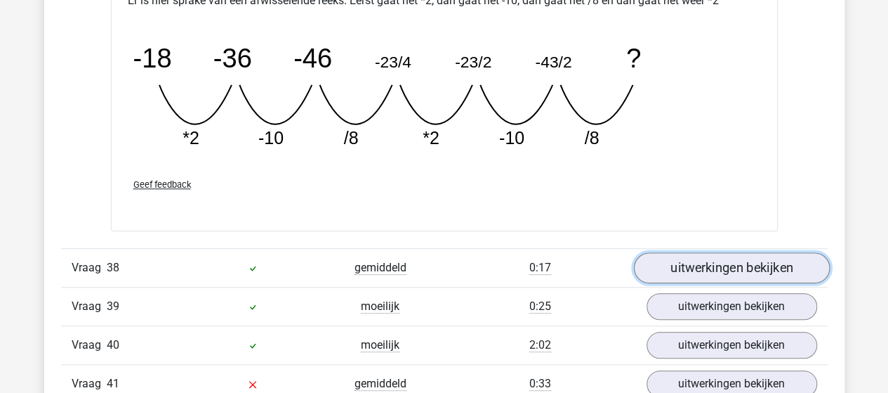
click at [694, 252] on link "uitwerkingen bekijken" at bounding box center [731, 267] width 196 height 31
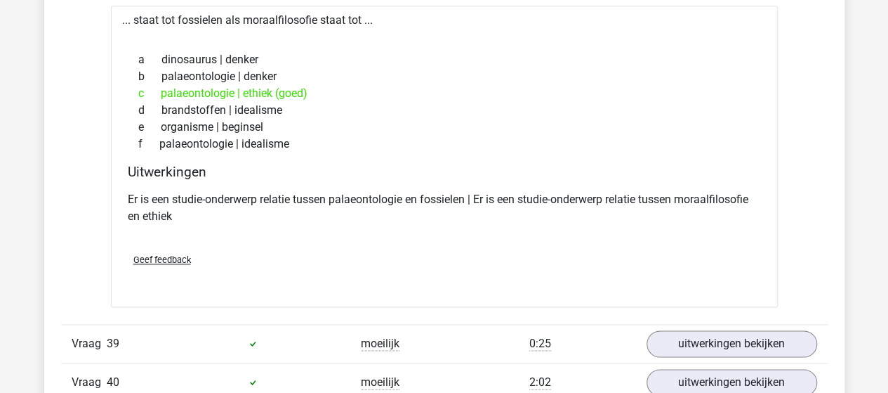
scroll to position [22189, 0]
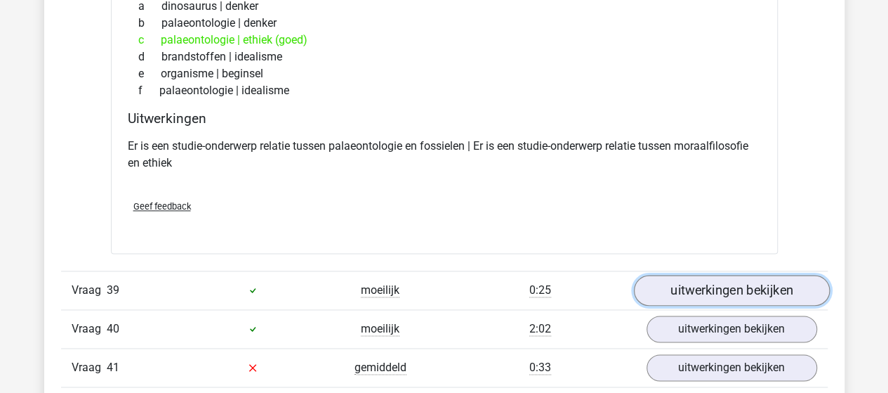
click at [708, 275] on link "uitwerkingen bekijken" at bounding box center [731, 290] width 196 height 31
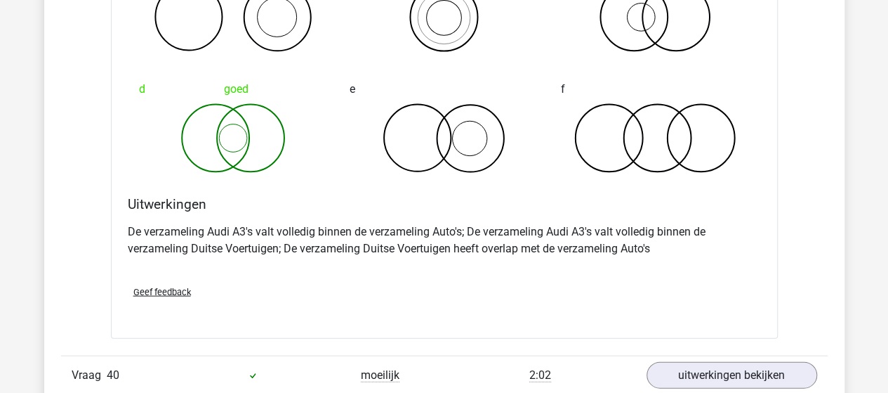
scroll to position [22681, 0]
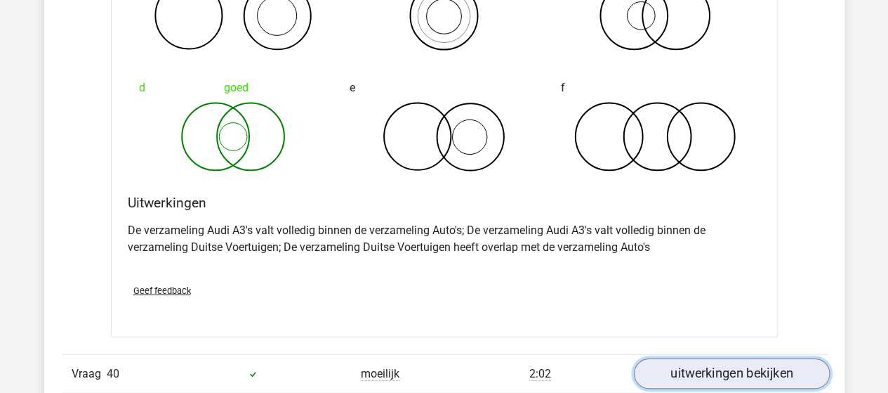
click at [700, 358] on link "uitwerkingen bekijken" at bounding box center [731, 373] width 196 height 31
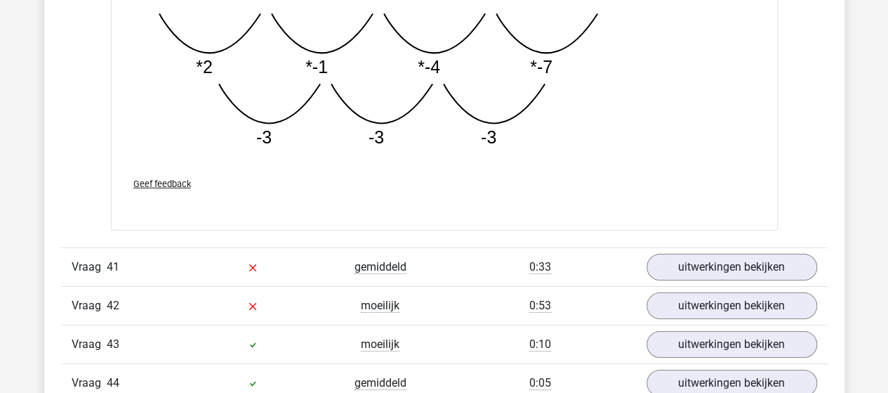
scroll to position [23594, 0]
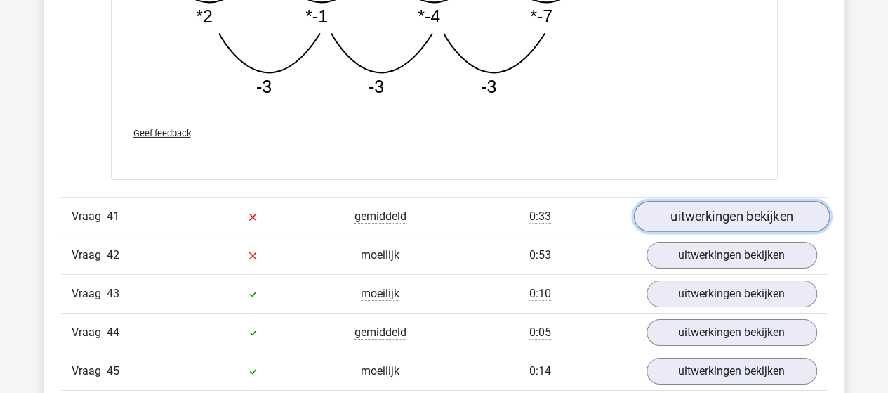
click at [713, 202] on link "uitwerkingen bekijken" at bounding box center [731, 217] width 196 height 31
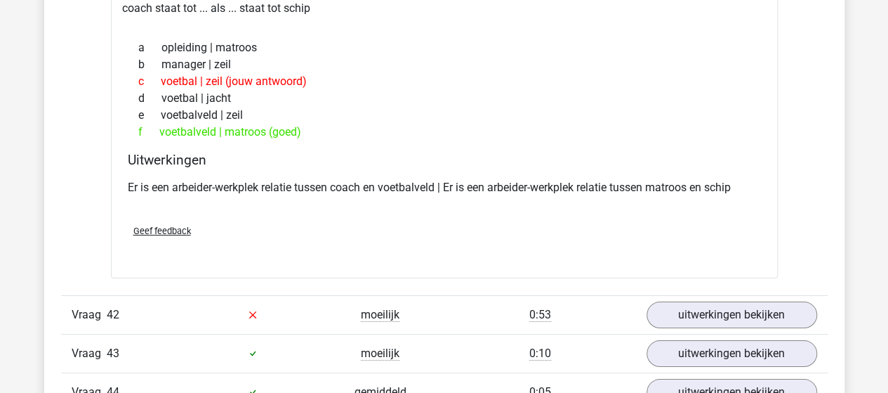
scroll to position [23875, 0]
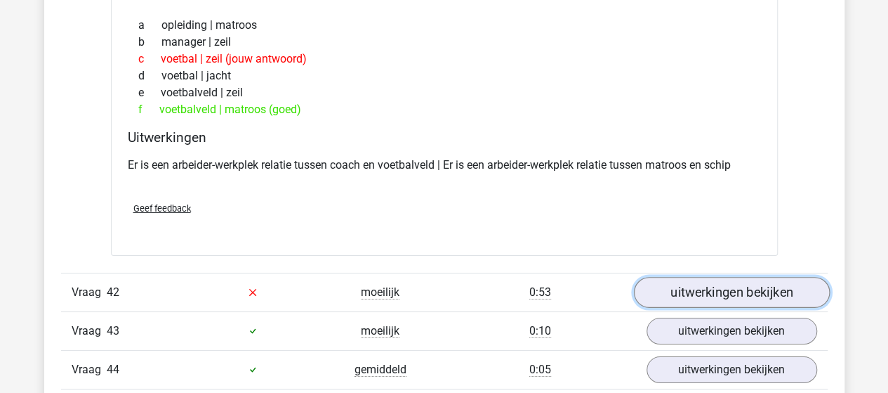
click at [704, 277] on link "uitwerkingen bekijken" at bounding box center [731, 292] width 196 height 31
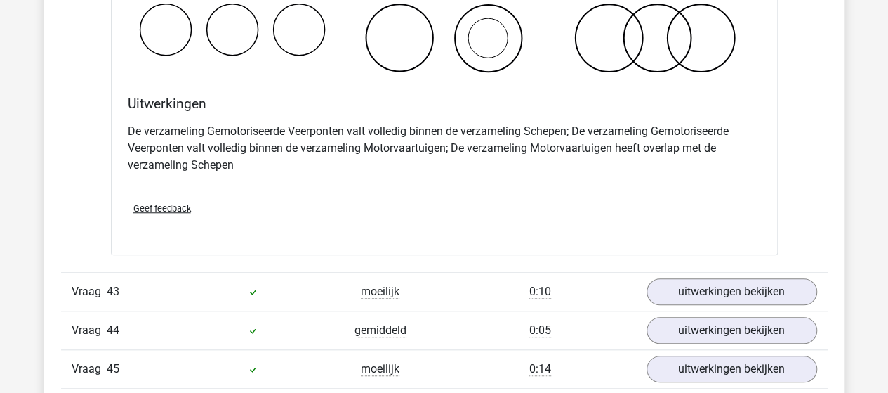
scroll to position [24507, 0]
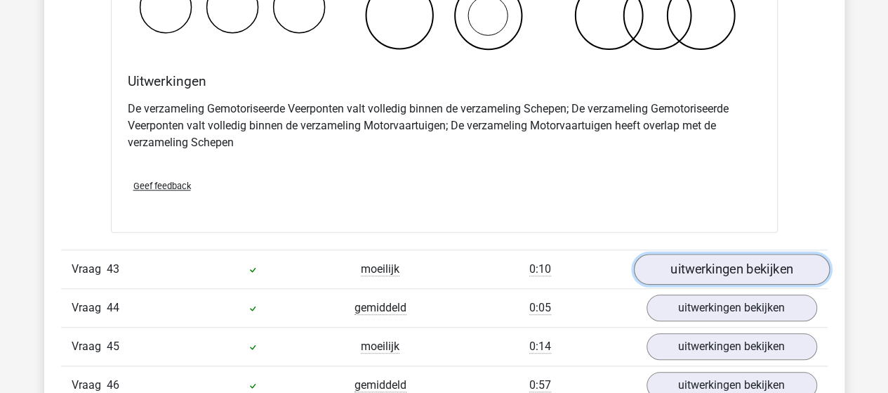
click at [713, 253] on link "uitwerkingen bekijken" at bounding box center [731, 268] width 196 height 31
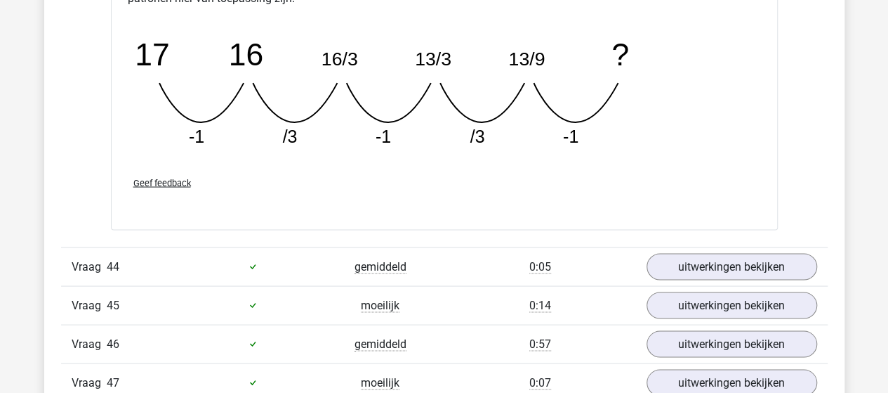
scroll to position [25209, 0]
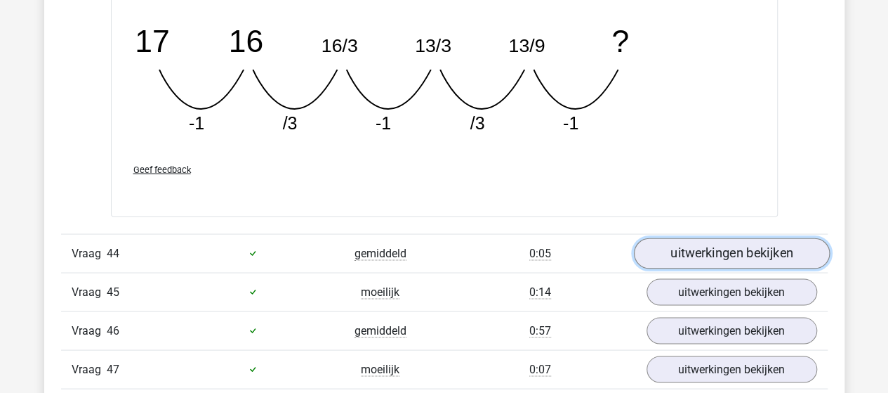
drag, startPoint x: 692, startPoint y: 199, endPoint x: 698, endPoint y: 187, distance: 12.9
click at [692, 237] on link "uitwerkingen bekijken" at bounding box center [731, 252] width 196 height 31
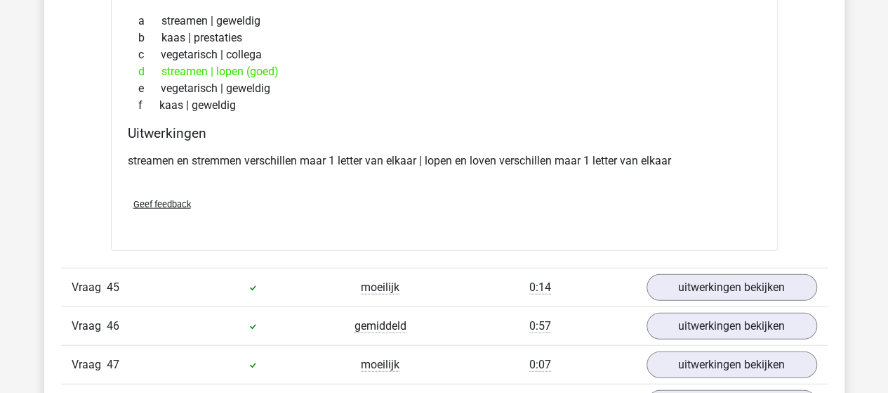
scroll to position [25560, 0]
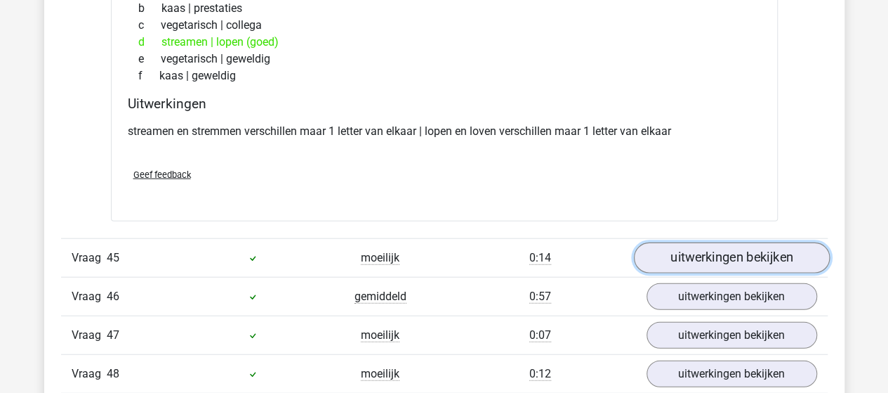
click at [725, 242] on link "uitwerkingen bekijken" at bounding box center [731, 257] width 196 height 31
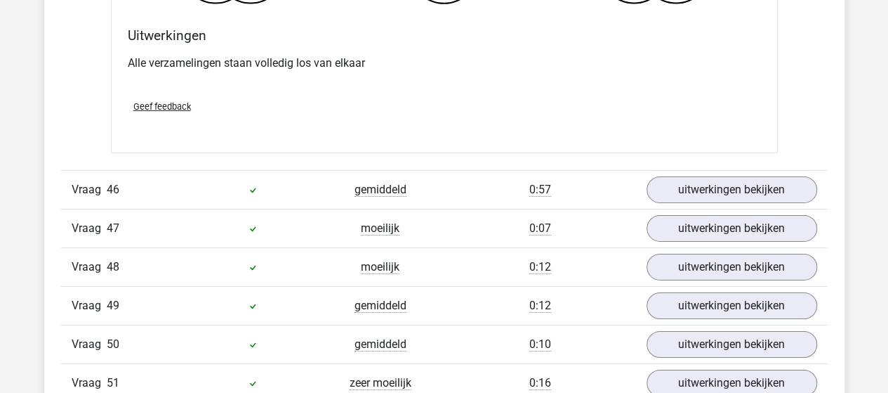
scroll to position [26192, 0]
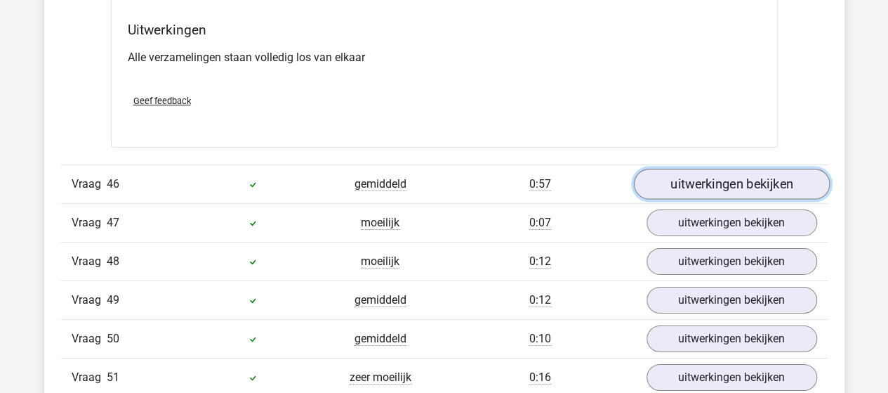
click at [718, 169] on link "uitwerkingen bekijken" at bounding box center [731, 184] width 196 height 31
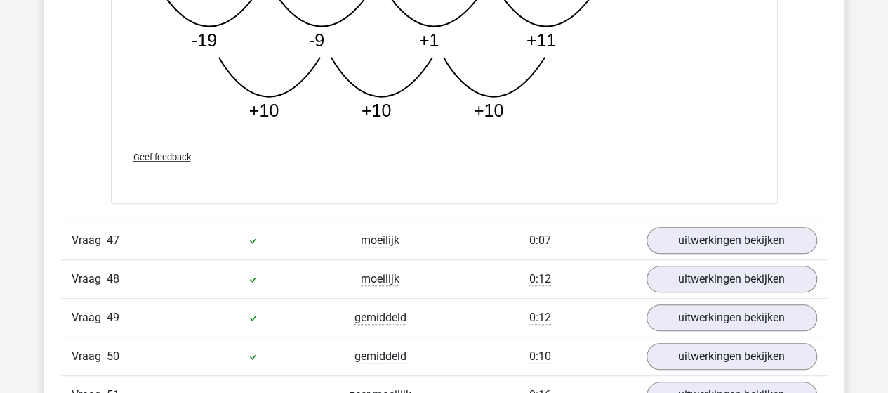
scroll to position [26894, 0]
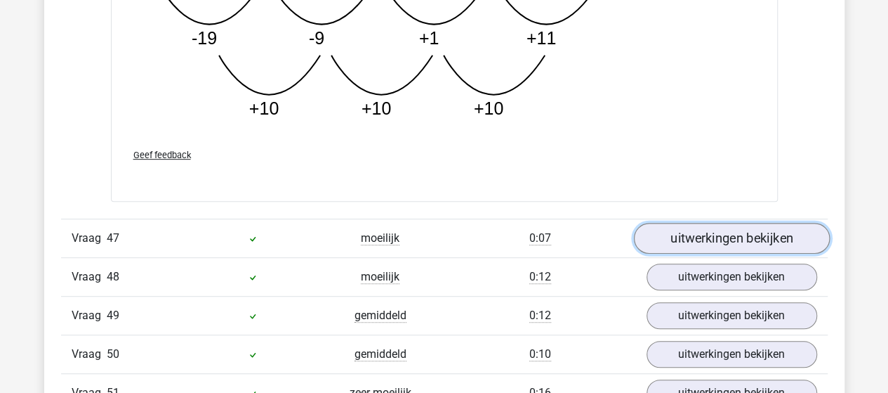
click at [716, 223] on link "uitwerkingen bekijken" at bounding box center [731, 238] width 196 height 31
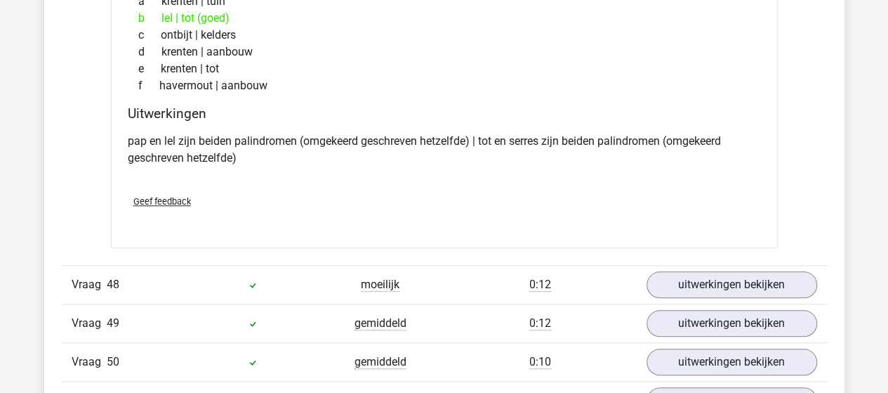
scroll to position [27245, 0]
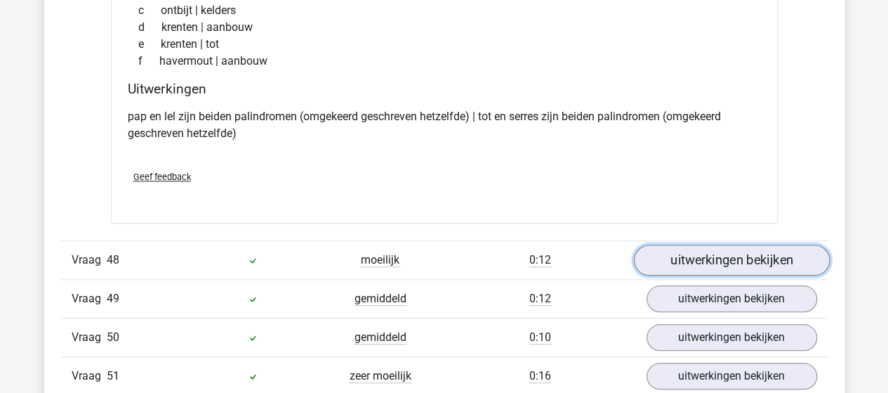
click at [706, 244] on link "uitwerkingen bekijken" at bounding box center [731, 259] width 196 height 31
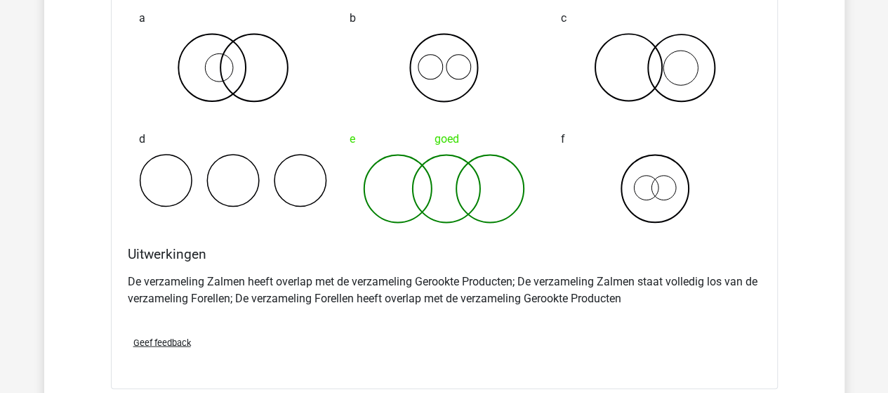
scroll to position [27737, 0]
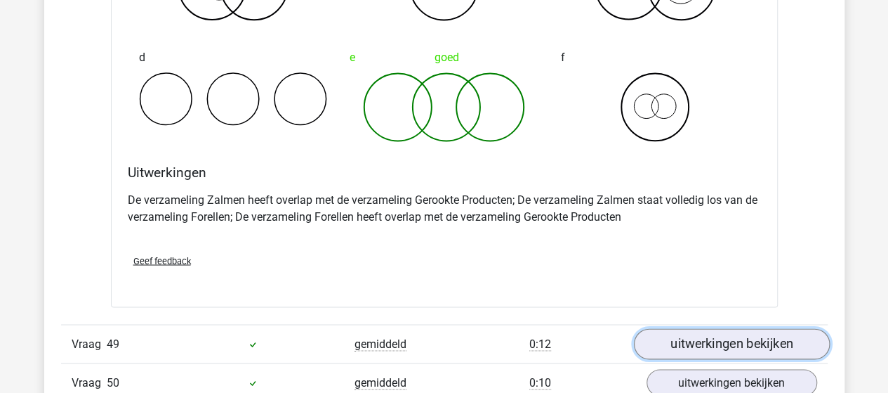
click at [706, 328] on link "uitwerkingen bekijken" at bounding box center [731, 343] width 196 height 31
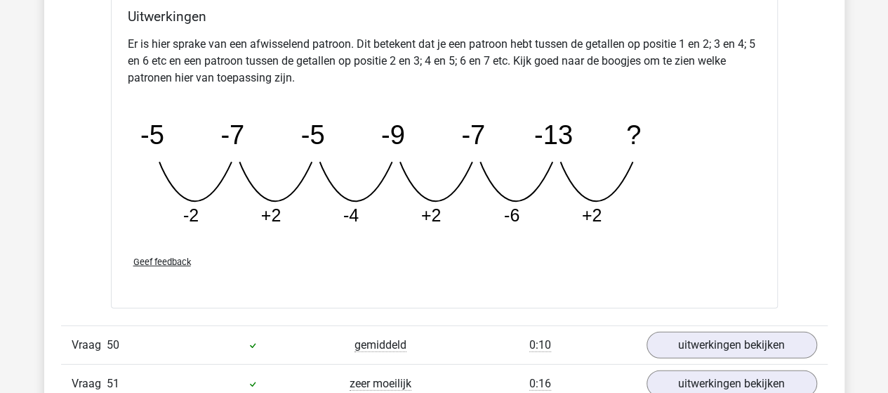
scroll to position [28439, 0]
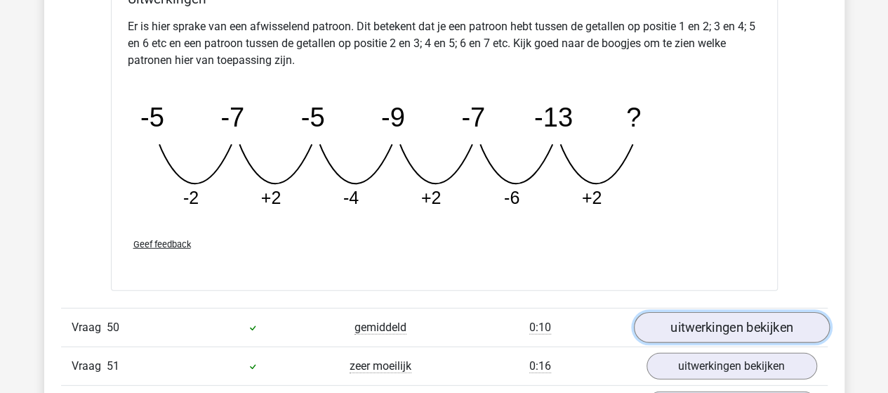
click at [718, 312] on link "uitwerkingen bekijken" at bounding box center [731, 327] width 196 height 31
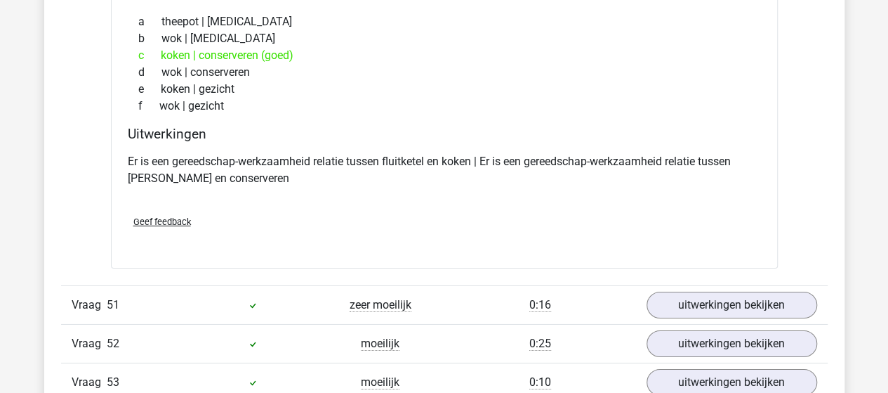
scroll to position [28860, 0]
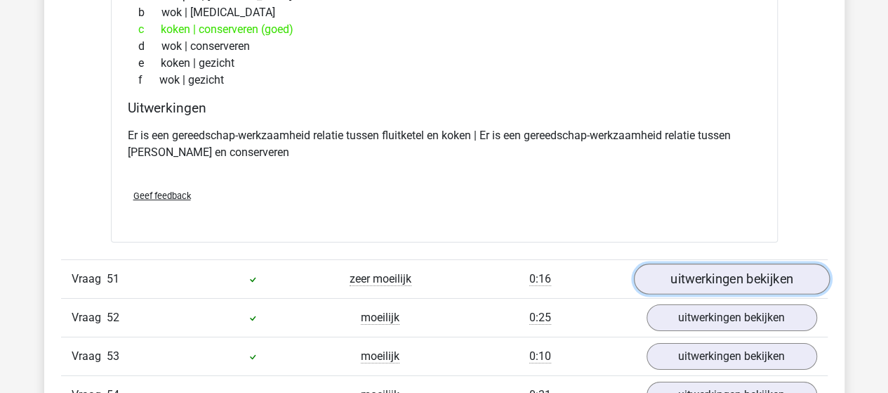
click at [703, 263] on link "uitwerkingen bekijken" at bounding box center [731, 278] width 196 height 31
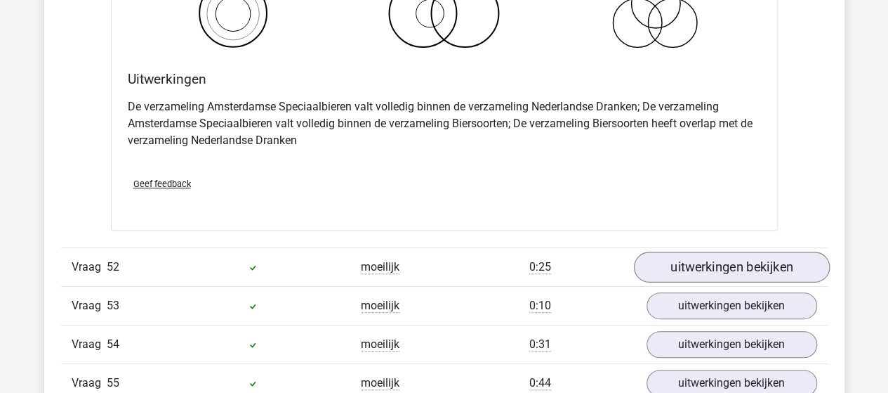
scroll to position [29492, 0]
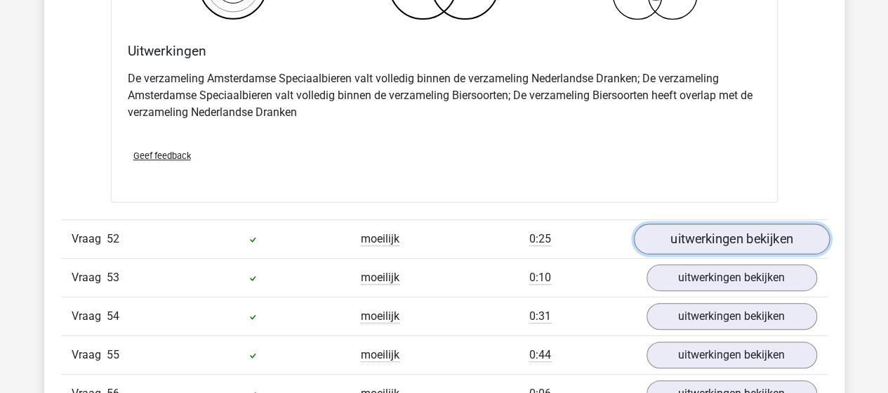
click at [694, 224] on link "uitwerkingen bekijken" at bounding box center [731, 239] width 196 height 31
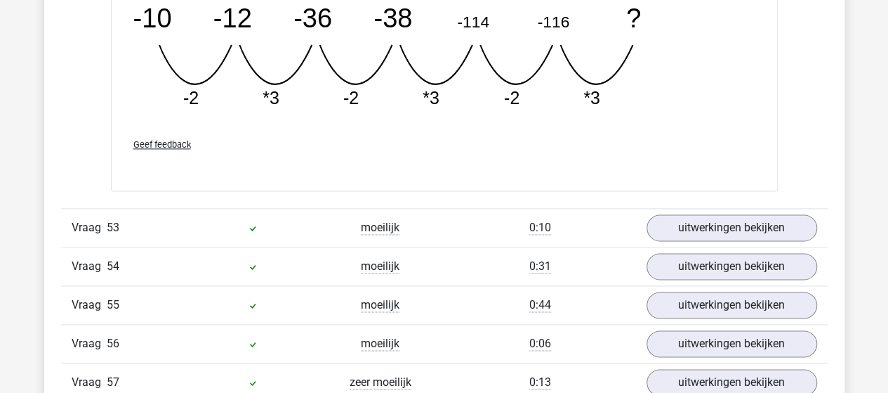
scroll to position [30194, 0]
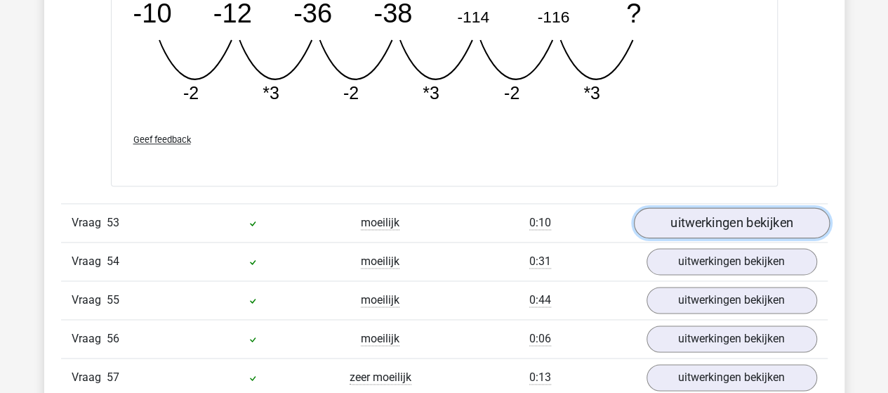
click at [716, 207] on link "uitwerkingen bekijken" at bounding box center [731, 222] width 196 height 31
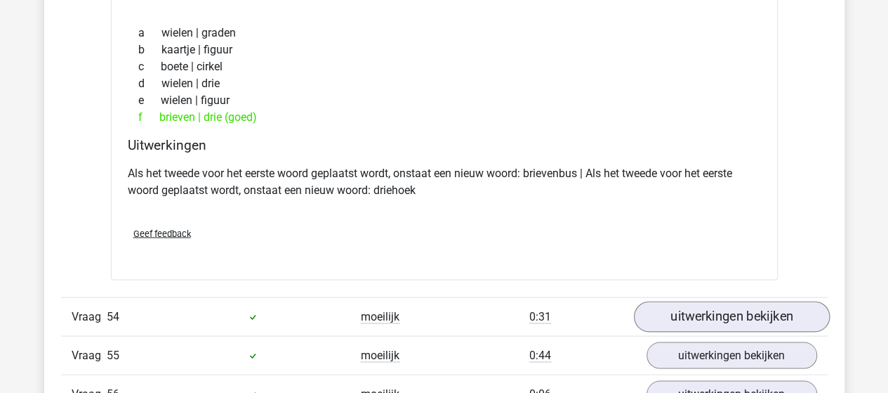
scroll to position [30475, 0]
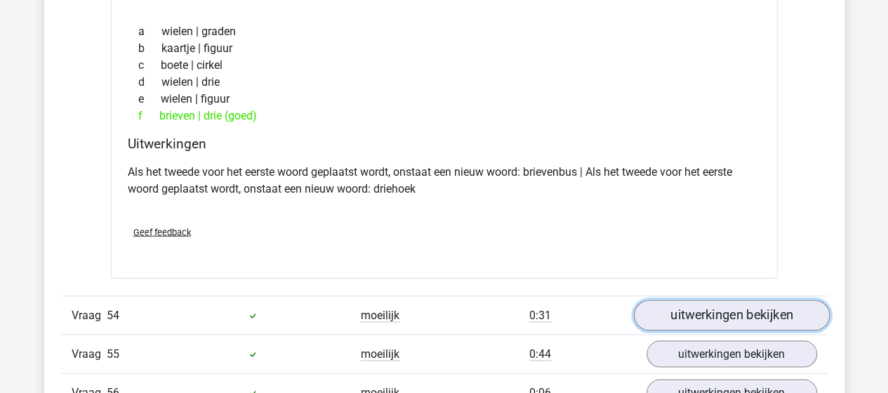
click at [735, 299] on link "uitwerkingen bekijken" at bounding box center [731, 314] width 196 height 31
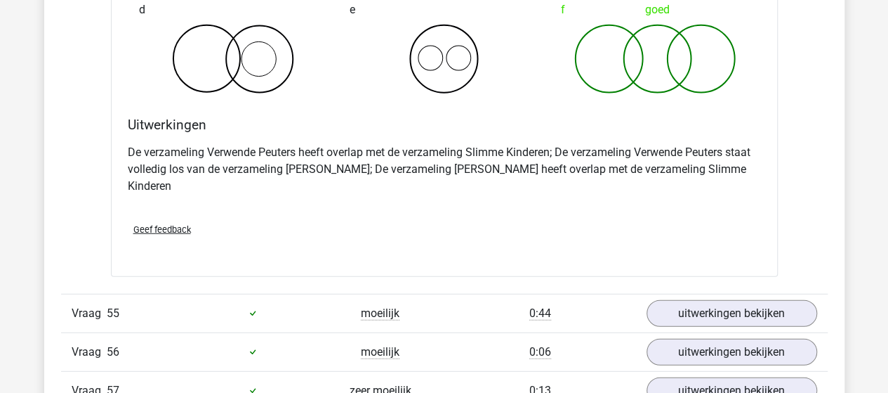
scroll to position [31107, 0]
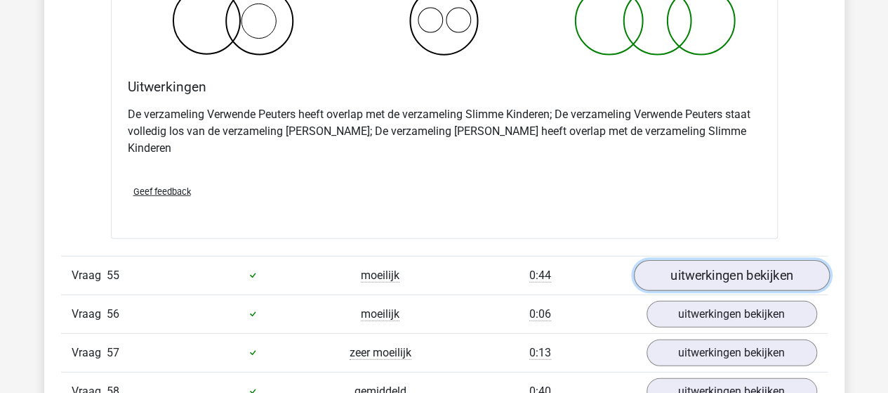
click at [740, 260] on link "uitwerkingen bekijken" at bounding box center [731, 275] width 196 height 31
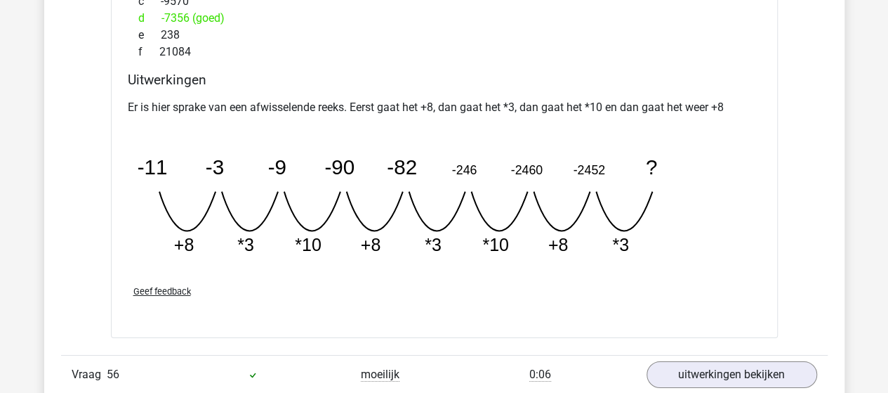
scroll to position [31739, 0]
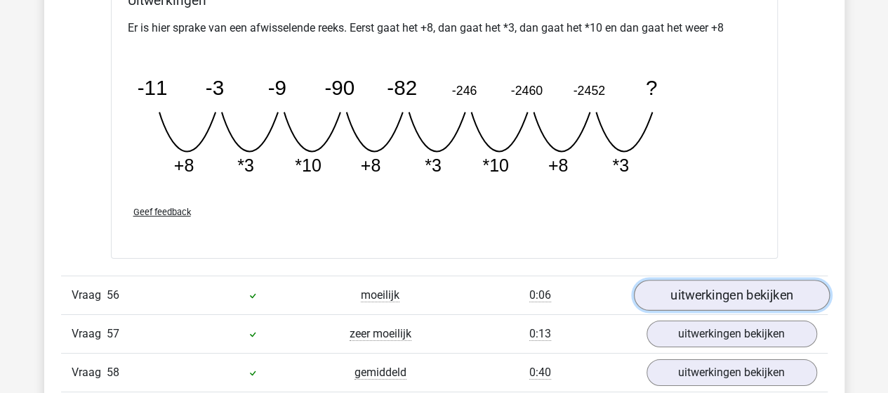
click at [717, 279] on link "uitwerkingen bekijken" at bounding box center [731, 294] width 196 height 31
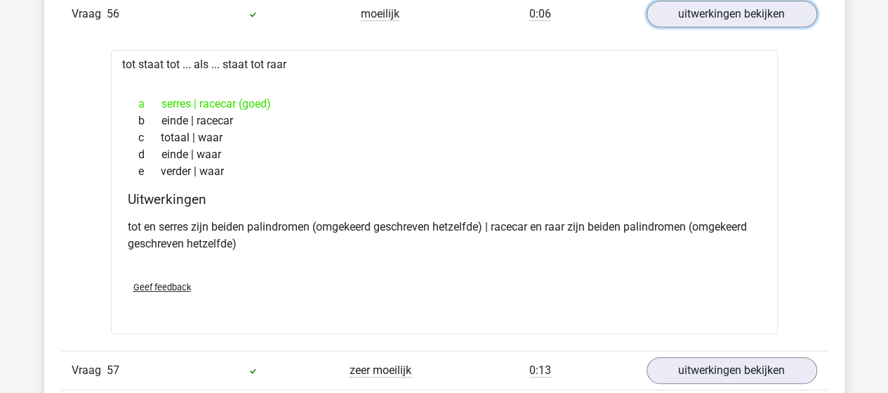
scroll to position [32090, 0]
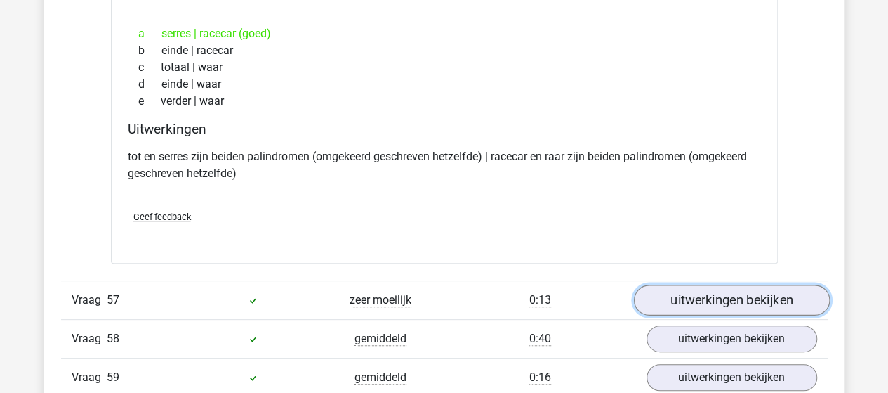
click at [704, 285] on link "uitwerkingen bekijken" at bounding box center [731, 300] width 196 height 31
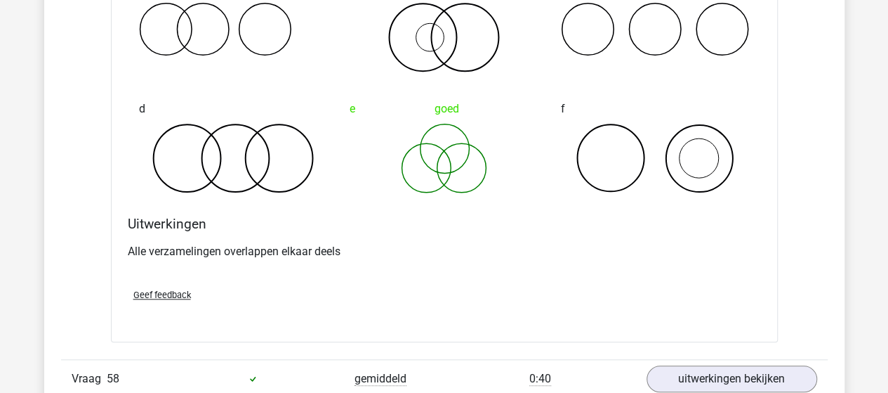
scroll to position [32582, 0]
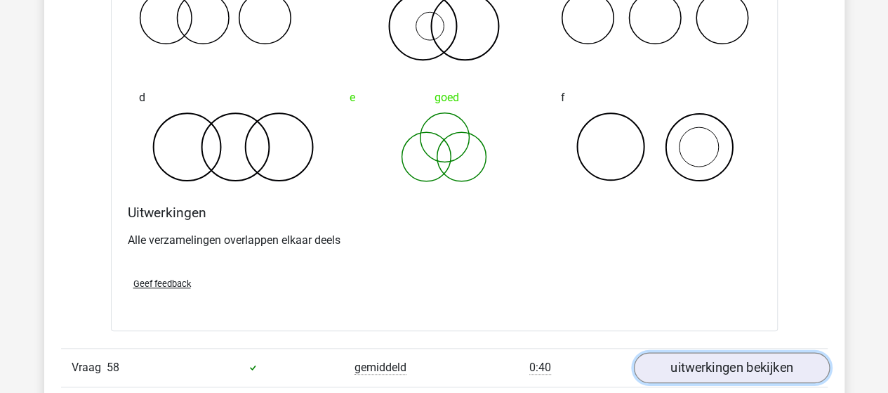
click at [723, 352] on link "uitwerkingen bekijken" at bounding box center [731, 367] width 196 height 31
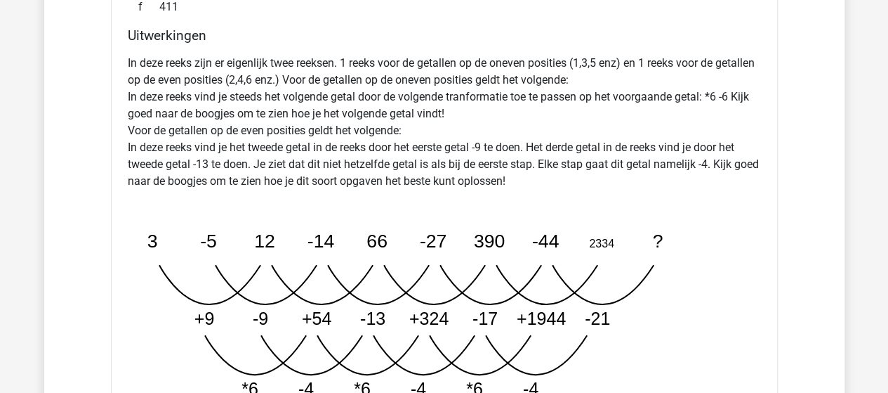
scroll to position [33424, 0]
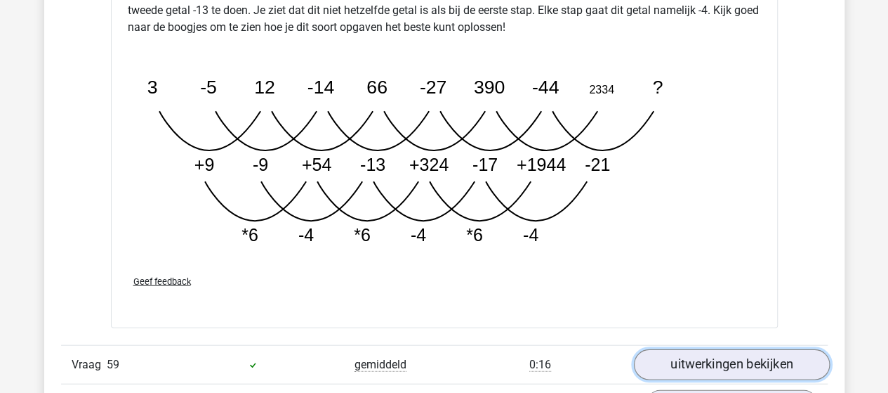
click at [720, 350] on link "uitwerkingen bekijken" at bounding box center [731, 365] width 196 height 31
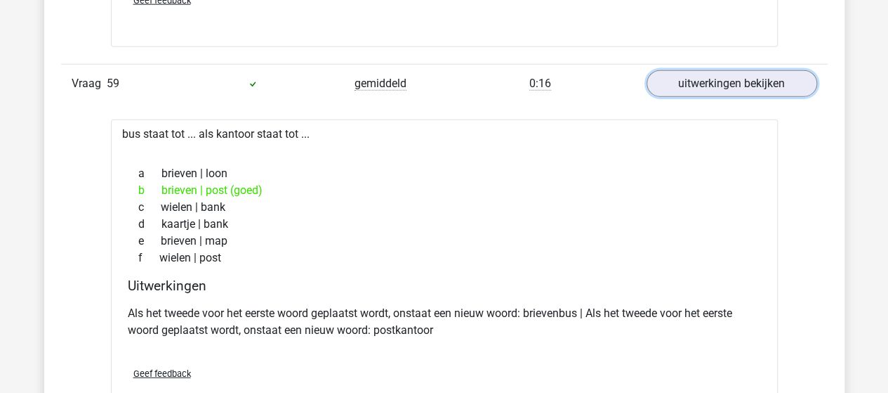
scroll to position [33776, 0]
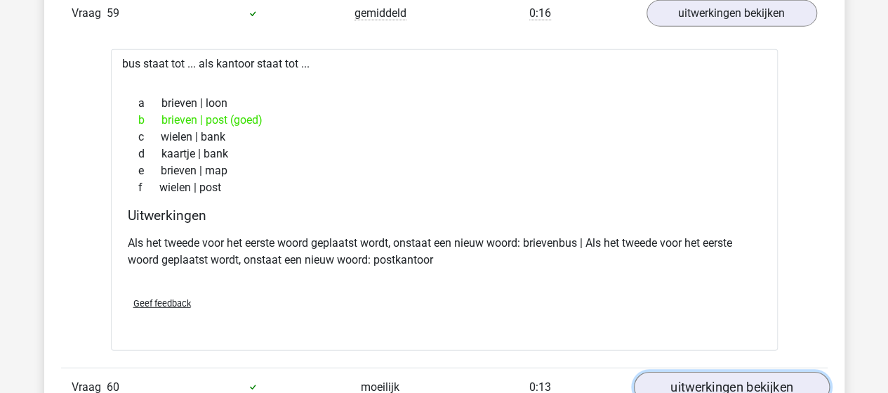
click at [706, 371] on link "uitwerkingen bekijken" at bounding box center [731, 386] width 196 height 31
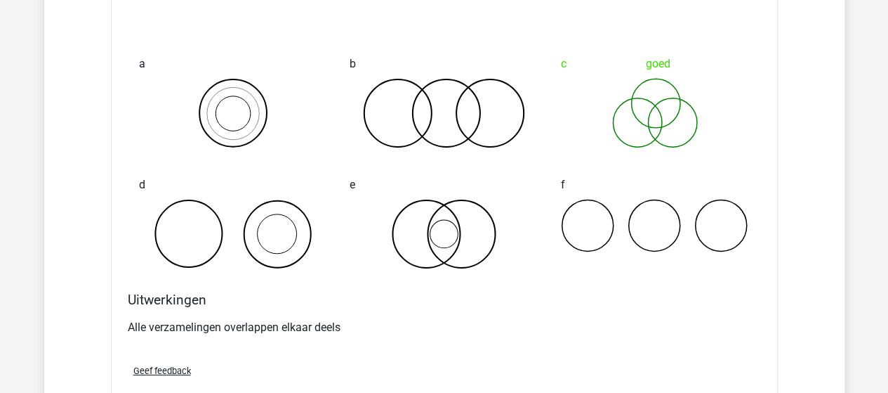
scroll to position [34478, 0]
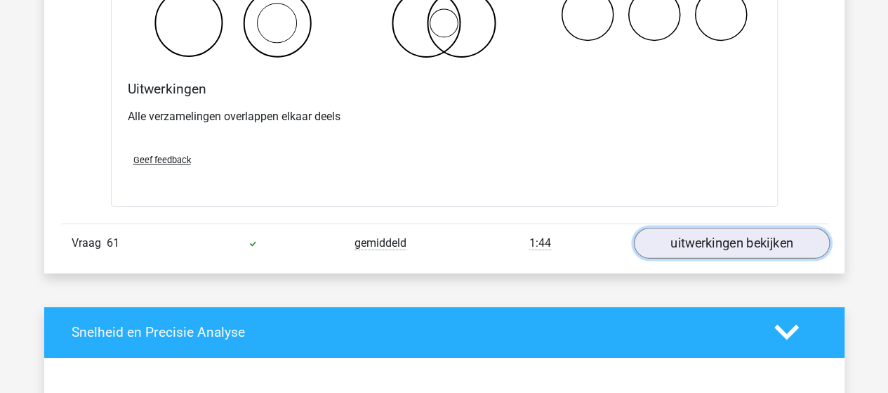
click at [692, 228] on link "uitwerkingen bekijken" at bounding box center [731, 243] width 196 height 31
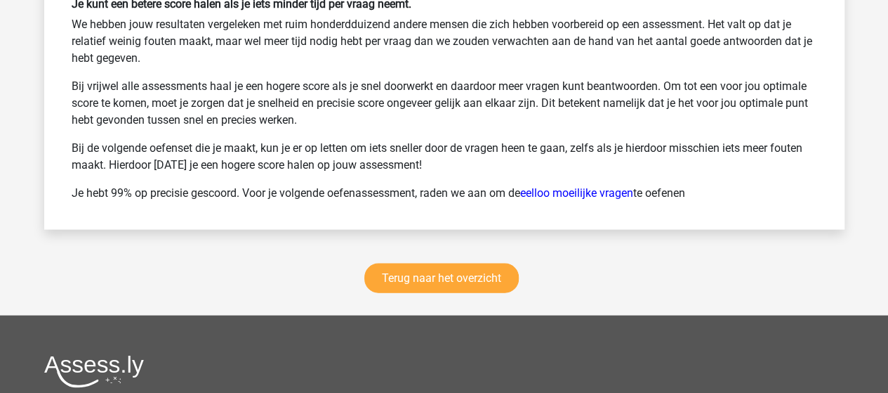
scroll to position [36093, 0]
